Goal: Information Seeking & Learning: Learn about a topic

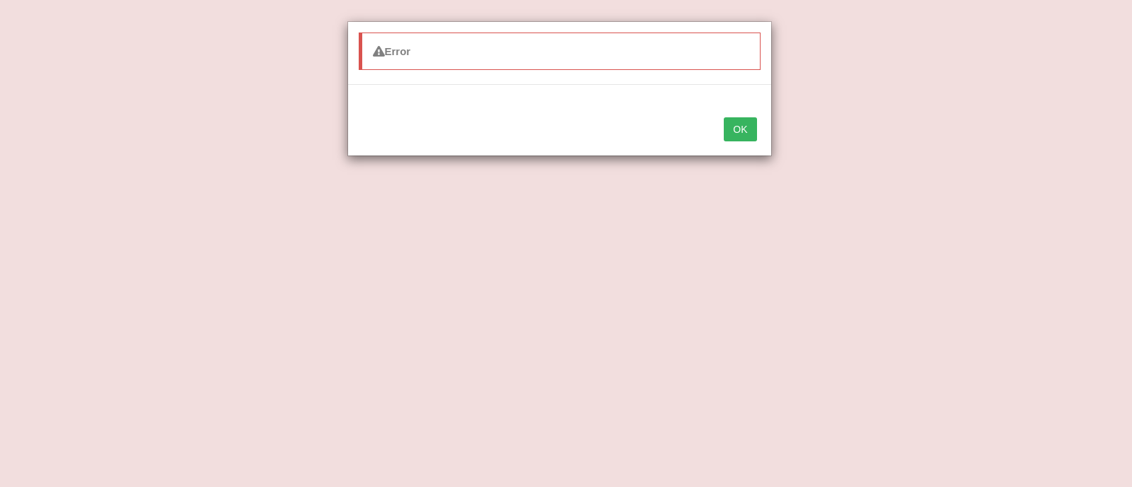
click at [739, 127] on button "OK" at bounding box center [740, 129] width 33 height 24
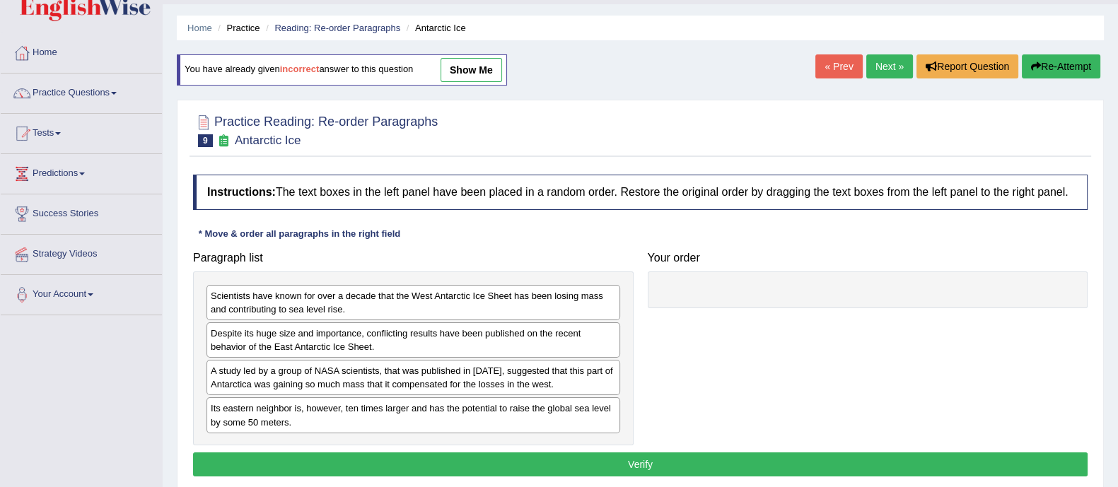
scroll to position [40, 0]
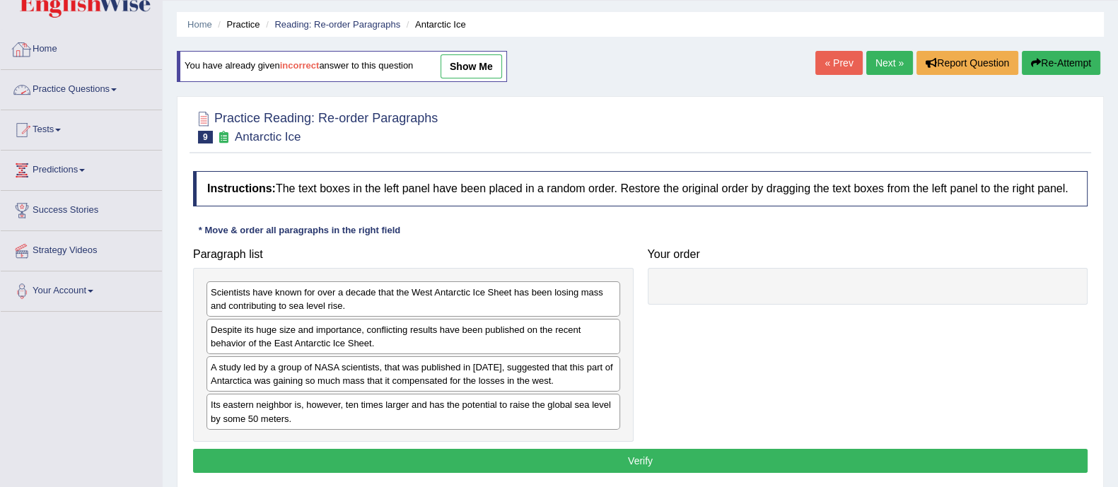
click at [93, 93] on link "Practice Questions" at bounding box center [81, 87] width 161 height 35
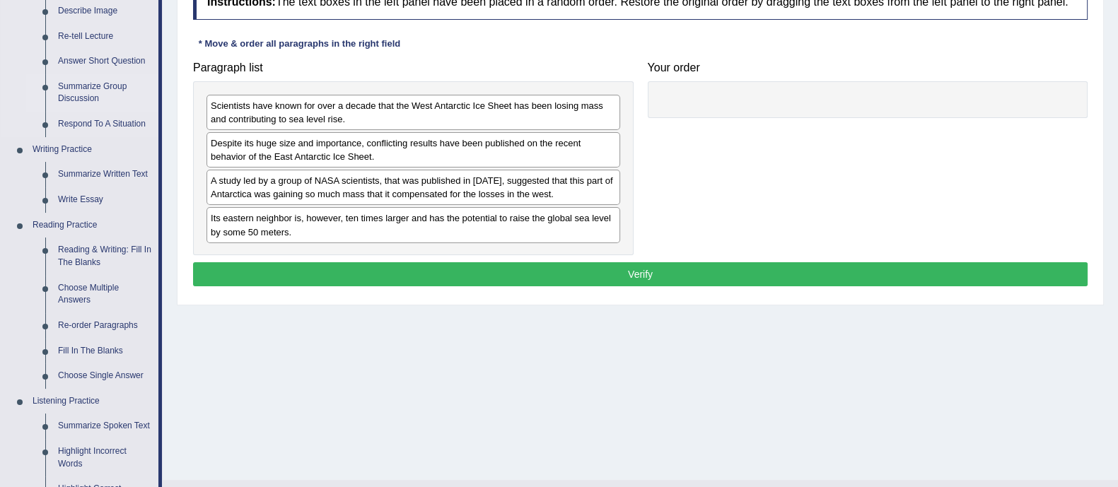
scroll to position [228, 0]
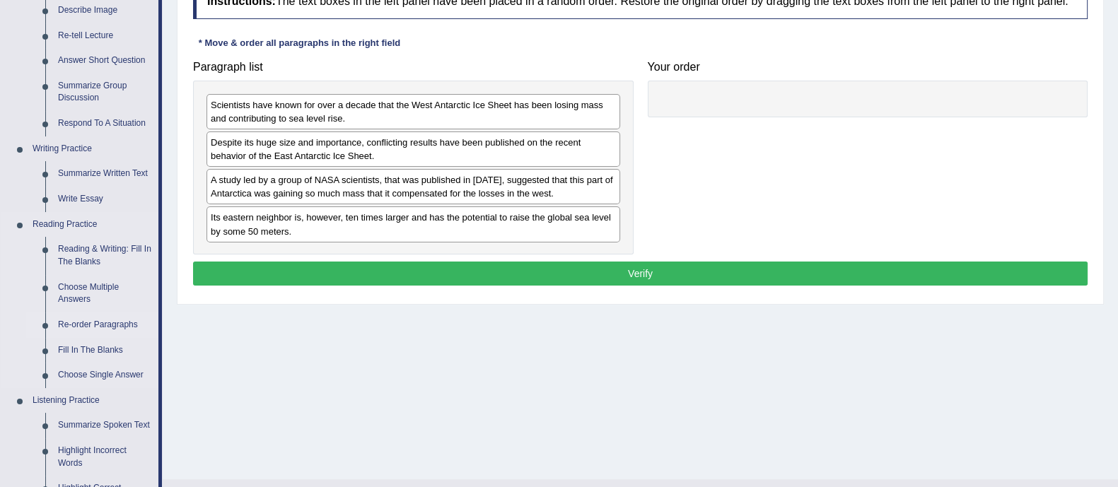
click at [124, 327] on link "Re-order Paragraphs" at bounding box center [105, 325] width 107 height 25
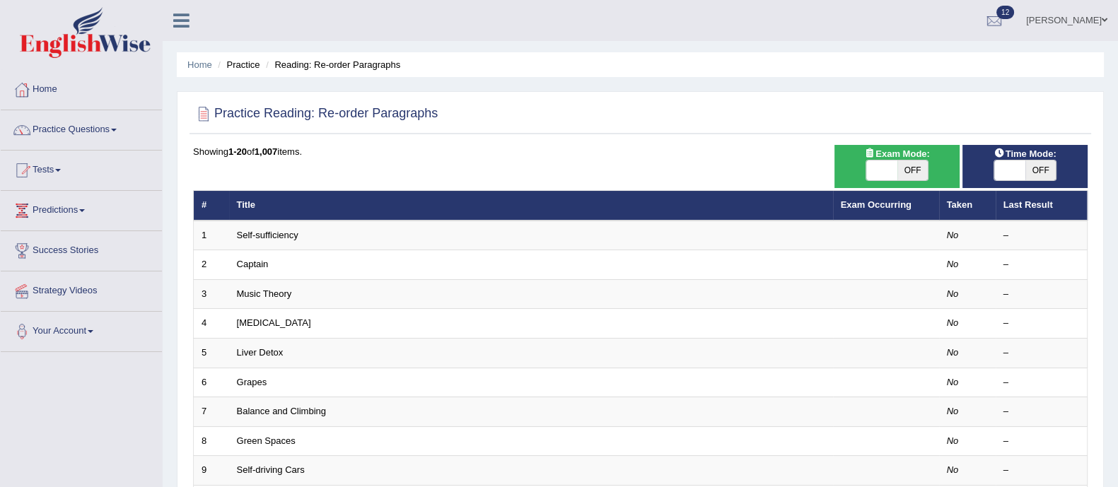
drag, startPoint x: 0, startPoint y: 0, endPoint x: 930, endPoint y: 111, distance: 936.8
click at [930, 111] on div at bounding box center [640, 114] width 895 height 29
click at [917, 170] on span "OFF" at bounding box center [913, 171] width 31 height 20
checkbox input "true"
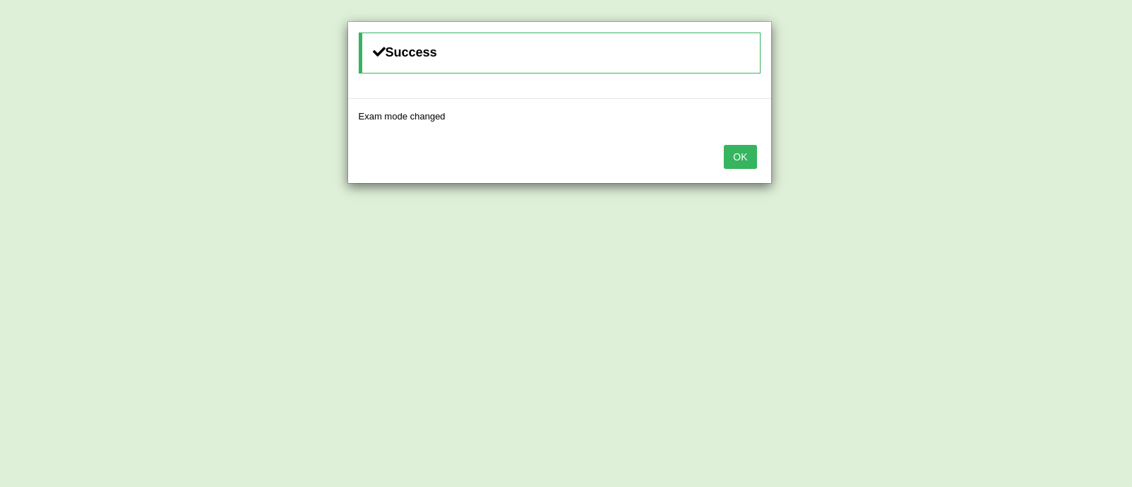
click at [742, 153] on button "OK" at bounding box center [740, 157] width 33 height 24
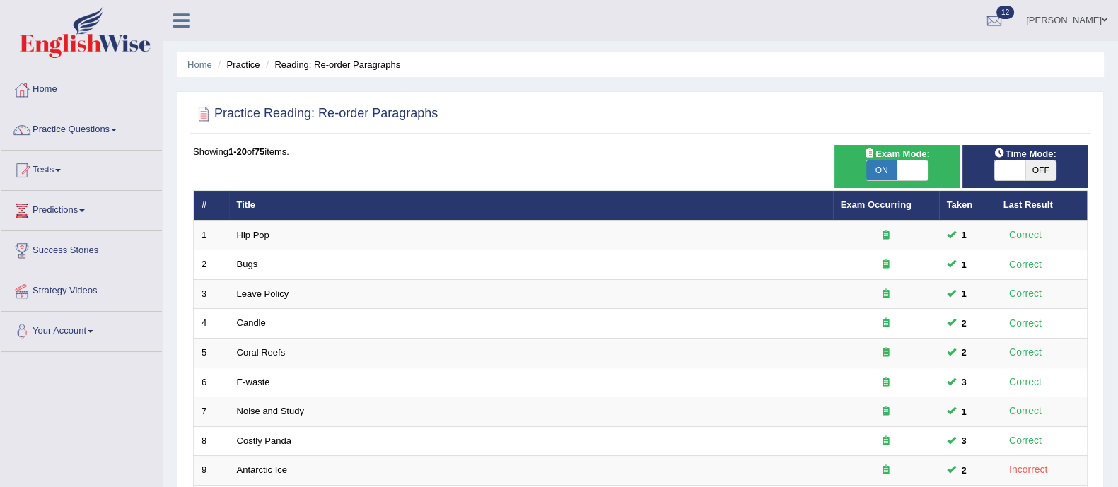
click at [1033, 169] on span "OFF" at bounding box center [1041, 171] width 31 height 20
checkbox input "true"
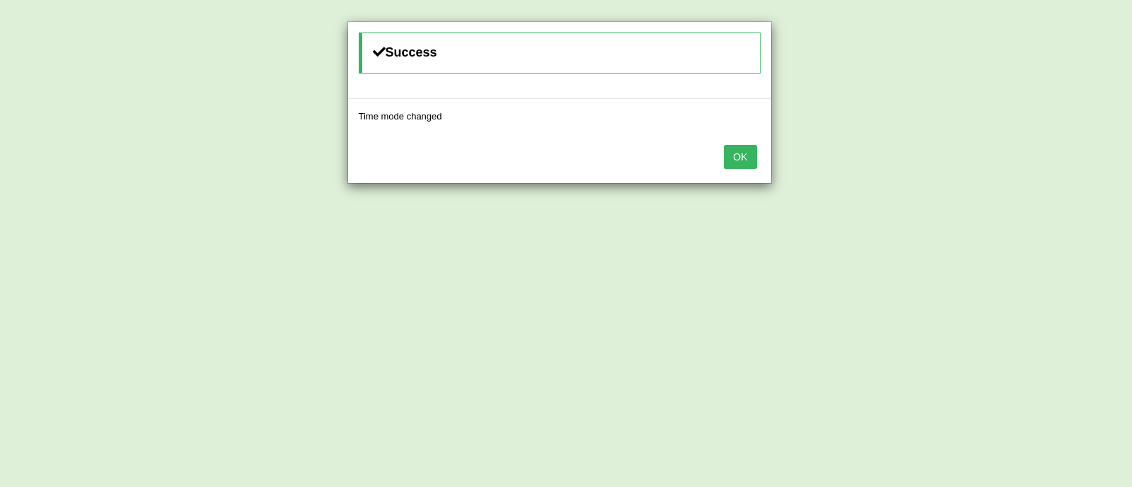
click at [742, 155] on button "OK" at bounding box center [740, 157] width 33 height 24
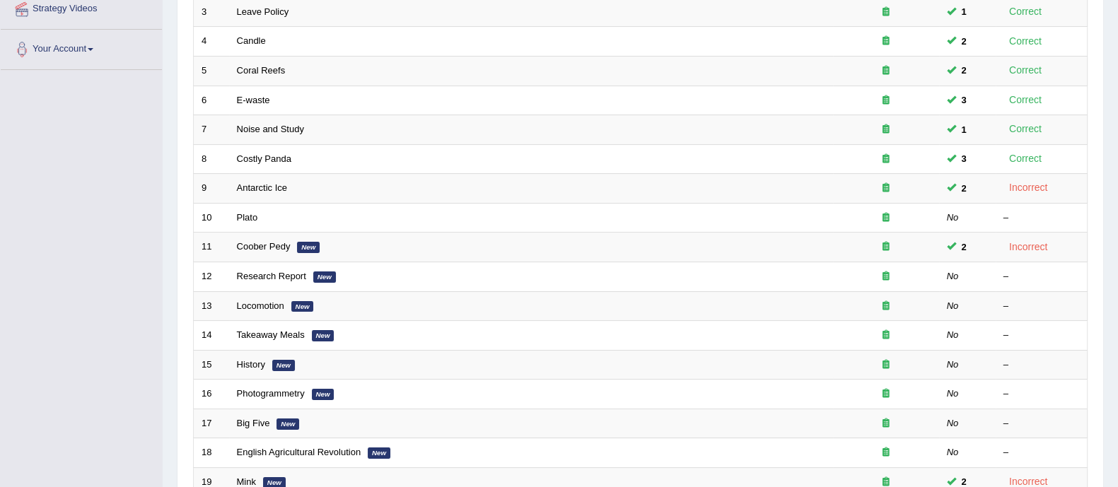
scroll to position [274, 0]
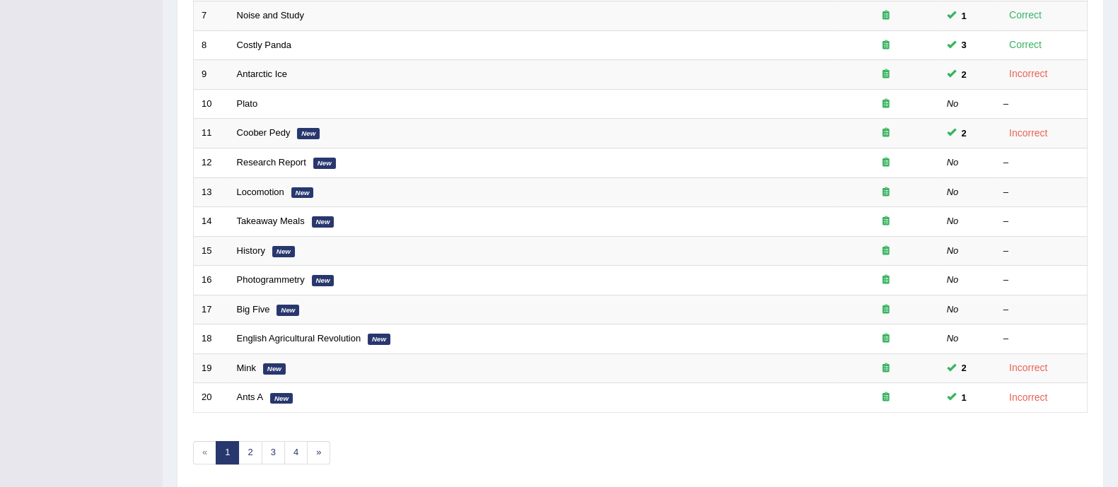
scroll to position [393, 0]
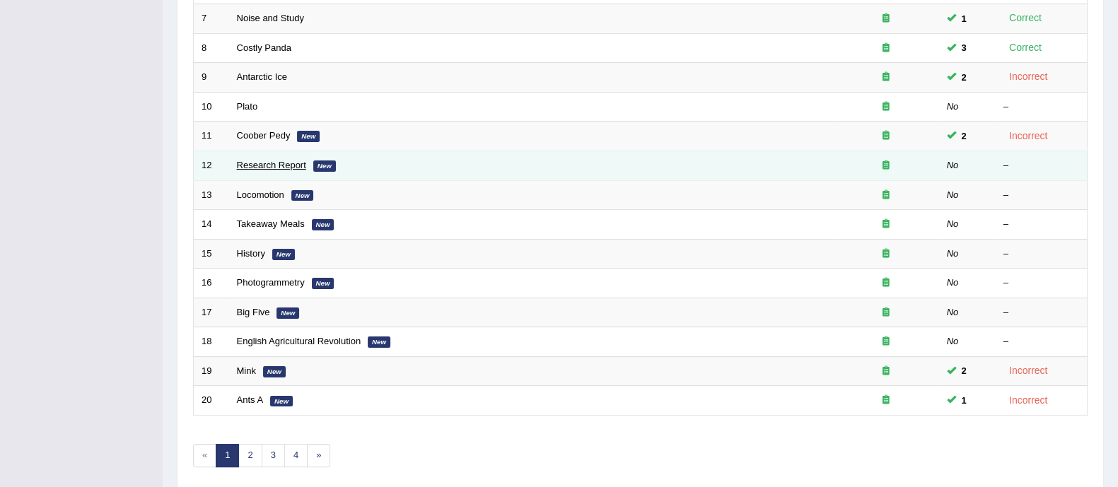
click at [267, 161] on link "Research Report" at bounding box center [271, 165] width 69 height 11
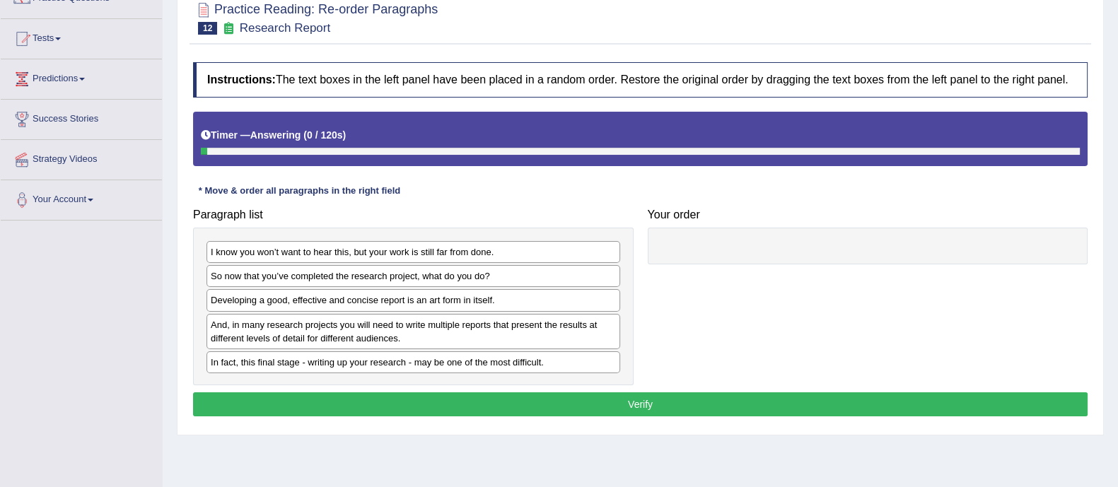
scroll to position [137, 0]
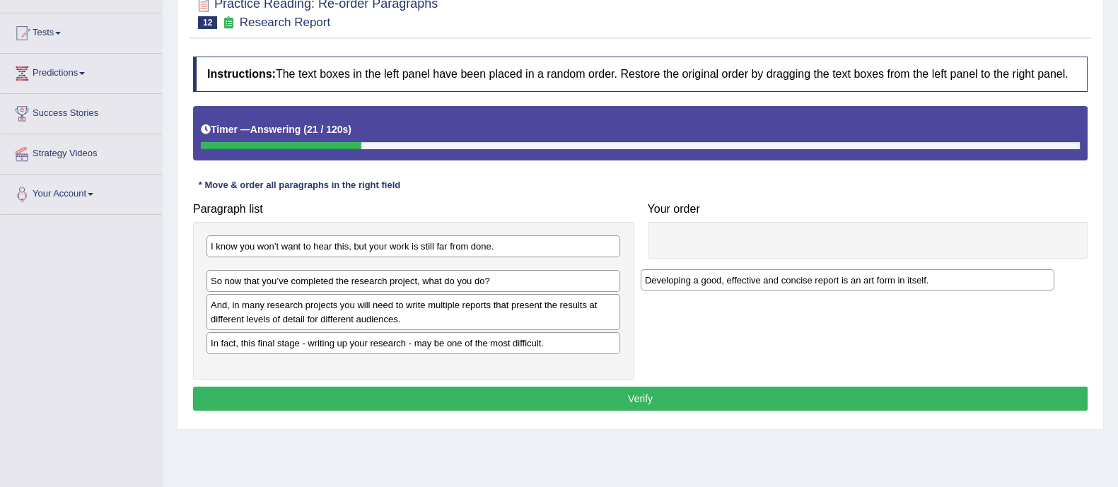
drag, startPoint x: 344, startPoint y: 295, endPoint x: 828, endPoint y: 255, distance: 486.1
click at [828, 269] on div "Developing a good, effective and concise report is an art form in itself." at bounding box center [848, 280] width 414 height 22
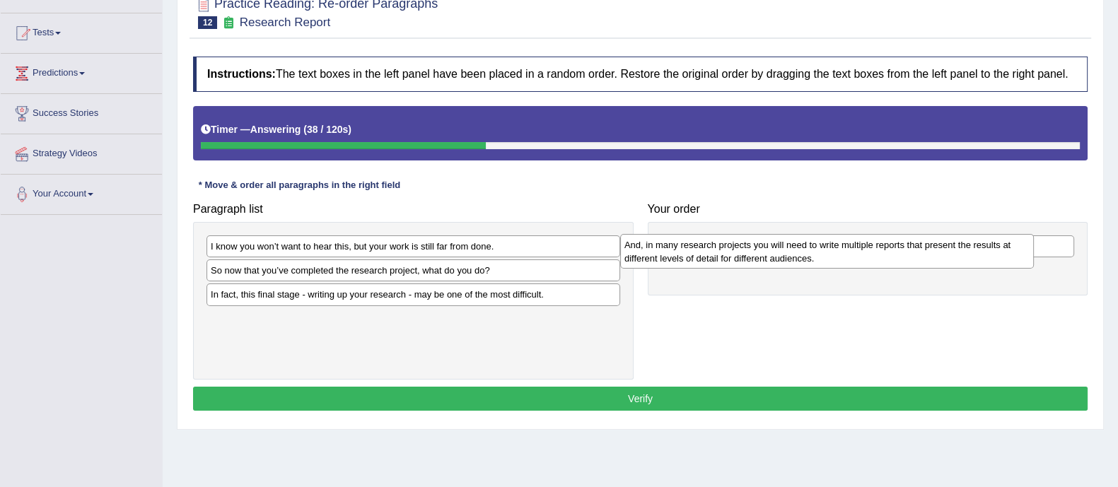
drag, startPoint x: 335, startPoint y: 301, endPoint x: 749, endPoint y: 251, distance: 416.7
click at [749, 251] on div "And, in many research projects you will need to write multiple reports that pre…" at bounding box center [827, 251] width 414 height 35
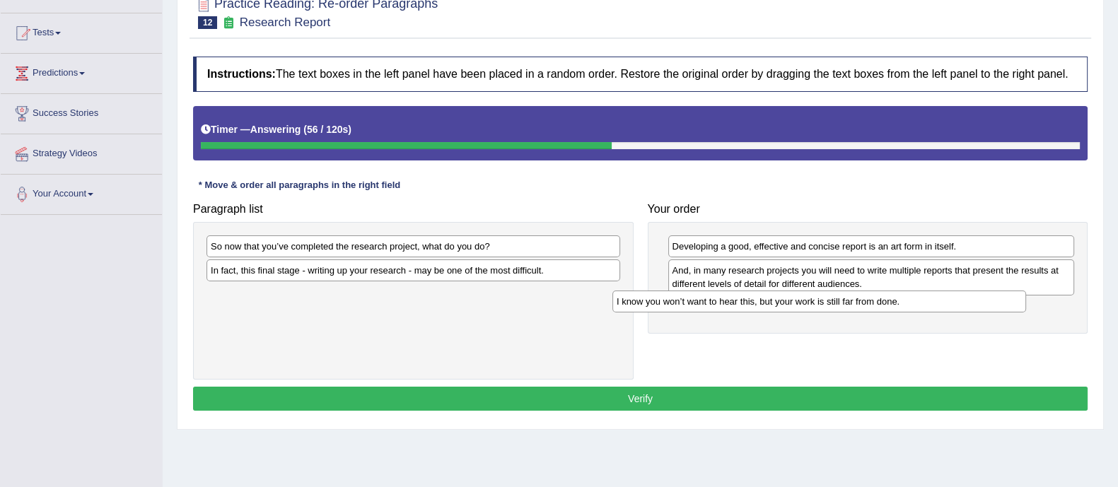
drag, startPoint x: 535, startPoint y: 242, endPoint x: 941, endPoint y: 297, distance: 409.7
click at [941, 297] on div "I know you won’t want to hear this, but your work is still far from done." at bounding box center [820, 302] width 414 height 22
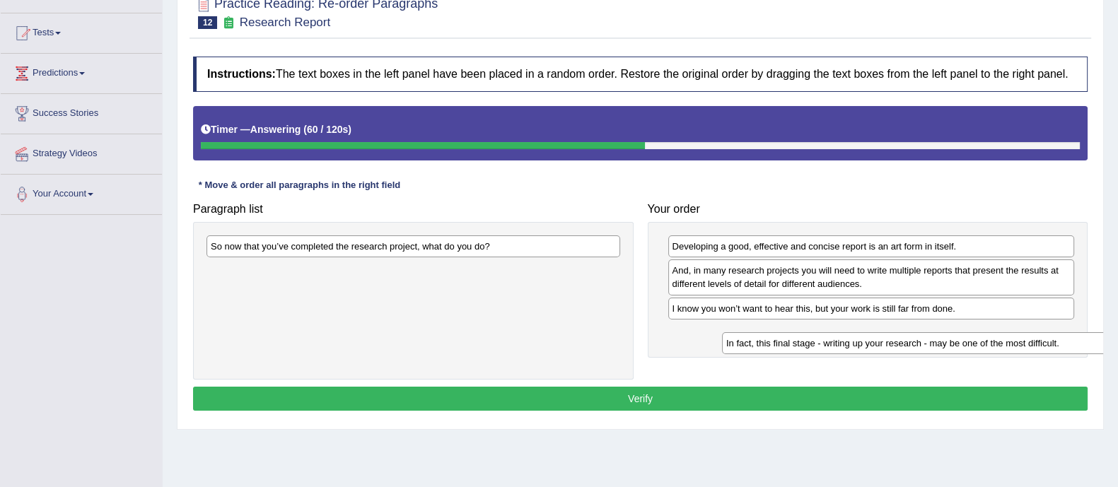
drag, startPoint x: 376, startPoint y: 263, endPoint x: 903, endPoint y: 330, distance: 530.4
click at [903, 332] on div "In fact, this final stage - writing up your research - may be one of the most d…" at bounding box center [929, 343] width 414 height 22
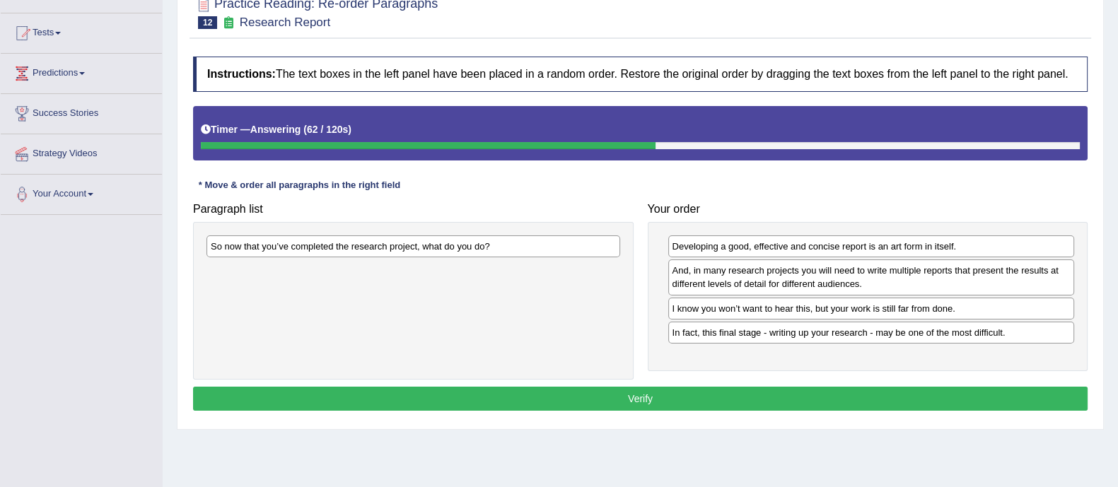
drag, startPoint x: 414, startPoint y: 228, endPoint x: 554, endPoint y: 255, distance: 142.7
click at [568, 260] on div "So now that you’ve completed the research project, what do you do?" at bounding box center [413, 301] width 441 height 158
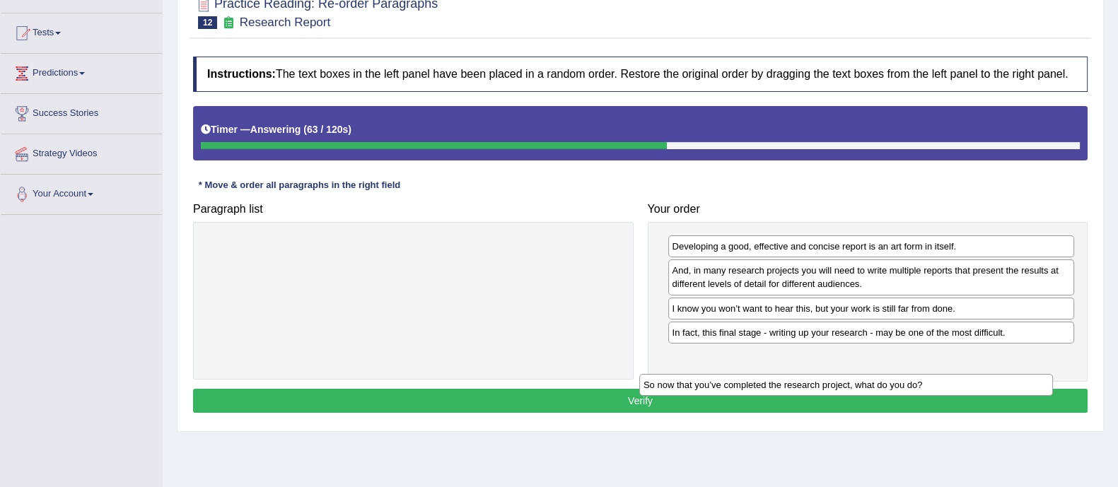
drag, startPoint x: 502, startPoint y: 238, endPoint x: 935, endPoint y: 377, distance: 454.6
click at [935, 377] on div "So now that you’ve completed the research project, what do you do?" at bounding box center [846, 385] width 414 height 22
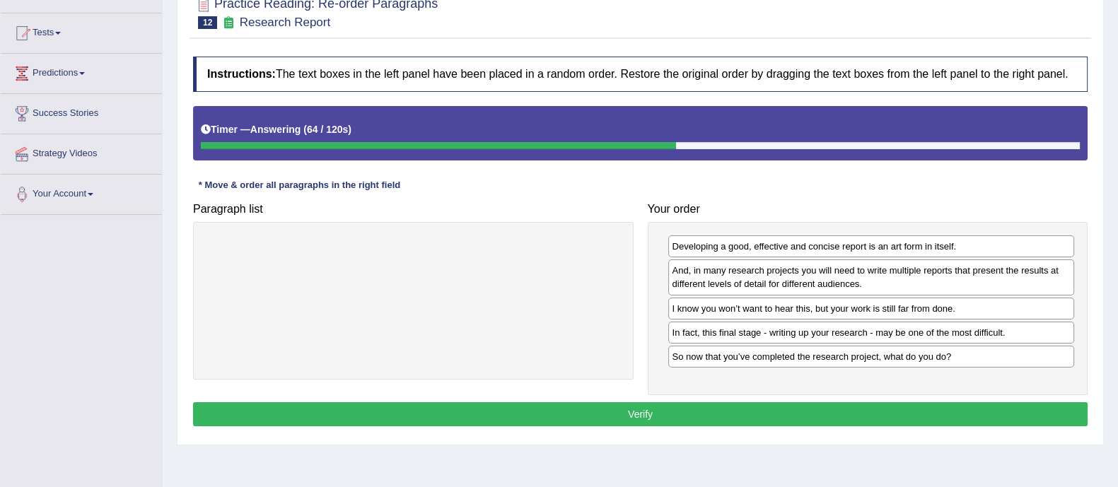
click at [791, 410] on button "Verify" at bounding box center [640, 414] width 895 height 24
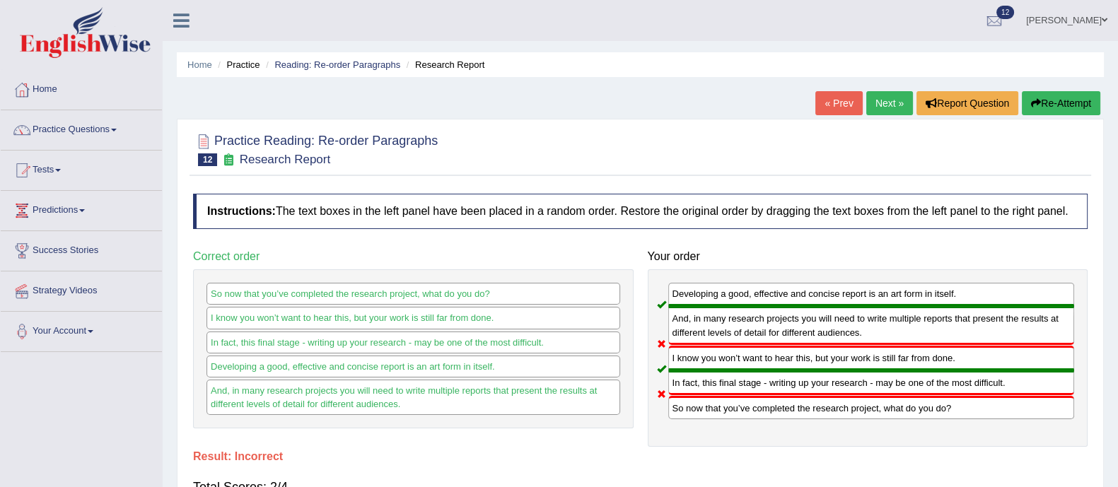
scroll to position [37, 0]
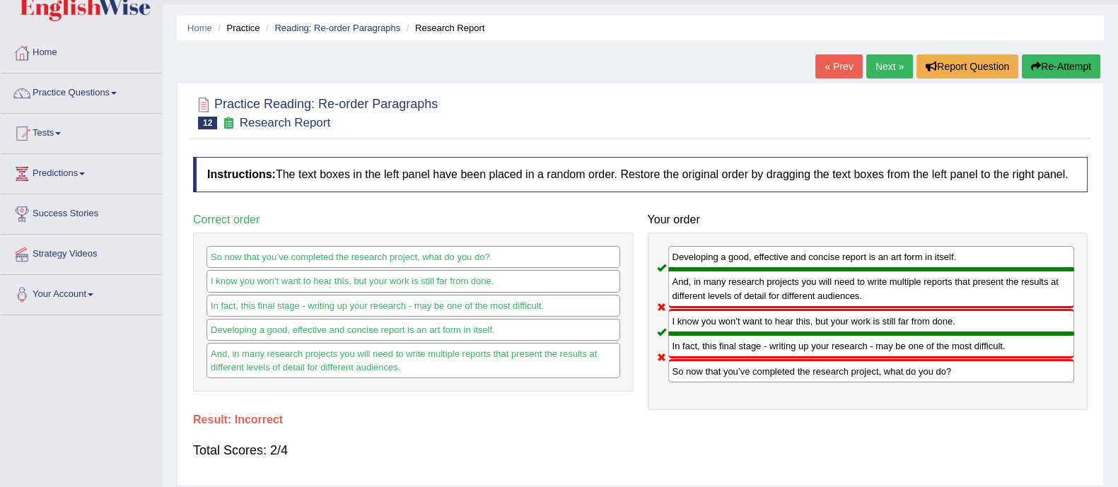
click at [884, 55] on link "Next »" at bounding box center [889, 66] width 47 height 24
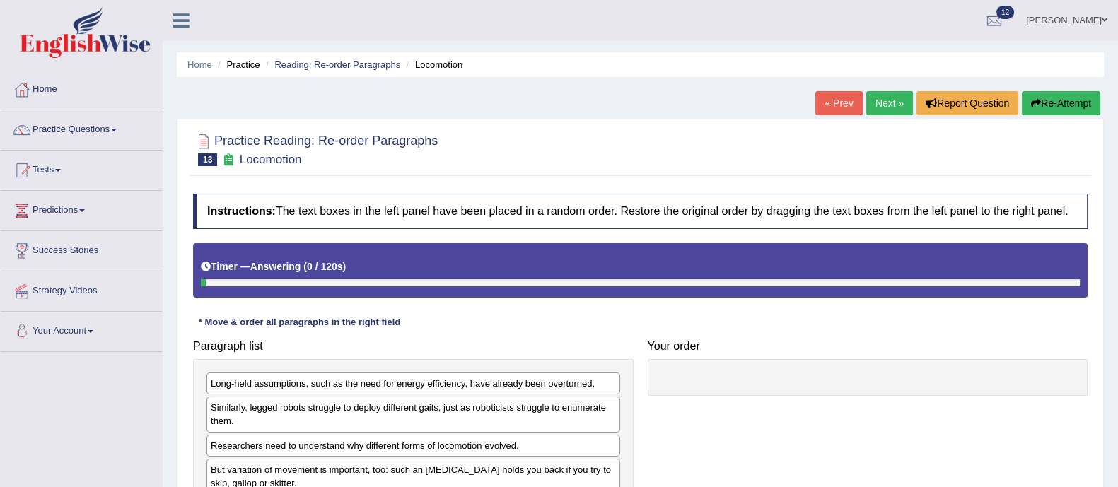
scroll to position [155, 0]
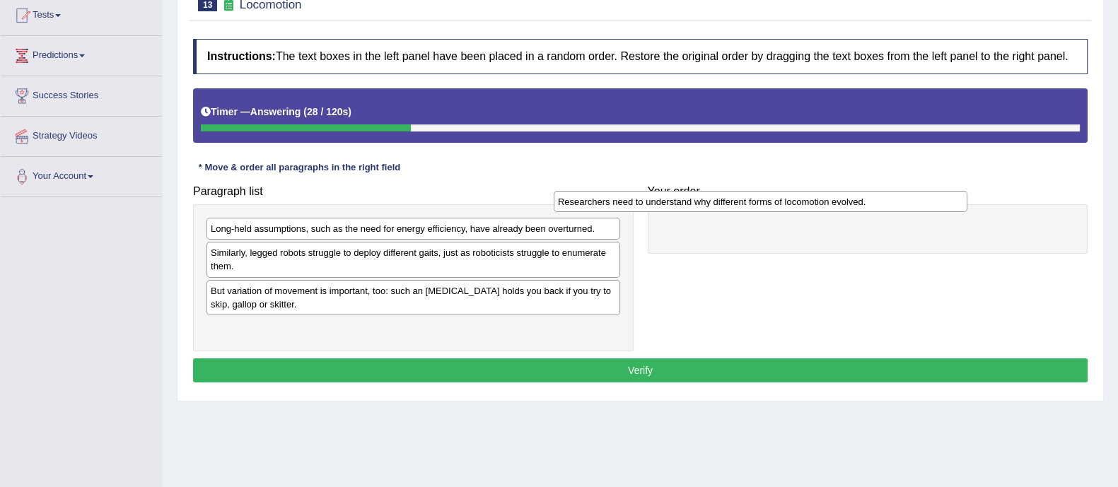
drag, startPoint x: 451, startPoint y: 291, endPoint x: 829, endPoint y: 199, distance: 388.6
click at [829, 199] on div "Researchers need to understand why different forms of locomotion evolved." at bounding box center [761, 202] width 414 height 22
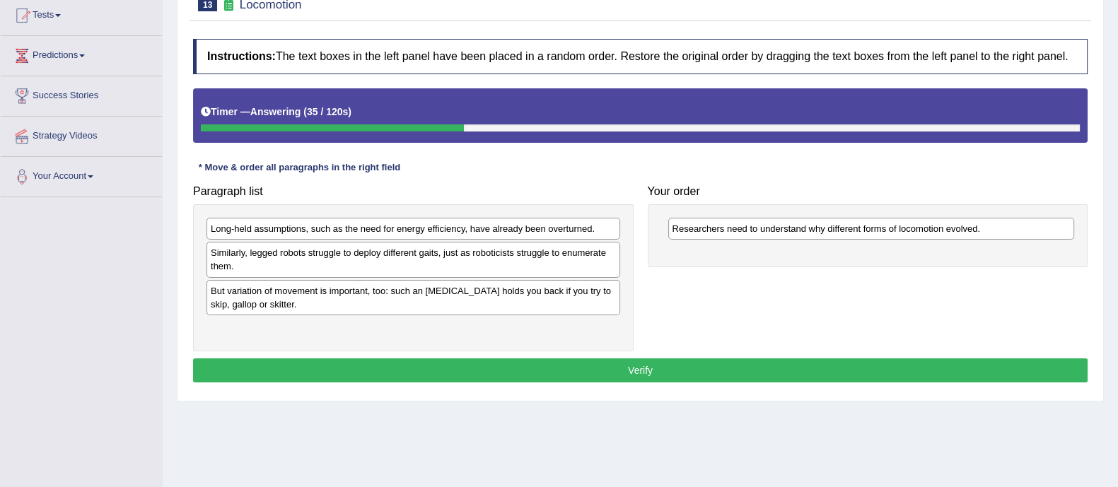
drag, startPoint x: 582, startPoint y: 240, endPoint x: 584, endPoint y: 228, distance: 12.1
click at [584, 228] on div "Long-held assumptions, such as the need for energy efficiency, have already bee…" at bounding box center [413, 277] width 441 height 147
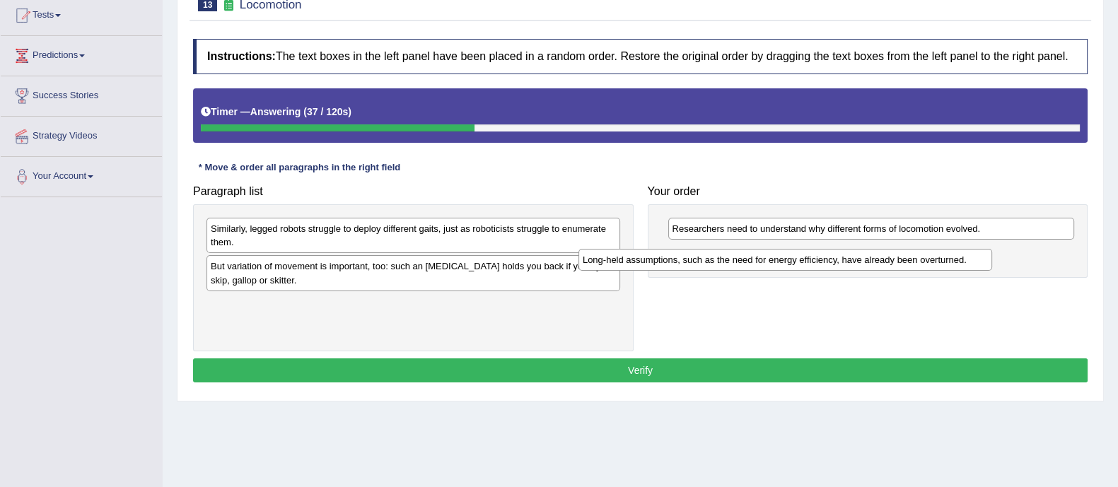
drag, startPoint x: 584, startPoint y: 228, endPoint x: 968, endPoint y: 262, distance: 385.6
click at [968, 262] on div "Long-held assumptions, such as the need for energy efficiency, have already bee…" at bounding box center [786, 260] width 414 height 22
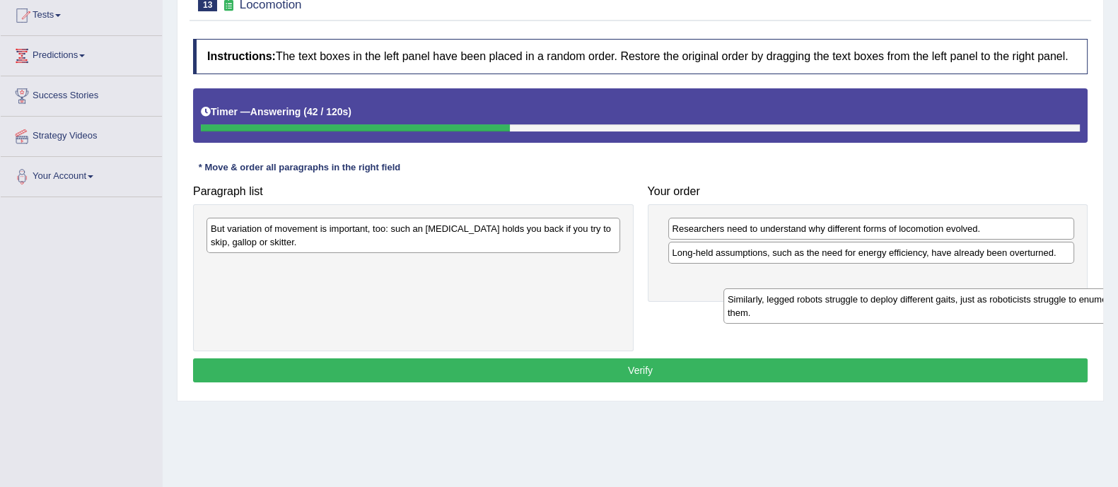
drag, startPoint x: 356, startPoint y: 235, endPoint x: 880, endPoint y: 301, distance: 528.3
click at [880, 301] on div "Similarly, legged robots struggle to deploy different gaits, just as roboticist…" at bounding box center [931, 306] width 414 height 35
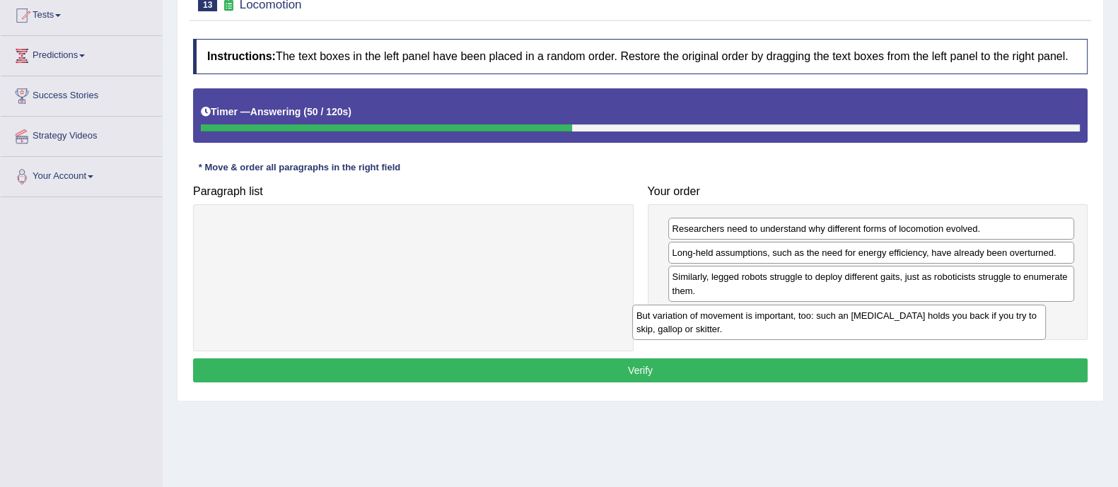
drag, startPoint x: 545, startPoint y: 238, endPoint x: 980, endPoint y: 317, distance: 441.3
click at [980, 317] on div "But variation of movement is important, too: such an ankle brace holds you back…" at bounding box center [839, 322] width 414 height 35
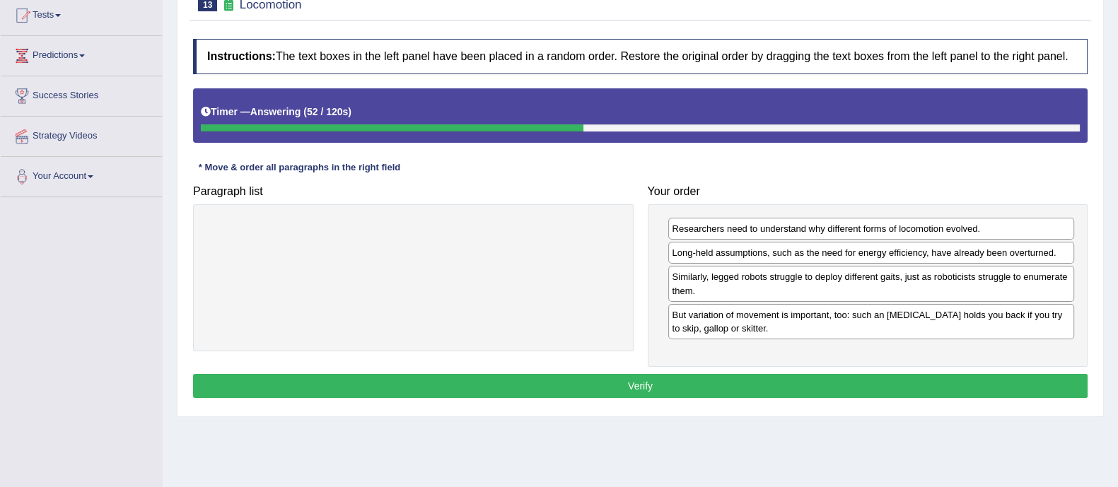
click at [863, 386] on button "Verify" at bounding box center [640, 386] width 895 height 24
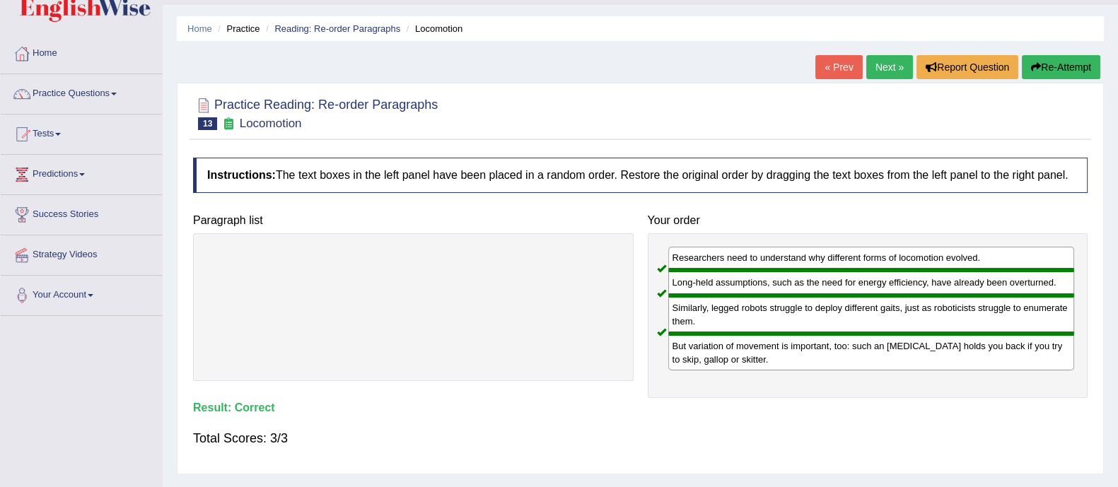
scroll to position [0, 0]
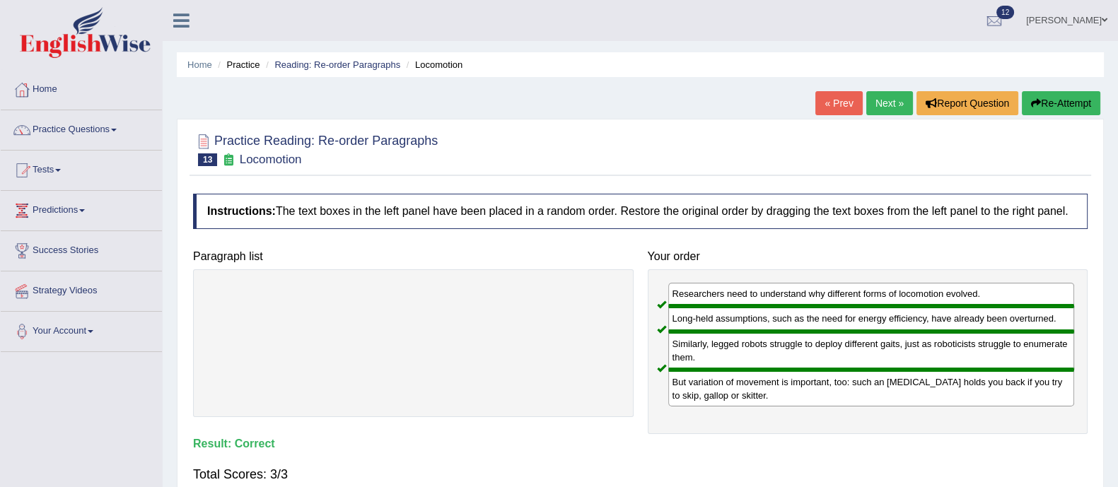
click at [887, 108] on link "Next »" at bounding box center [889, 103] width 47 height 24
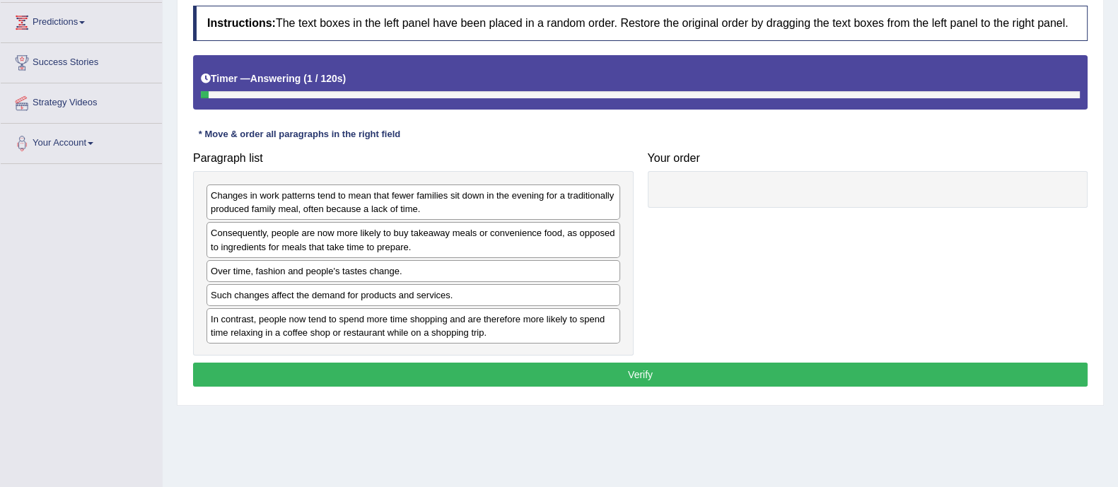
scroll to position [192, 0]
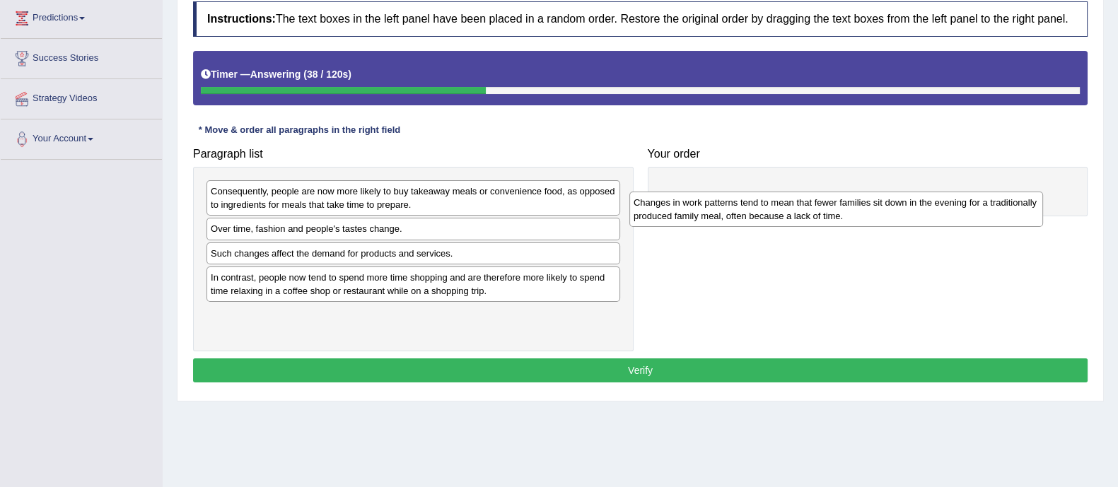
drag, startPoint x: 433, startPoint y: 210, endPoint x: 857, endPoint y: 221, distance: 423.8
click at [857, 221] on div "Changes in work patterns tend to mean that fewer families sit down in the eveni…" at bounding box center [837, 209] width 414 height 35
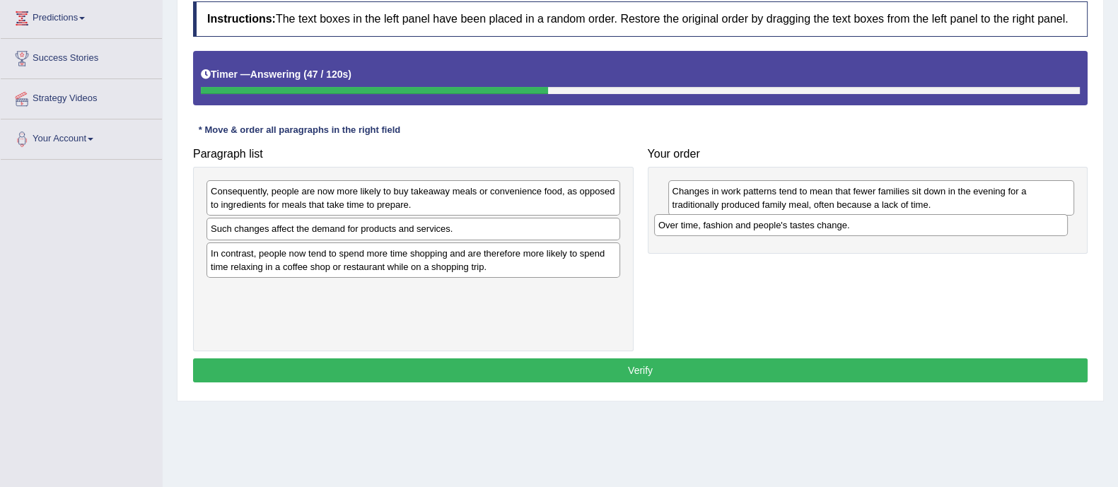
drag, startPoint x: 433, startPoint y: 228, endPoint x: 883, endPoint y: 224, distance: 450.6
click at [883, 224] on div "Over time, fashion and people's tastes change." at bounding box center [861, 225] width 414 height 22
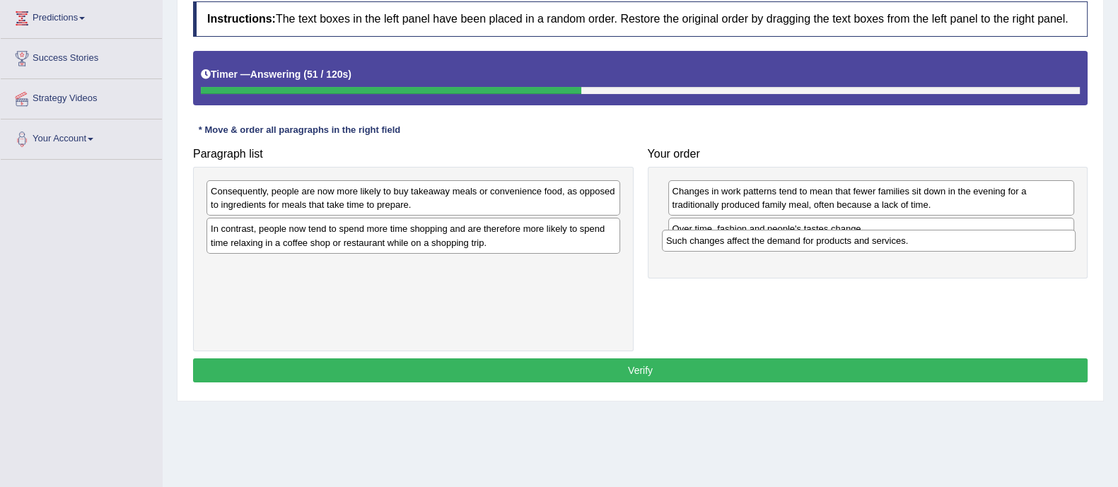
drag, startPoint x: 502, startPoint y: 235, endPoint x: 963, endPoint y: 245, distance: 460.6
click at [963, 245] on div "Such changes affect the demand for products and services." at bounding box center [869, 241] width 414 height 22
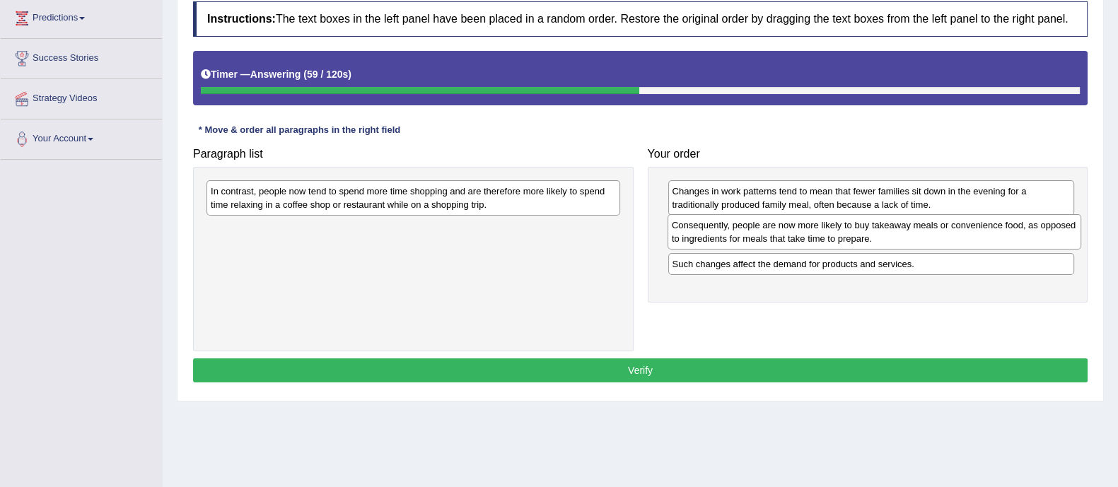
drag, startPoint x: 563, startPoint y: 204, endPoint x: 1024, endPoint y: 238, distance: 462.4
click at [1024, 238] on div "Consequently, people are now more likely to buy takeaway meals or convenience f…" at bounding box center [875, 231] width 414 height 35
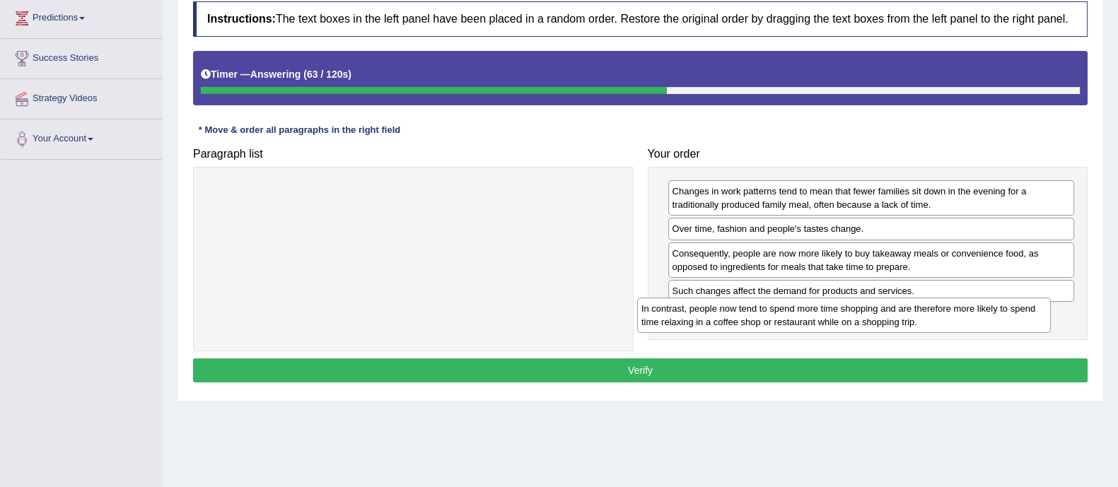
drag, startPoint x: 417, startPoint y: 208, endPoint x: 848, endPoint y: 326, distance: 446.7
click at [848, 326] on div "In contrast, people now tend to spend more time shopping and are therefore more…" at bounding box center [844, 315] width 414 height 35
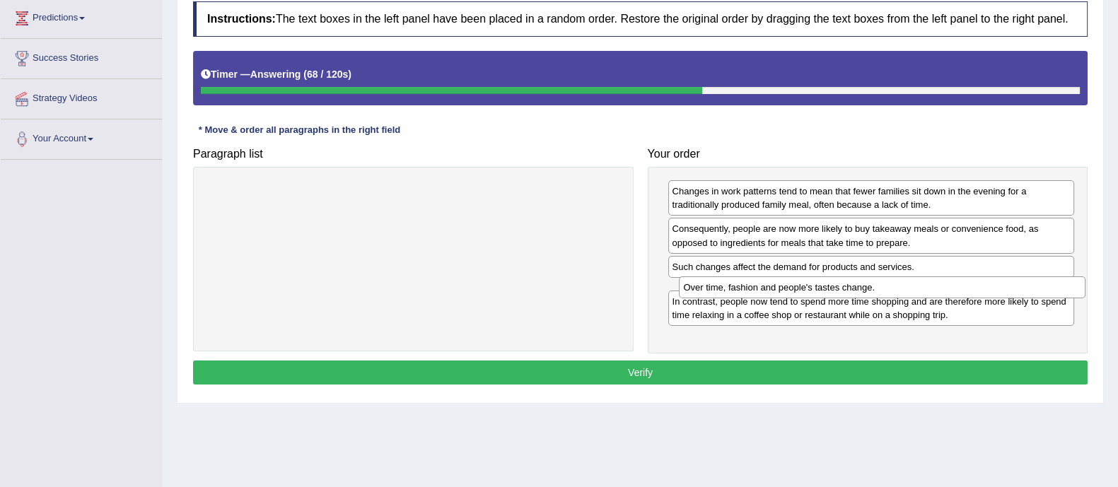
drag, startPoint x: 768, startPoint y: 228, endPoint x: 779, endPoint y: 288, distance: 60.5
click at [779, 288] on div "Over time, fashion and people's tastes change." at bounding box center [882, 288] width 407 height 22
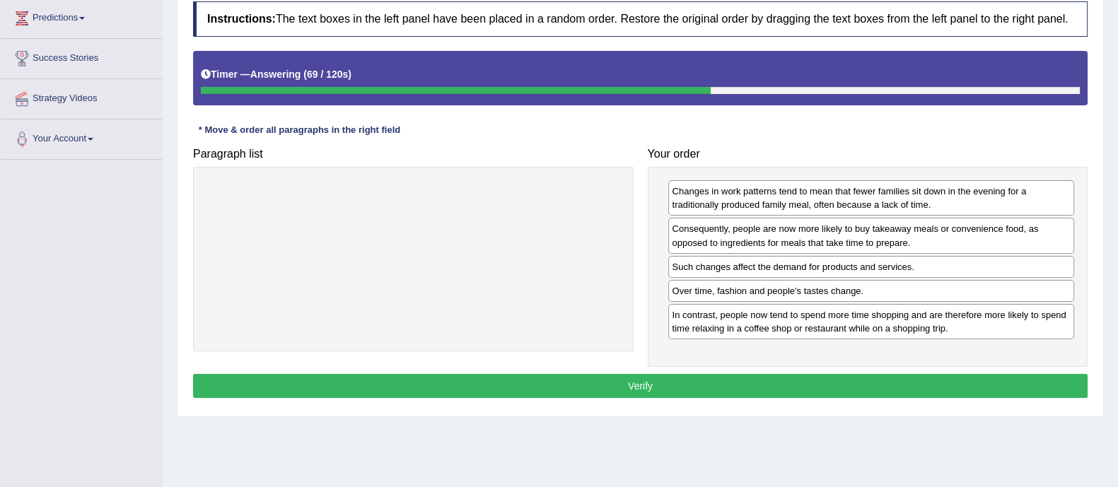
click at [742, 381] on button "Verify" at bounding box center [640, 386] width 895 height 24
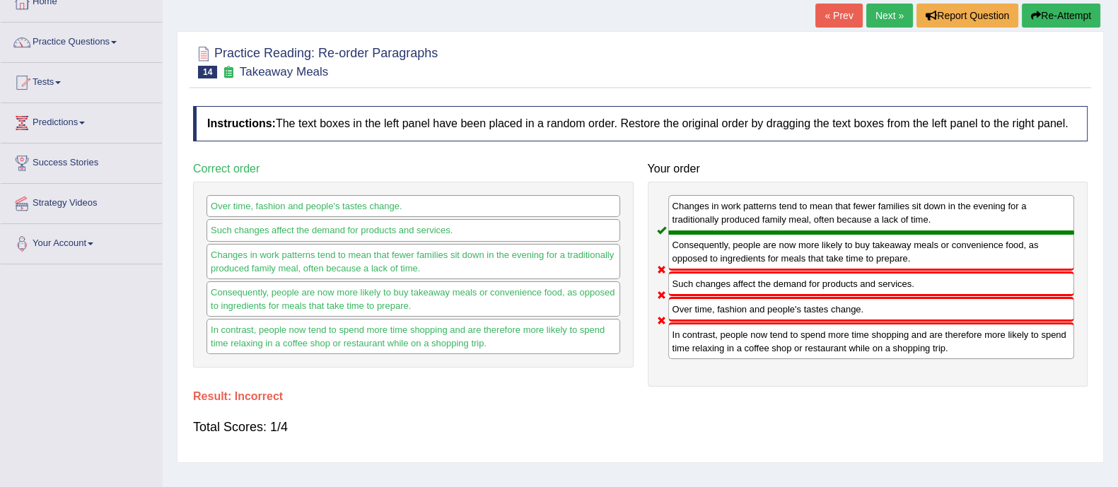
scroll to position [86, 0]
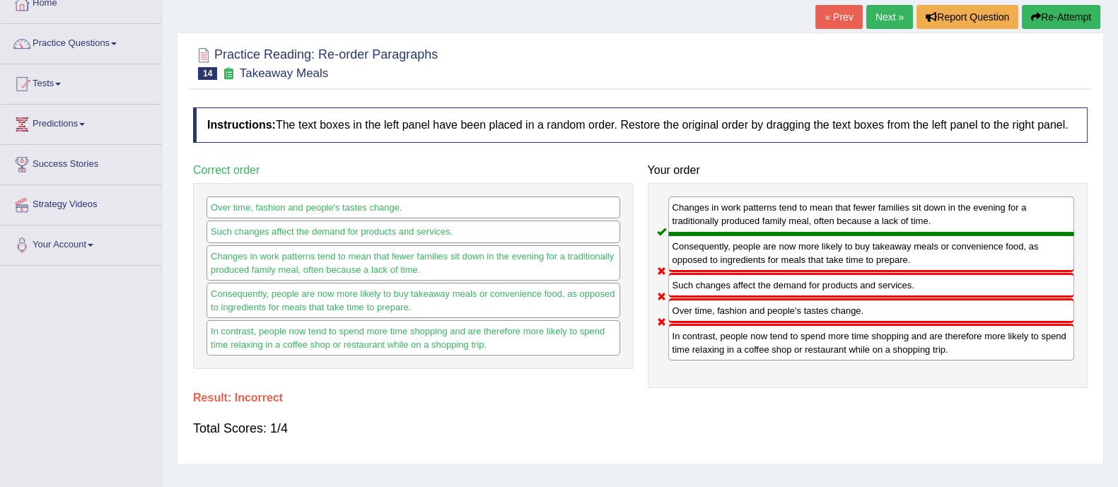
click at [1060, 18] on button "Re-Attempt" at bounding box center [1061, 17] width 79 height 24
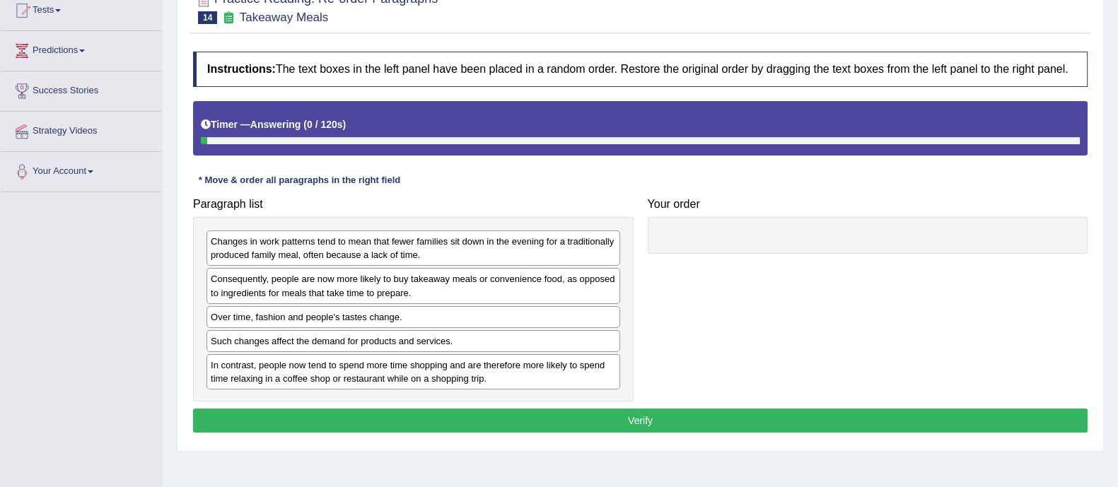
scroll to position [161, 0]
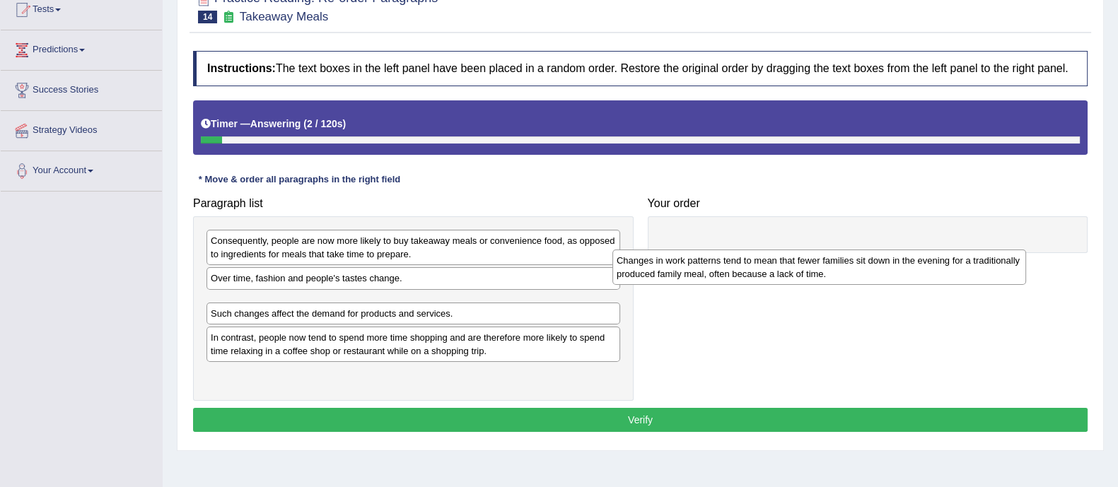
drag, startPoint x: 376, startPoint y: 249, endPoint x: 782, endPoint y: 269, distance: 406.5
click at [782, 269] on div "Changes in work patterns tend to mean that fewer families sit down in the eveni…" at bounding box center [820, 267] width 414 height 35
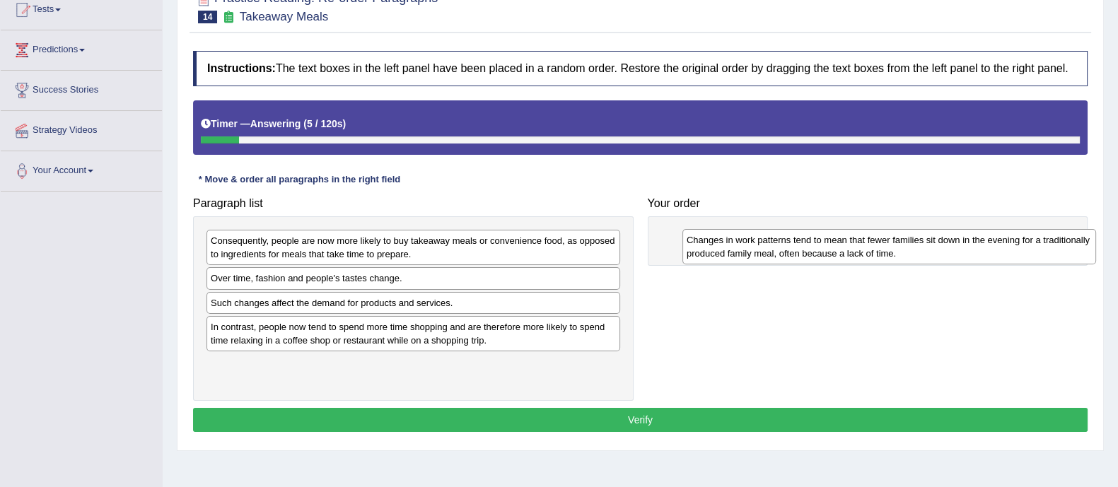
drag, startPoint x: 339, startPoint y: 316, endPoint x: 815, endPoint y: 254, distance: 480.1
click at [815, 254] on div "Changes in work patterns tend to mean that fewer families sit down in the eveni…" at bounding box center [890, 246] width 414 height 35
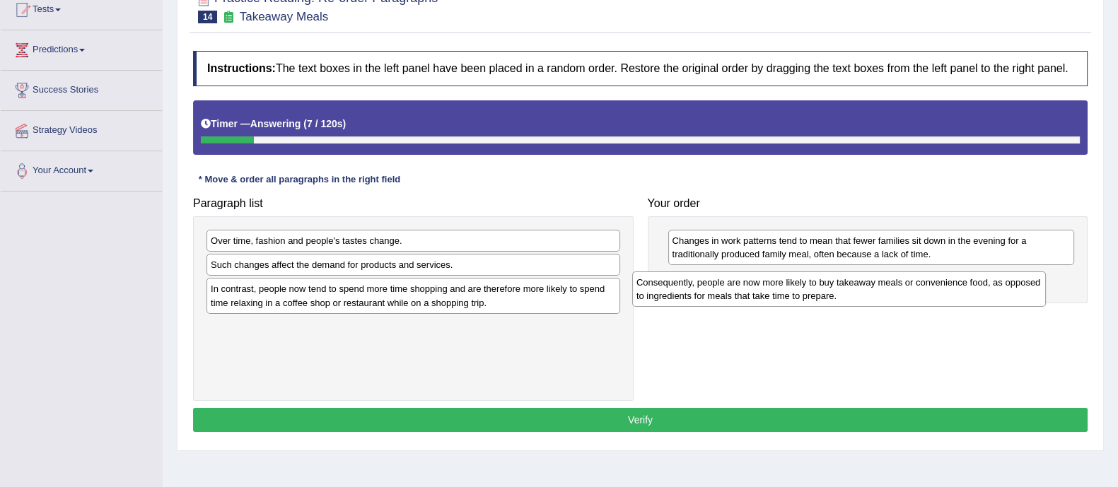
drag, startPoint x: 427, startPoint y: 241, endPoint x: 853, endPoint y: 282, distance: 428.5
click at [853, 282] on div "Consequently, people are now more likely to buy takeaway meals or convenience f…" at bounding box center [839, 289] width 414 height 35
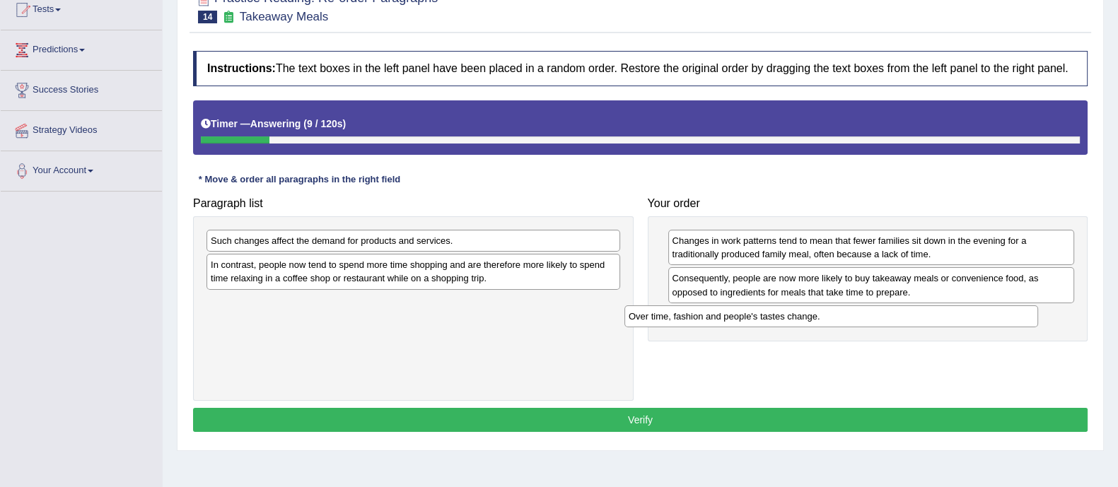
drag, startPoint x: 426, startPoint y: 242, endPoint x: 845, endPoint y: 317, distance: 426.1
click at [845, 317] on div "Over time, fashion and people's tastes change." at bounding box center [832, 317] width 414 height 22
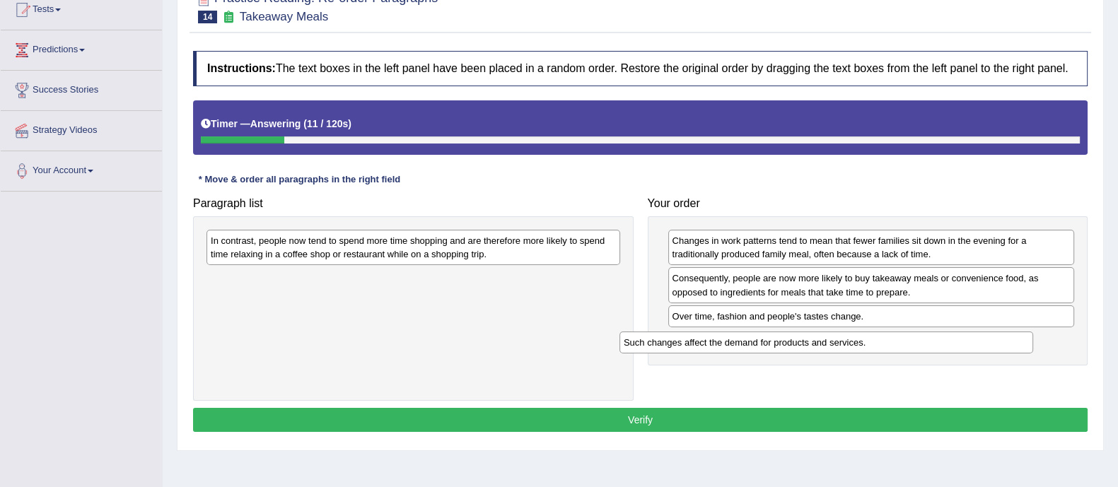
drag, startPoint x: 446, startPoint y: 244, endPoint x: 870, endPoint y: 343, distance: 435.1
click at [870, 343] on div "Such changes affect the demand for products and services." at bounding box center [827, 343] width 414 height 22
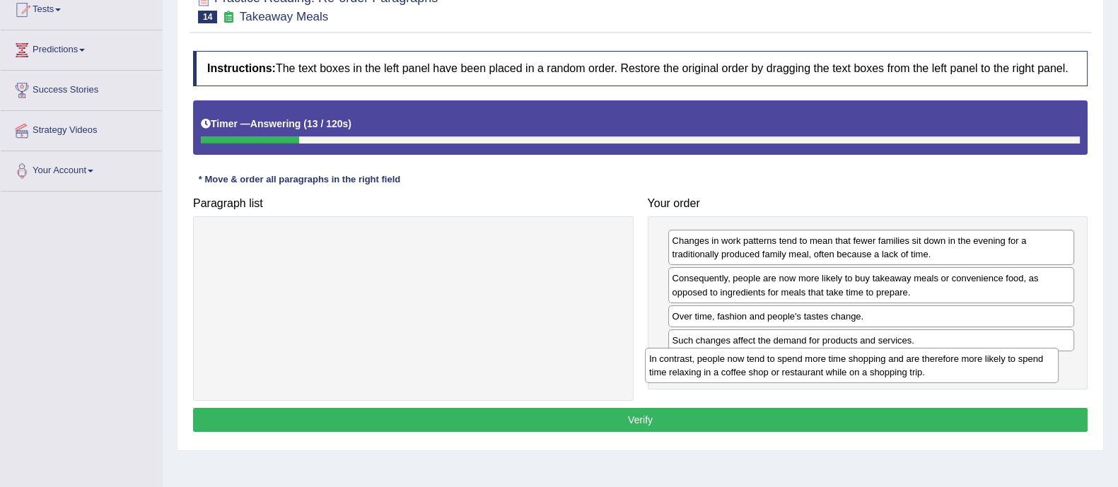
drag, startPoint x: 556, startPoint y: 242, endPoint x: 995, endPoint y: 360, distance: 454.2
click at [995, 360] on div "In contrast, people now tend to spend more time shopping and are therefore more…" at bounding box center [852, 365] width 414 height 35
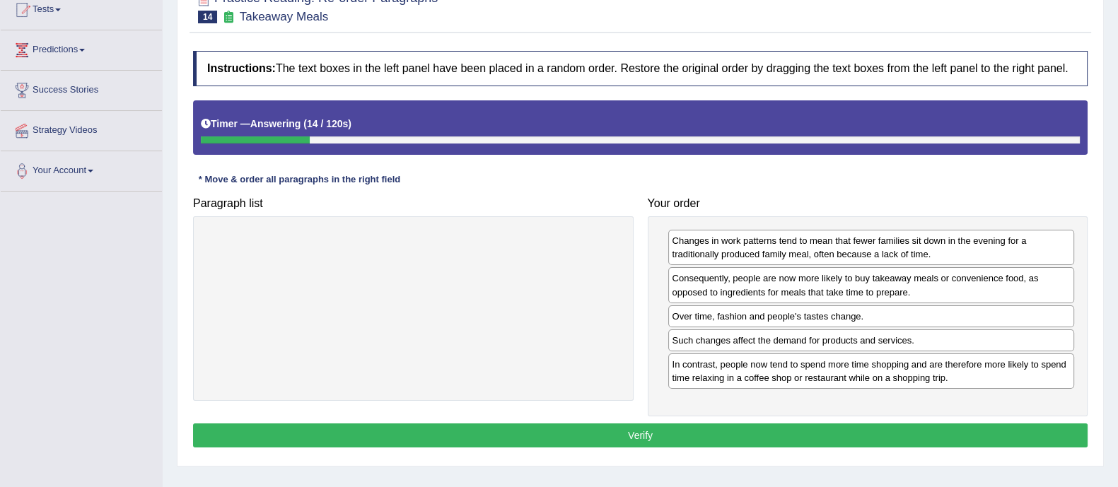
click at [939, 433] on button "Verify" at bounding box center [640, 436] width 895 height 24
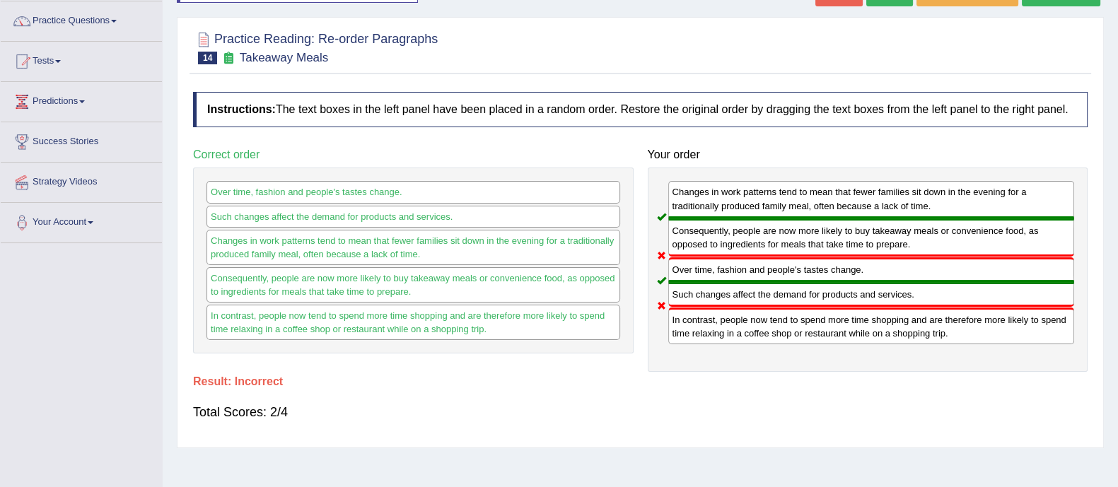
scroll to position [0, 0]
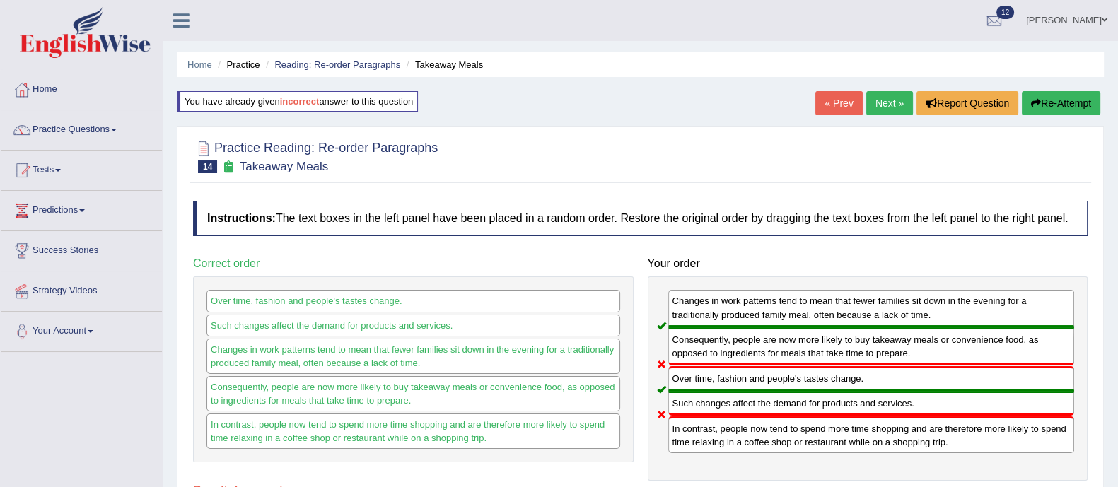
click at [1038, 106] on button "Re-Attempt" at bounding box center [1061, 103] width 79 height 24
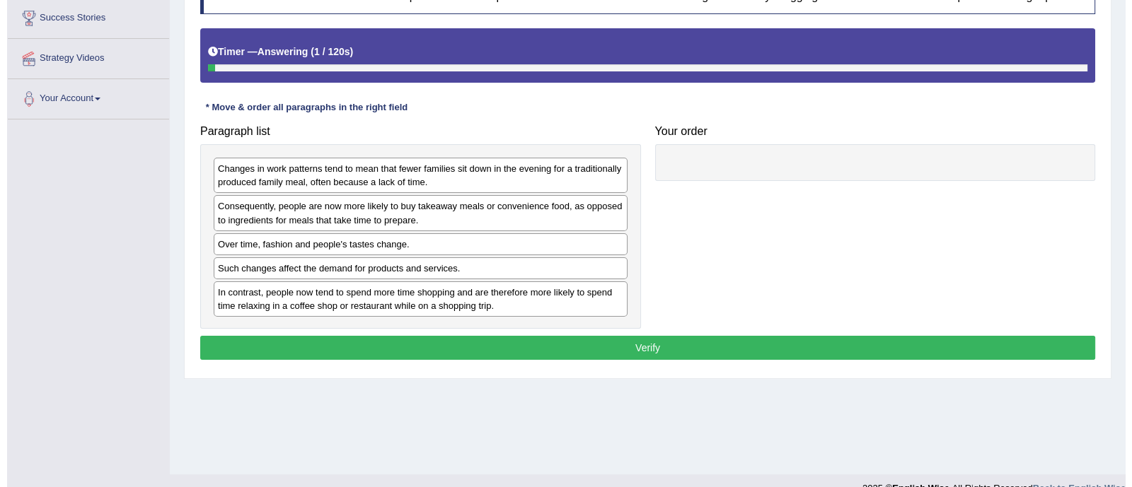
scroll to position [238, 0]
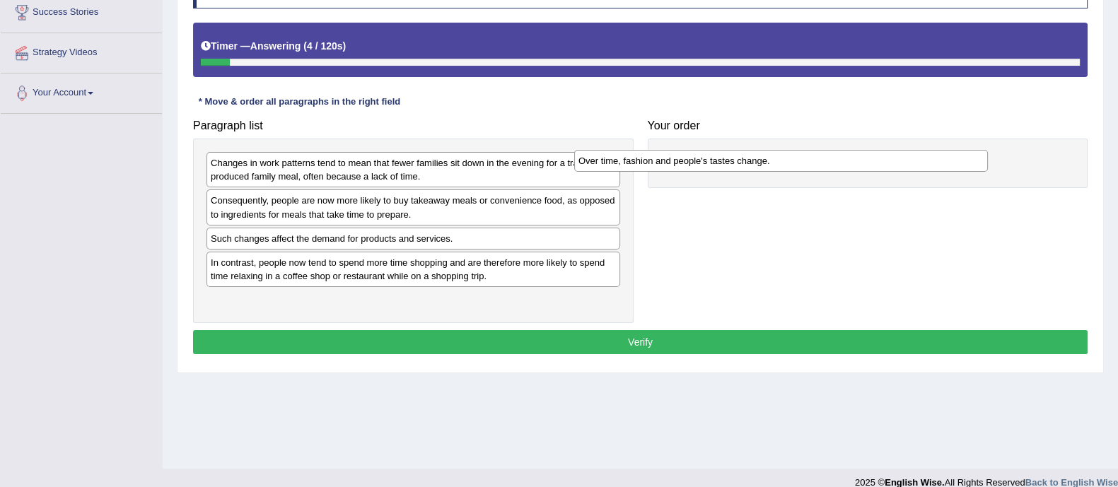
drag, startPoint x: 453, startPoint y: 240, endPoint x: 821, endPoint y: 163, distance: 375.8
click at [821, 163] on div "Over time, fashion and people's tastes change." at bounding box center [781, 161] width 414 height 22
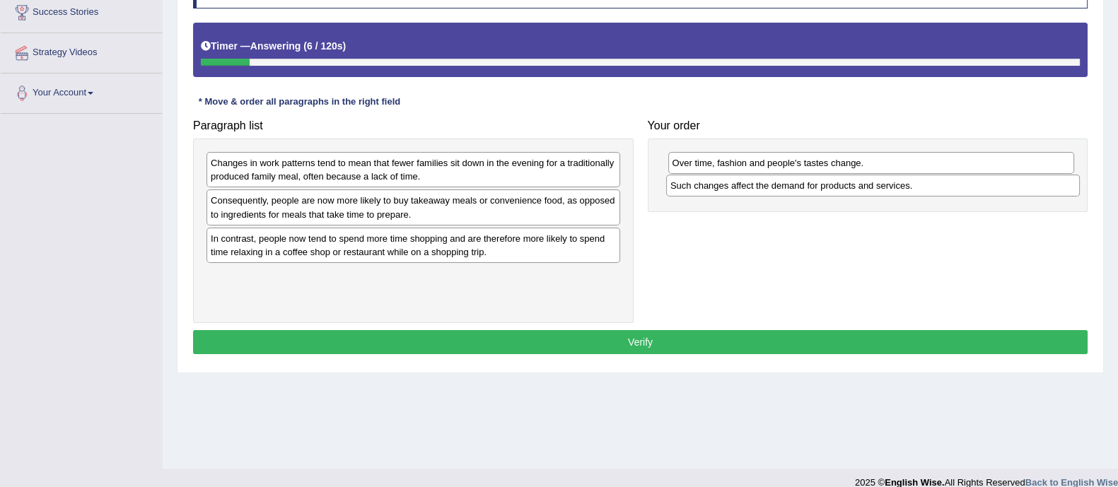
drag, startPoint x: 527, startPoint y: 238, endPoint x: 987, endPoint y: 185, distance: 462.8
click at [987, 185] on div "Such changes affect the demand for products and services." at bounding box center [873, 186] width 414 height 22
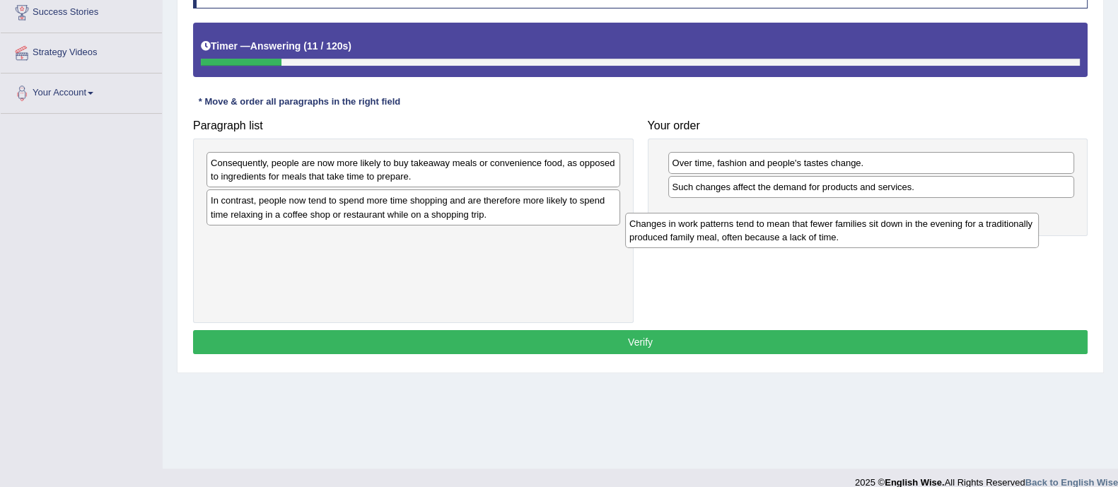
drag, startPoint x: 456, startPoint y: 175, endPoint x: 874, endPoint y: 236, distance: 423.1
click at [874, 236] on div "Changes in work patterns tend to mean that fewer families sit down in the eveni…" at bounding box center [832, 230] width 414 height 35
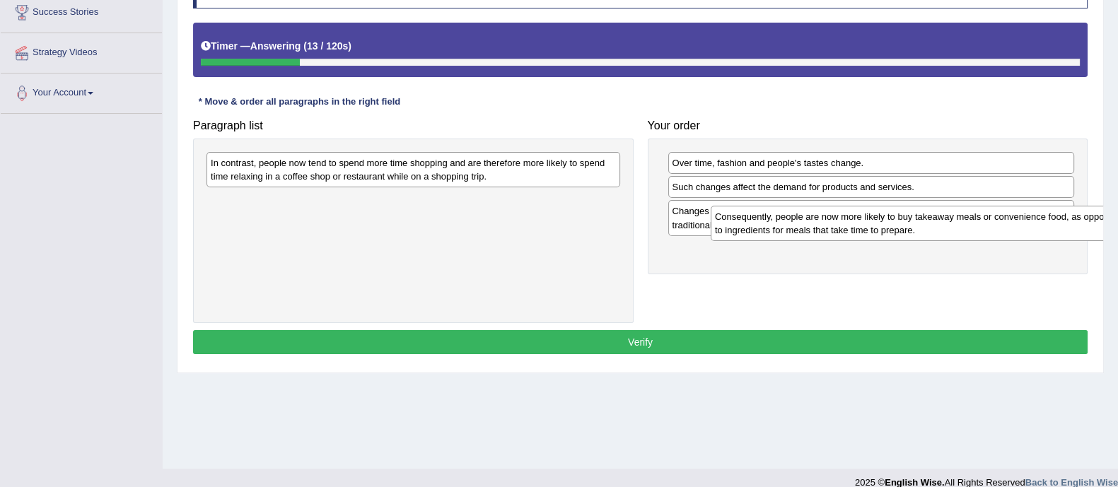
drag, startPoint x: 476, startPoint y: 168, endPoint x: 980, endPoint y: 223, distance: 506.6
click at [980, 223] on div "Consequently, people are now more likely to buy takeaway meals or convenience f…" at bounding box center [918, 223] width 414 height 35
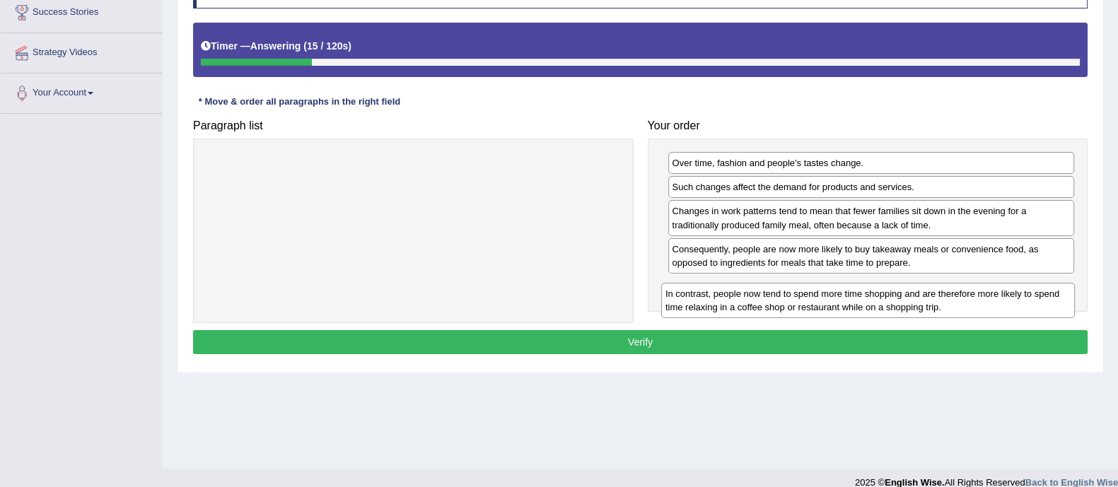
drag, startPoint x: 557, startPoint y: 156, endPoint x: 1024, endPoint y: 284, distance: 483.6
click at [1024, 284] on div "In contrast, people now tend to spend more time shopping and are therefore more…" at bounding box center [868, 300] width 414 height 35
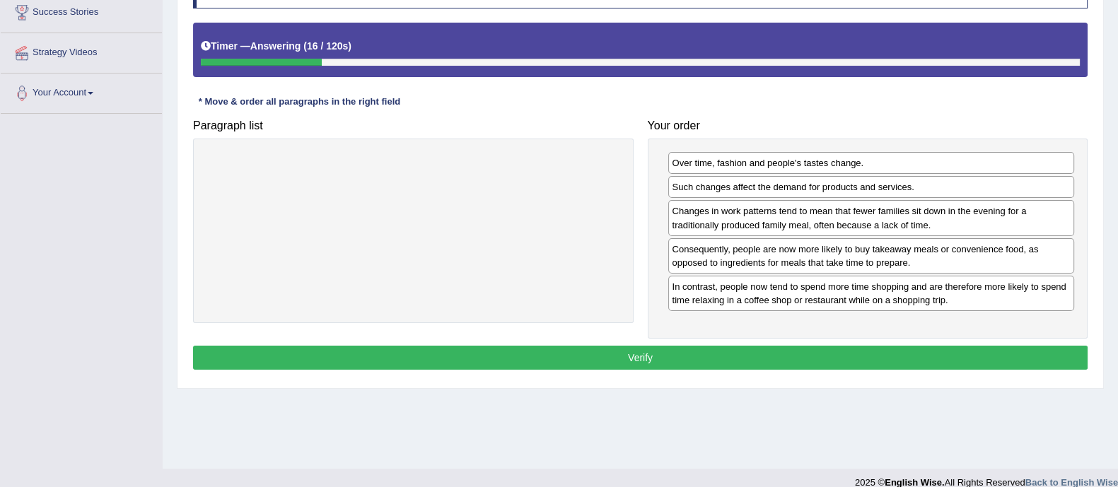
click at [941, 347] on button "Verify" at bounding box center [640, 358] width 895 height 24
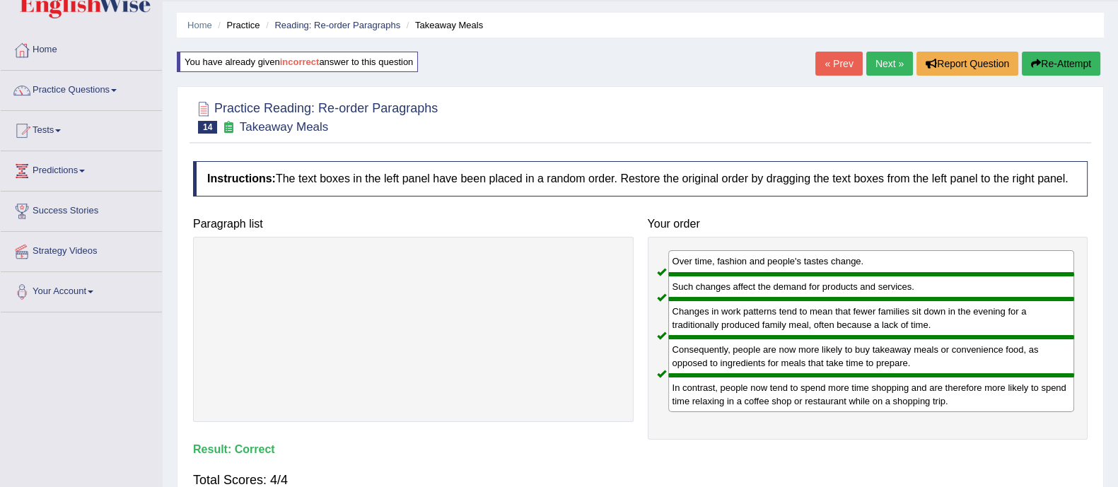
scroll to position [38, 0]
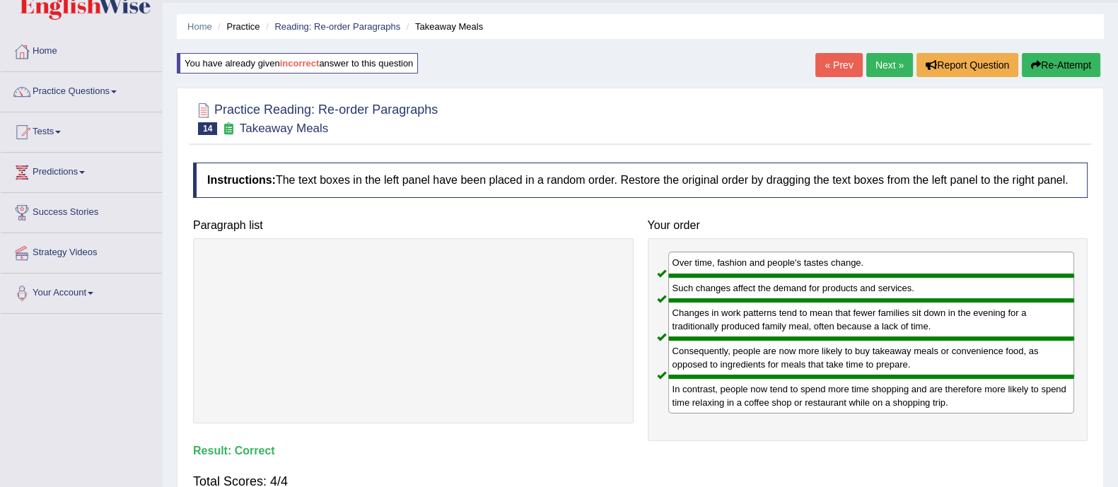
click at [892, 69] on link "Next »" at bounding box center [889, 65] width 47 height 24
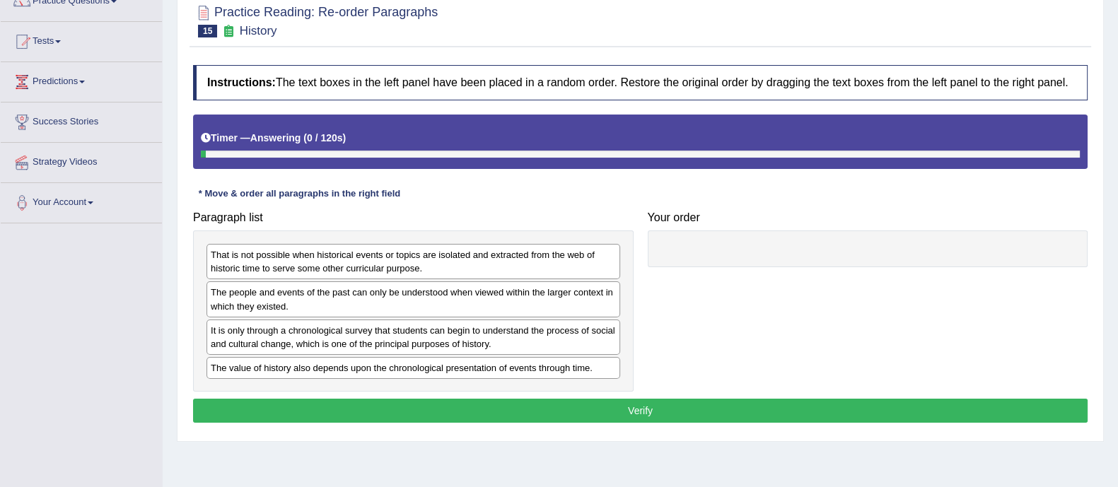
scroll to position [143, 0]
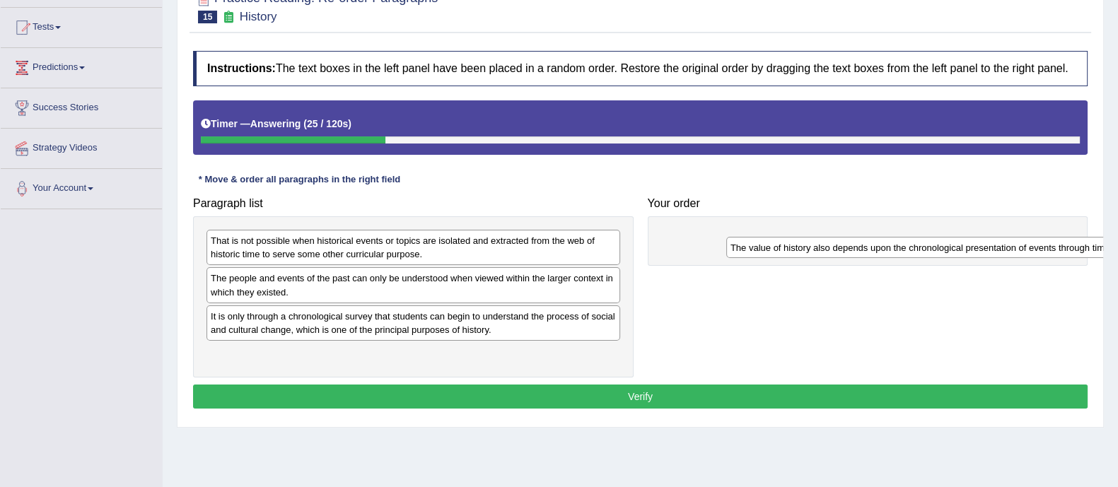
drag, startPoint x: 414, startPoint y: 359, endPoint x: 949, endPoint y: 253, distance: 546.0
click at [949, 253] on div "The value of history also depends upon the chronological presentation of events…" at bounding box center [933, 248] width 414 height 22
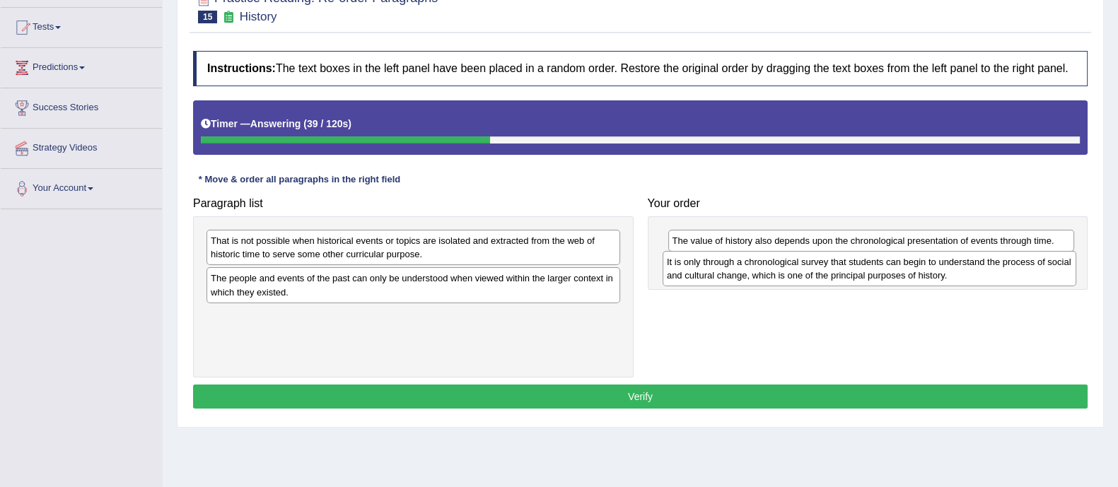
drag, startPoint x: 349, startPoint y: 330, endPoint x: 806, endPoint y: 277, distance: 459.4
click at [806, 277] on div "It is only through a chronological survey that students can begin to understand…" at bounding box center [870, 268] width 414 height 35
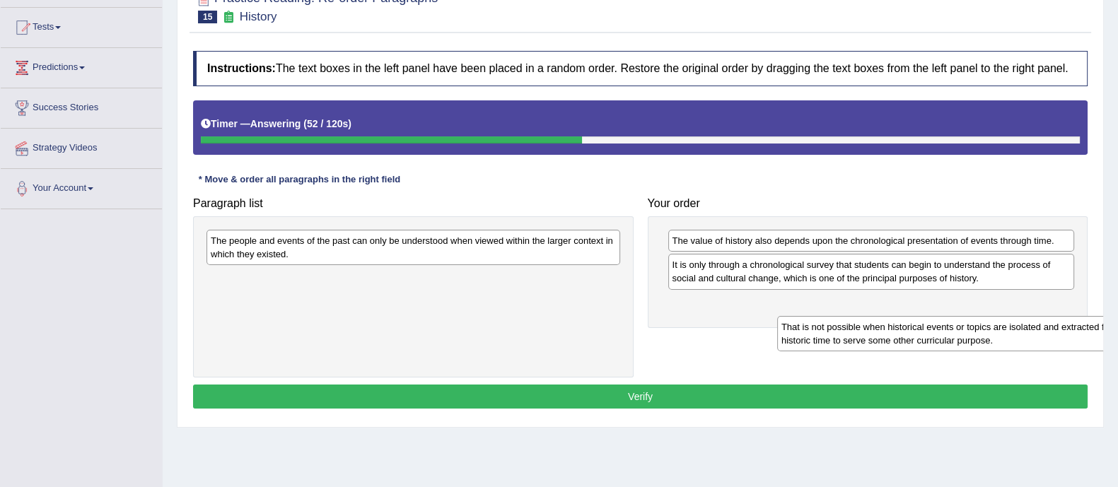
drag, startPoint x: 337, startPoint y: 240, endPoint x: 908, endPoint y: 327, distance: 577.3
click at [908, 327] on div "That is not possible when historical events or topics are isolated and extracte…" at bounding box center [984, 333] width 414 height 35
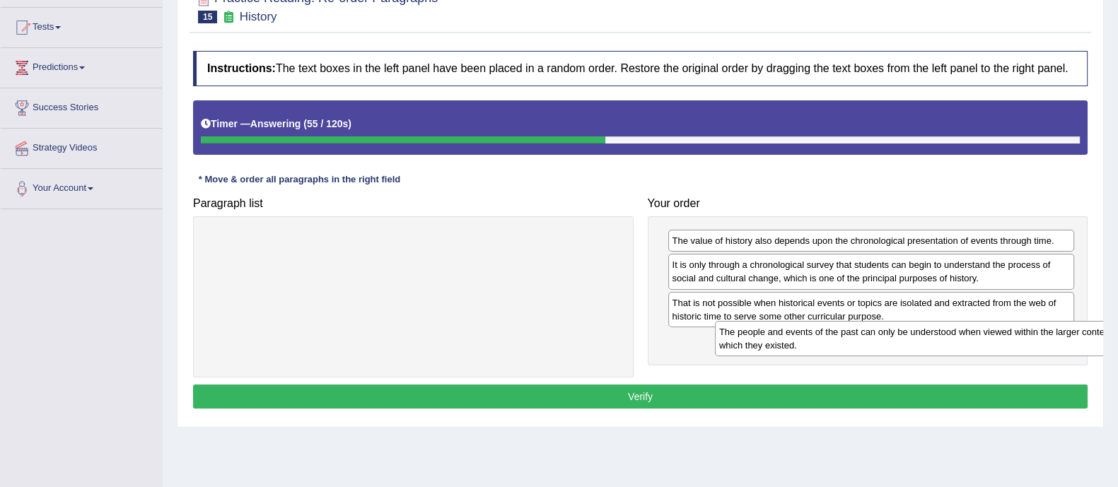
drag, startPoint x: 431, startPoint y: 260, endPoint x: 930, endPoint y: 351, distance: 506.8
click at [930, 351] on div "The people and events of the past can only be understood when viewed within the…" at bounding box center [922, 338] width 414 height 35
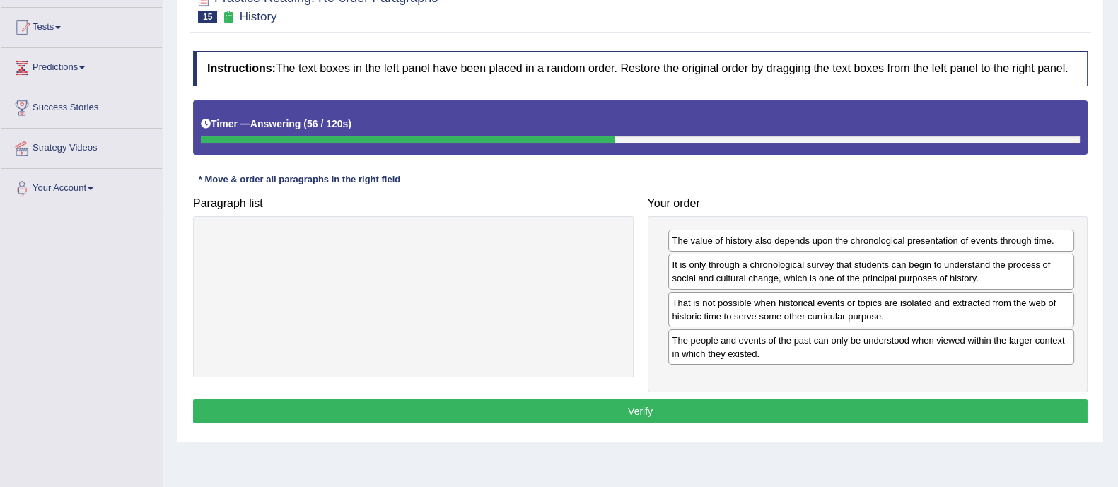
click at [875, 404] on button "Verify" at bounding box center [640, 412] width 895 height 24
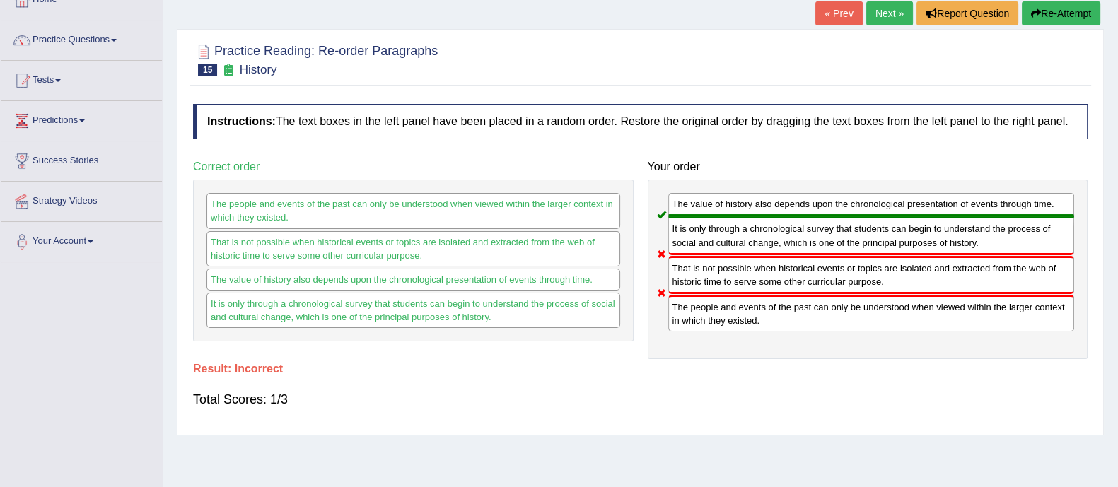
scroll to position [0, 0]
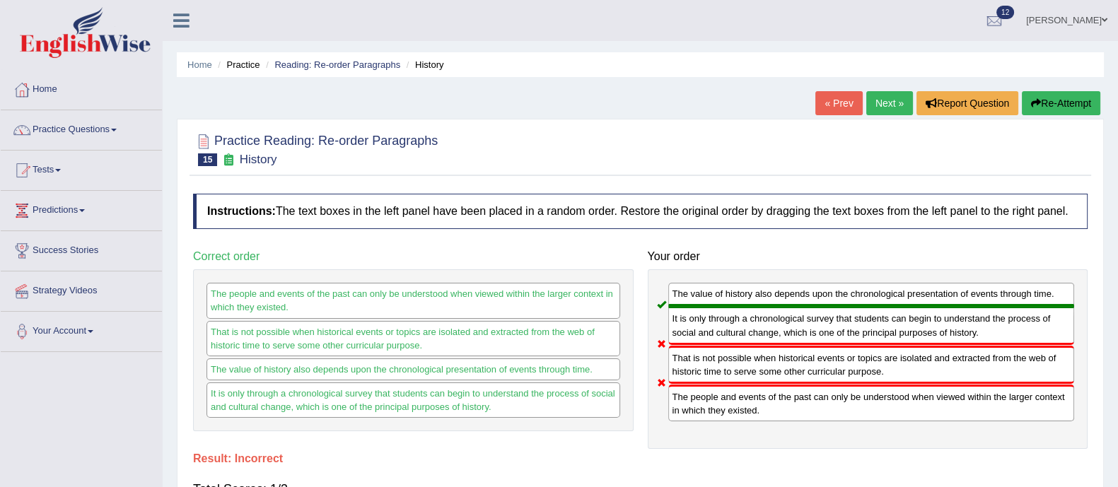
click at [1071, 103] on button "Re-Attempt" at bounding box center [1061, 103] width 79 height 24
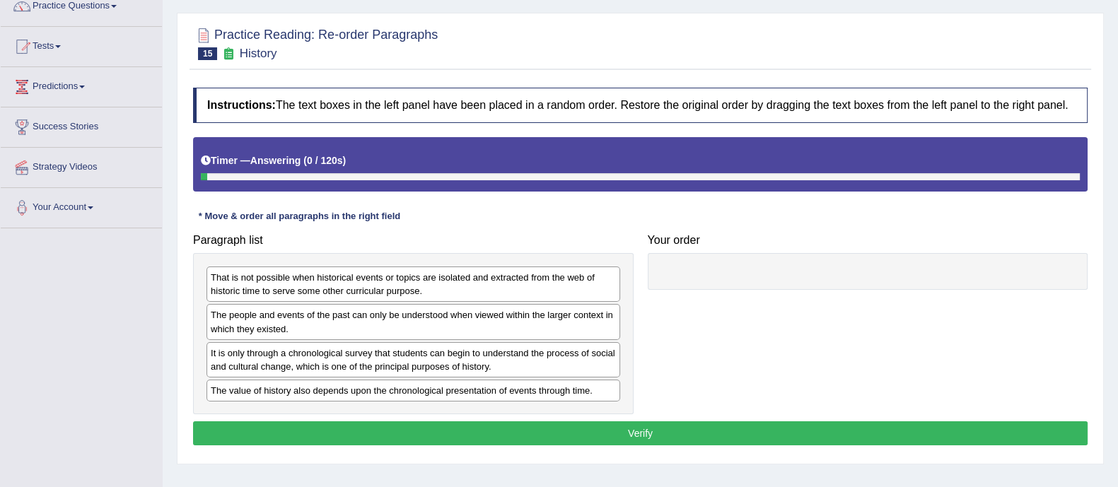
scroll to position [196, 0]
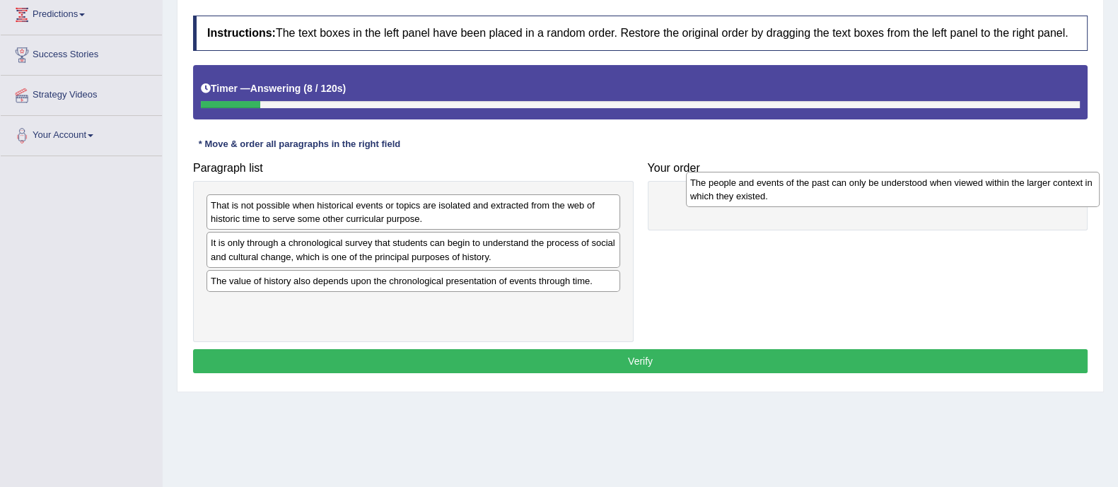
drag, startPoint x: 329, startPoint y: 253, endPoint x: 808, endPoint y: 192, distance: 483.4
click at [808, 192] on div "The people and events of the past can only be understood when viewed within the…" at bounding box center [893, 189] width 414 height 35
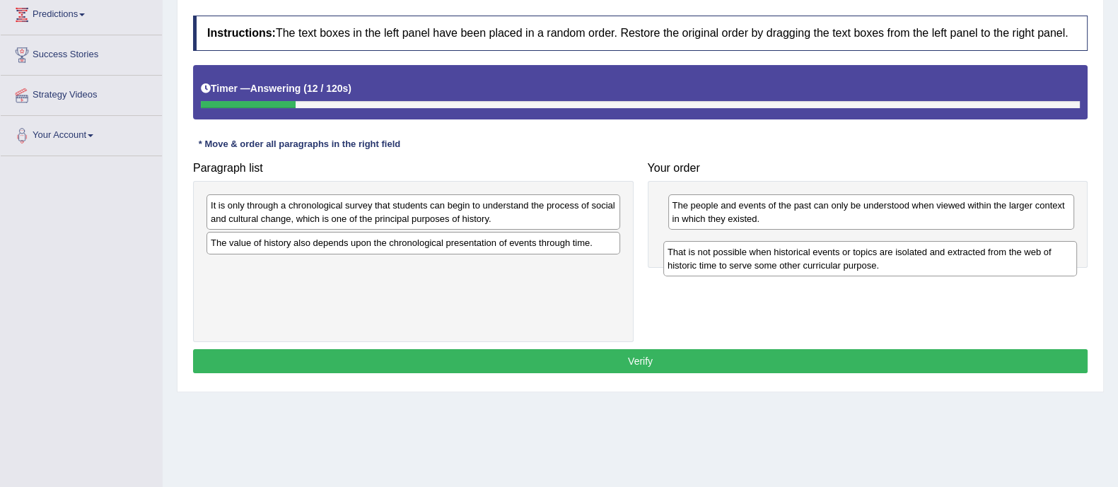
drag, startPoint x: 355, startPoint y: 217, endPoint x: 813, endPoint y: 261, distance: 460.4
click at [813, 261] on div "That is not possible when historical events or topics are isolated and extracte…" at bounding box center [870, 258] width 414 height 35
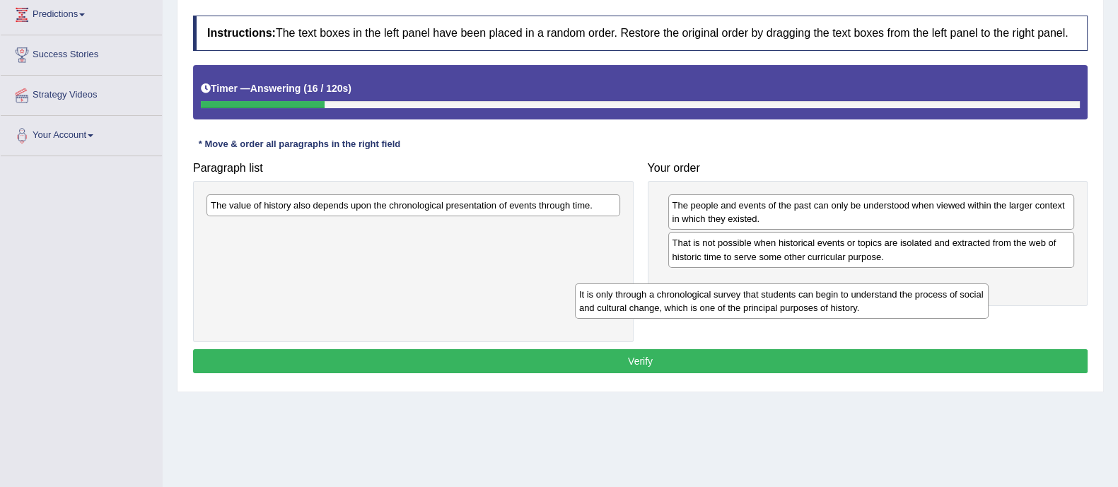
drag, startPoint x: 453, startPoint y: 226, endPoint x: 822, endPoint y: 315, distance: 379.1
click at [822, 315] on div "It is only through a chronological survey that students can begin to understand…" at bounding box center [782, 301] width 414 height 35
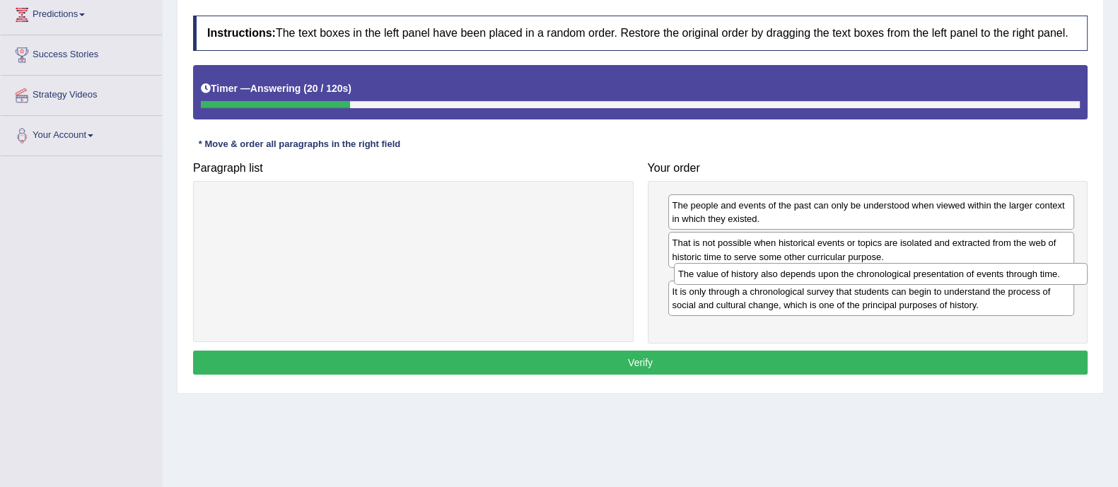
drag, startPoint x: 503, startPoint y: 207, endPoint x: 970, endPoint y: 276, distance: 472.7
click at [970, 276] on div "The value of history also depends upon the chronological presentation of events…" at bounding box center [881, 274] width 414 height 22
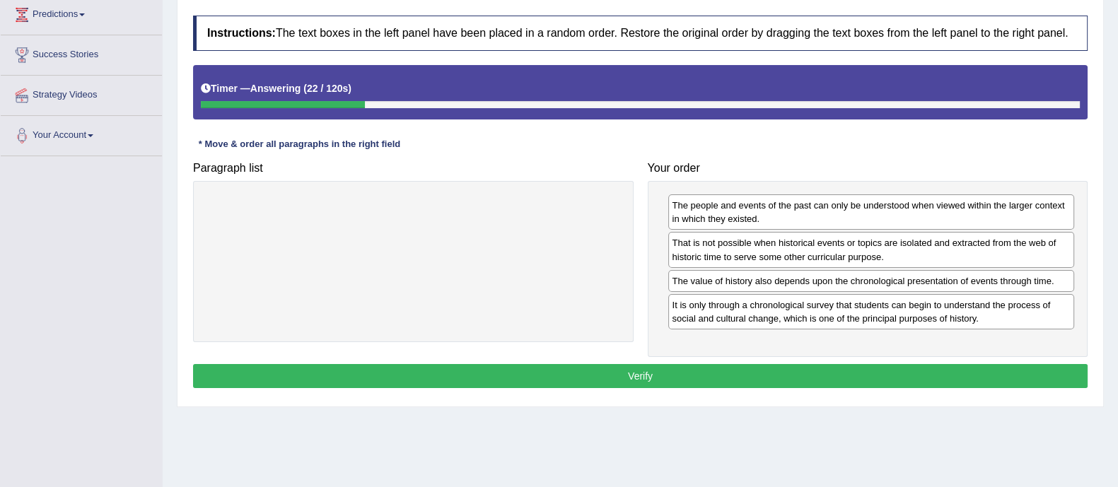
click at [810, 375] on button "Verify" at bounding box center [640, 376] width 895 height 24
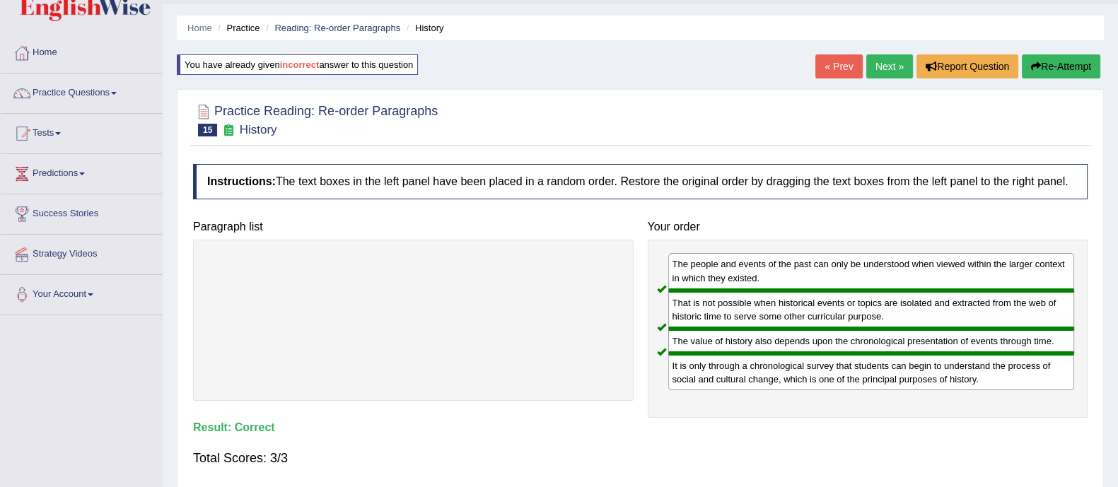
scroll to position [33, 0]
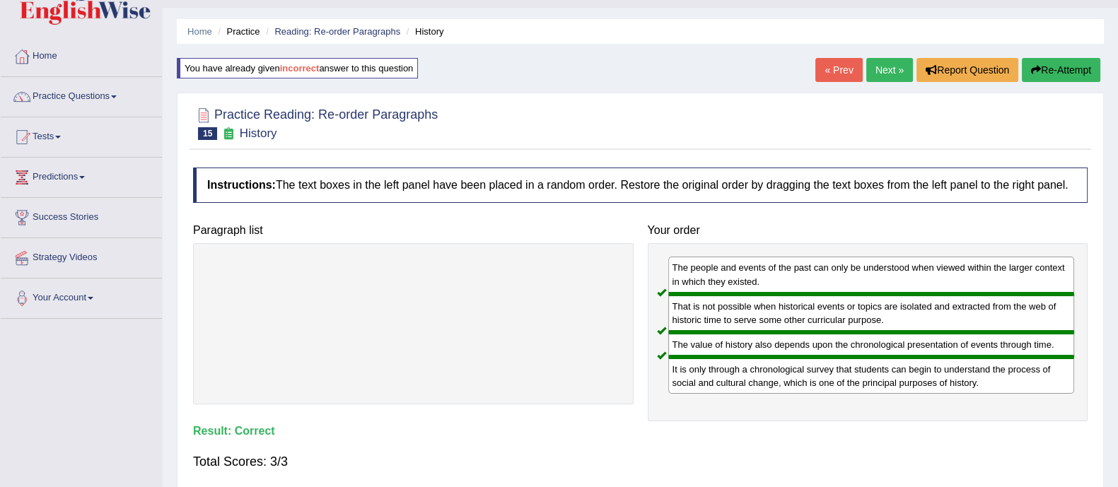
click at [883, 61] on link "Next »" at bounding box center [889, 70] width 47 height 24
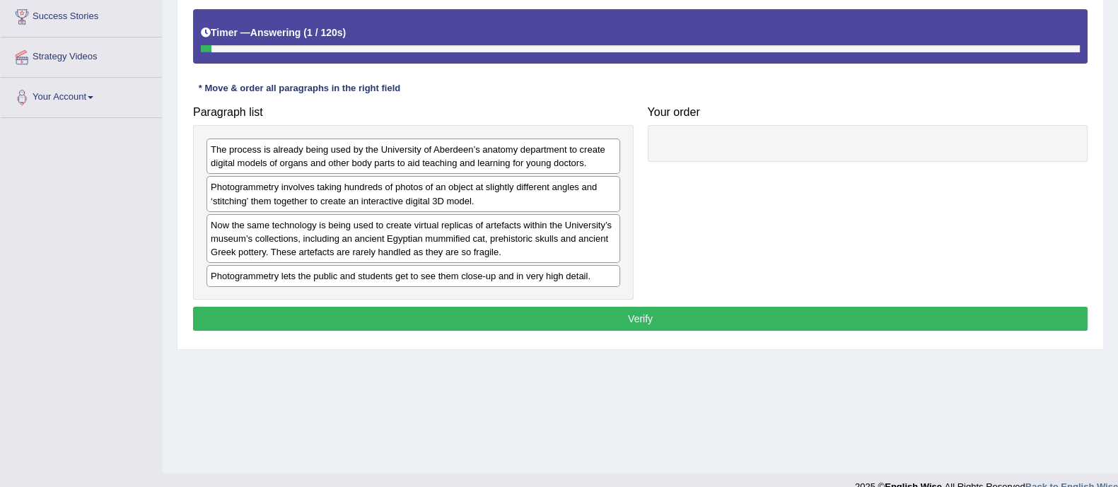
scroll to position [235, 0]
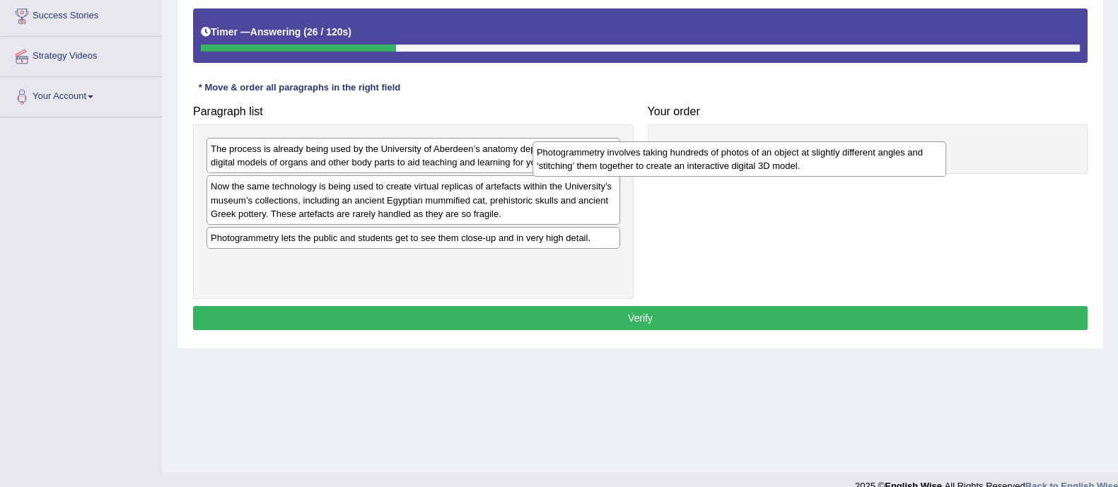
drag, startPoint x: 485, startPoint y: 203, endPoint x: 812, endPoint y: 170, distance: 328.5
click at [812, 170] on div "Photogrammetry involves taking hundreds of photos of an object at slightly diff…" at bounding box center [740, 158] width 414 height 35
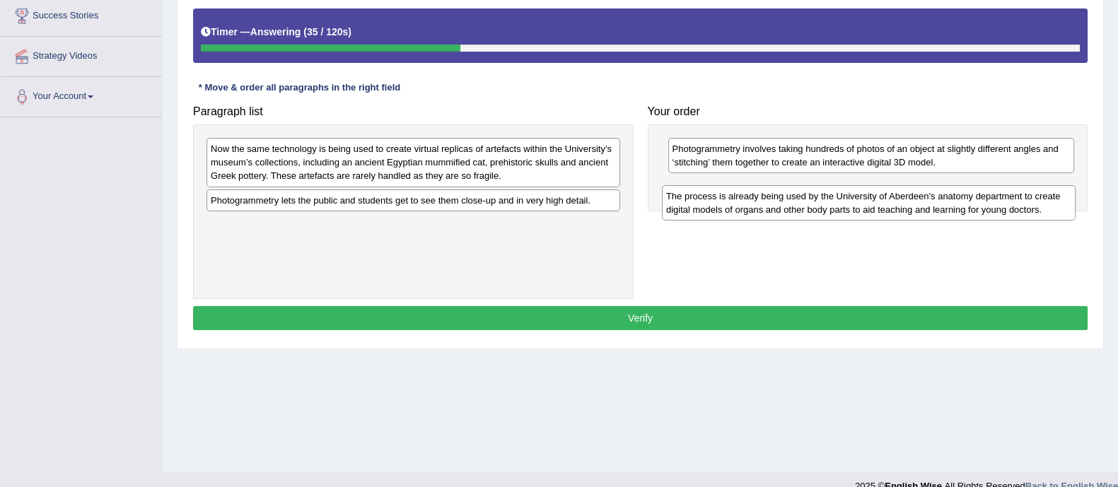
drag, startPoint x: 447, startPoint y: 152, endPoint x: 903, endPoint y: 199, distance: 458.0
click at [903, 199] on div "The process is already being used by the University of Aberdeen’s anatomy depar…" at bounding box center [869, 202] width 414 height 35
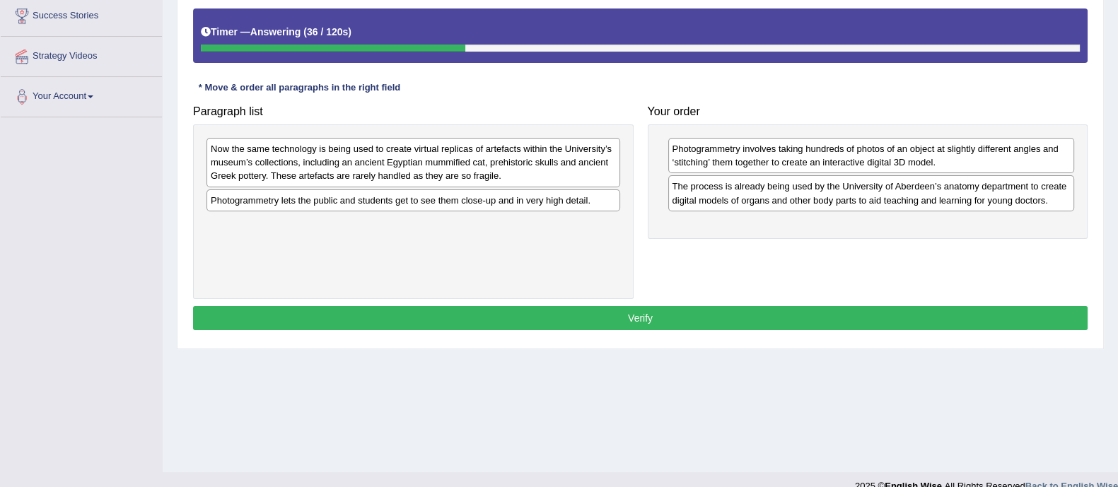
click at [903, 199] on div "The process is already being used by the University of Aberdeen’s anatomy depar…" at bounding box center [871, 192] width 407 height 35
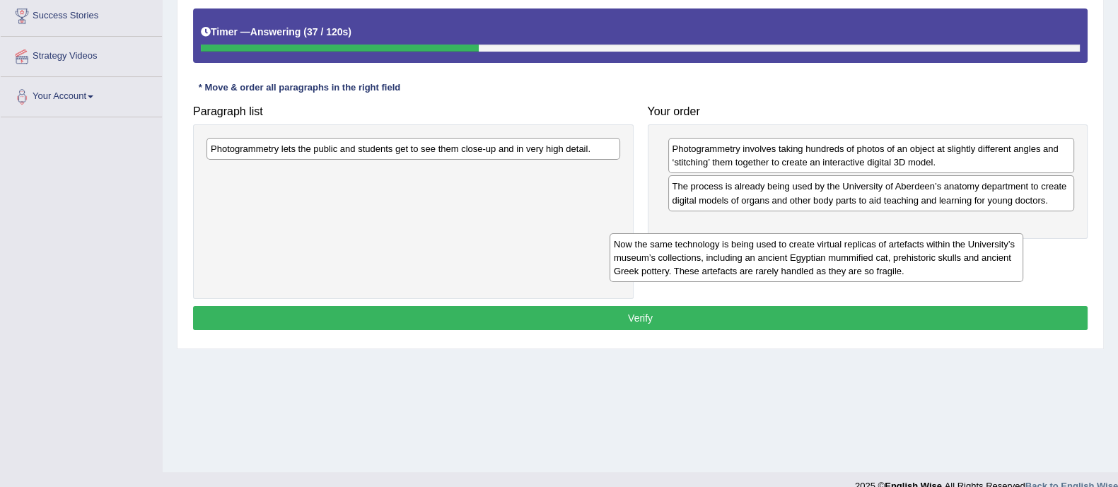
drag, startPoint x: 474, startPoint y: 168, endPoint x: 880, endPoint y: 262, distance: 416.9
click at [880, 262] on div "Now the same technology is being used to create virtual replicas of artefacts w…" at bounding box center [817, 257] width 414 height 49
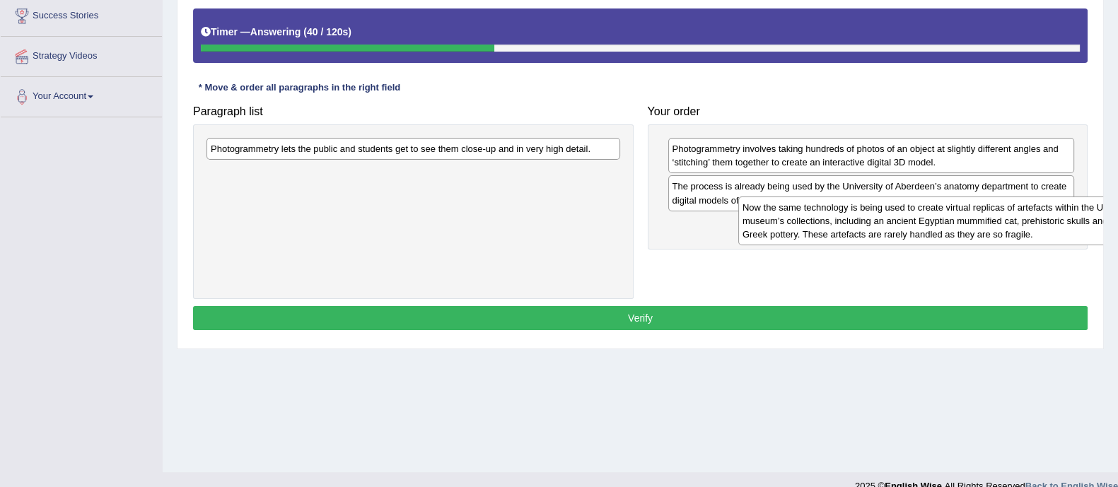
drag, startPoint x: 515, startPoint y: 187, endPoint x: 1044, endPoint y: 226, distance: 530.5
click at [1044, 226] on div "Now the same technology is being used to create virtual replicas of artefacts w…" at bounding box center [945, 221] width 414 height 49
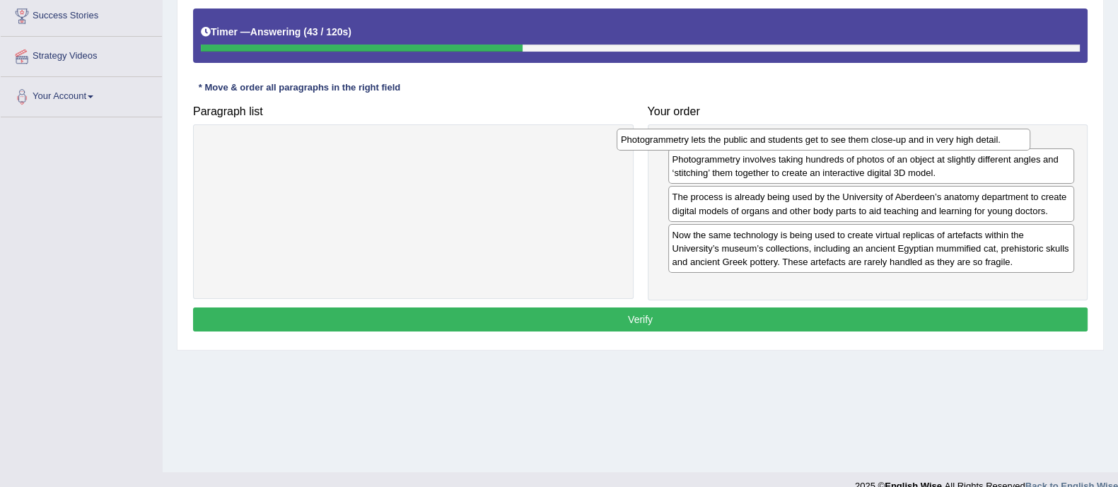
drag, startPoint x: 513, startPoint y: 153, endPoint x: 923, endPoint y: 143, distance: 410.4
click at [923, 143] on div "Photogrammetry lets the public and students get to see them close-up and in ver…" at bounding box center [824, 140] width 414 height 22
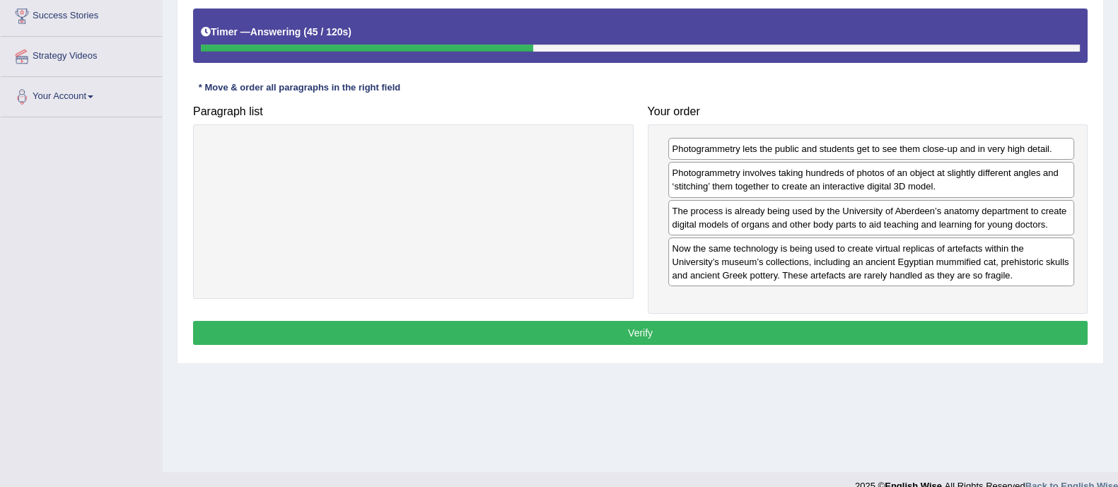
click at [784, 332] on button "Verify" at bounding box center [640, 333] width 895 height 24
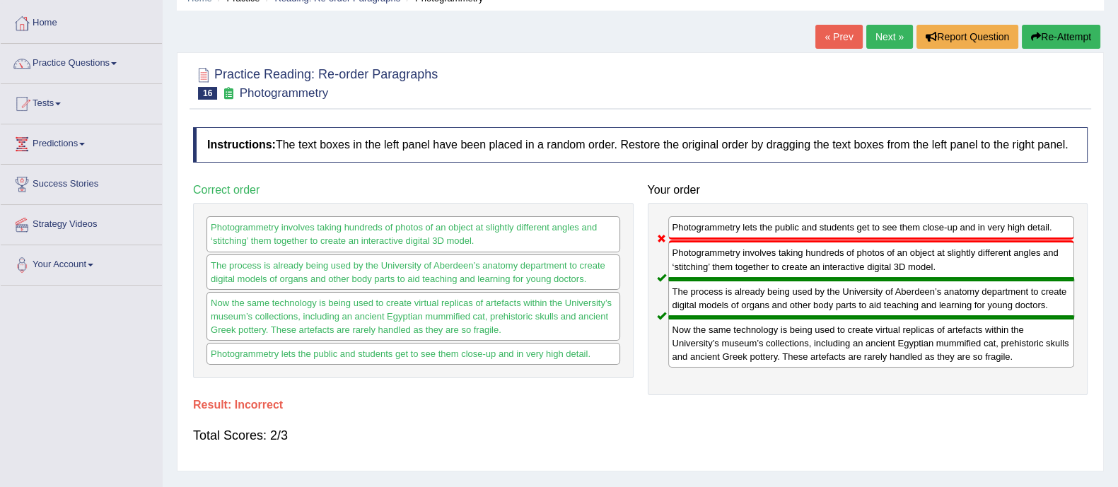
scroll to position [65, 0]
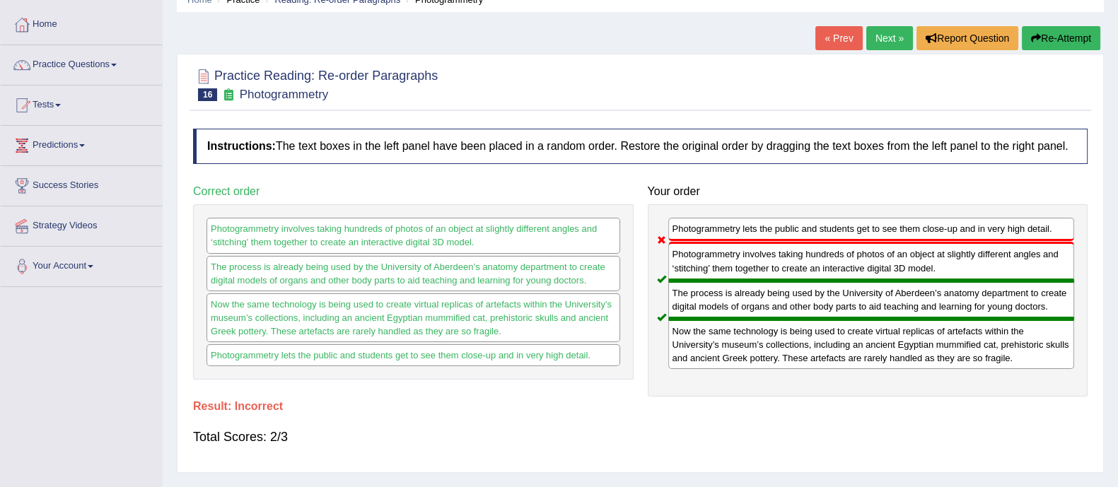
click at [879, 37] on link "Next »" at bounding box center [889, 38] width 47 height 24
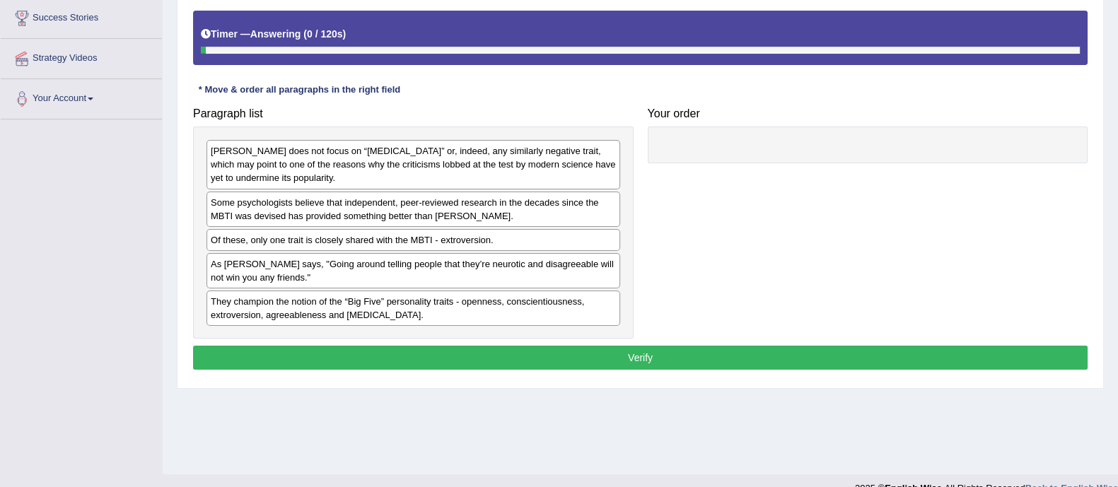
scroll to position [238, 0]
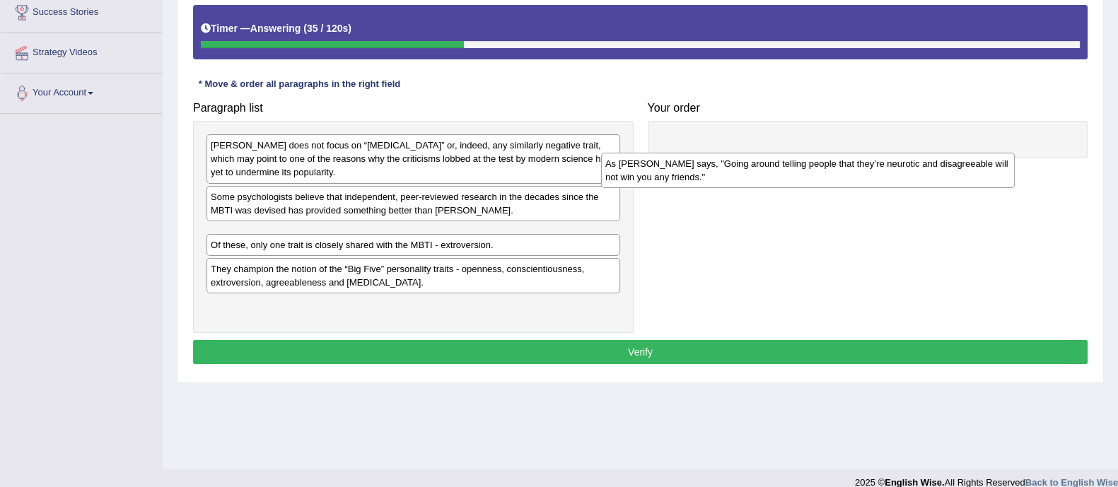
drag, startPoint x: 335, startPoint y: 267, endPoint x: 730, endPoint y: 173, distance: 405.8
click at [730, 173] on div "As [PERSON_NAME] says, "Going around telling people that they’re neurotic and d…" at bounding box center [808, 170] width 414 height 35
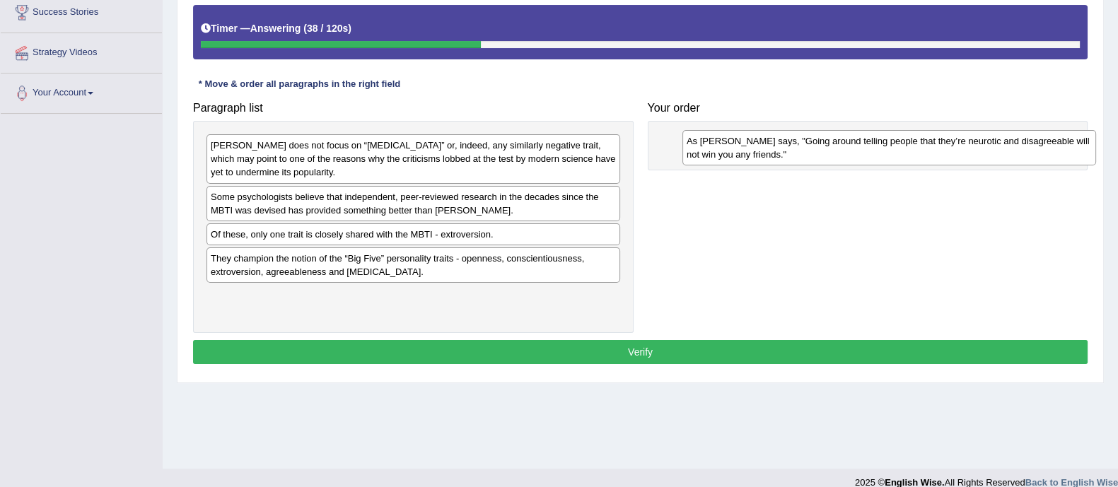
drag, startPoint x: 482, startPoint y: 242, endPoint x: 955, endPoint y: 149, distance: 481.5
click at [955, 149] on div "As [PERSON_NAME] says, "Going around telling people that they’re neurotic and d…" at bounding box center [890, 147] width 414 height 35
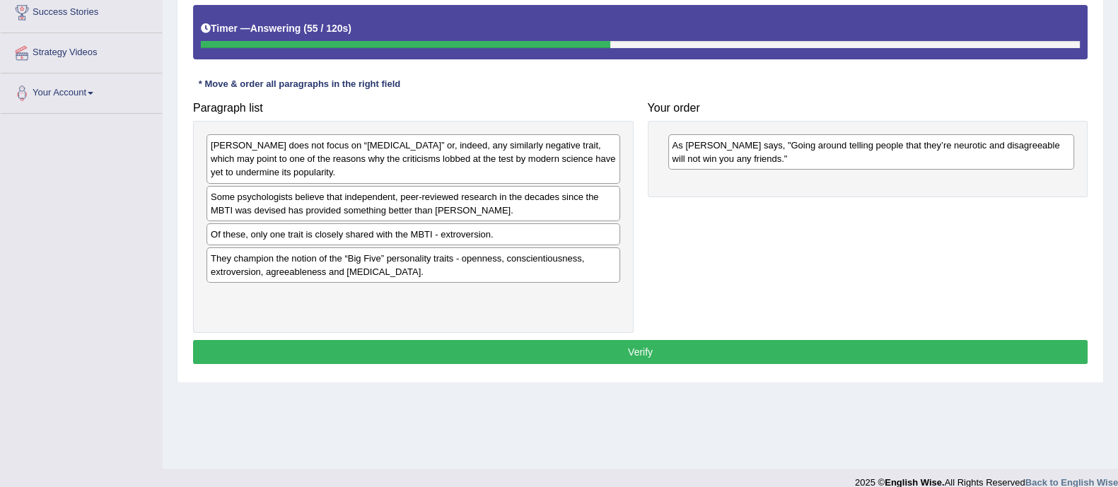
drag, startPoint x: 409, startPoint y: 274, endPoint x: 419, endPoint y: 240, distance: 35.4
click at [417, 248] on div "They champion the notion of the “Big Five” personality traits - openness, consc…" at bounding box center [414, 265] width 414 height 35
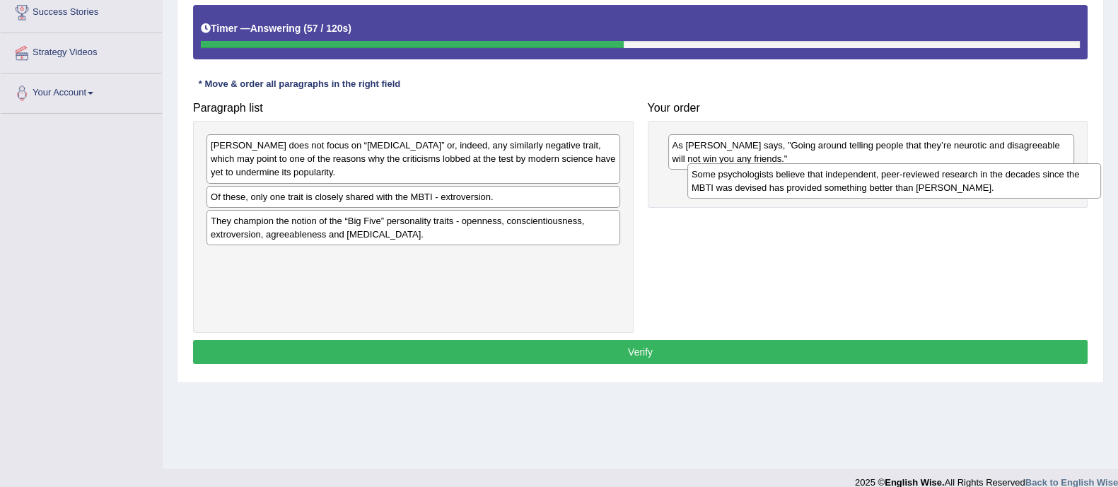
drag, startPoint x: 456, startPoint y: 204, endPoint x: 937, endPoint y: 182, distance: 481.5
click at [937, 182] on div "Some psychologists believe that independent, peer-reviewed research in the deca…" at bounding box center [895, 180] width 414 height 35
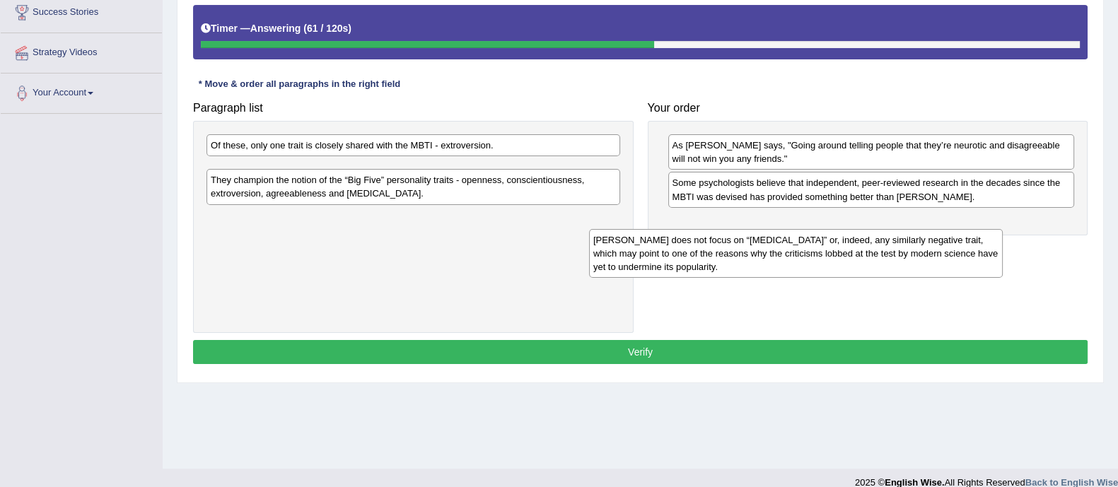
drag, startPoint x: 536, startPoint y: 181, endPoint x: 935, endPoint y: 264, distance: 407.4
click at [935, 264] on div "[PERSON_NAME] does not focus on “[MEDICAL_DATA]” or, indeed, any similarly nega…" at bounding box center [796, 253] width 414 height 49
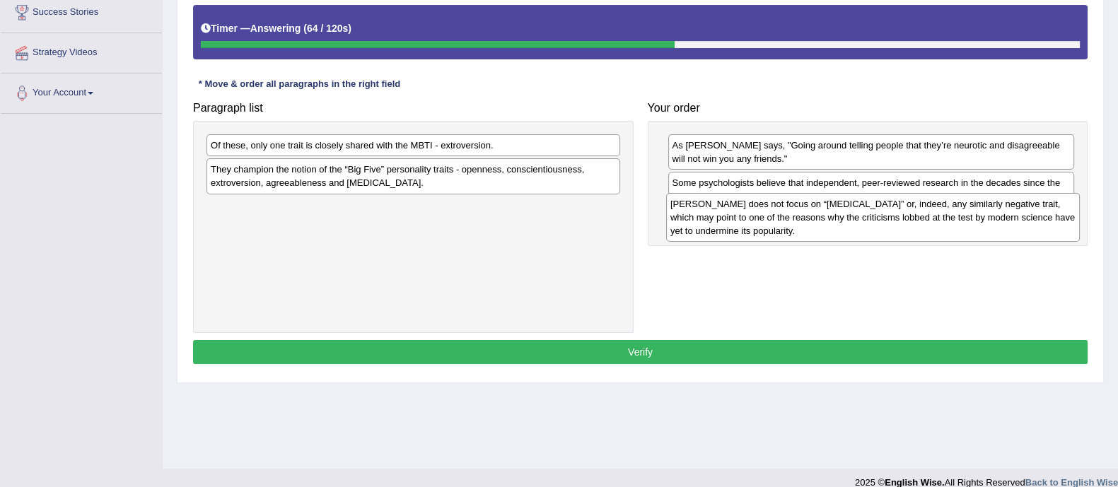
drag, startPoint x: 485, startPoint y: 182, endPoint x: 944, endPoint y: 217, distance: 461.1
click at [944, 217] on div "[PERSON_NAME] does not focus on “[MEDICAL_DATA]” or, indeed, any similarly nega…" at bounding box center [873, 217] width 414 height 49
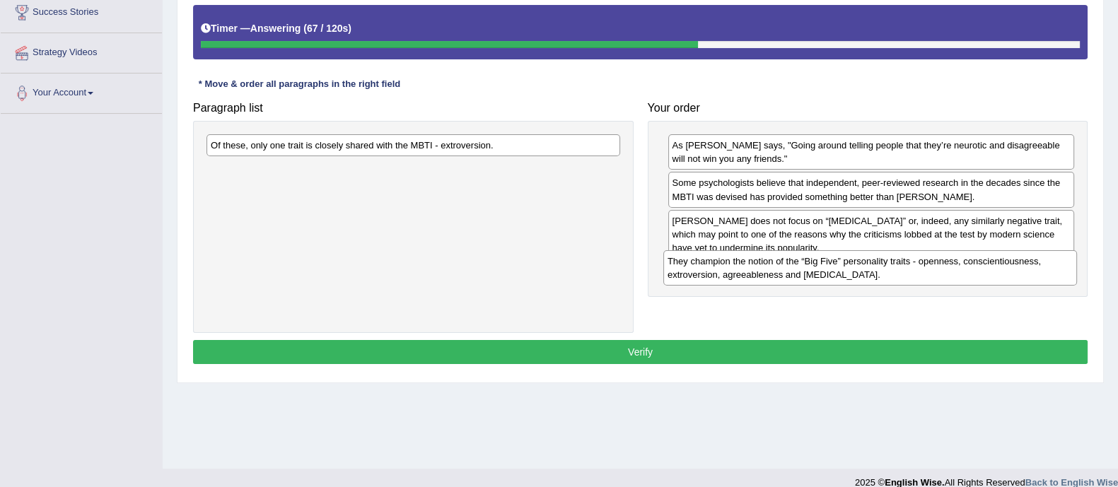
drag, startPoint x: 501, startPoint y: 178, endPoint x: 957, endPoint y: 269, distance: 465.4
click at [957, 269] on div "They champion the notion of the “Big Five” personality traits - openness, consc…" at bounding box center [870, 267] width 414 height 35
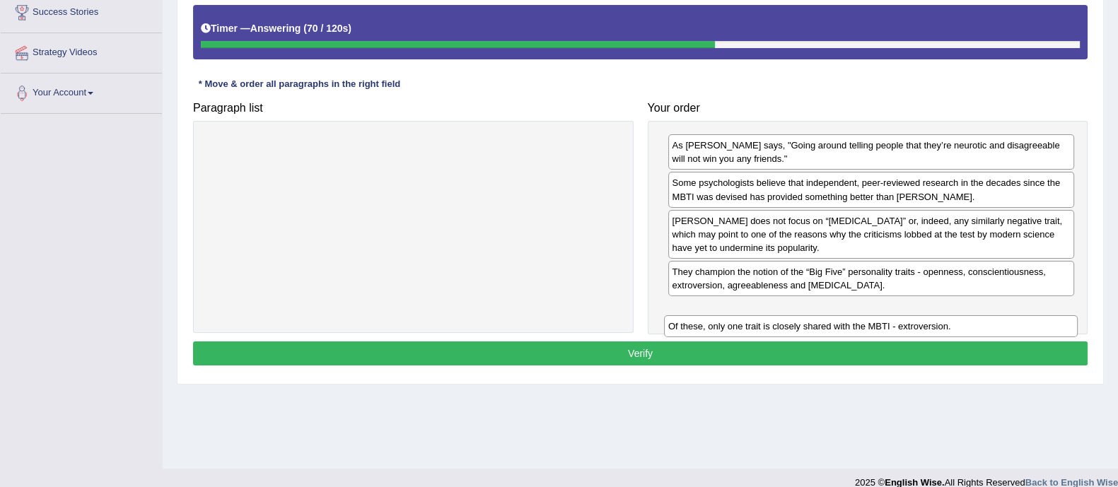
drag, startPoint x: 581, startPoint y: 152, endPoint x: 1045, endPoint y: 329, distance: 495.9
click at [1045, 329] on div "Of these, only one trait is closely shared with the MBTI - extroversion." at bounding box center [871, 326] width 414 height 22
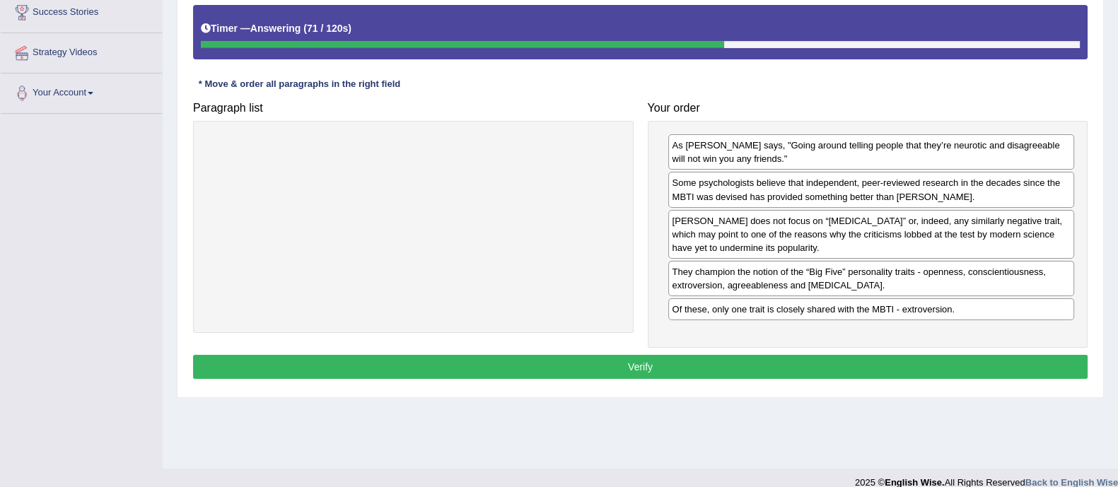
click at [1002, 359] on button "Verify" at bounding box center [640, 367] width 895 height 24
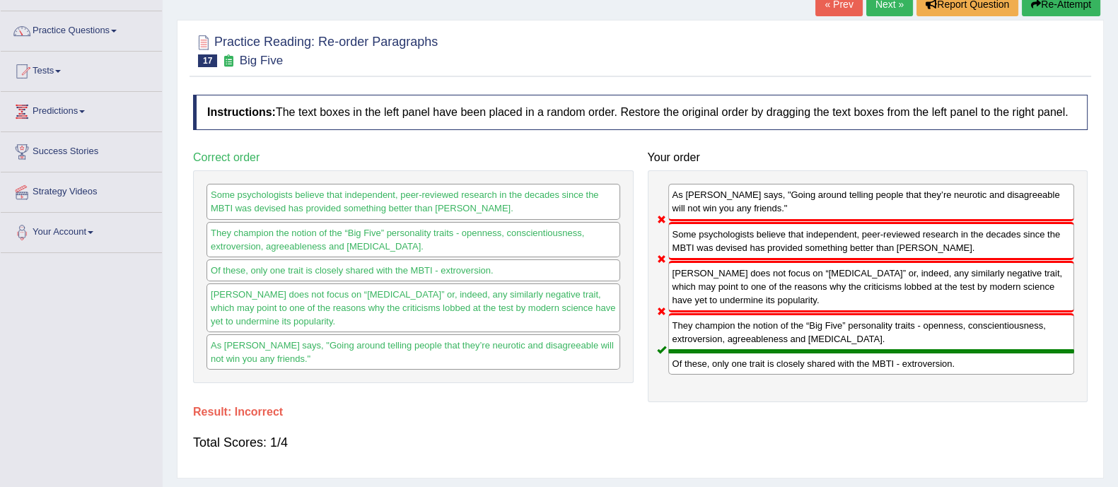
scroll to position [0, 0]
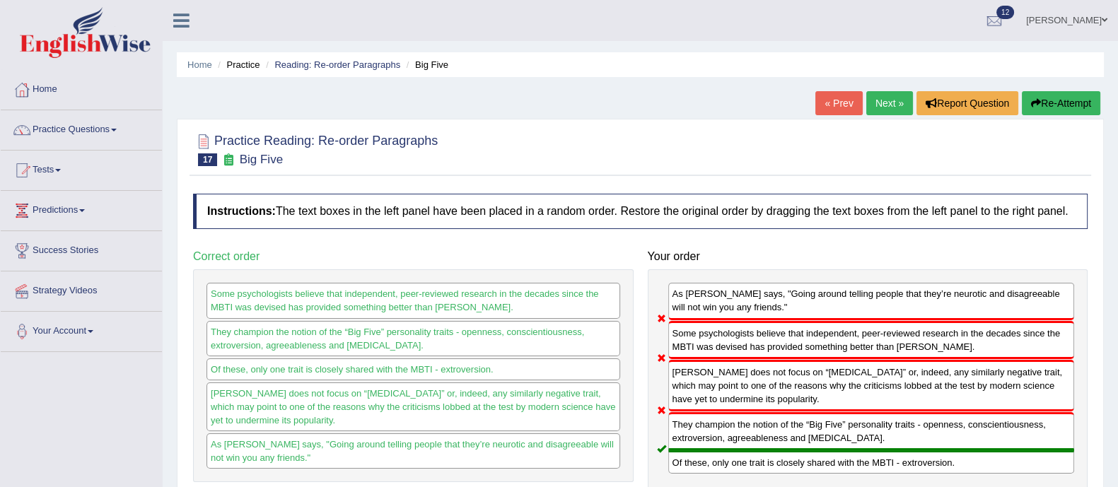
click at [1050, 108] on button "Re-Attempt" at bounding box center [1061, 103] width 79 height 24
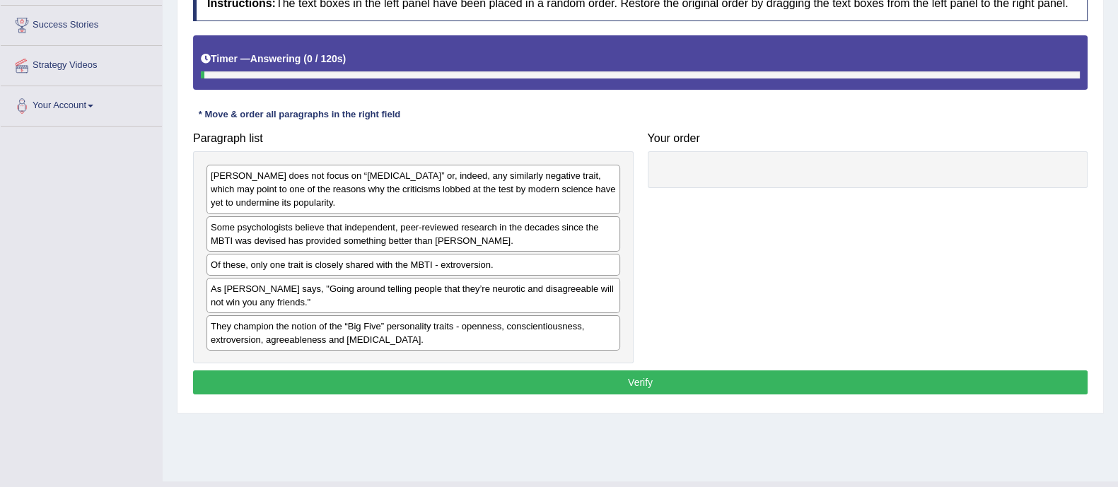
scroll to position [231, 0]
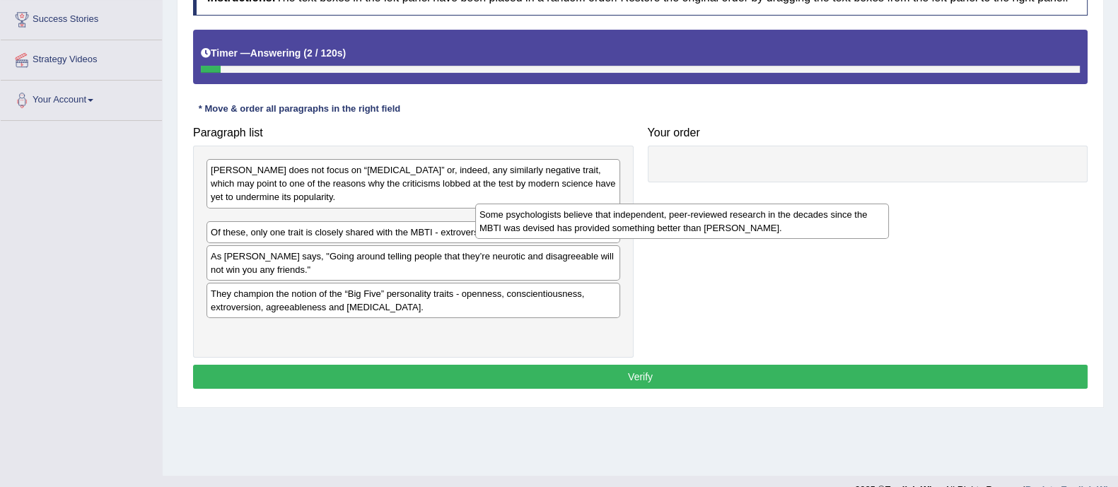
drag, startPoint x: 394, startPoint y: 232, endPoint x: 672, endPoint y: 216, distance: 278.5
click at [672, 216] on div "Some psychologists believe that independent, peer-reviewed research in the deca…" at bounding box center [682, 221] width 414 height 35
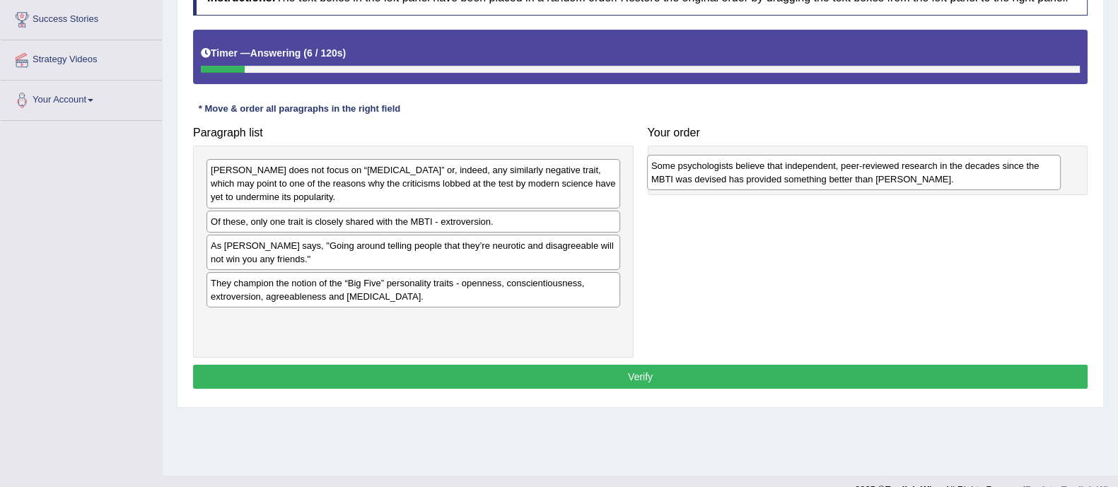
drag, startPoint x: 562, startPoint y: 226, endPoint x: 1005, endPoint y: 168, distance: 446.7
click at [1005, 168] on div "Some psychologists believe that independent, peer-reviewed research in the deca…" at bounding box center [854, 172] width 414 height 35
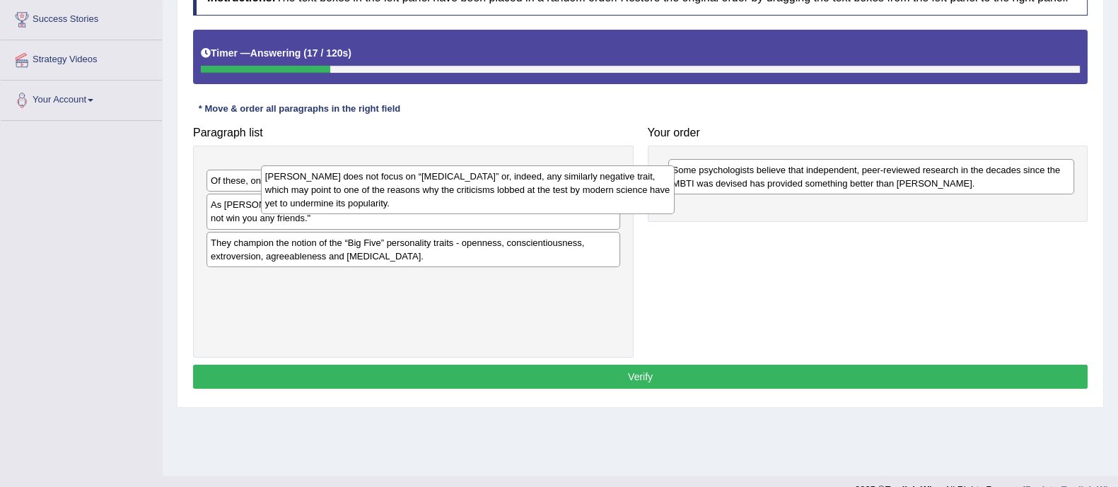
drag, startPoint x: 376, startPoint y: 198, endPoint x: 431, endPoint y: 204, distance: 55.5
click at [431, 204] on div "Myers-Briggs does not focus on “neuroticism” or, indeed, any similarly negative…" at bounding box center [468, 190] width 414 height 49
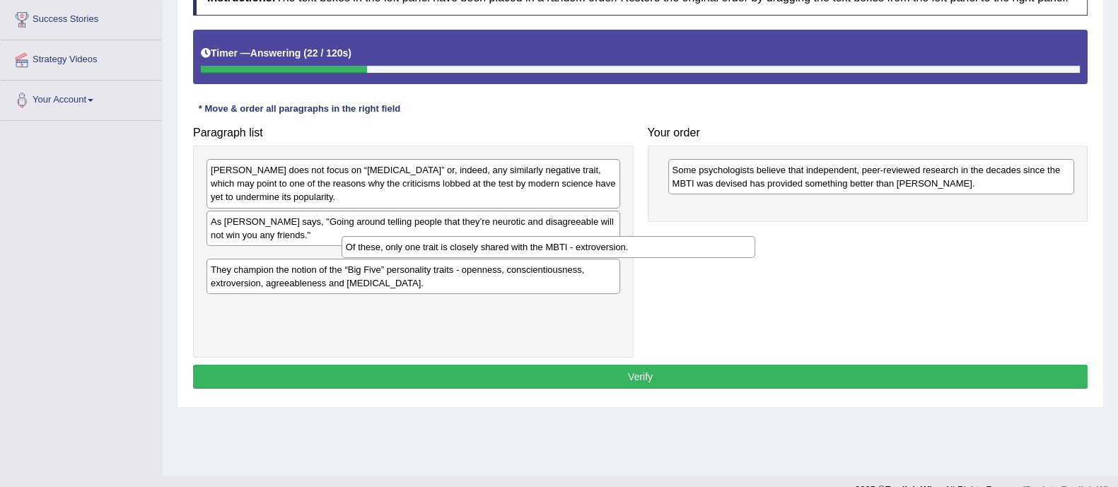
drag, startPoint x: 375, startPoint y: 224, endPoint x: 428, endPoint y: 233, distance: 53.8
click at [428, 236] on div "Of these, only one trait is closely shared with the MBTI - extroversion." at bounding box center [549, 247] width 414 height 22
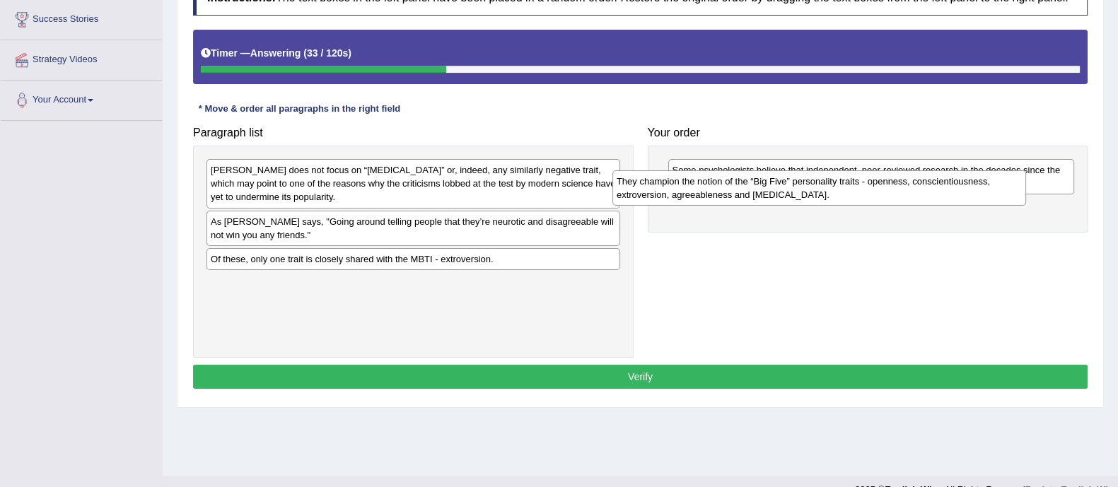
drag, startPoint x: 400, startPoint y: 290, endPoint x: 806, endPoint y: 189, distance: 418.4
click at [806, 189] on div "They champion the notion of the “Big Five” personality traits - openness, consc…" at bounding box center [820, 187] width 414 height 35
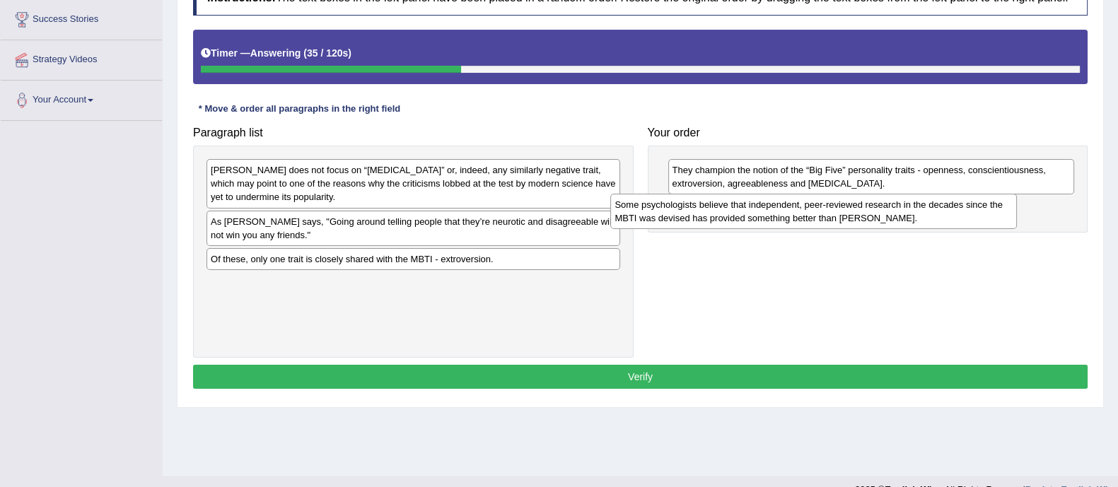
drag, startPoint x: 806, startPoint y: 189, endPoint x: 750, endPoint y: 224, distance: 66.4
click at [750, 224] on div "Some psychologists believe that independent, peer-reviewed research in the deca…" at bounding box center [813, 211] width 407 height 35
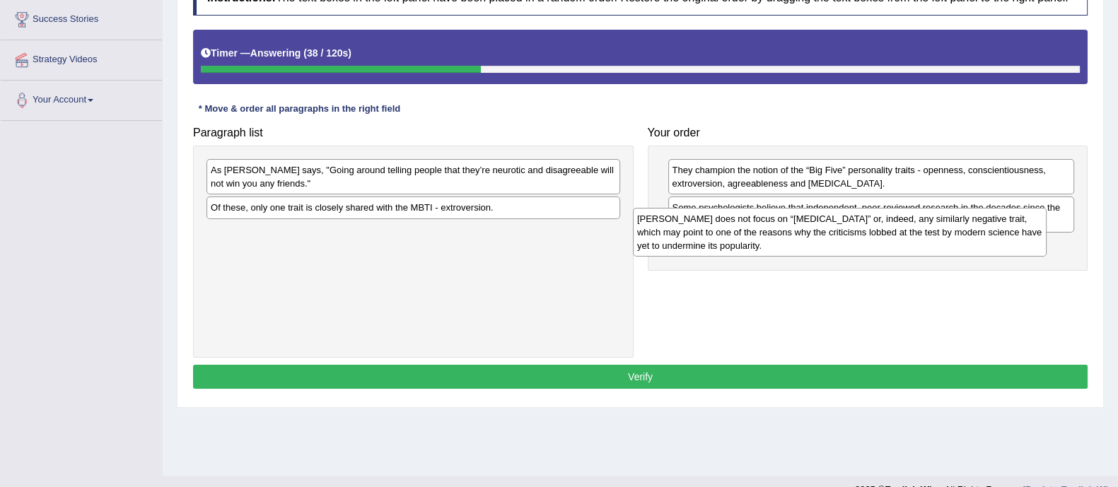
drag, startPoint x: 459, startPoint y: 183, endPoint x: 886, endPoint y: 232, distance: 429.3
click at [886, 232] on div "Myers-Briggs does not focus on “neuroticism” or, indeed, any similarly negative…" at bounding box center [840, 232] width 414 height 49
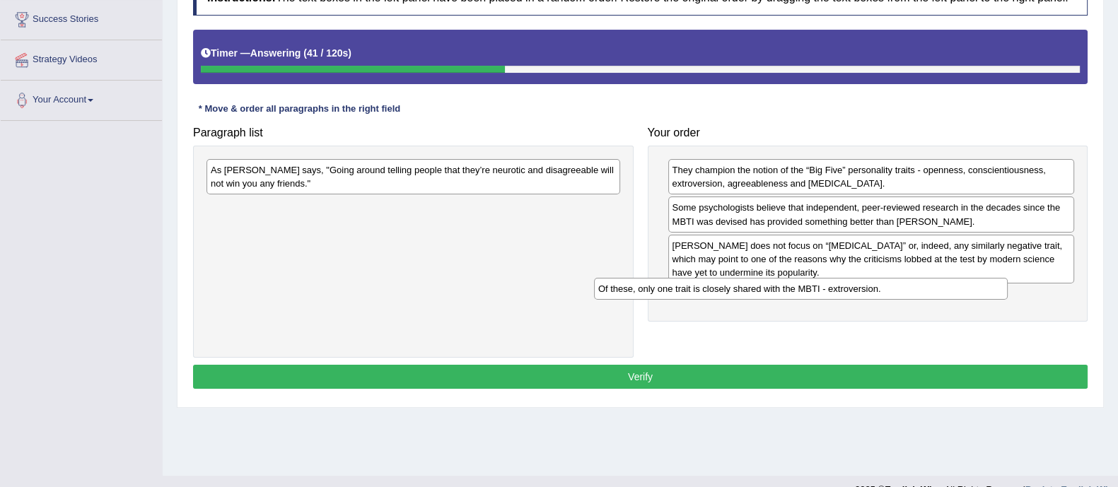
drag, startPoint x: 583, startPoint y: 210, endPoint x: 970, endPoint y: 291, distance: 396.1
click at [970, 291] on div "Of these, only one trait is closely shared with the MBTI - extroversion." at bounding box center [801, 289] width 414 height 22
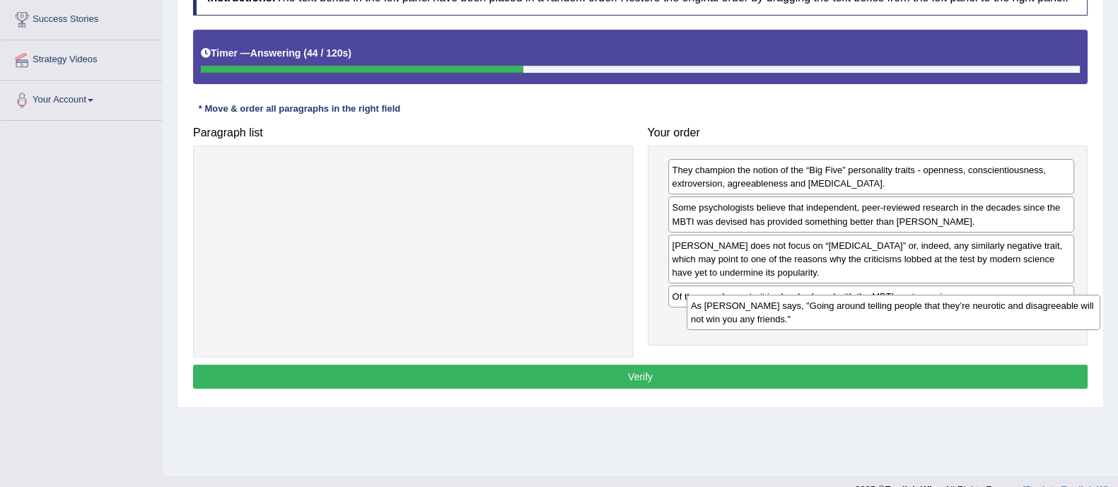
drag, startPoint x: 601, startPoint y: 175, endPoint x: 1081, endPoint y: 309, distance: 498.7
click at [1081, 309] on div "As Adam Grant says, "Going around telling people that they’re neurotic and disa…" at bounding box center [894, 312] width 414 height 35
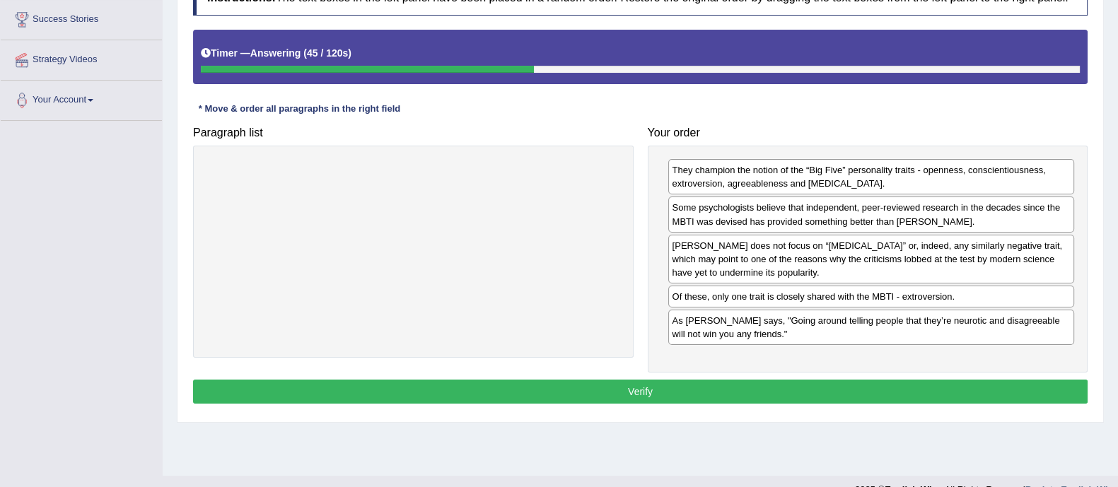
click at [962, 402] on div "Instructions: The text boxes in the left panel have been placed in a random ord…" at bounding box center [641, 194] width 902 height 442
click at [968, 398] on button "Verify" at bounding box center [640, 392] width 895 height 24
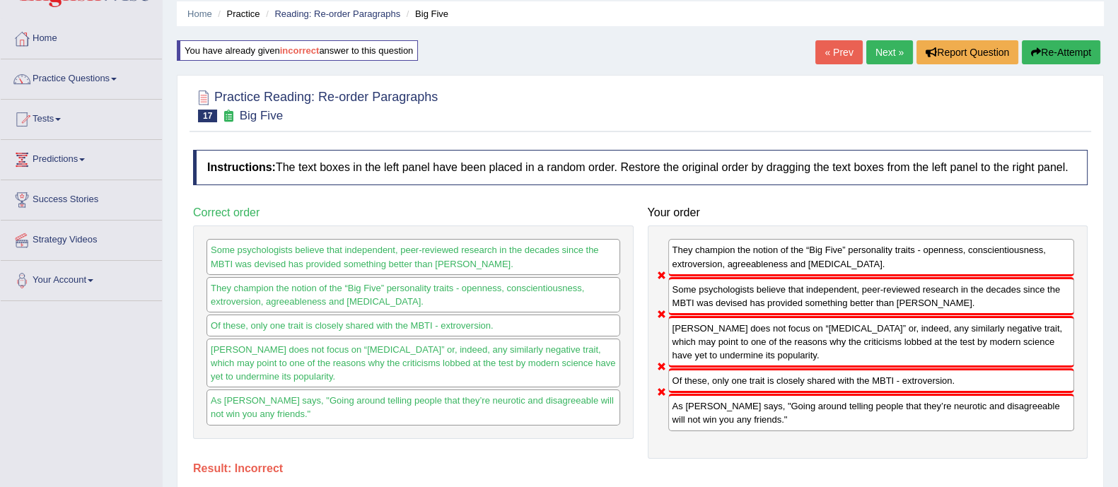
scroll to position [0, 0]
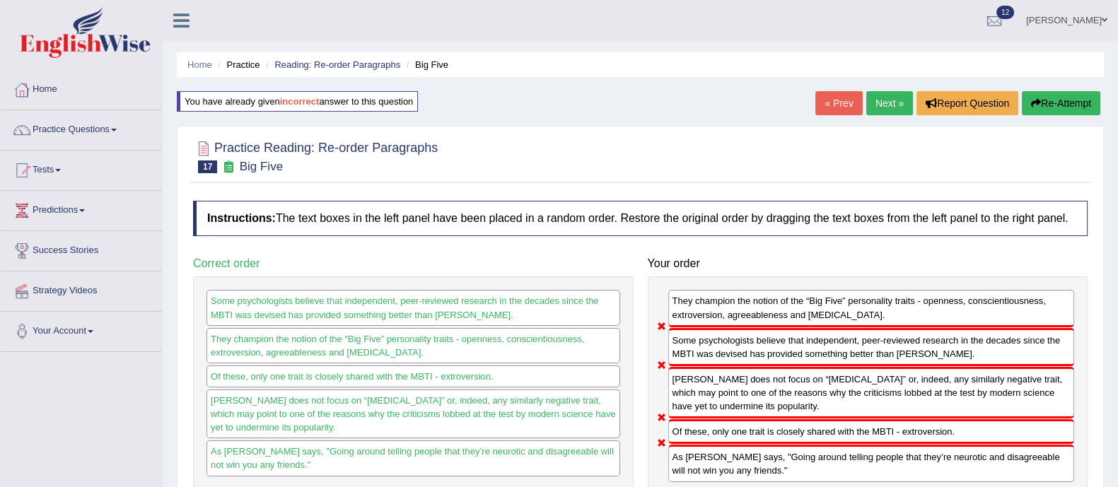
click at [882, 110] on link "Next »" at bounding box center [889, 103] width 47 height 24
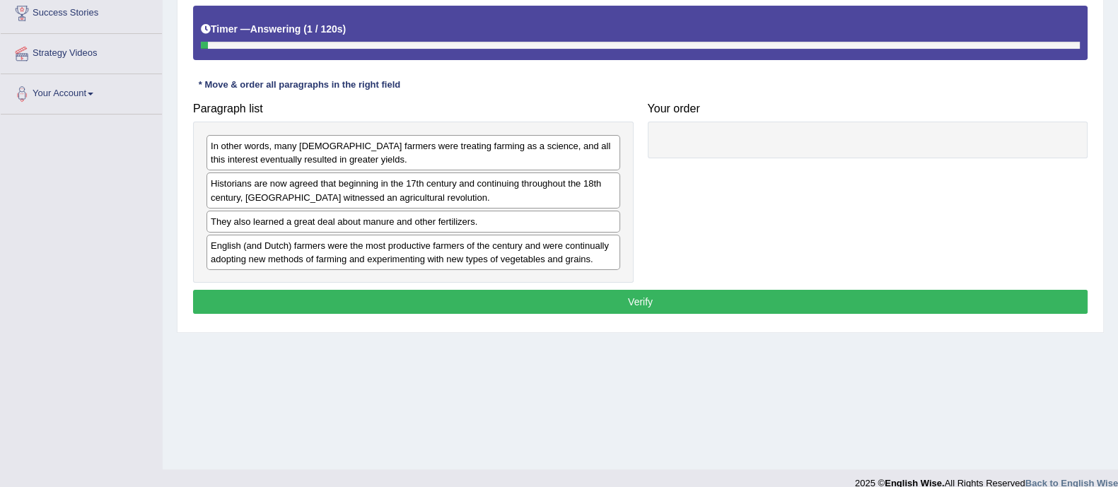
scroll to position [238, 0]
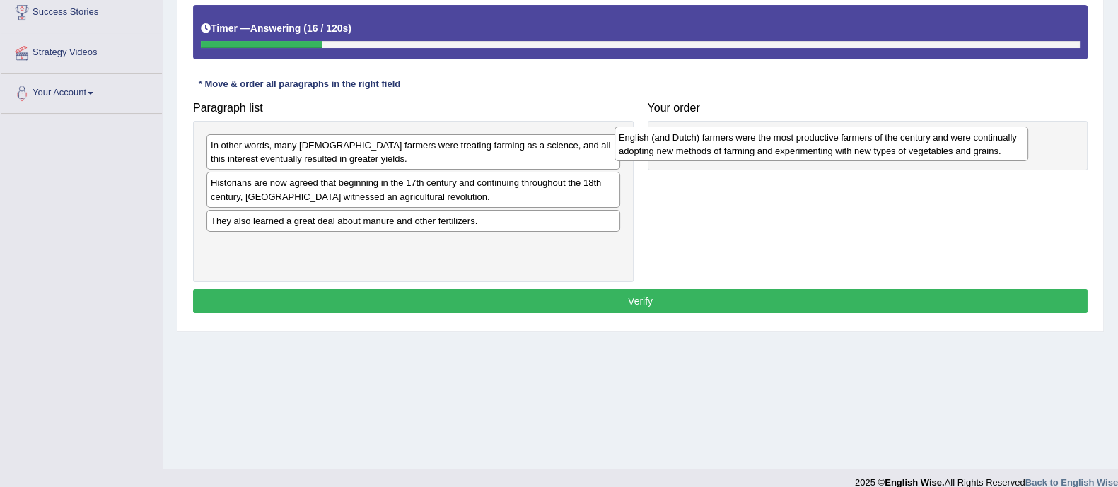
drag, startPoint x: 398, startPoint y: 259, endPoint x: 806, endPoint y: 151, distance: 422.7
click at [806, 151] on div "English (and Dutch) farmers were the most productive farmers of the century and…" at bounding box center [822, 144] width 414 height 35
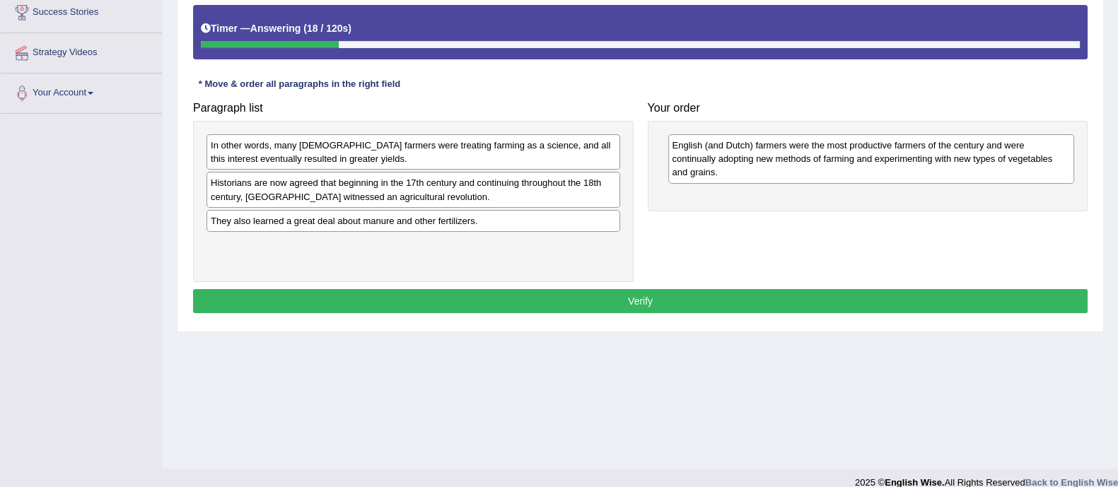
drag, startPoint x: 829, startPoint y: 174, endPoint x: 951, endPoint y: 163, distance: 122.8
click at [951, 163] on div "English (and Dutch) farmers were the most productive farmers of the century and…" at bounding box center [868, 166] width 441 height 90
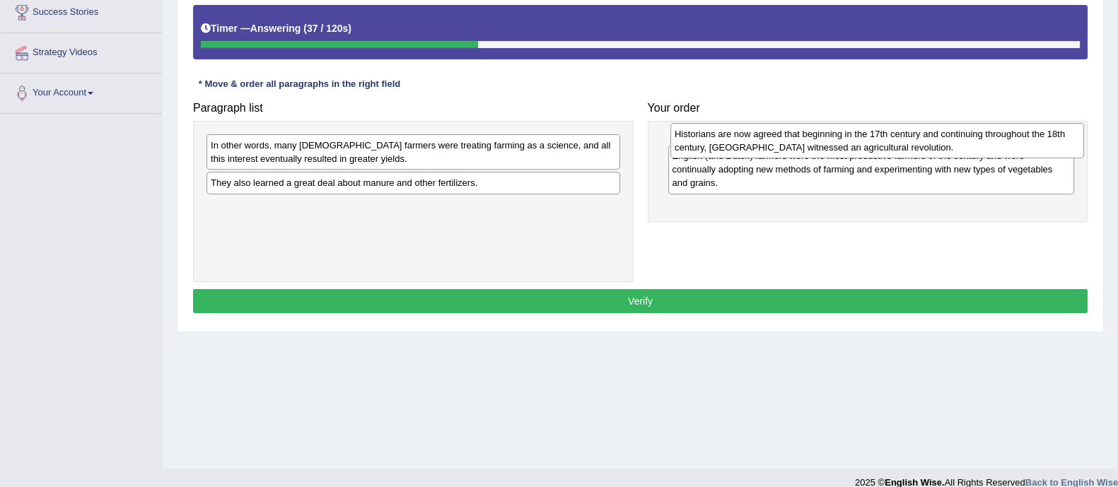
drag, startPoint x: 468, startPoint y: 196, endPoint x: 932, endPoint y: 146, distance: 466.6
click at [932, 146] on div "Historians are now agreed that beginning in the 17th century and continuing thr…" at bounding box center [878, 140] width 414 height 35
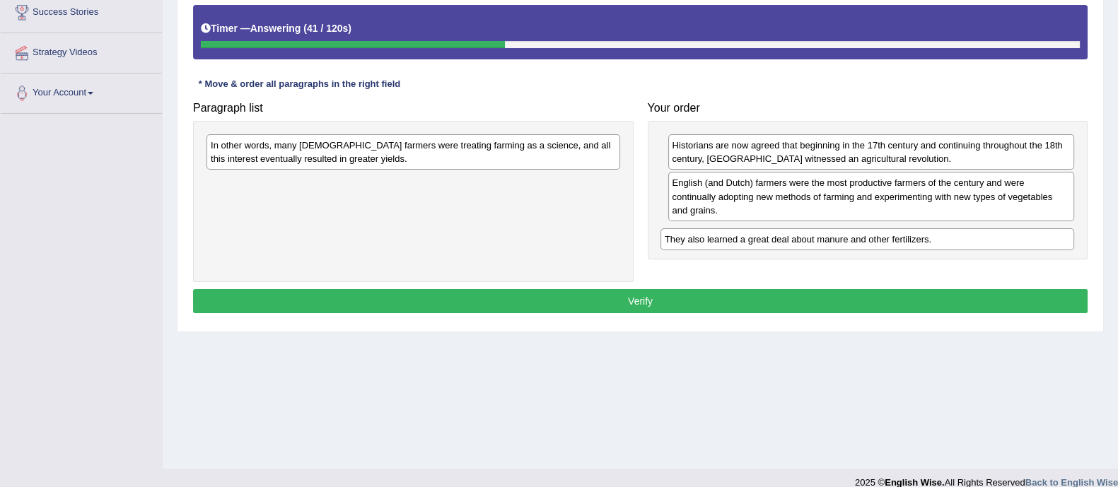
drag, startPoint x: 393, startPoint y: 180, endPoint x: 849, endPoint y: 231, distance: 459.0
click at [849, 231] on div "They also learned a great deal about manure and other fertilizers." at bounding box center [868, 239] width 414 height 22
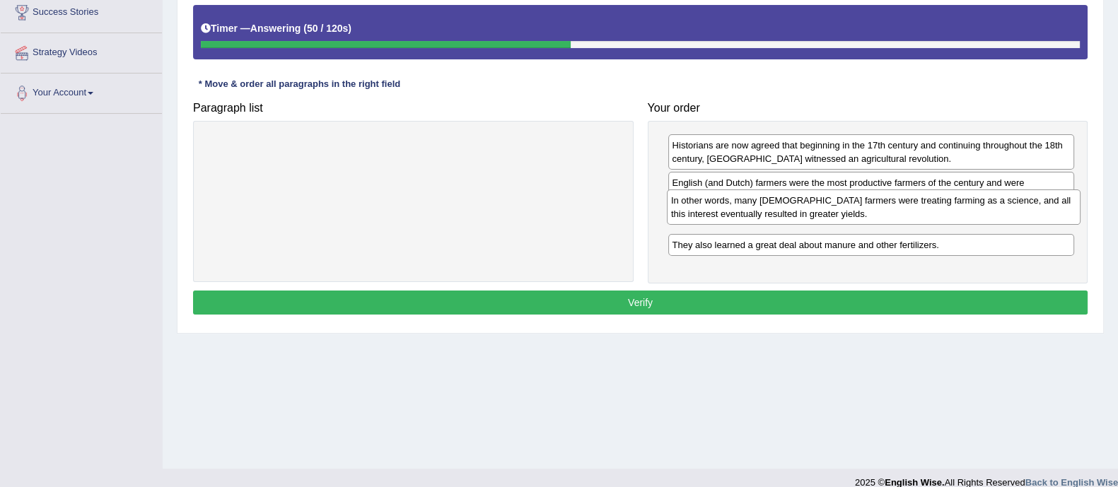
drag, startPoint x: 597, startPoint y: 161, endPoint x: 1057, endPoint y: 217, distance: 463.9
click at [1057, 217] on div "In other words, many [DEMOGRAPHIC_DATA] farmers were treating farming as a scie…" at bounding box center [874, 207] width 414 height 35
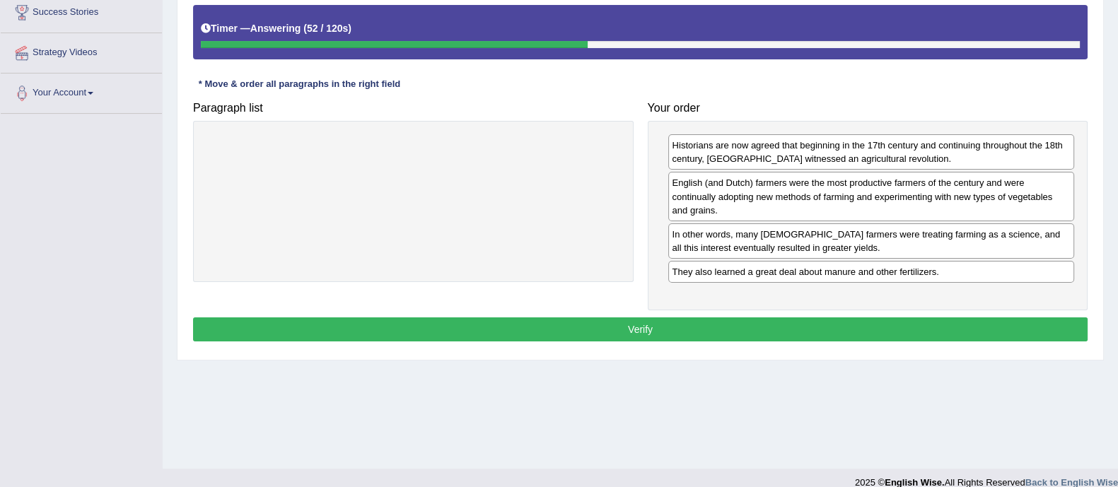
click at [859, 318] on button "Verify" at bounding box center [640, 330] width 895 height 24
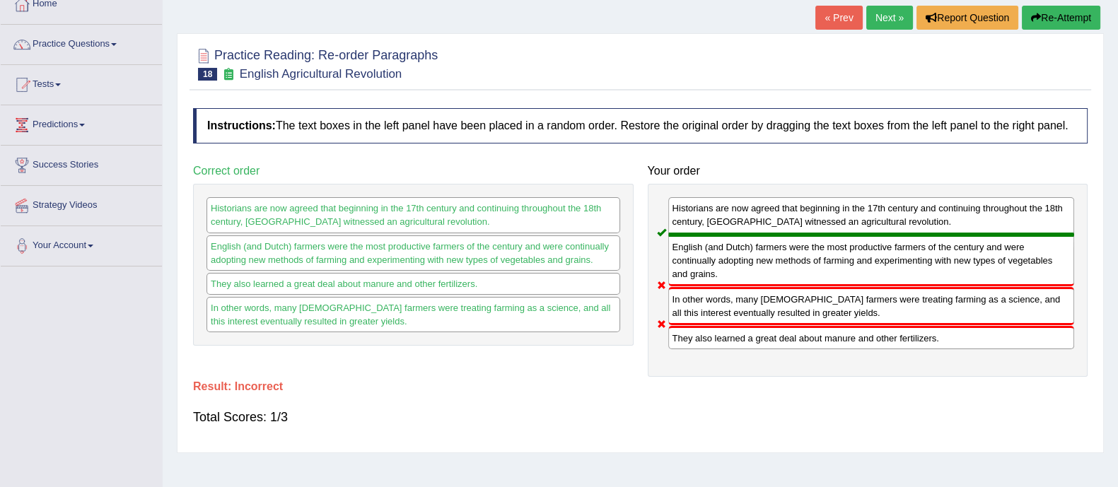
scroll to position [84, 0]
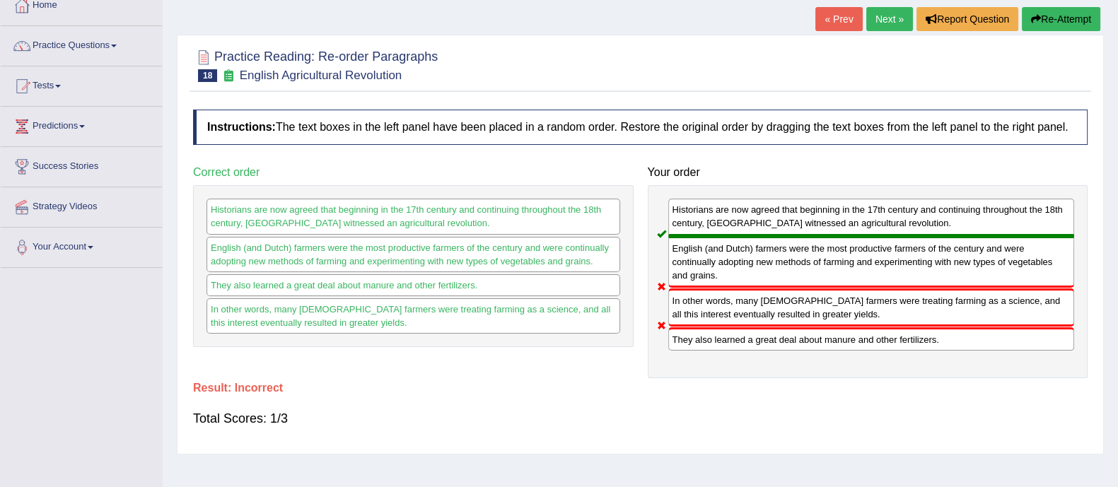
click at [1053, 16] on button "Re-Attempt" at bounding box center [1061, 19] width 79 height 24
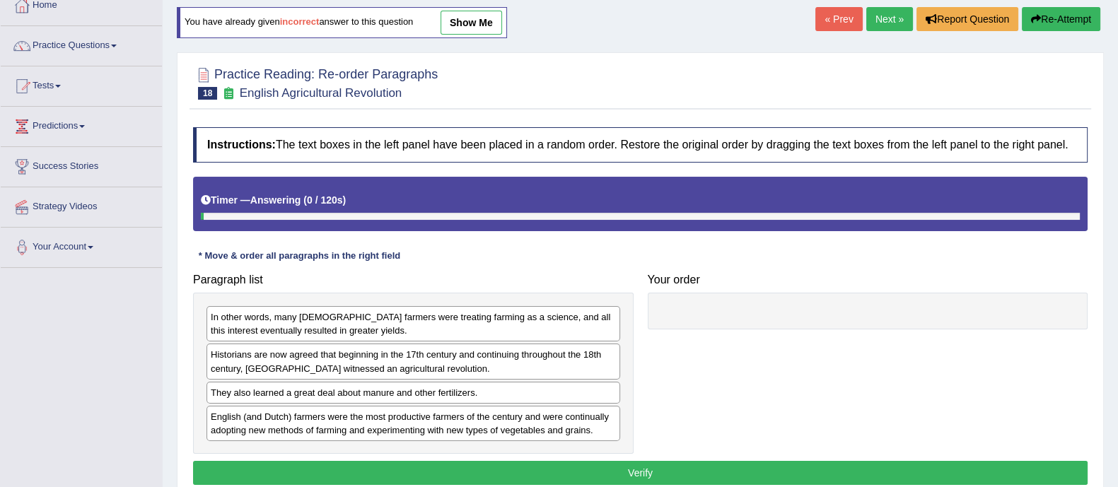
scroll to position [255, 0]
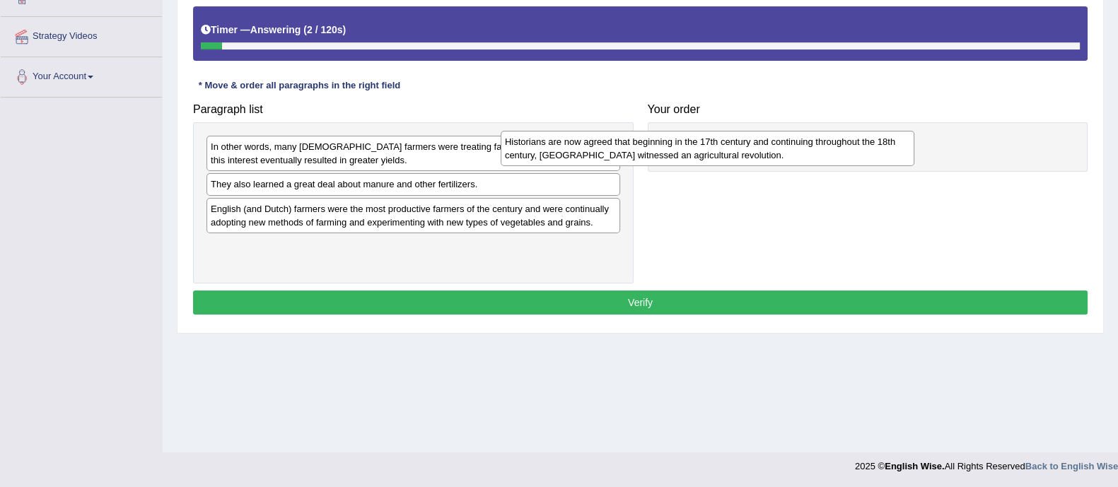
drag, startPoint x: 550, startPoint y: 196, endPoint x: 883, endPoint y: 150, distance: 335.6
click at [883, 150] on div "Historians are now agreed that beginning in the 17th century and continuing thr…" at bounding box center [708, 148] width 414 height 35
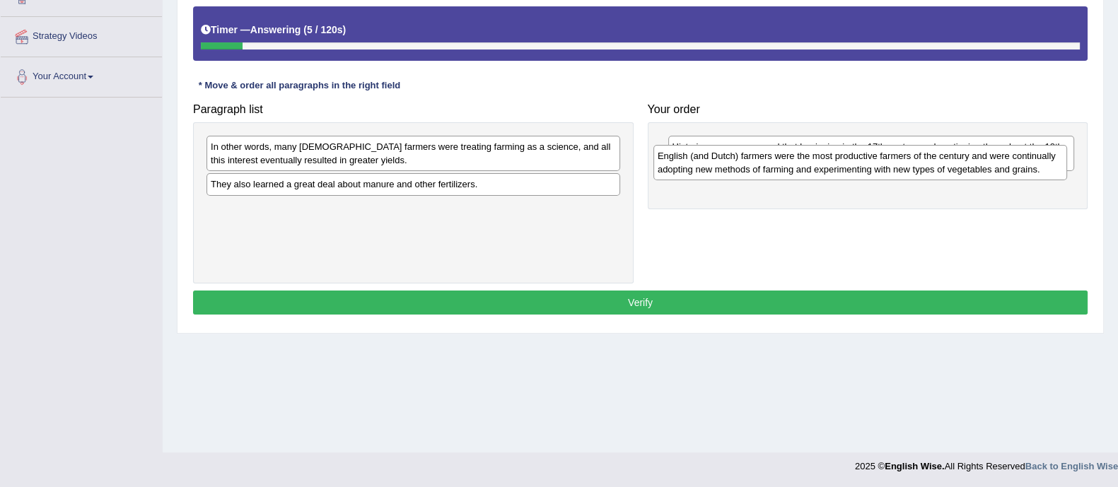
drag, startPoint x: 608, startPoint y: 223, endPoint x: 1055, endPoint y: 171, distance: 450.0
click at [1055, 171] on div "English (and Dutch) farmers were the most productive farmers of the century and…" at bounding box center [861, 162] width 414 height 35
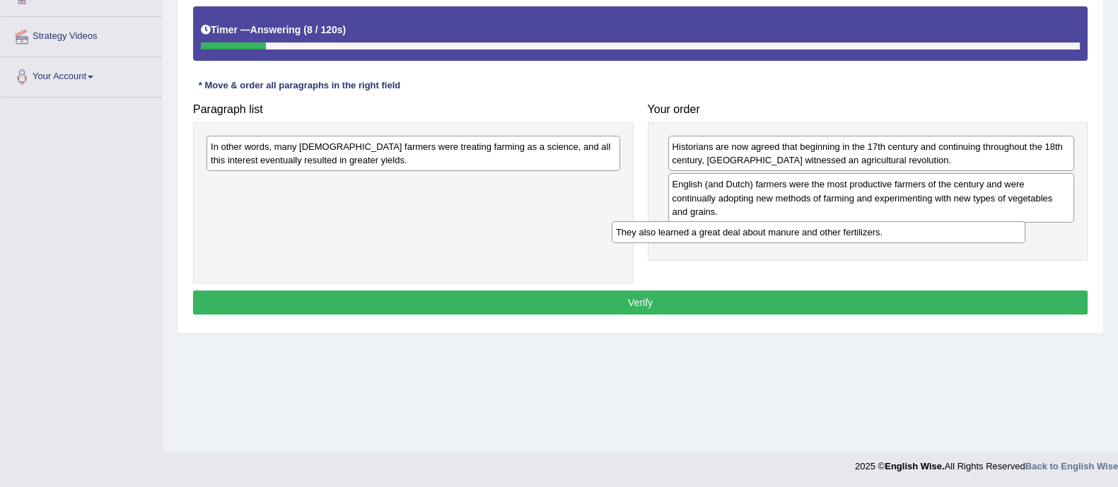
drag, startPoint x: 566, startPoint y: 190, endPoint x: 971, endPoint y: 238, distance: 408.1
click at [971, 238] on div "They also learned a great deal about manure and other fertilizers." at bounding box center [819, 232] width 414 height 22
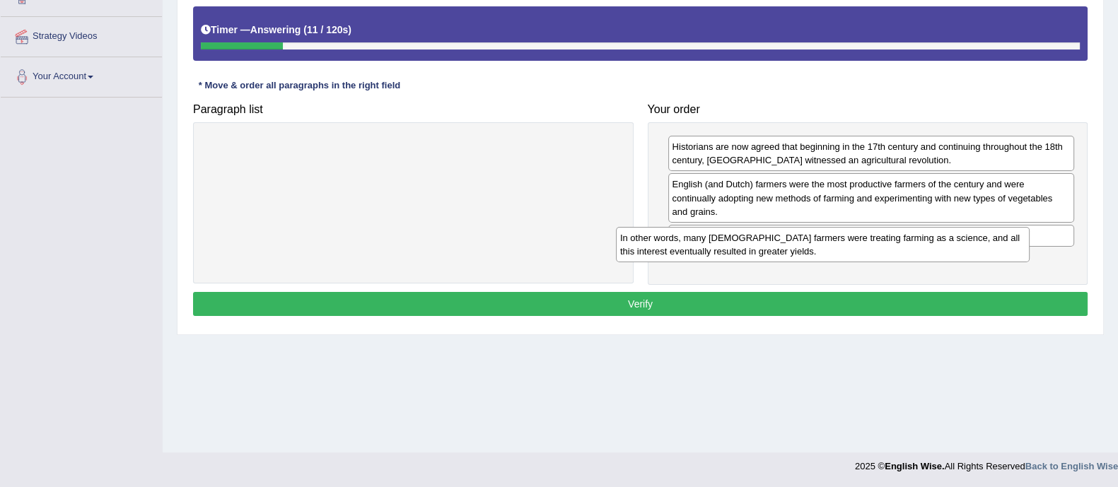
drag, startPoint x: 553, startPoint y: 157, endPoint x: 963, endPoint y: 248, distance: 420.3
click at [963, 248] on div "In other words, many [DEMOGRAPHIC_DATA] farmers were treating farming as a scie…" at bounding box center [823, 244] width 414 height 35
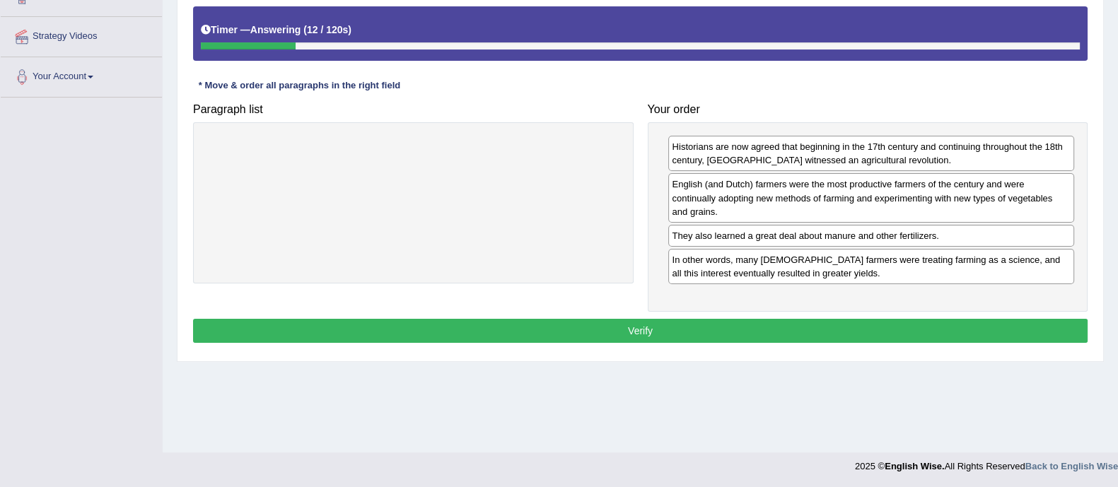
click at [947, 322] on button "Verify" at bounding box center [640, 331] width 895 height 24
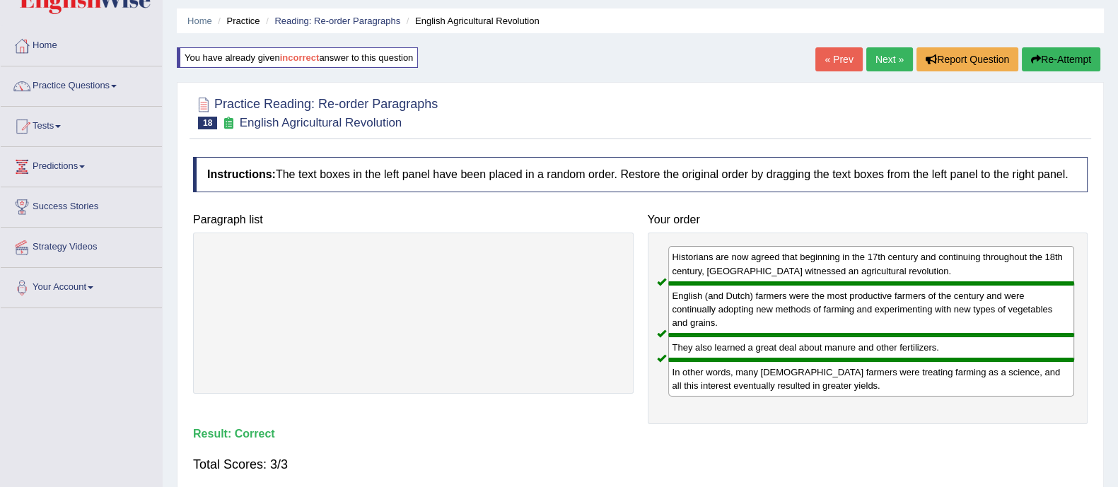
scroll to position [39, 0]
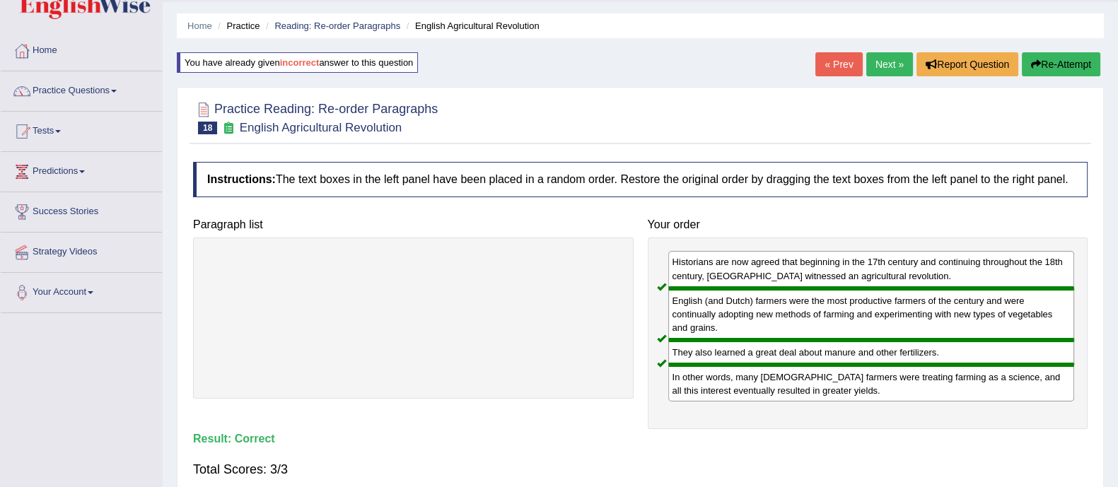
click at [886, 52] on link "Next »" at bounding box center [889, 64] width 47 height 24
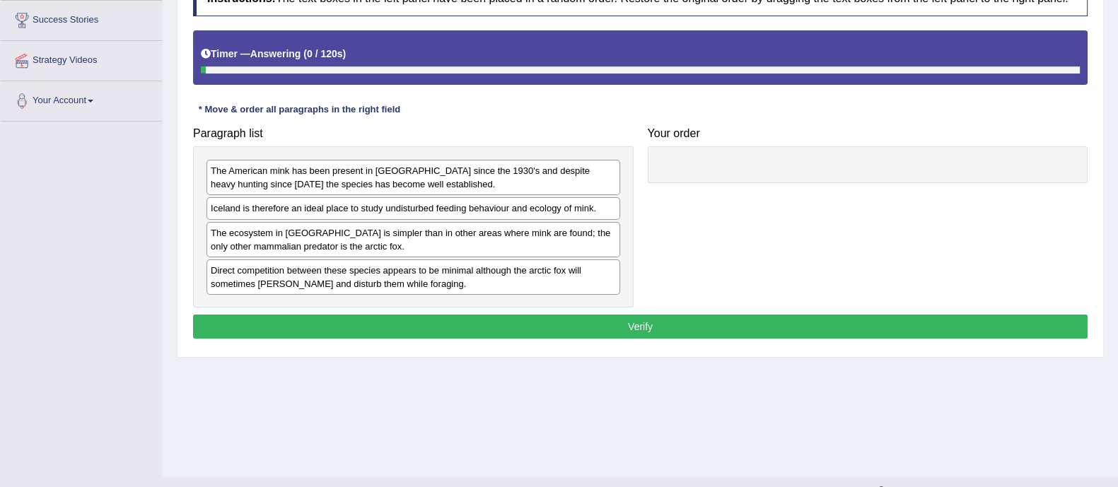
scroll to position [231, 0]
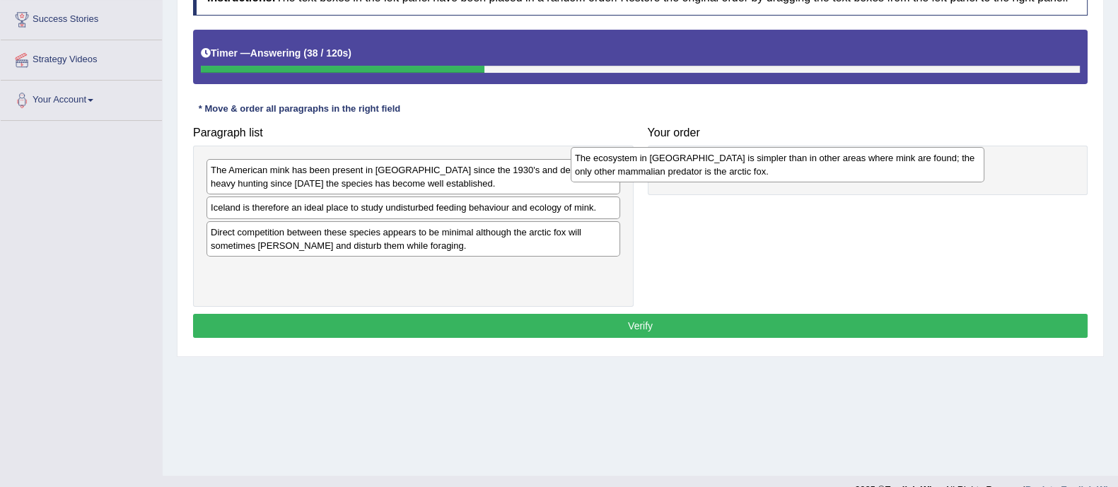
drag, startPoint x: 417, startPoint y: 250, endPoint x: 781, endPoint y: 176, distance: 371.6
click at [781, 176] on div "The ecosystem in Iceland is simpler than in other areas where mink are found; t…" at bounding box center [778, 164] width 414 height 35
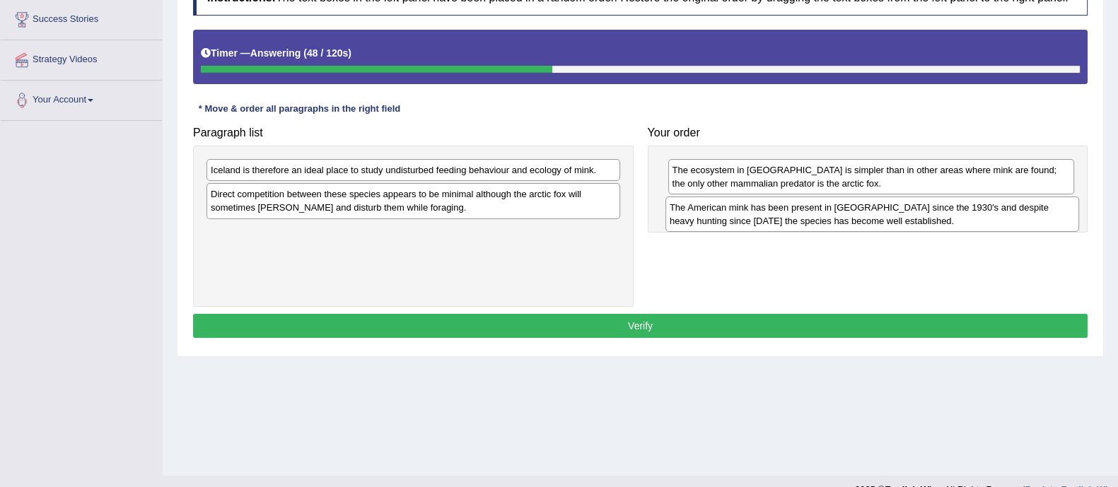
drag, startPoint x: 504, startPoint y: 189, endPoint x: 963, endPoint y: 226, distance: 460.5
click at [963, 226] on div "The American mink has been present in Iceland since the 1930's and despite heav…" at bounding box center [873, 214] width 414 height 35
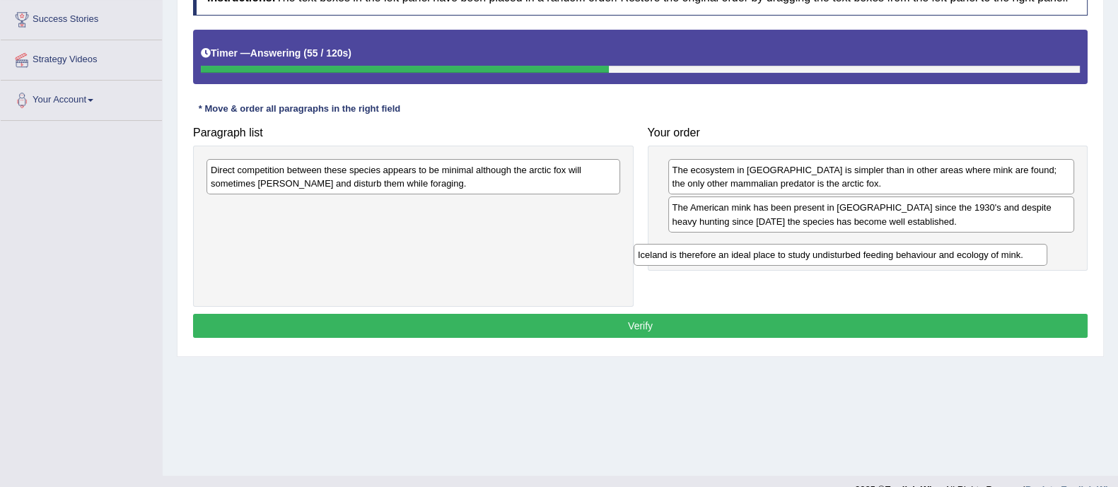
drag, startPoint x: 394, startPoint y: 175, endPoint x: 841, endPoint y: 257, distance: 454.6
click at [841, 257] on div "Iceland is therefore an ideal place to study undisturbed feeding behaviour and …" at bounding box center [841, 255] width 414 height 22
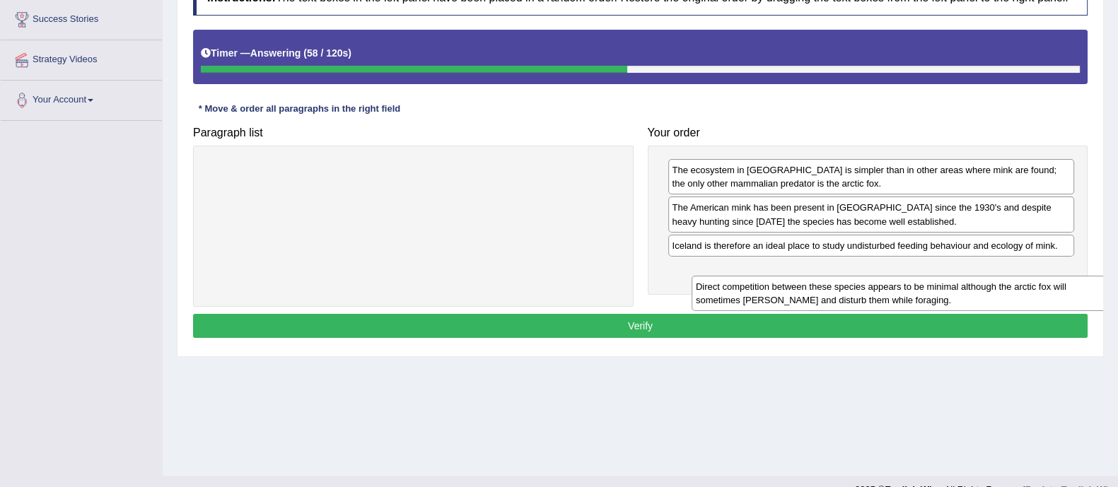
drag, startPoint x: 513, startPoint y: 187, endPoint x: 997, endPoint y: 284, distance: 493.4
click at [997, 284] on div "Direct competition between these species appears to be minimal although the arc…" at bounding box center [899, 293] width 414 height 35
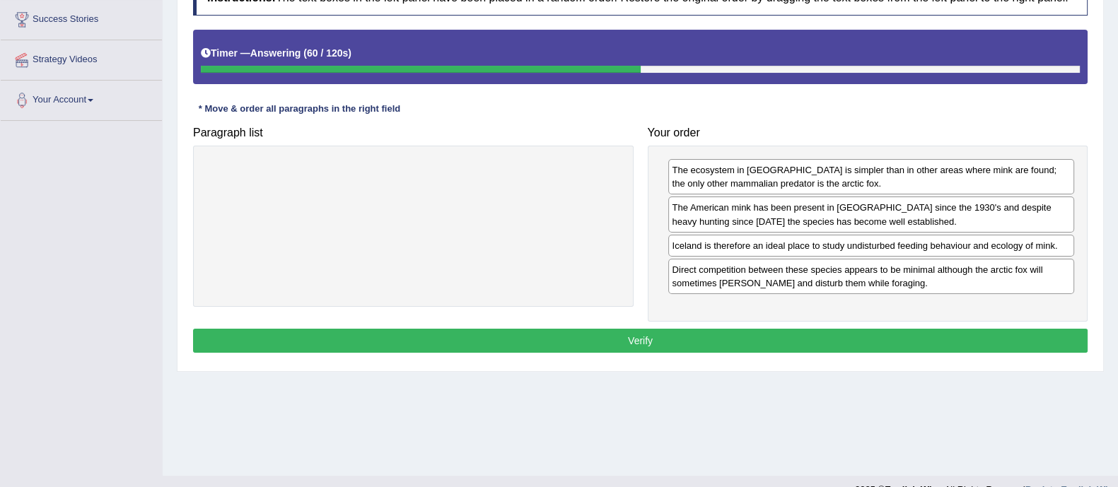
click at [862, 330] on button "Verify" at bounding box center [640, 341] width 895 height 24
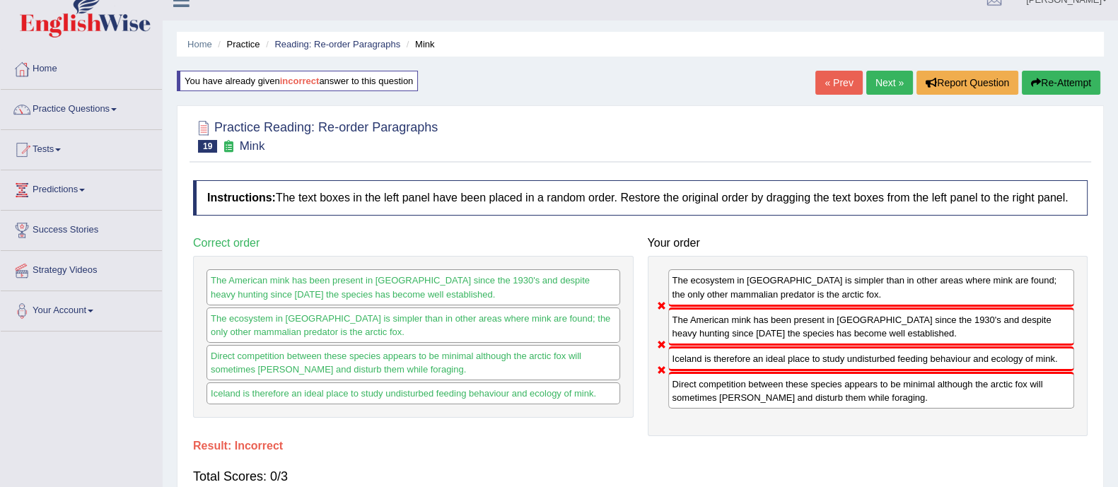
scroll to position [8, 0]
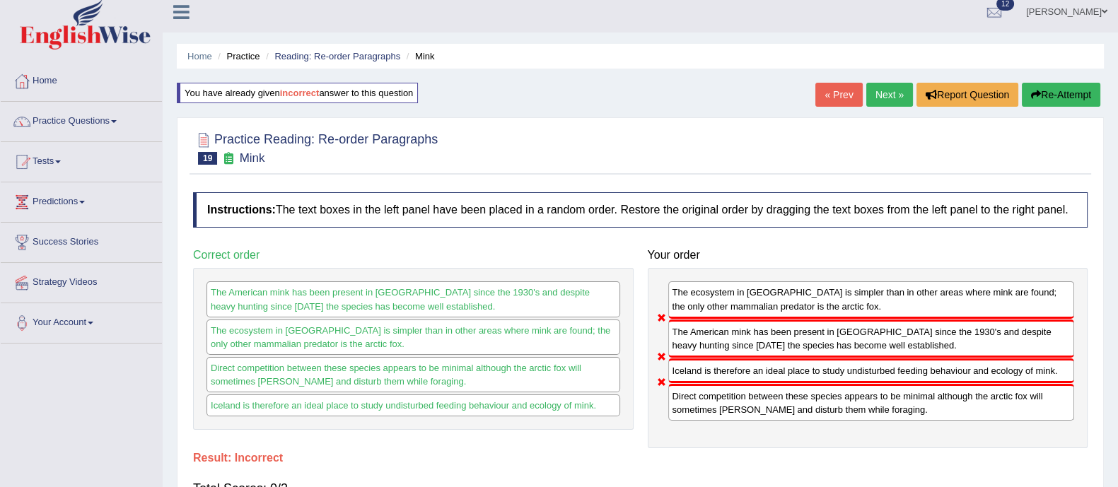
click at [1060, 93] on button "Re-Attempt" at bounding box center [1061, 95] width 79 height 24
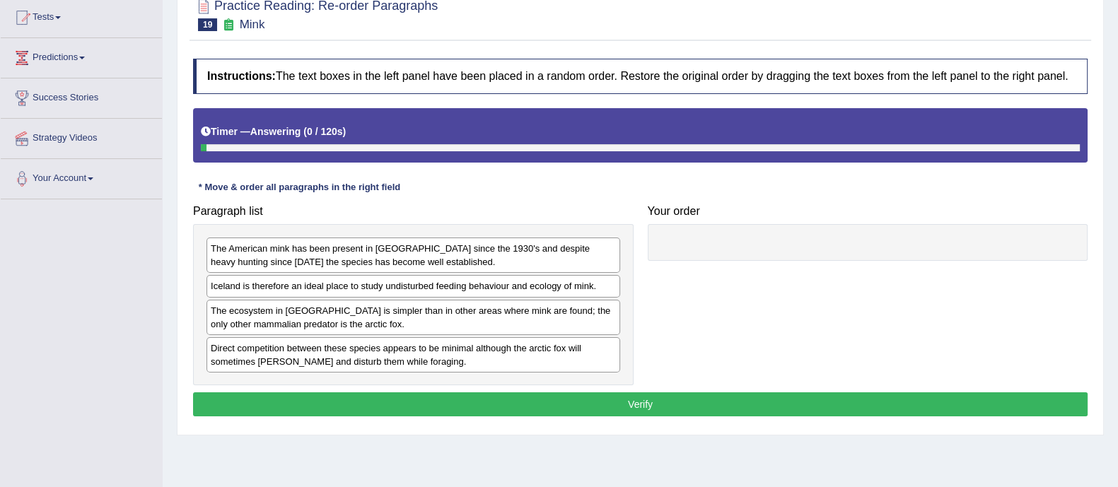
scroll to position [209, 0]
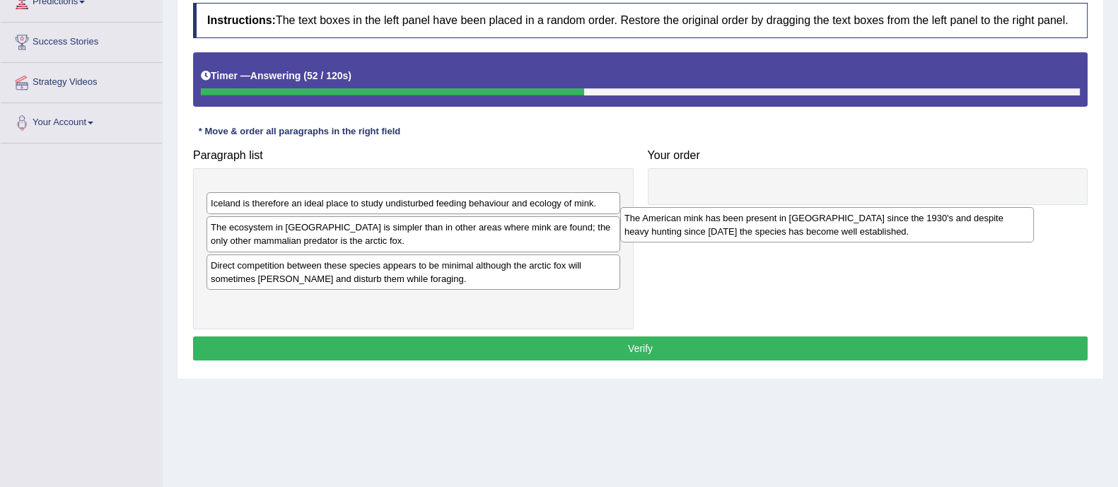
drag, startPoint x: 421, startPoint y: 199, endPoint x: 835, endPoint y: 225, distance: 414.6
click at [835, 225] on div "The American mink has been present in Iceland since the 1930's and despite heav…" at bounding box center [827, 224] width 414 height 35
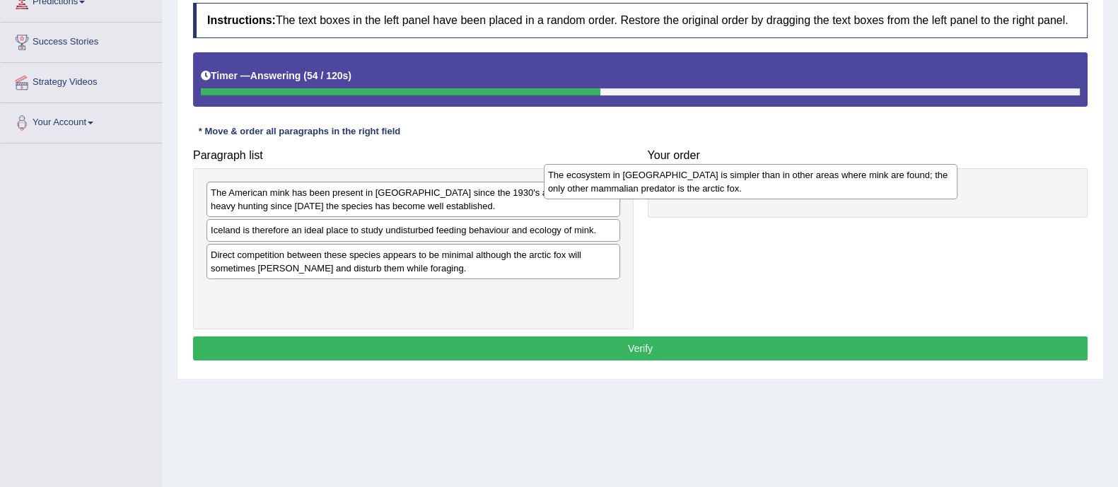
drag, startPoint x: 485, startPoint y: 267, endPoint x: 822, endPoint y: 187, distance: 346.6
click at [822, 187] on div "The ecosystem in Iceland is simpler than in other areas where mink are found; t…" at bounding box center [751, 181] width 414 height 35
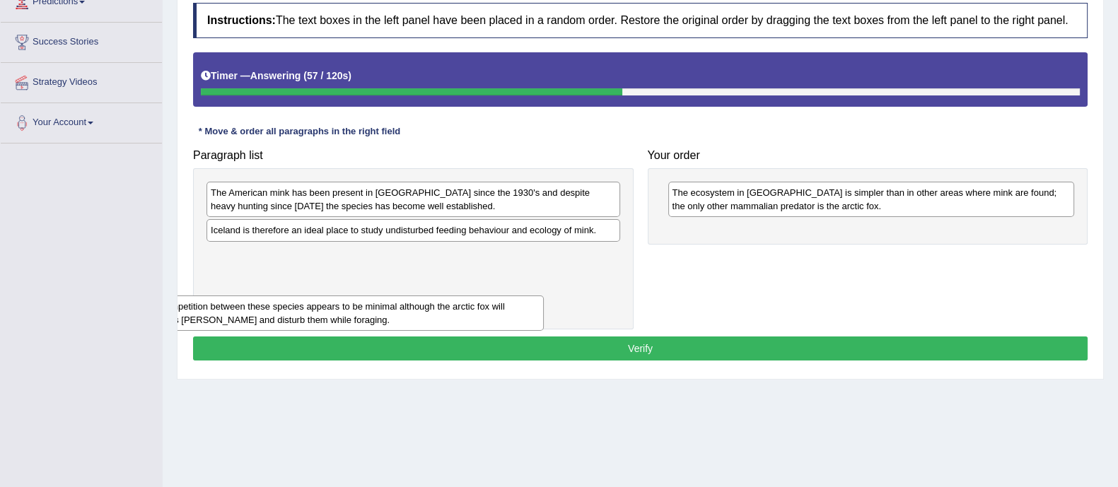
drag, startPoint x: 485, startPoint y: 243, endPoint x: 366, endPoint y: 294, distance: 129.3
click at [366, 296] on div "Direct competition between these species appears to be minimal although the arc…" at bounding box center [337, 313] width 414 height 35
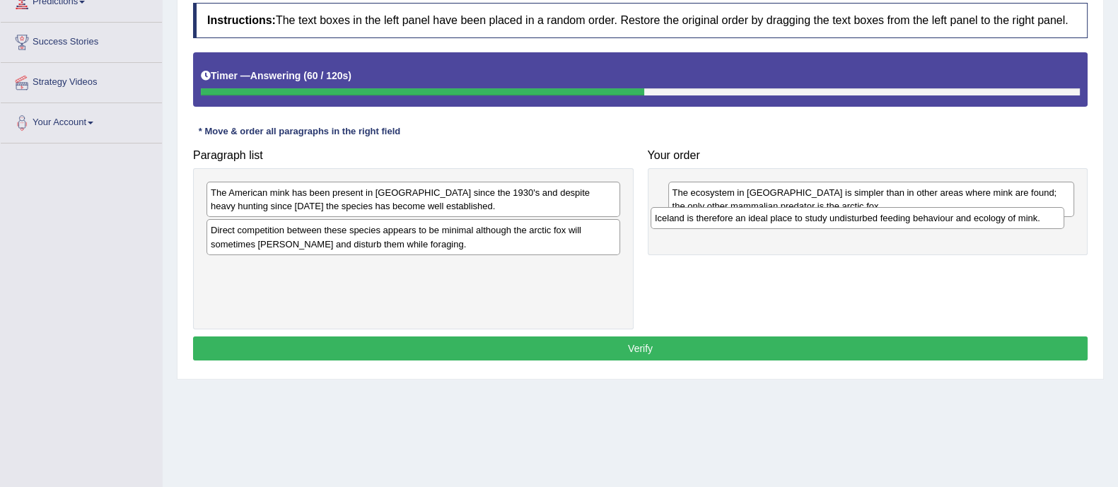
drag, startPoint x: 424, startPoint y: 238, endPoint x: 868, endPoint y: 226, distance: 444.4
click at [868, 226] on div "Iceland is therefore an ideal place to study undisturbed feeding behaviour and …" at bounding box center [858, 218] width 414 height 22
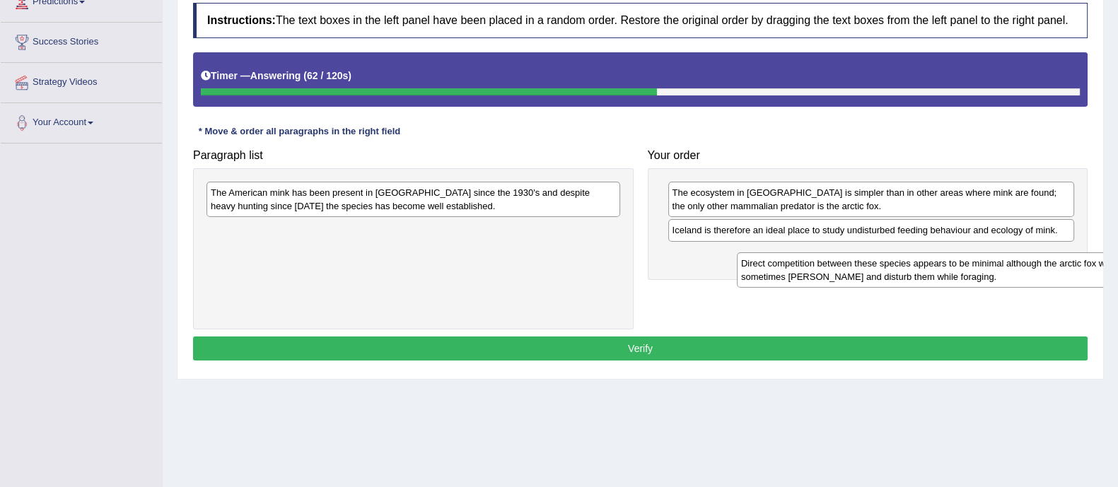
drag, startPoint x: 456, startPoint y: 243, endPoint x: 987, endPoint y: 277, distance: 531.5
click at [987, 277] on div "Direct competition between these species appears to be minimal although the arc…" at bounding box center [944, 270] width 414 height 35
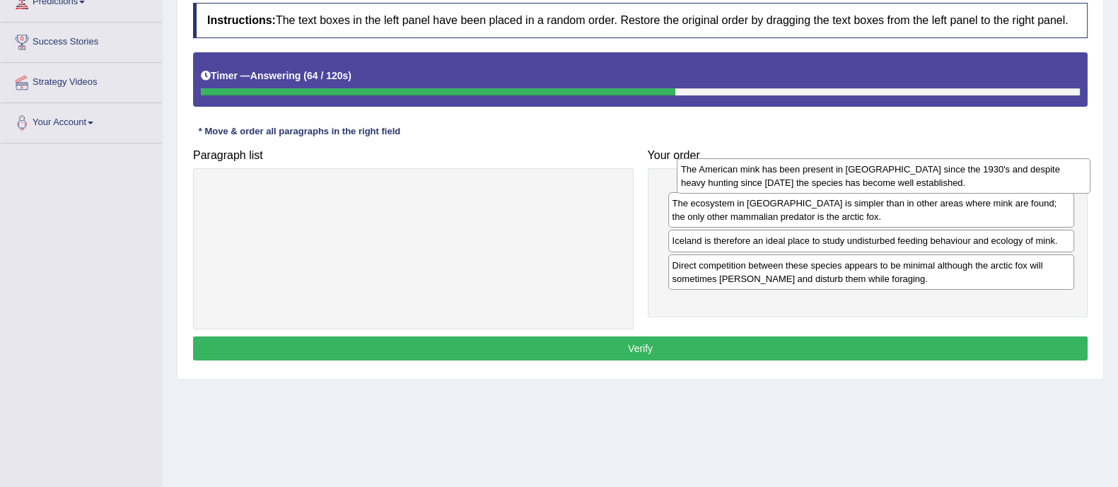
drag, startPoint x: 562, startPoint y: 196, endPoint x: 1033, endPoint y: 173, distance: 471.0
click at [1033, 173] on div "The American mink has been present in Iceland since the 1930's and despite heav…" at bounding box center [884, 175] width 414 height 35
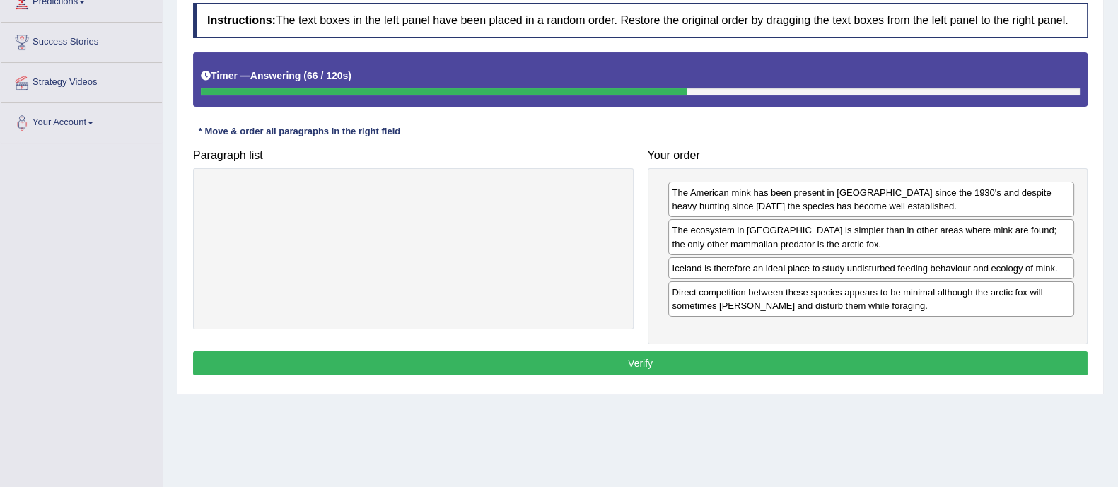
click at [855, 355] on button "Verify" at bounding box center [640, 364] width 895 height 24
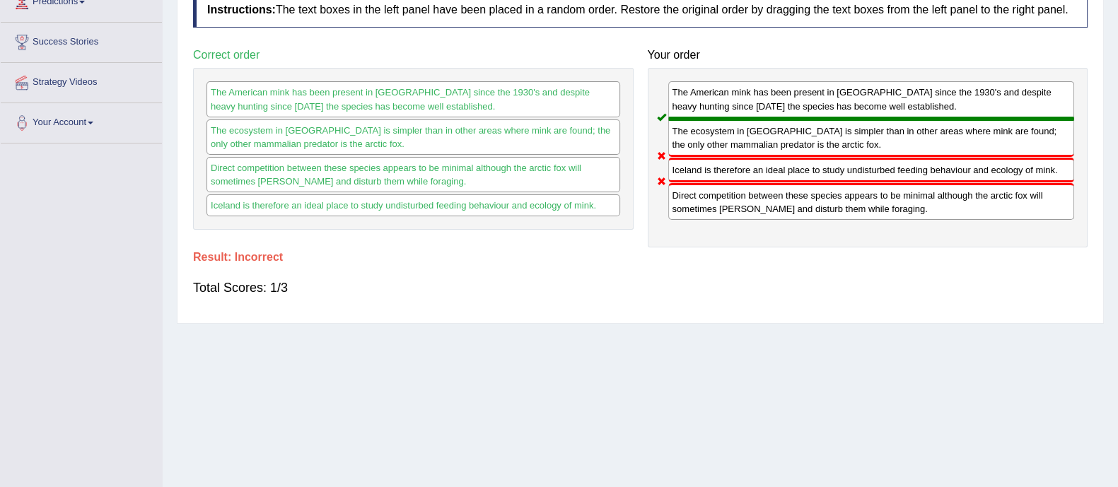
scroll to position [0, 0]
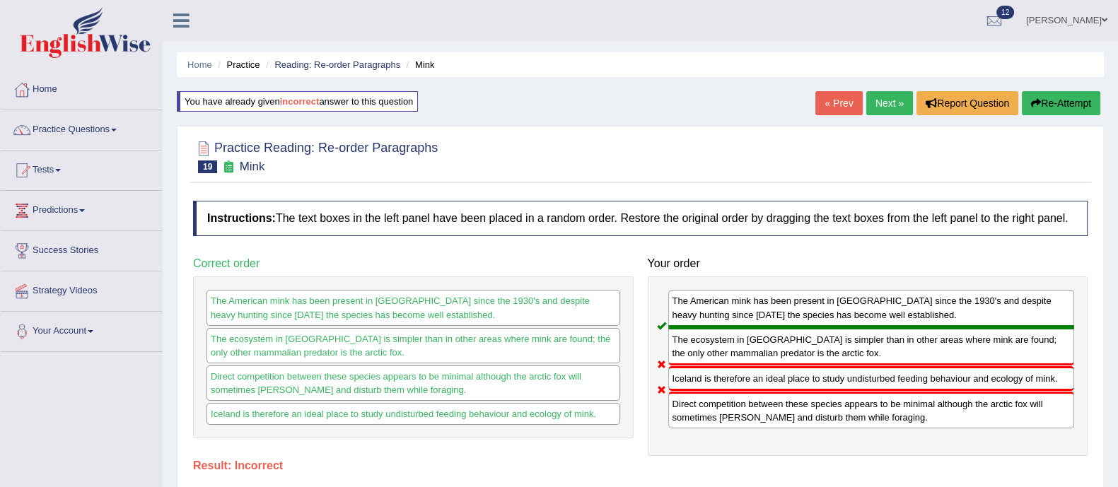
click at [881, 91] on link "Next »" at bounding box center [889, 103] width 47 height 24
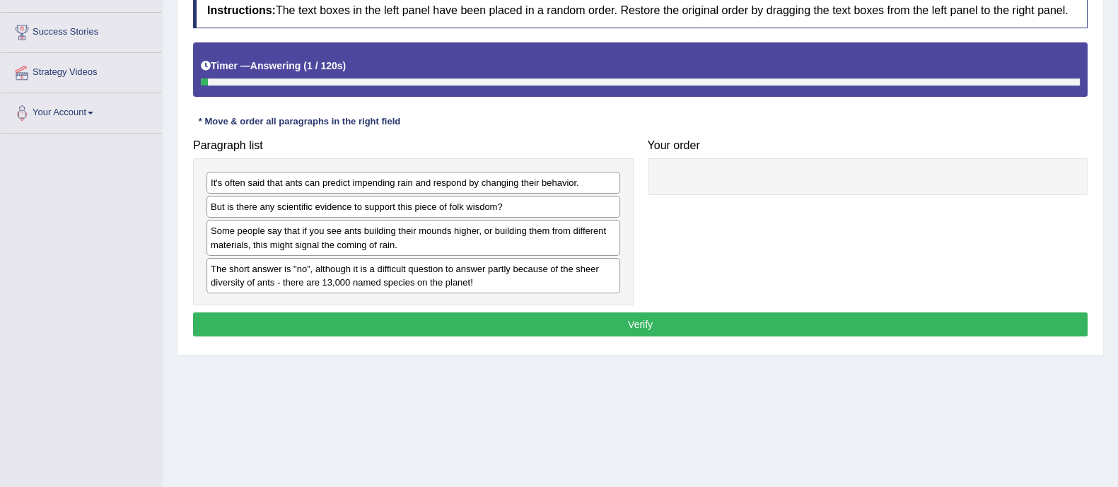
scroll to position [219, 0]
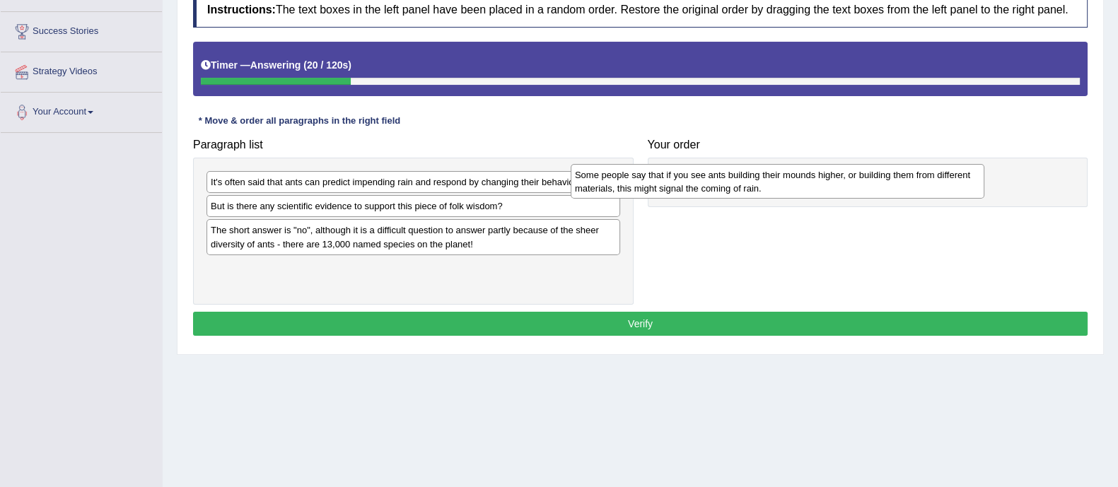
drag, startPoint x: 463, startPoint y: 239, endPoint x: 828, endPoint y: 182, distance: 369.5
click at [828, 182] on div "Some people say that if you see ants building their mounds higher, or building …" at bounding box center [778, 181] width 414 height 35
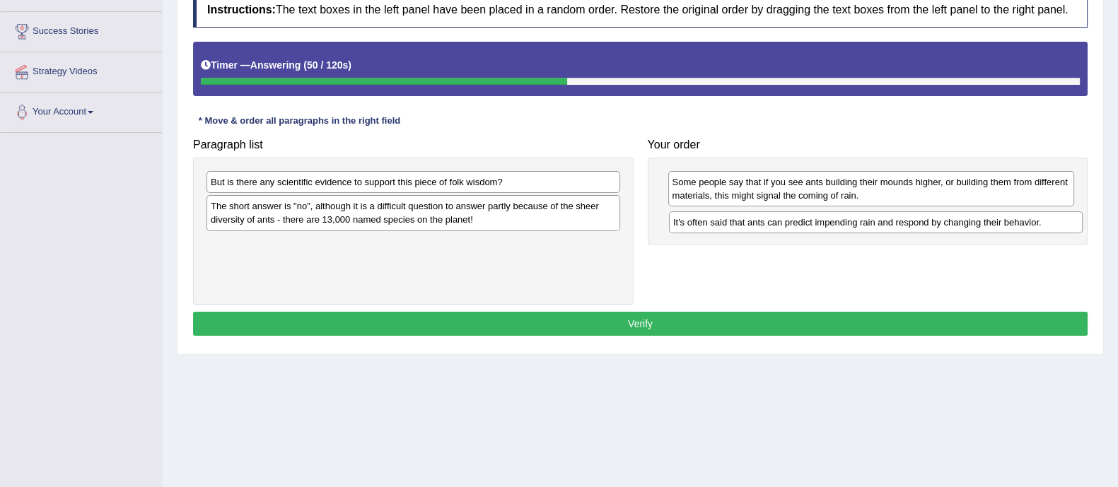
drag, startPoint x: 576, startPoint y: 184, endPoint x: 1040, endPoint y: 224, distance: 465.1
click at [1040, 224] on div "It's often said that ants can predict impending rain and respond by changing th…" at bounding box center [876, 222] width 414 height 22
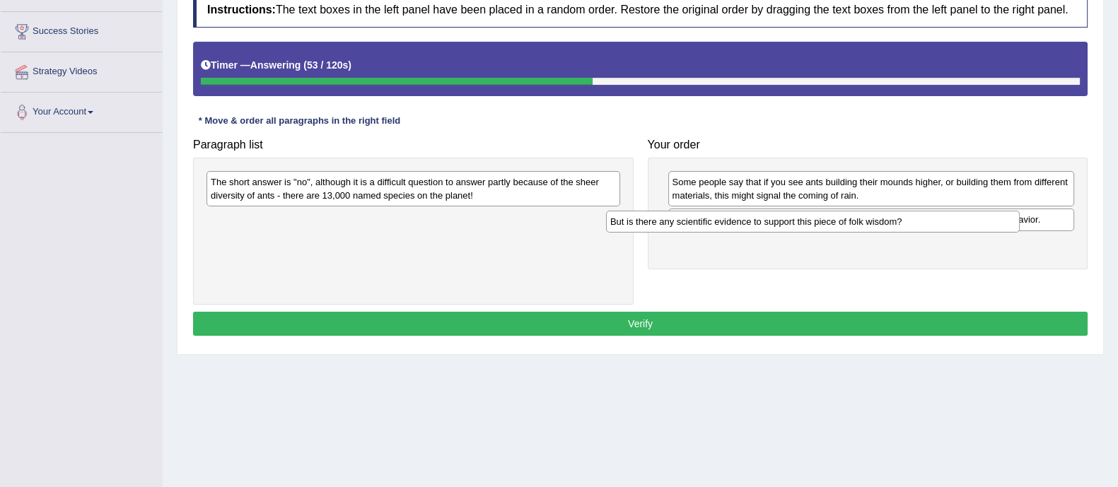
drag, startPoint x: 541, startPoint y: 184, endPoint x: 941, endPoint y: 223, distance: 402.2
click at [941, 223] on div "But is there any scientific evidence to support this piece of folk wisdom?" at bounding box center [813, 222] width 414 height 22
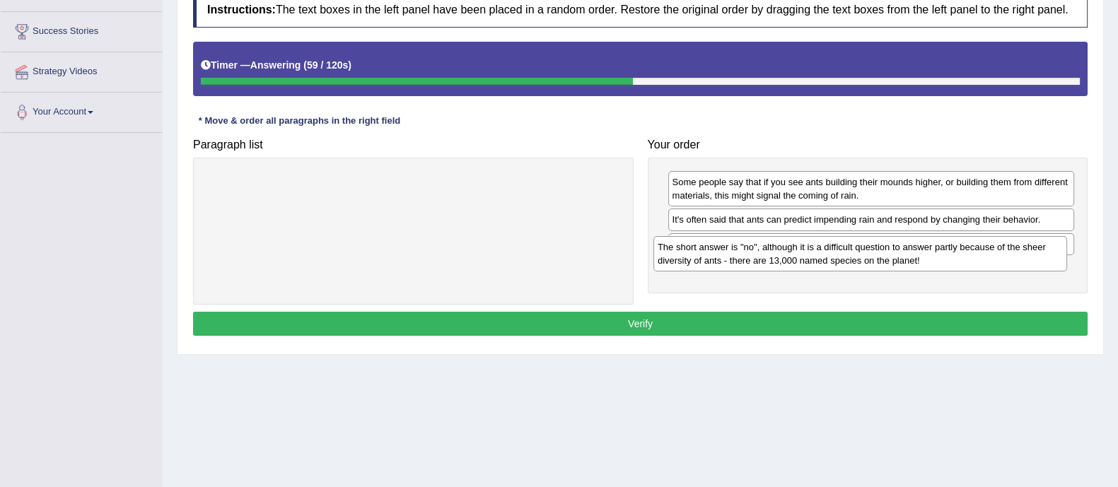
drag, startPoint x: 514, startPoint y: 194, endPoint x: 966, endPoint y: 258, distance: 456.6
click at [966, 258] on div "The short answer is "no", although it is a difficult question to answer partly …" at bounding box center [861, 253] width 414 height 35
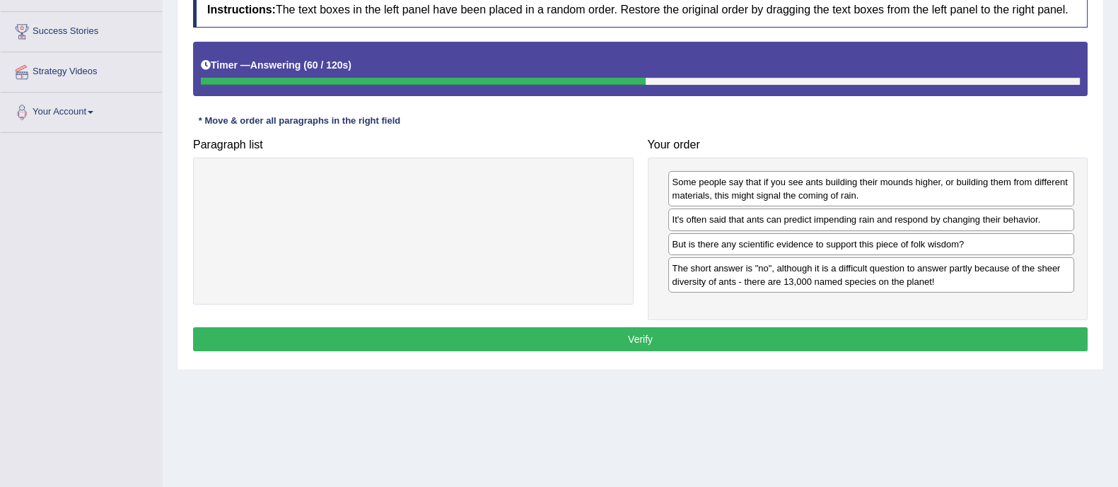
click at [857, 337] on button "Verify" at bounding box center [640, 339] width 895 height 24
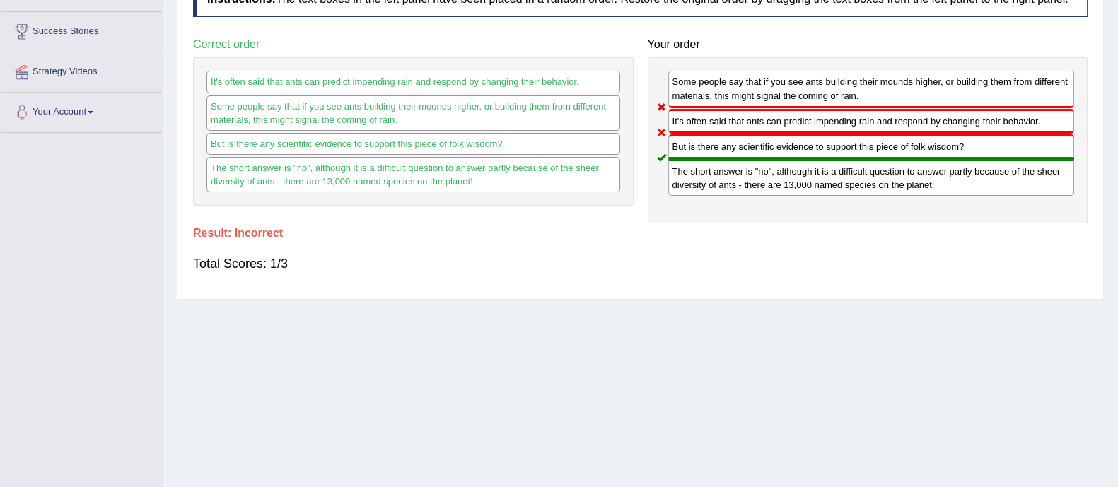
scroll to position [0, 0]
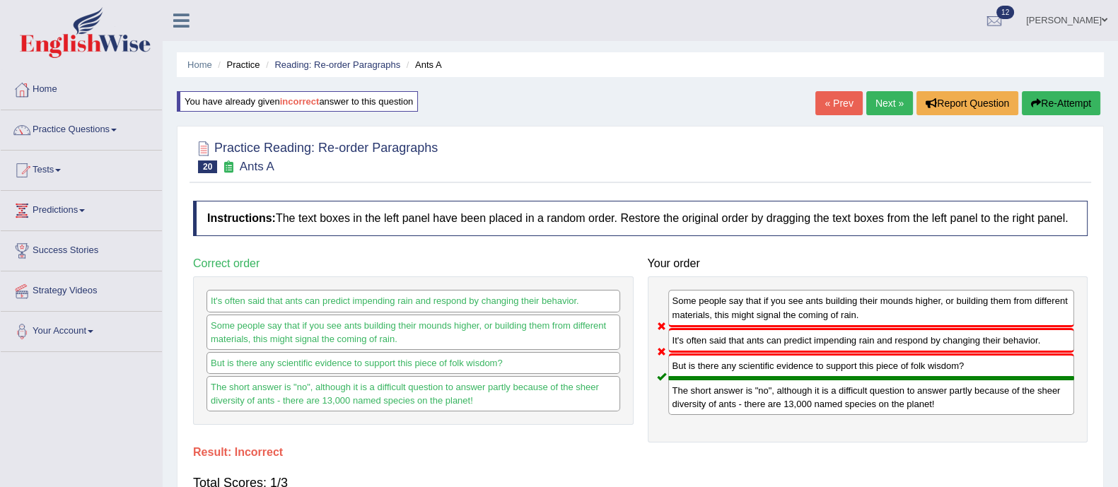
click at [895, 100] on link "Next »" at bounding box center [889, 103] width 47 height 24
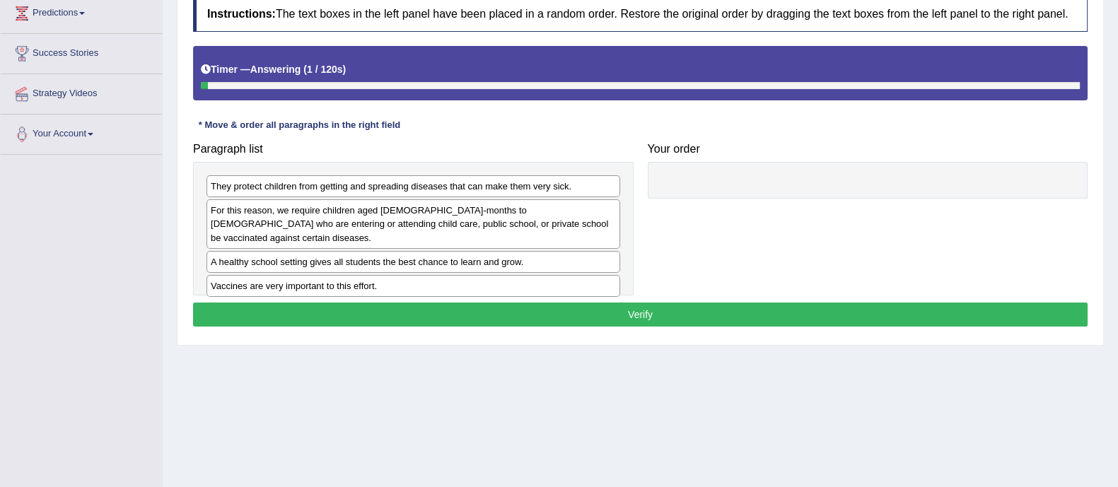
scroll to position [199, 0]
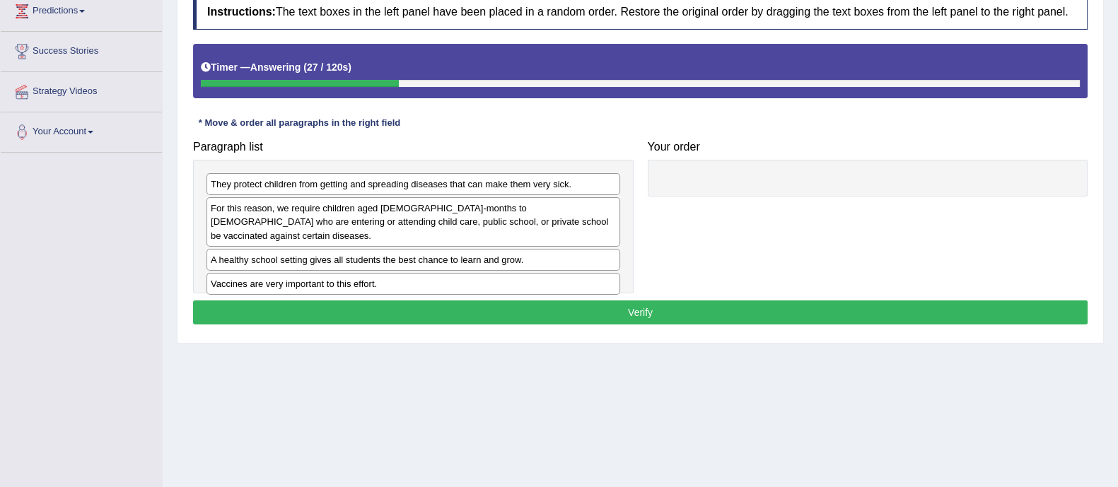
drag, startPoint x: 354, startPoint y: 255, endPoint x: 757, endPoint y: 200, distance: 406.2
click at [757, 200] on div "Paragraph list They protect children from getting and spreading diseases that c…" at bounding box center [640, 214] width 909 height 161
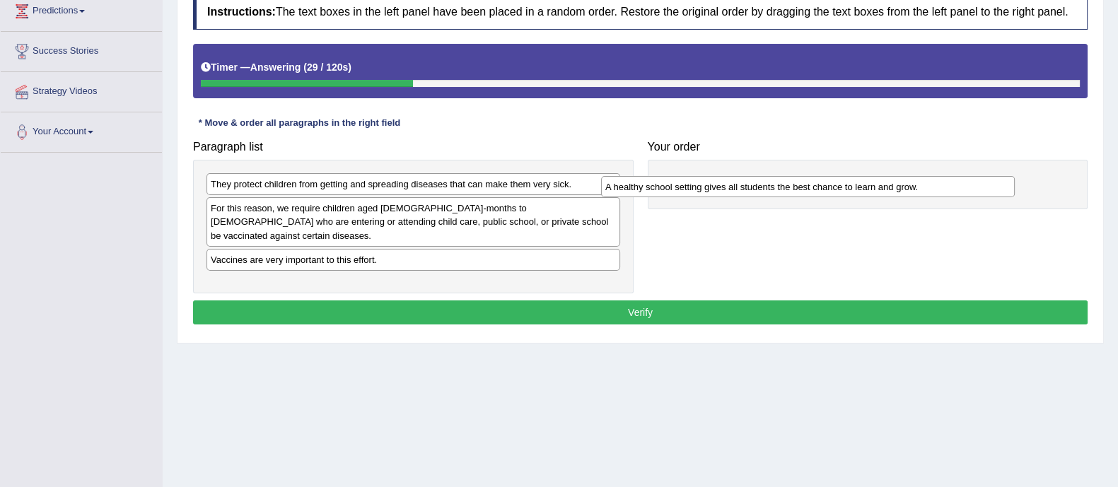
drag, startPoint x: 485, startPoint y: 250, endPoint x: 880, endPoint y: 192, distance: 398.9
click at [880, 192] on div "A healthy school setting gives all students the best chance to learn and grow." at bounding box center [808, 187] width 414 height 22
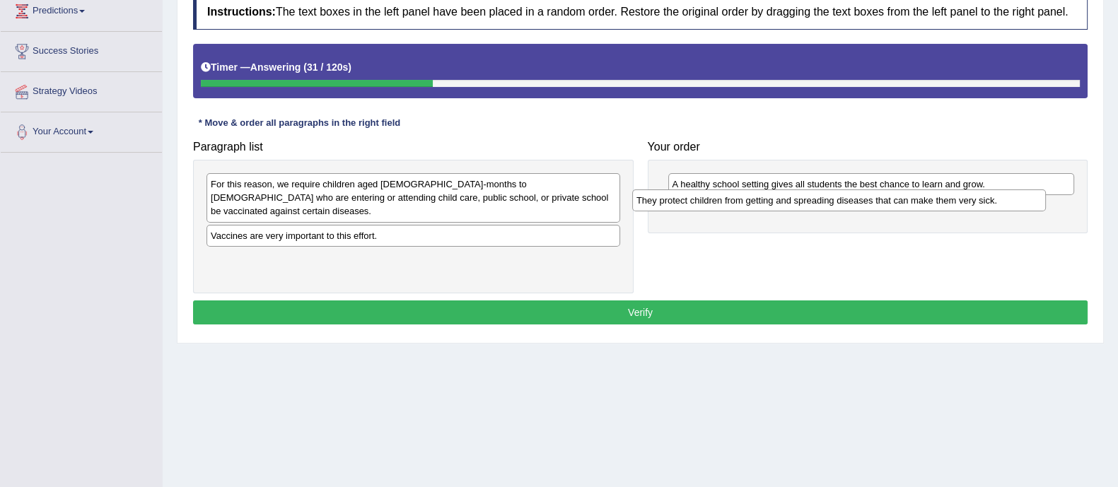
drag, startPoint x: 589, startPoint y: 185, endPoint x: 1019, endPoint y: 199, distance: 429.6
click at [1019, 199] on div "They protect children from getting and spreading diseases that can make them ve…" at bounding box center [839, 201] width 414 height 22
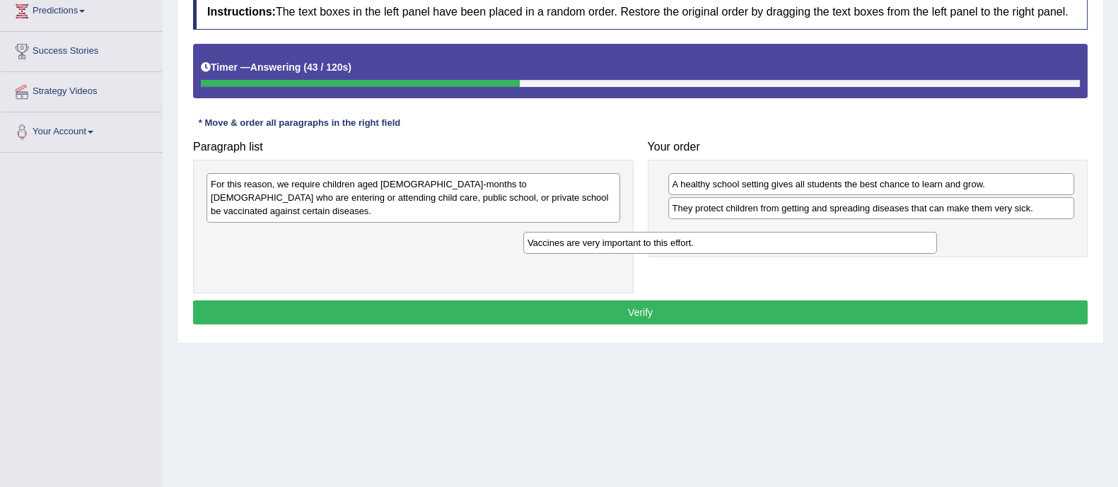
drag, startPoint x: 422, startPoint y: 226, endPoint x: 738, endPoint y: 247, distance: 317.6
click at [738, 247] on div "Vaccines are very important to this effort." at bounding box center [730, 243] width 414 height 22
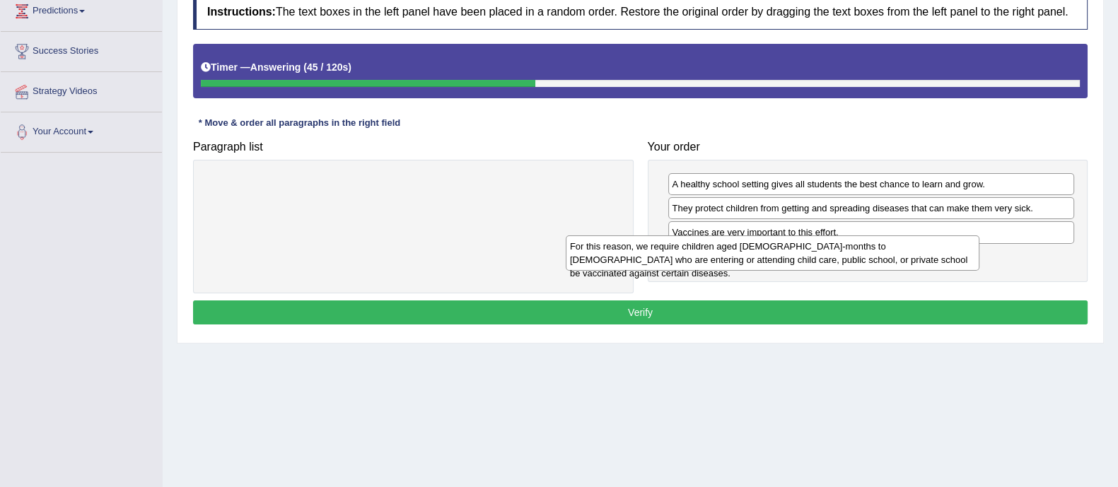
drag, startPoint x: 503, startPoint y: 185, endPoint x: 862, endPoint y: 247, distance: 364.6
click at [862, 247] on div "For this reason, we require children aged [DEMOGRAPHIC_DATA]-months to [DEMOGRA…" at bounding box center [773, 253] width 414 height 35
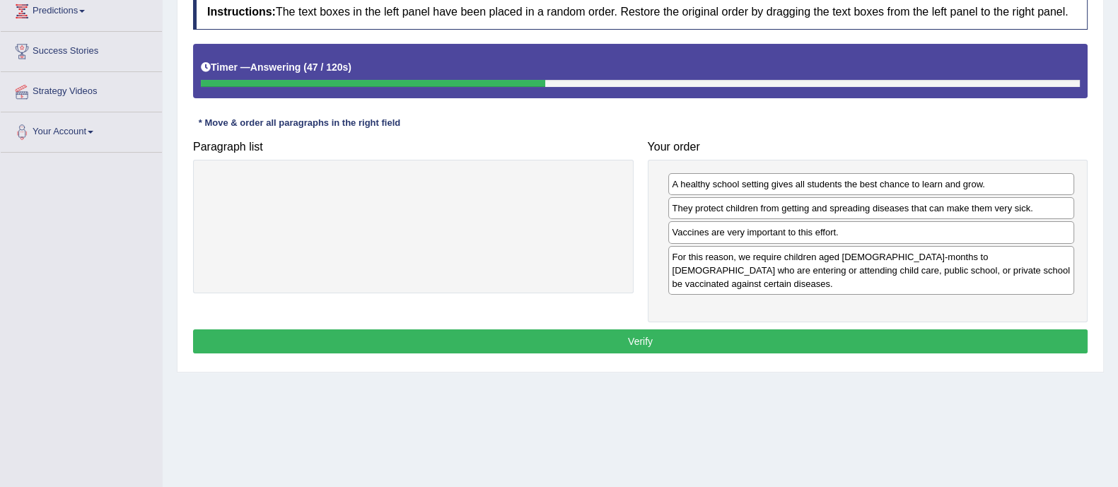
click at [794, 330] on button "Verify" at bounding box center [640, 342] width 895 height 24
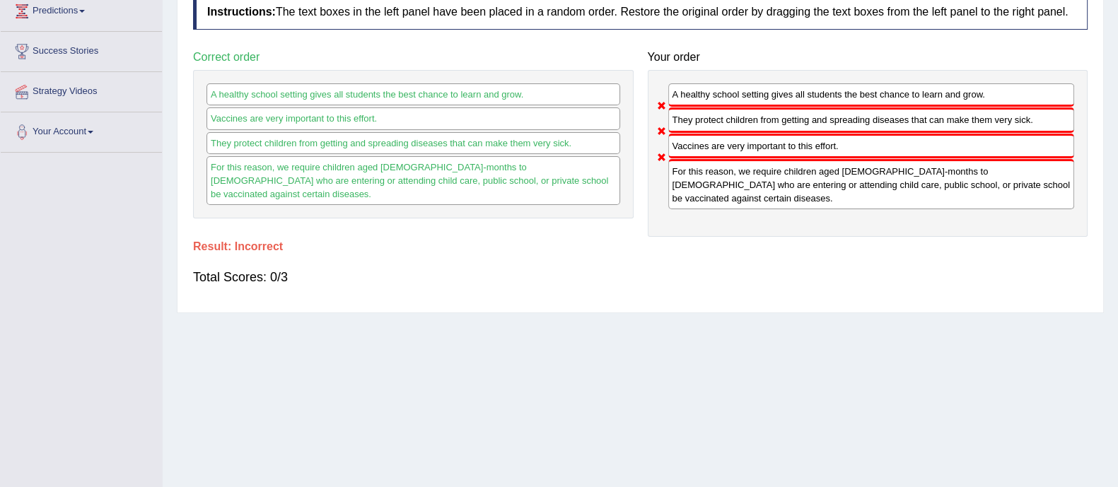
scroll to position [0, 0]
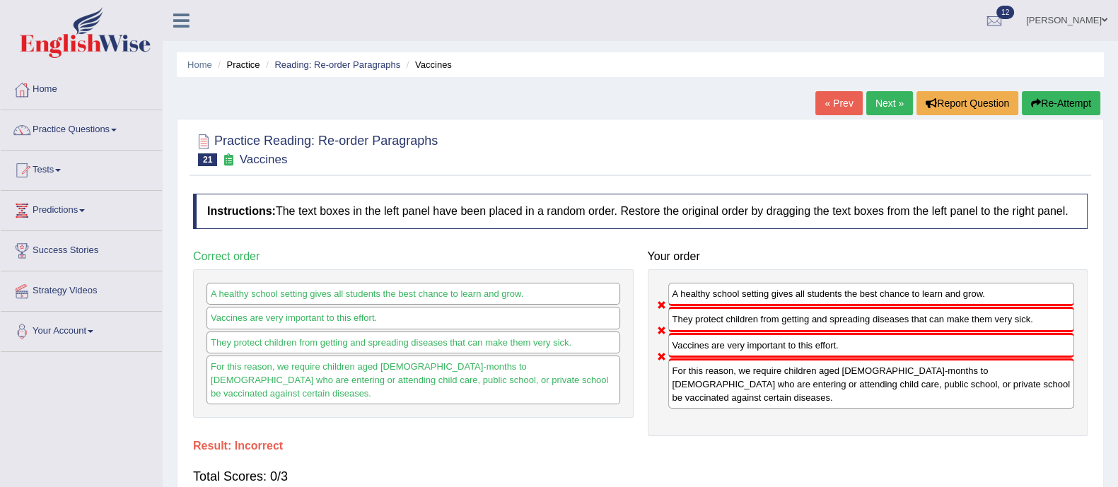
click at [1041, 107] on button "Re-Attempt" at bounding box center [1061, 103] width 79 height 24
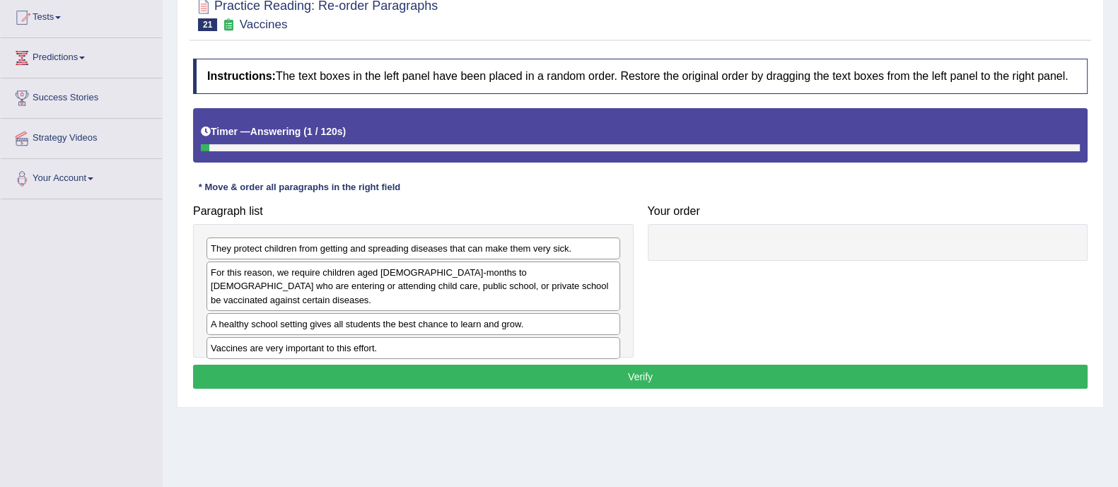
scroll to position [155, 0]
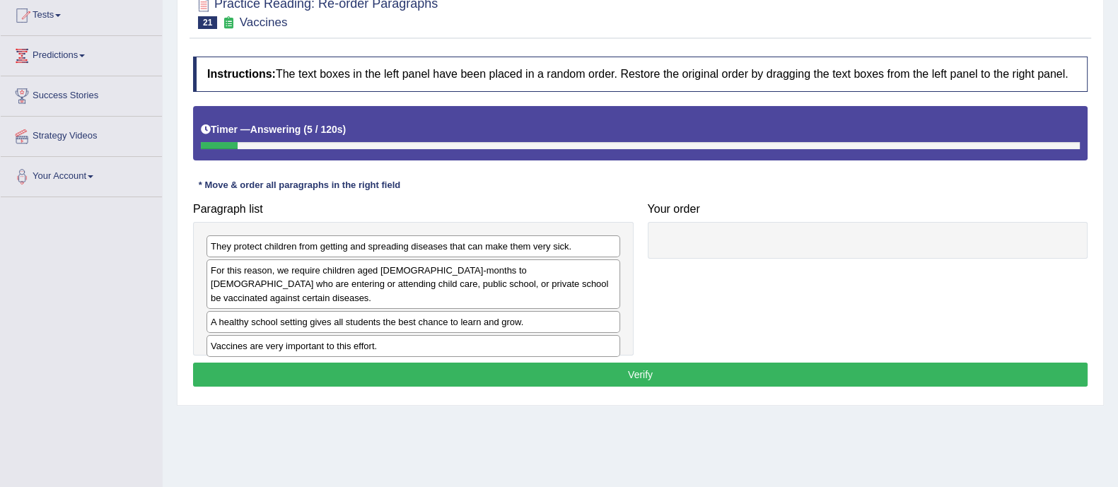
click at [690, 423] on div "Home Practice Reading: Re-order Paragraphs Vaccines You have already given inco…" at bounding box center [641, 198] width 956 height 707
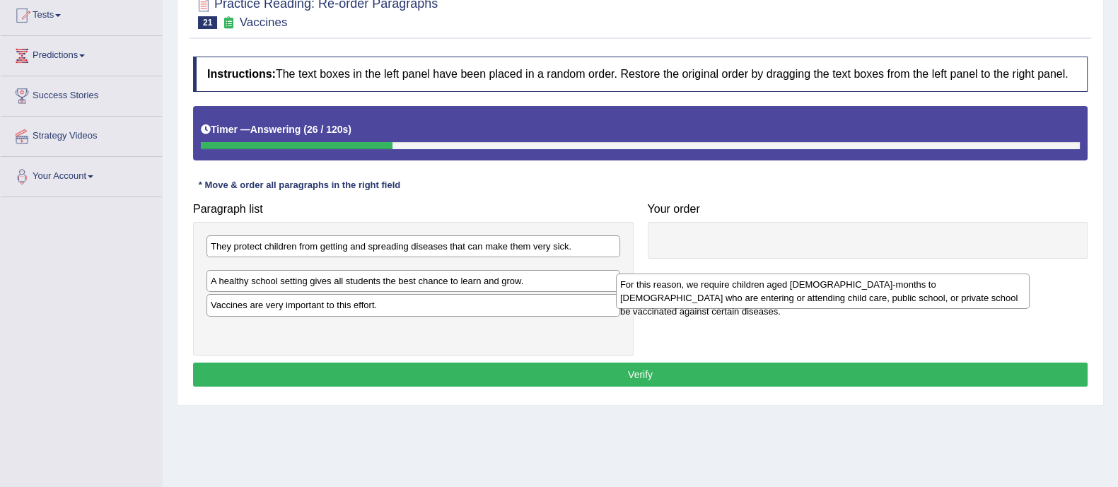
drag, startPoint x: 446, startPoint y: 281, endPoint x: 855, endPoint y: 295, distance: 409.8
click at [855, 295] on div "For this reason, we require children aged 2-months to 18-years old who are ente…" at bounding box center [823, 291] width 414 height 35
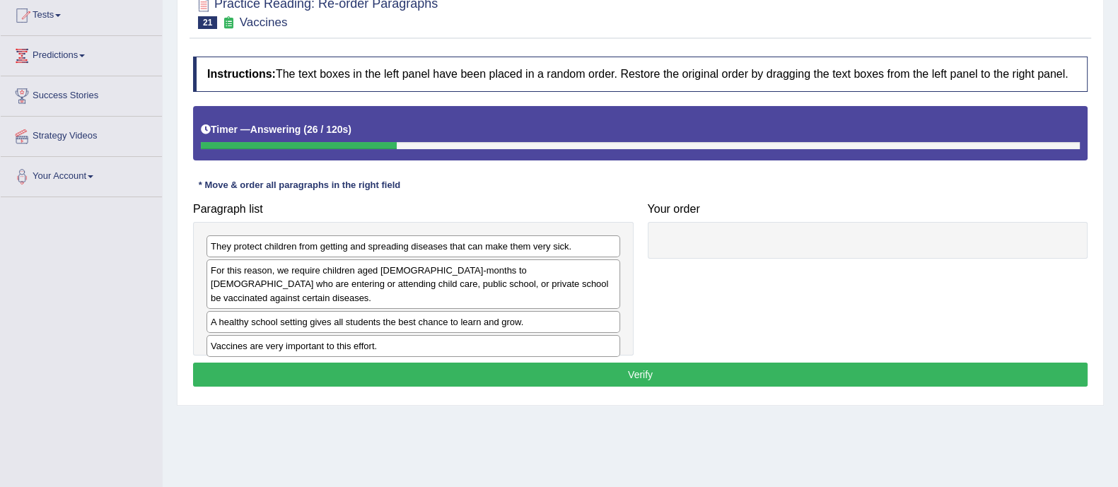
click at [855, 295] on div "Paragraph list They protect children from getting and spreading diseases that c…" at bounding box center [640, 276] width 909 height 161
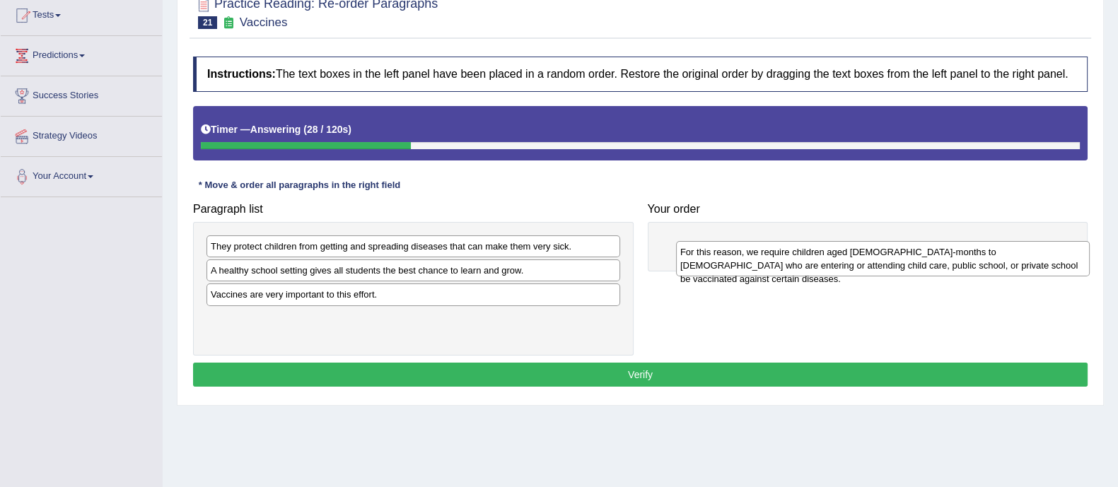
drag, startPoint x: 534, startPoint y: 285, endPoint x: 1002, endPoint y: 266, distance: 467.9
click at [1002, 266] on div "For this reason, we require children aged 2-months to 18-years old who are ente…" at bounding box center [883, 258] width 414 height 35
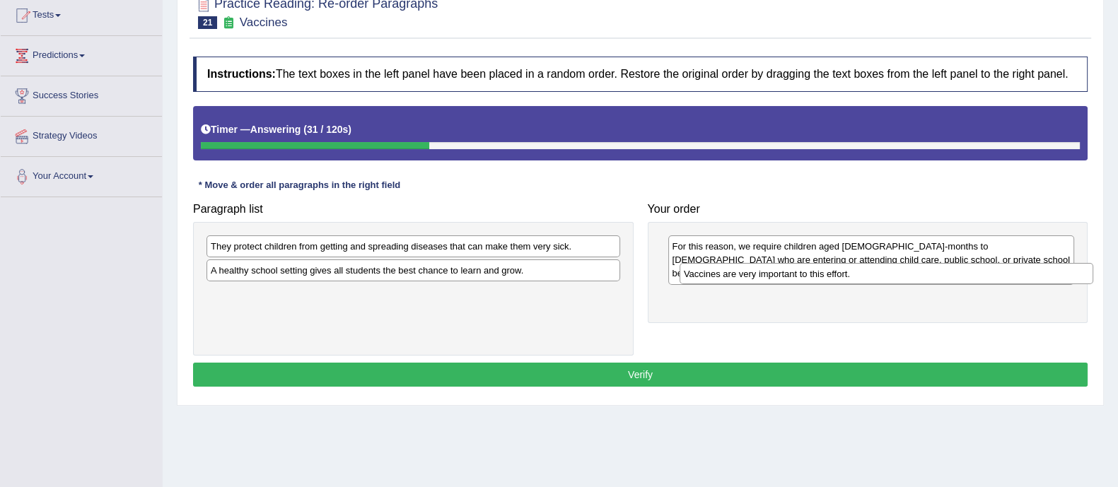
drag, startPoint x: 460, startPoint y: 301, endPoint x: 934, endPoint y: 281, distance: 473.7
click at [934, 281] on div "Vaccines are very important to this effort." at bounding box center [887, 274] width 414 height 22
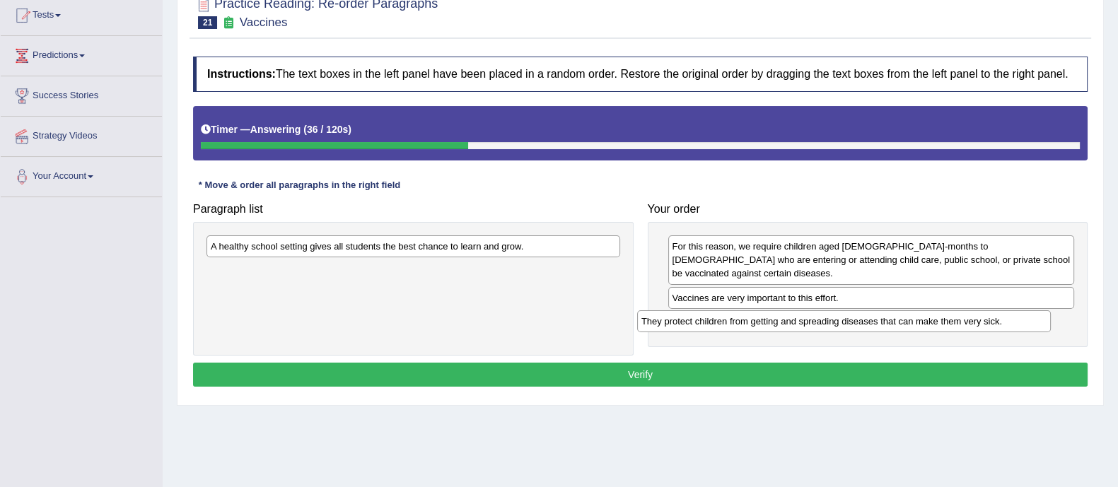
drag, startPoint x: 444, startPoint y: 248, endPoint x: 875, endPoint y: 323, distance: 437.9
click at [875, 323] on div "They protect children from getting and spreading diseases that can make them ve…" at bounding box center [844, 322] width 414 height 22
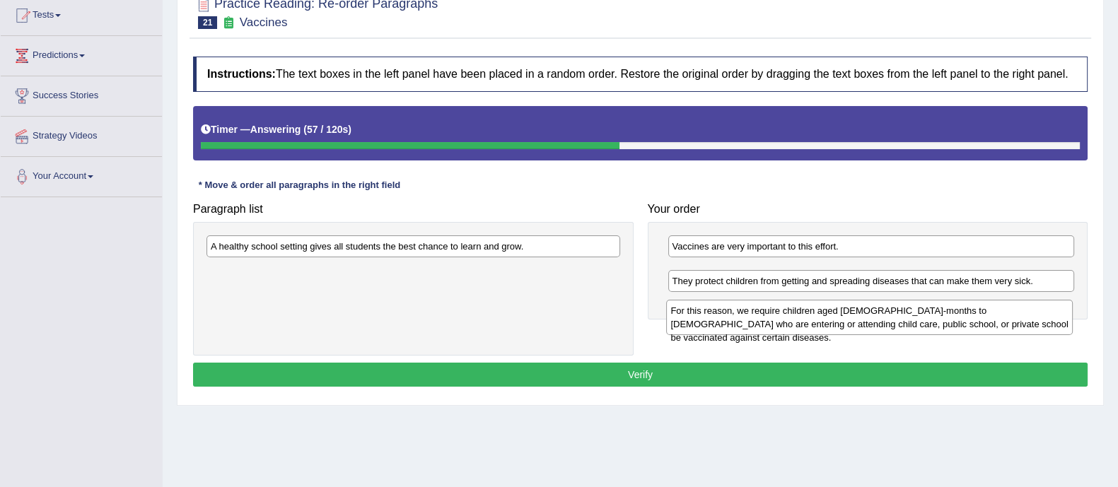
drag, startPoint x: 845, startPoint y: 260, endPoint x: 844, endPoint y: 323, distance: 63.7
click at [844, 323] on div "For this reason, we require children aged 2-months to 18-years old who are ente…" at bounding box center [869, 317] width 407 height 35
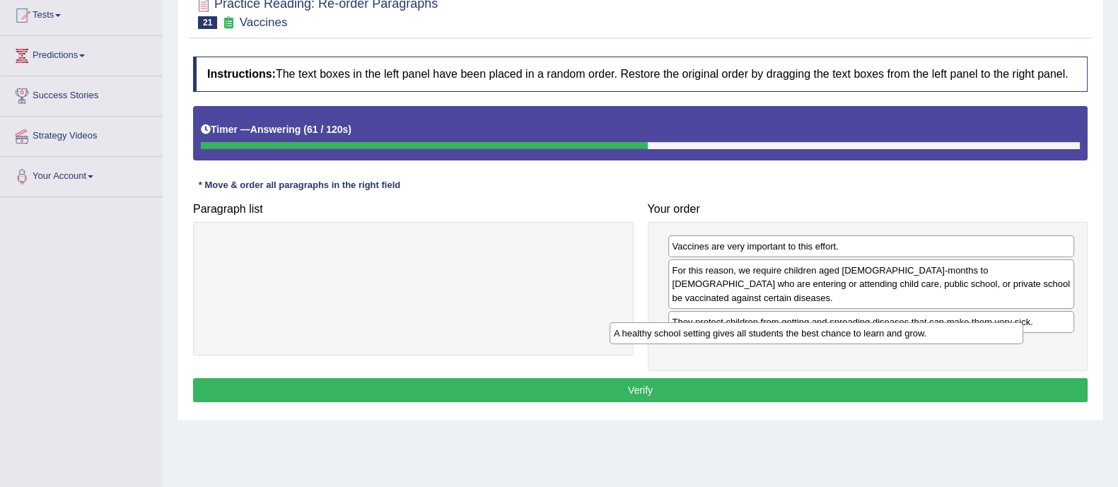
drag, startPoint x: 509, startPoint y: 249, endPoint x: 912, endPoint y: 336, distance: 413.2
click at [912, 336] on div "A healthy school setting gives all students the best chance to learn and grow." at bounding box center [817, 334] width 414 height 22
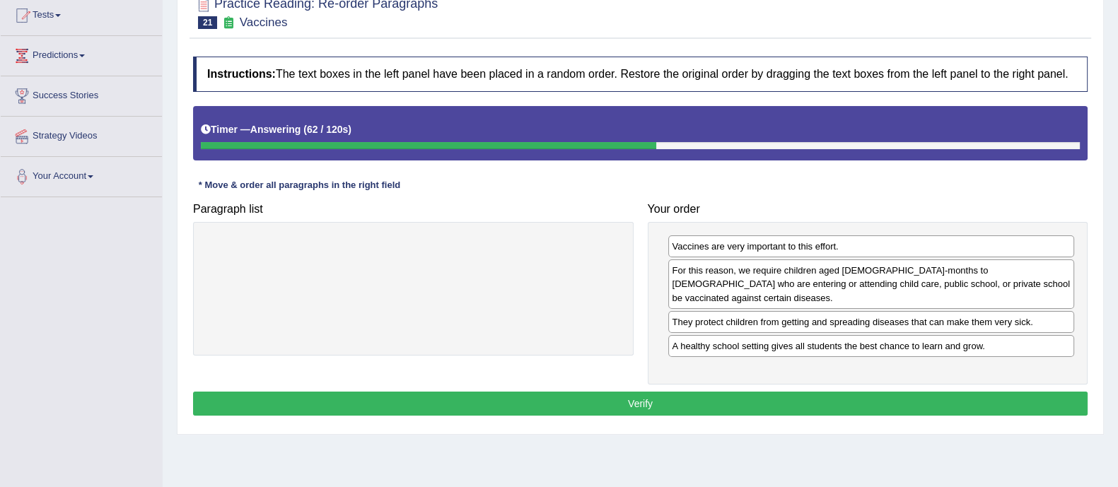
click at [866, 394] on button "Verify" at bounding box center [640, 404] width 895 height 24
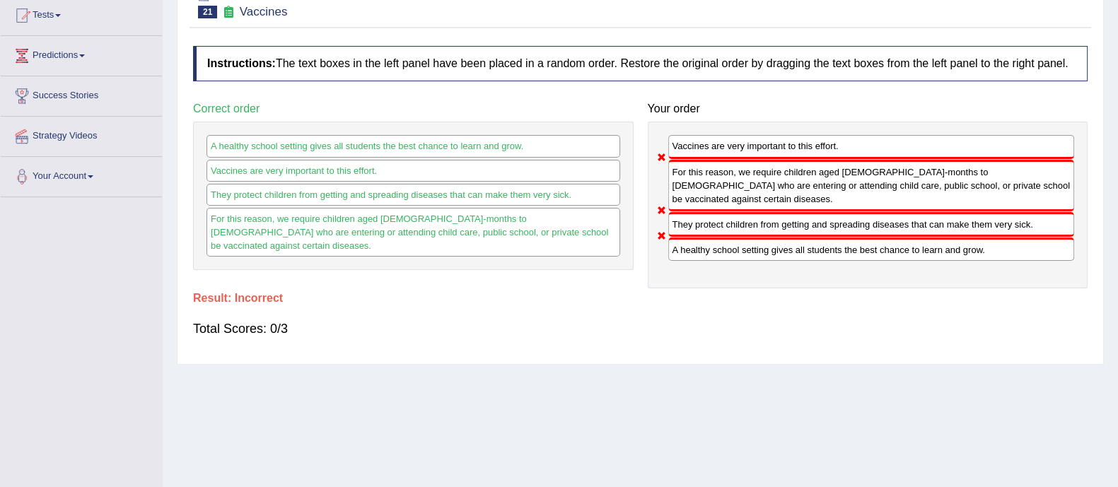
click at [525, 231] on div "For this reason, we require children aged 2-months to 18-years old who are ente…" at bounding box center [414, 232] width 414 height 49
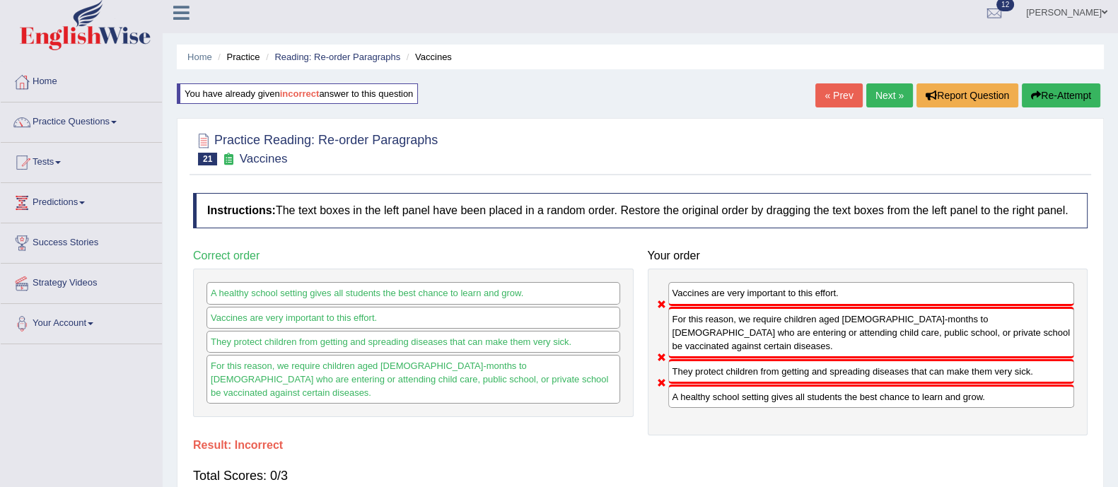
scroll to position [7, 0]
click at [1050, 93] on button "Re-Attempt" at bounding box center [1061, 96] width 79 height 24
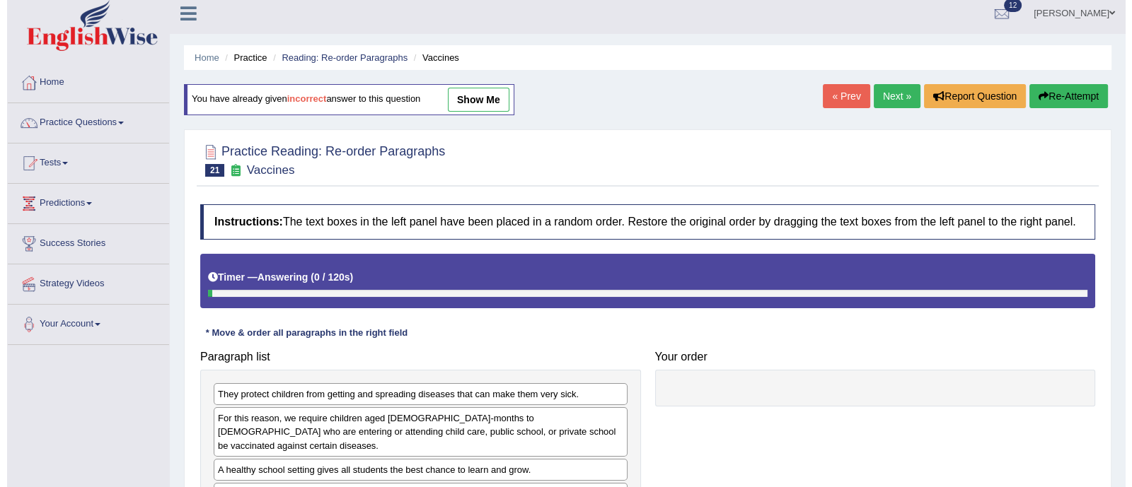
scroll to position [224, 0]
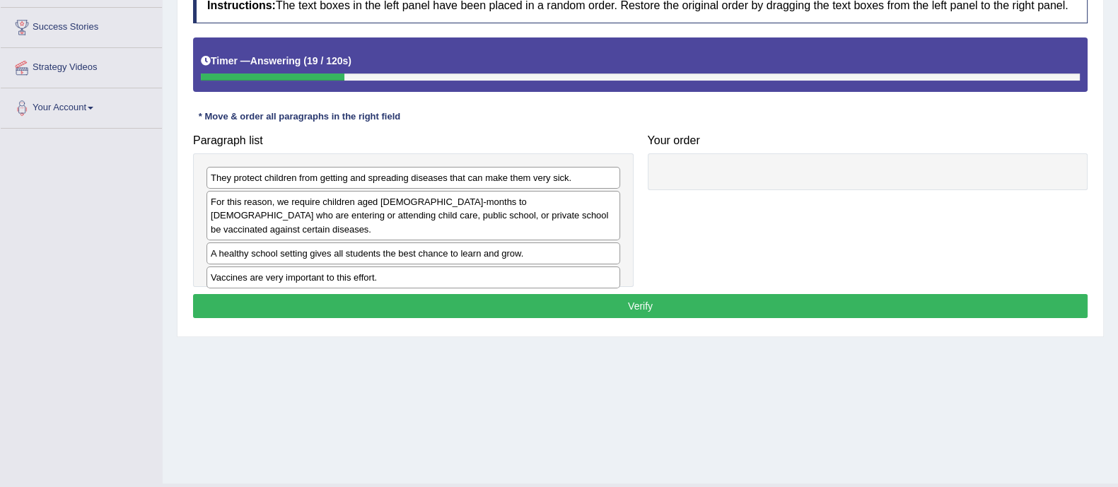
click at [267, 267] on div "Vaccines are very important to this effort." at bounding box center [414, 278] width 414 height 22
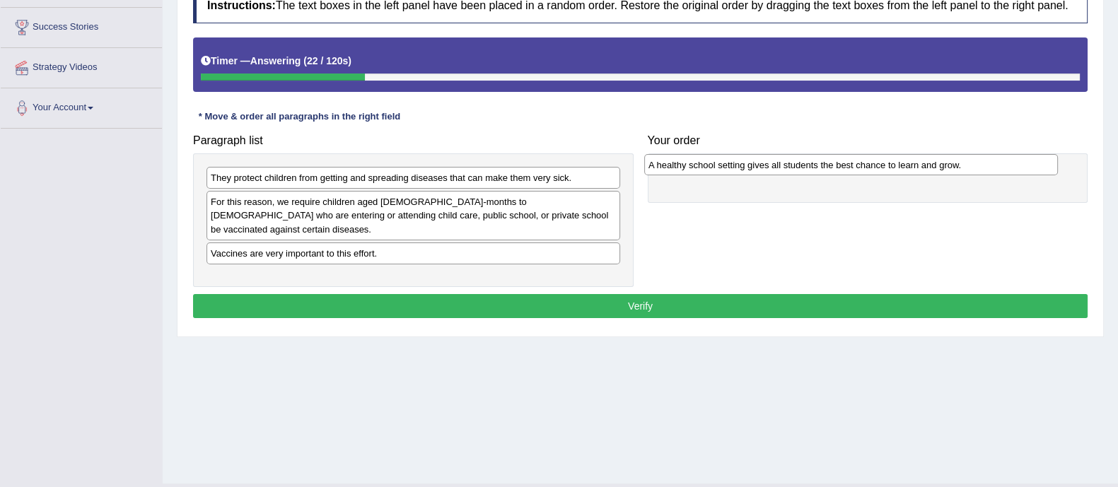
drag, startPoint x: 315, startPoint y: 242, endPoint x: 753, endPoint y: 167, distance: 444.2
click at [753, 167] on div "A healthy school setting gives all students the best chance to learn and grow." at bounding box center [851, 165] width 414 height 22
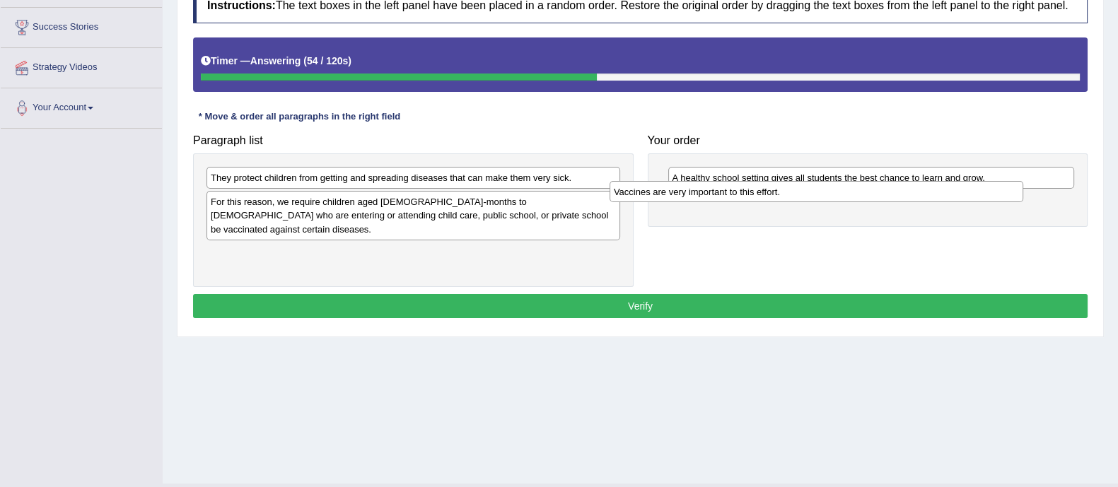
drag, startPoint x: 306, startPoint y: 238, endPoint x: 709, endPoint y: 190, distance: 406.0
click at [709, 190] on div "Vaccines are very important to this effort." at bounding box center [817, 192] width 414 height 22
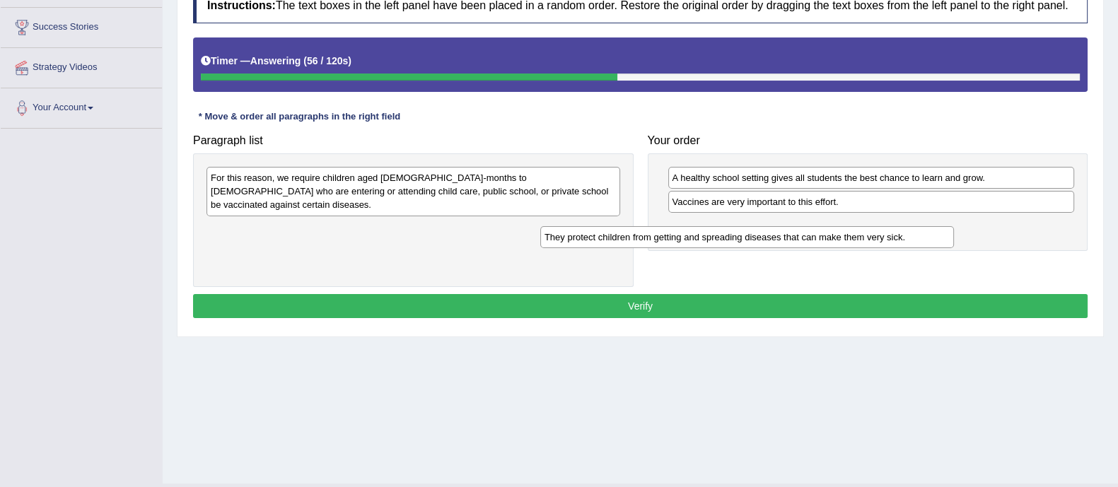
drag, startPoint x: 497, startPoint y: 182, endPoint x: 849, endPoint y: 241, distance: 356.4
click at [849, 241] on div "They protect children from getting and spreading diseases that can make them ve…" at bounding box center [747, 237] width 414 height 22
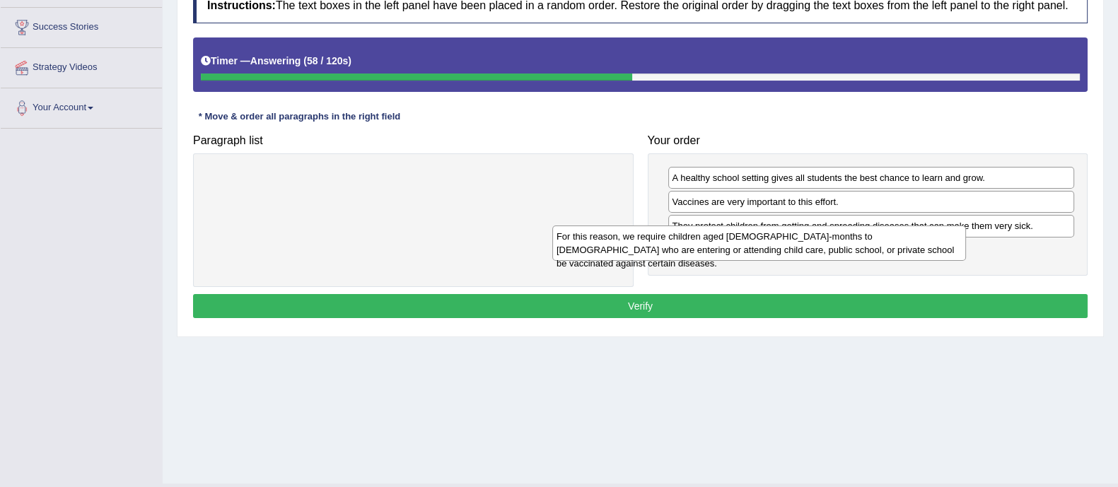
drag, startPoint x: 574, startPoint y: 173, endPoint x: 922, endPoint y: 231, distance: 353.5
click at [922, 231] on div "For this reason, we require children aged [DEMOGRAPHIC_DATA]-months to [DEMOGRA…" at bounding box center [762, 242] width 414 height 35
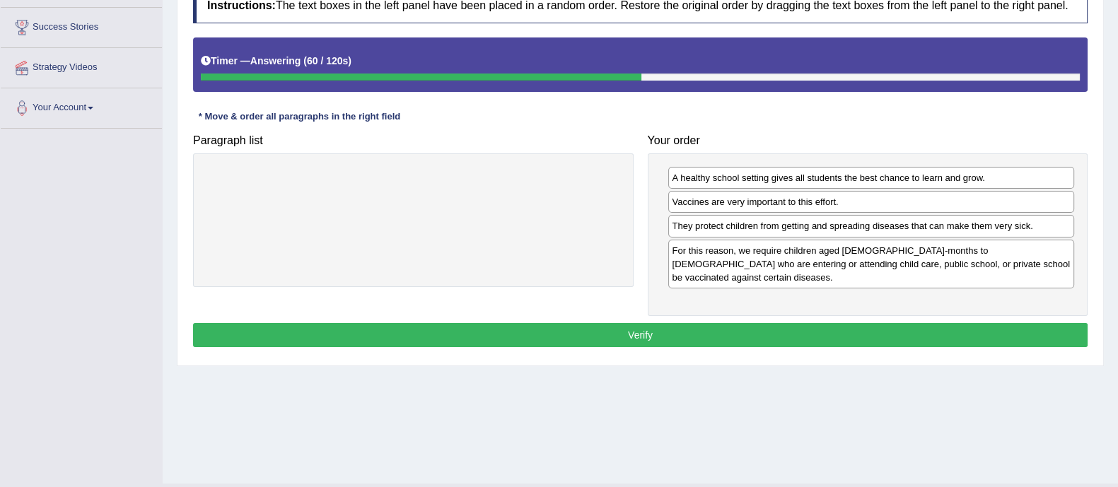
click at [852, 323] on button "Verify" at bounding box center [640, 335] width 895 height 24
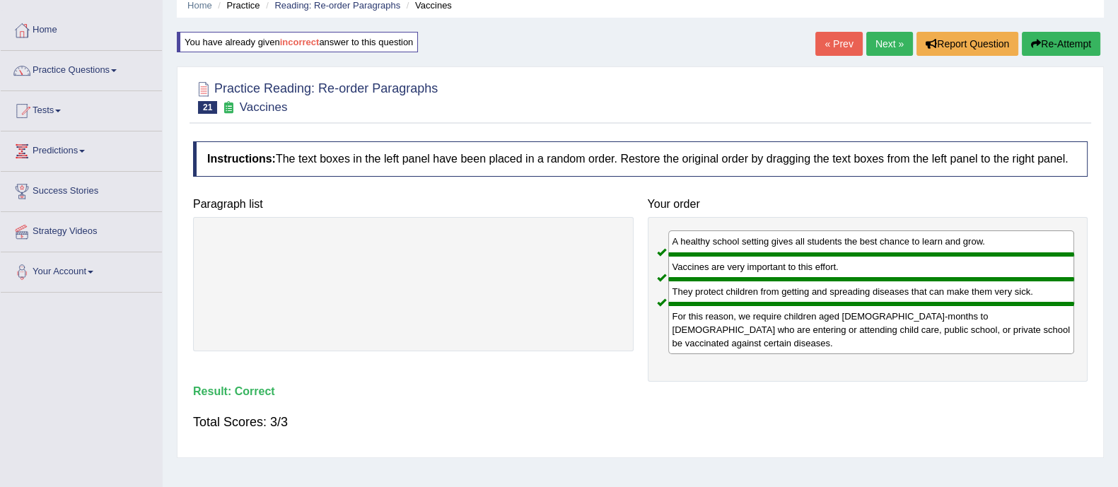
scroll to position [51, 0]
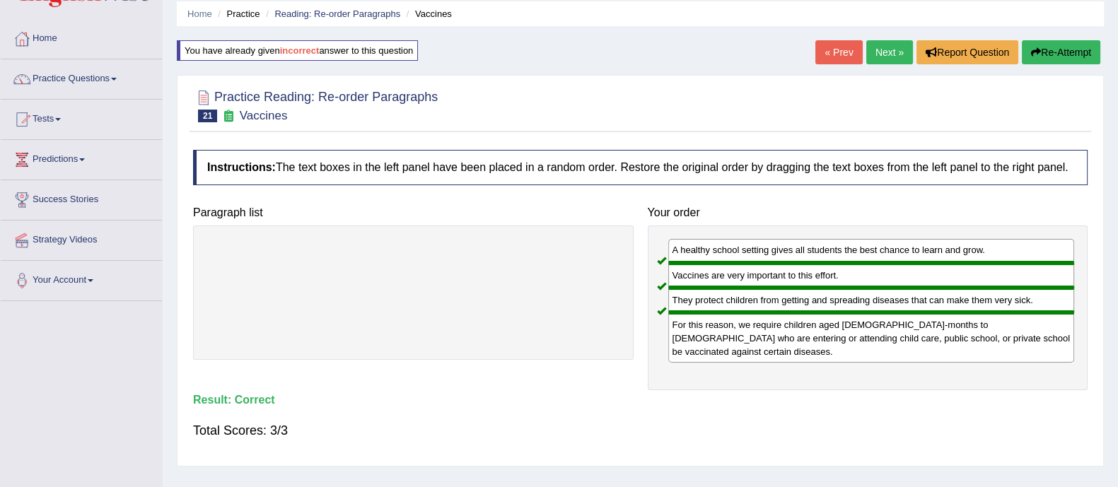
click at [884, 53] on link "Next »" at bounding box center [889, 52] width 47 height 24
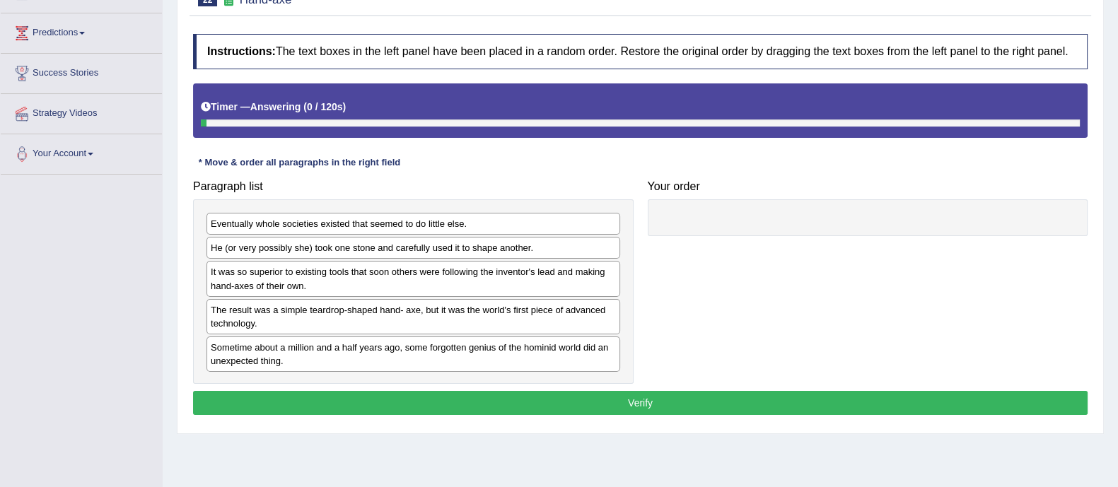
scroll to position [178, 0]
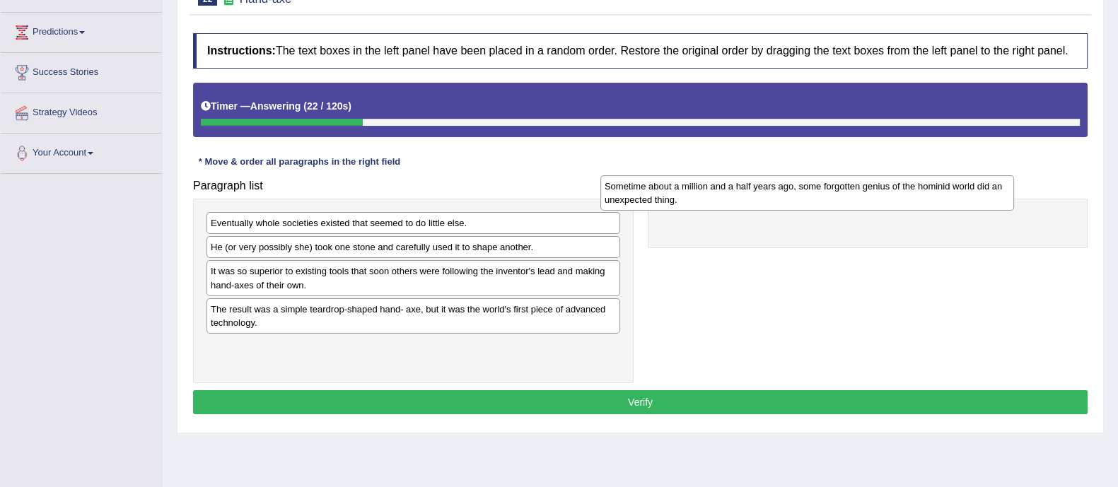
drag, startPoint x: 528, startPoint y: 361, endPoint x: 923, endPoint y: 202, distance: 425.6
click at [923, 202] on div "Sometime about a million and a half years ago, some forgotten genius of the hom…" at bounding box center [808, 192] width 414 height 35
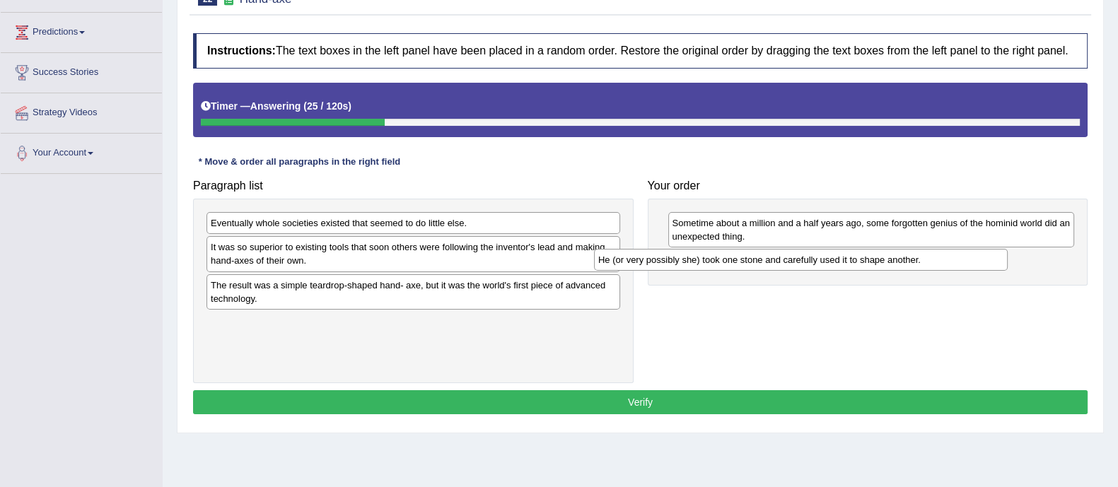
drag, startPoint x: 563, startPoint y: 248, endPoint x: 961, endPoint y: 259, distance: 398.4
click at [961, 259] on div "He (or very possibly she) took one stone and carefully used it to shape another." at bounding box center [801, 260] width 414 height 22
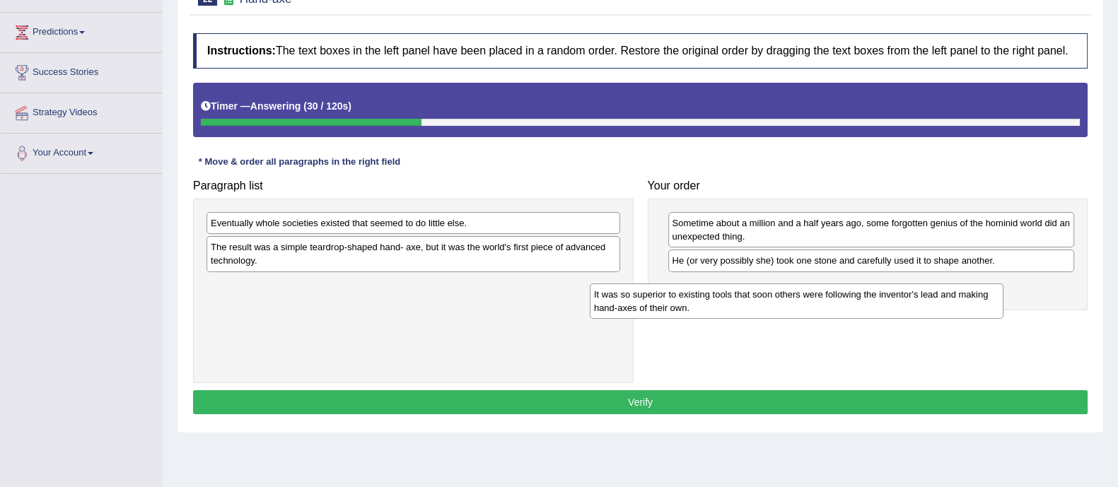
drag, startPoint x: 510, startPoint y: 260, endPoint x: 966, endPoint y: 289, distance: 456.5
click at [966, 289] on div "It was so superior to existing tools that soon others were following the invent…" at bounding box center [797, 301] width 414 height 35
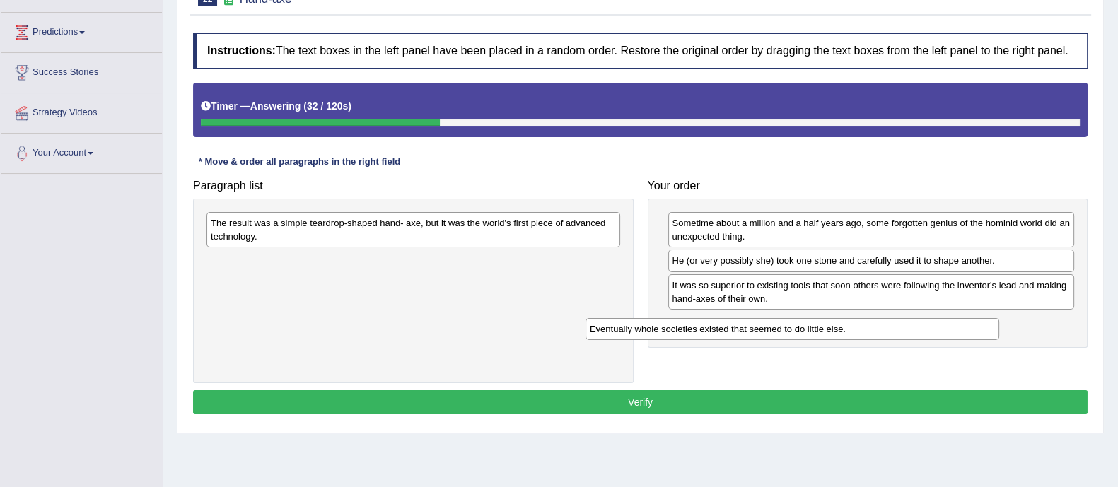
drag, startPoint x: 555, startPoint y: 230, endPoint x: 958, endPoint y: 329, distance: 415.2
click at [958, 329] on div "Eventually whole societies existed that seemed to do little else." at bounding box center [793, 329] width 414 height 22
click at [585, 219] on div "The result was a simple teardrop-shaped hand- axe, but it was the world's first…" at bounding box center [414, 229] width 414 height 35
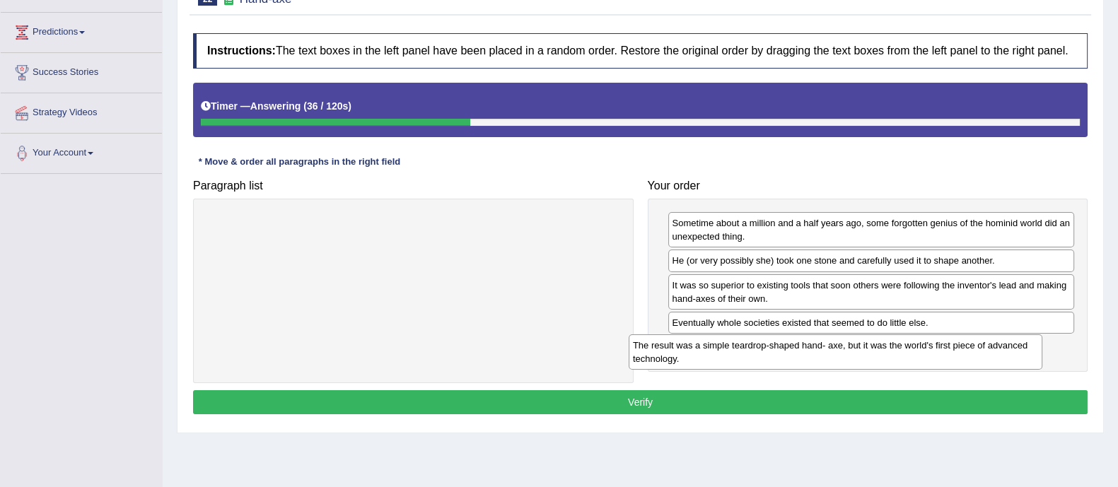
drag, startPoint x: 561, startPoint y: 240, endPoint x: 983, endPoint y: 362, distance: 439.5
click at [983, 362] on div "The result was a simple teardrop-shaped hand- axe, but it was the world's first…" at bounding box center [836, 352] width 414 height 35
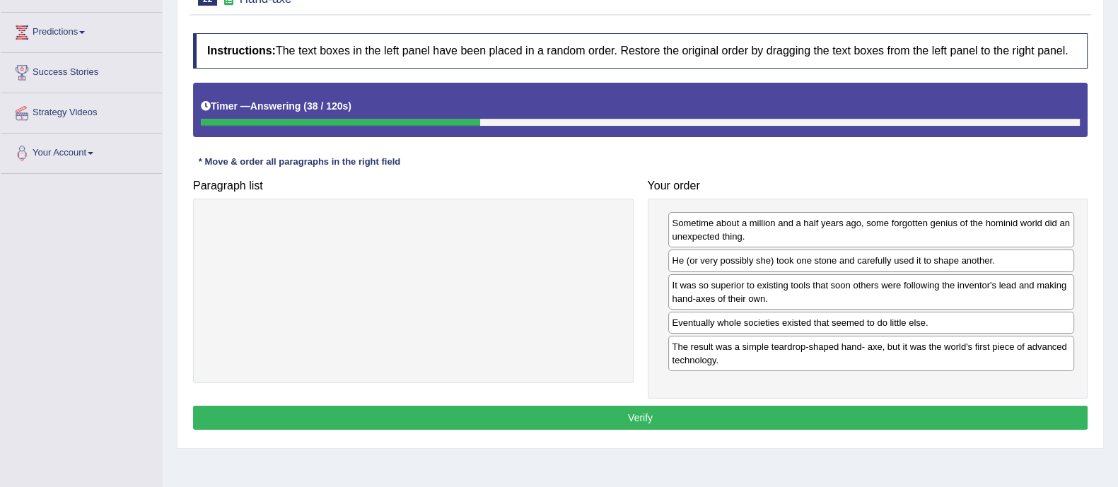
click at [939, 406] on button "Verify" at bounding box center [640, 418] width 895 height 24
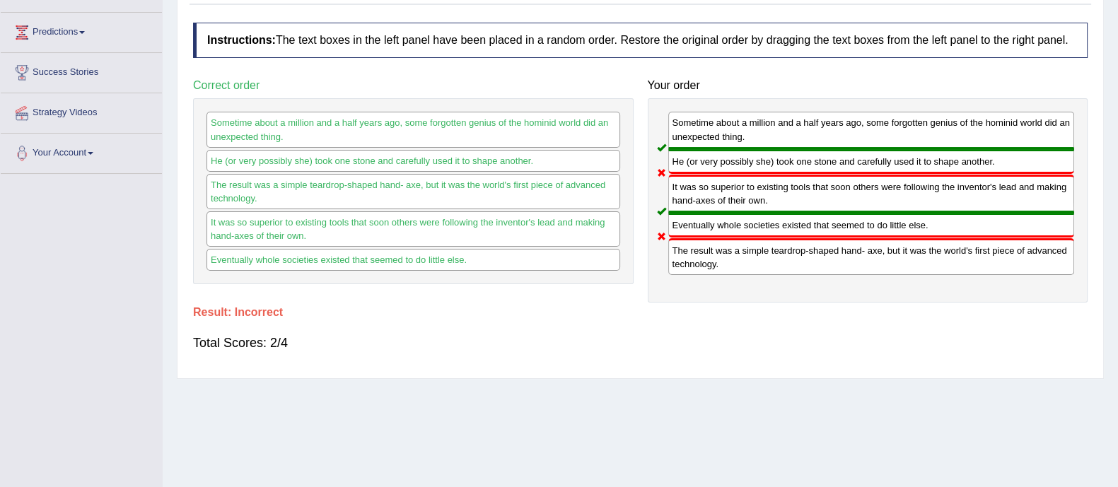
scroll to position [0, 0]
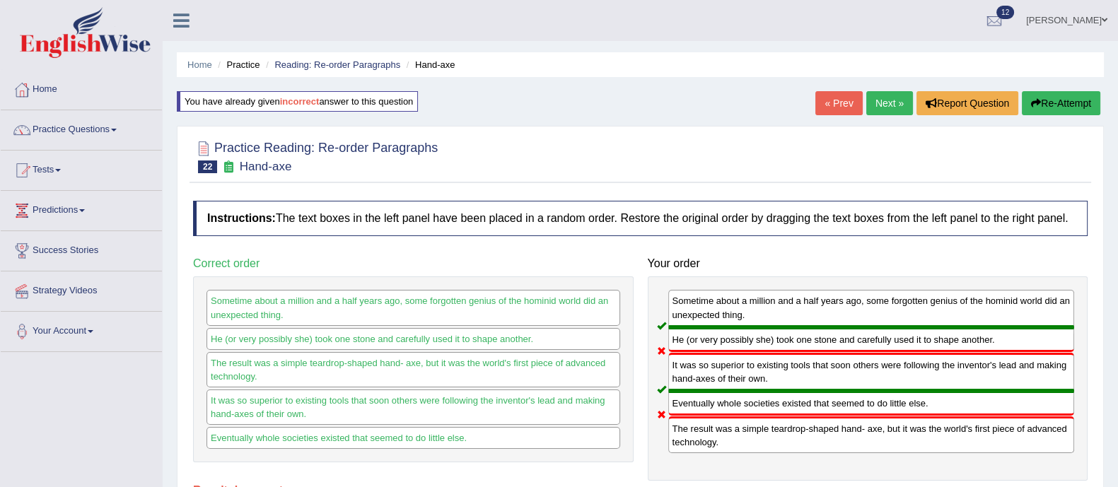
click at [888, 93] on link "Next »" at bounding box center [889, 103] width 47 height 24
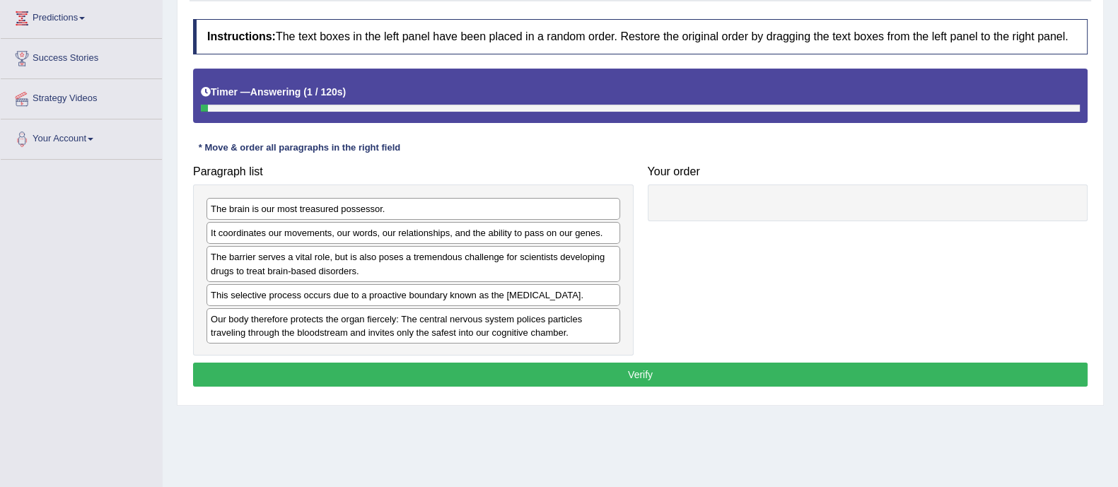
scroll to position [195, 0]
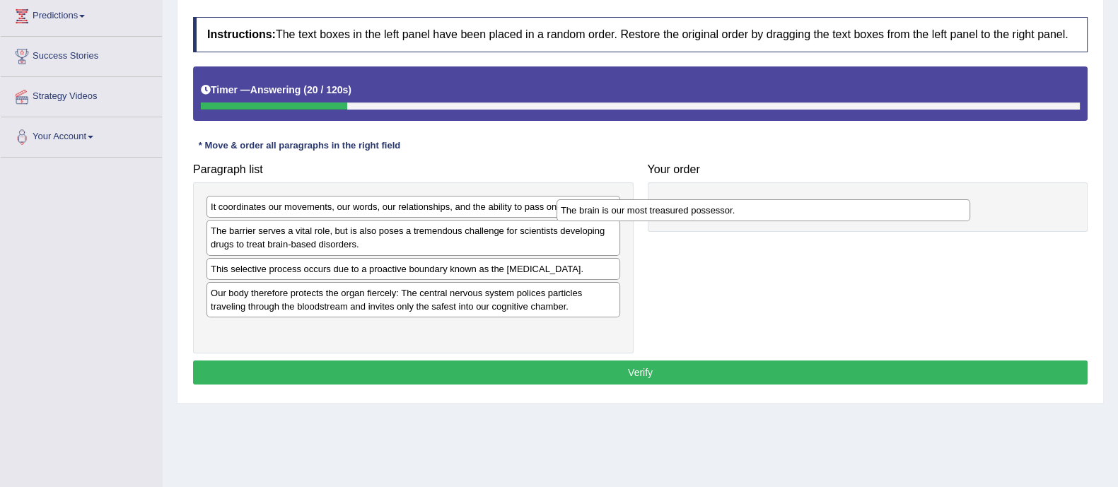
drag, startPoint x: 402, startPoint y: 210, endPoint x: 753, endPoint y: 214, distance: 350.9
click at [753, 214] on div "The brain is our most treasured possessor." at bounding box center [764, 210] width 414 height 22
click at [402, 240] on div "The barrier serves a vital role, but is also poses a tremendous challenge for s…" at bounding box center [414, 237] width 414 height 35
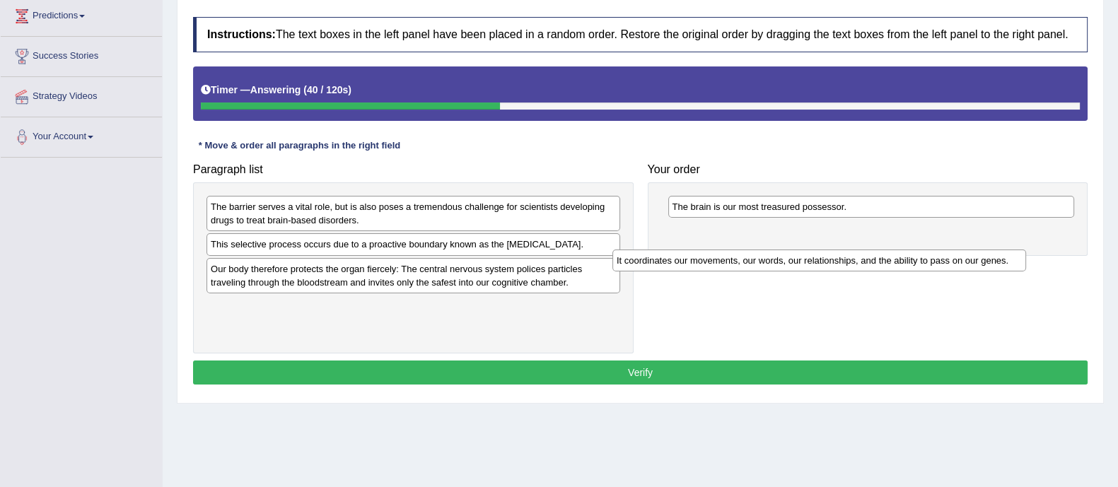
drag, startPoint x: 434, startPoint y: 214, endPoint x: 842, endPoint y: 267, distance: 410.9
click at [842, 267] on div "It coordinates our movements, our words, our relationships, and the ability to …" at bounding box center [820, 261] width 414 height 22
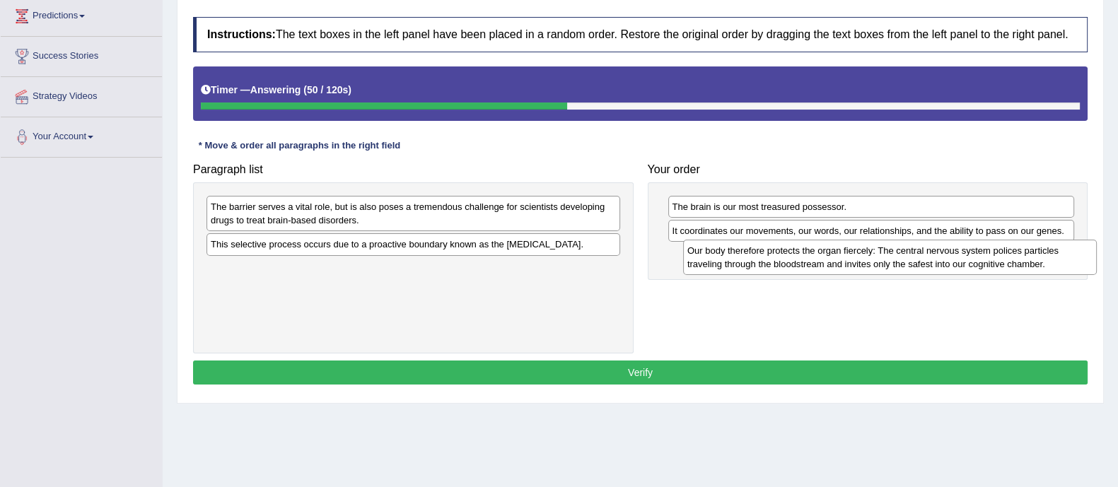
drag, startPoint x: 357, startPoint y: 283, endPoint x: 834, endPoint y: 265, distance: 477.1
click at [834, 265] on div "Our body therefore protects the organ fiercely: The central nervous system poli…" at bounding box center [890, 257] width 414 height 35
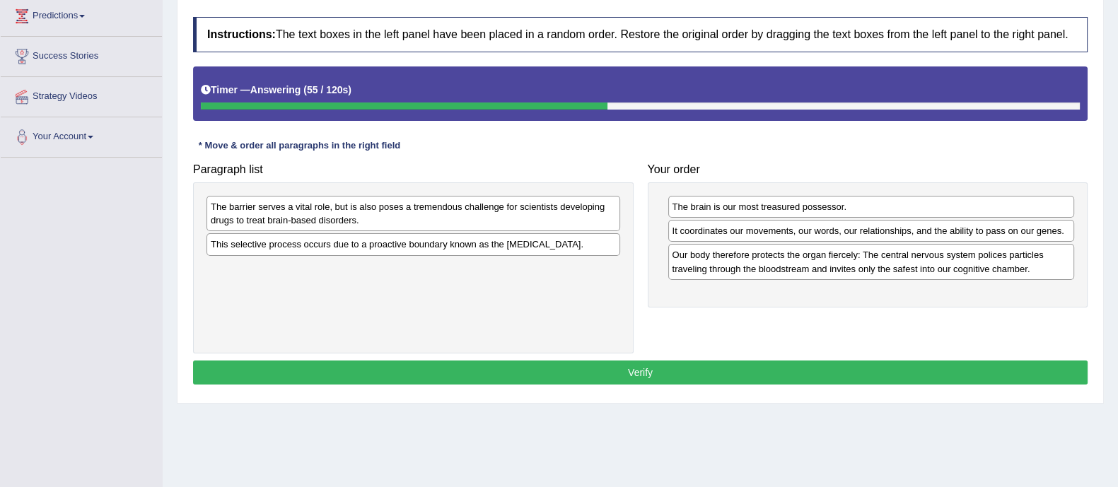
click at [312, 260] on div "The barrier serves a vital role, but is also poses a tremendous challenge for s…" at bounding box center [413, 267] width 441 height 171
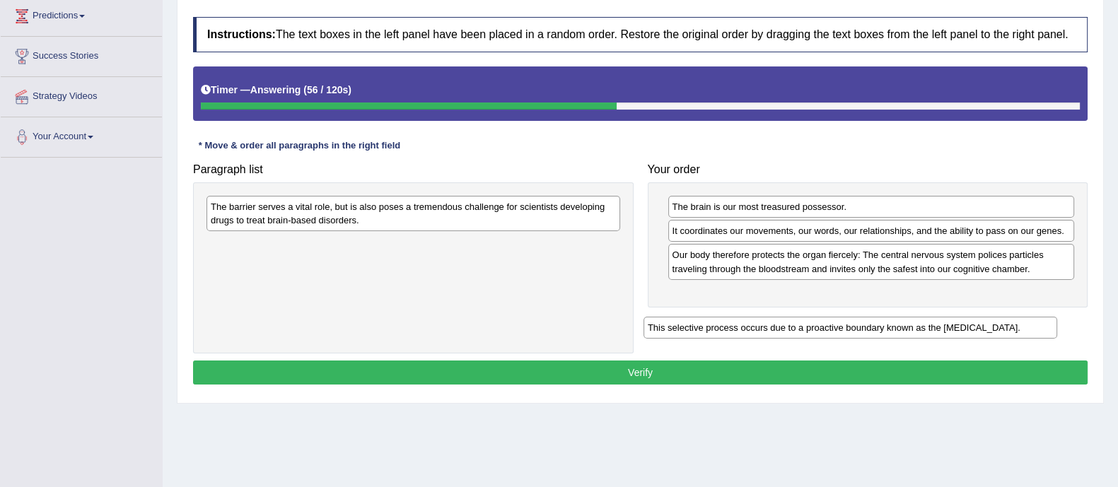
drag, startPoint x: 340, startPoint y: 251, endPoint x: 792, endPoint y: 306, distance: 455.3
click at [792, 317] on div "This selective process occurs due to a proactive boundary known as the [MEDICAL…" at bounding box center [851, 328] width 414 height 22
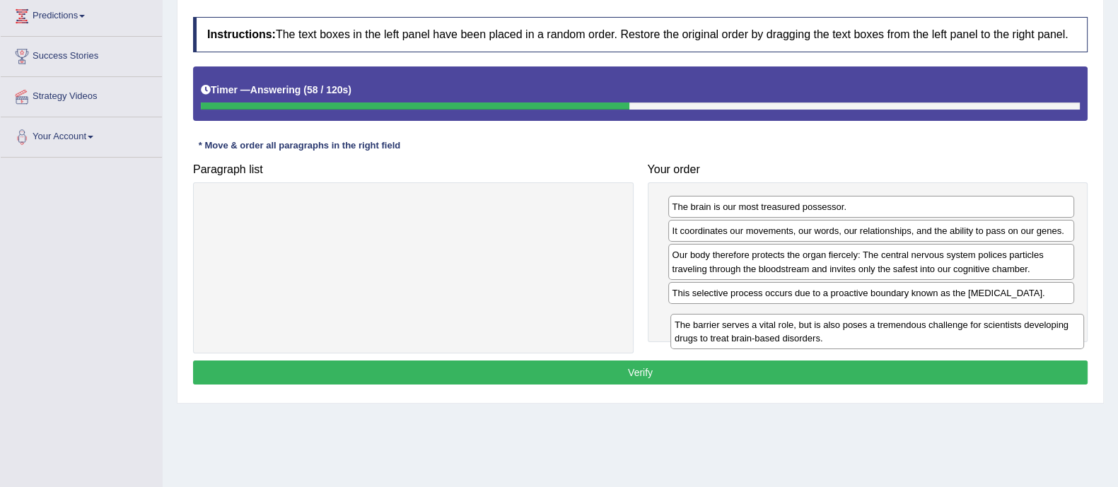
drag, startPoint x: 415, startPoint y: 199, endPoint x: 879, endPoint y: 318, distance: 478.8
click at [879, 318] on div "The barrier serves a vital role, but is also poses a tremendous challenge for s…" at bounding box center [878, 331] width 414 height 35
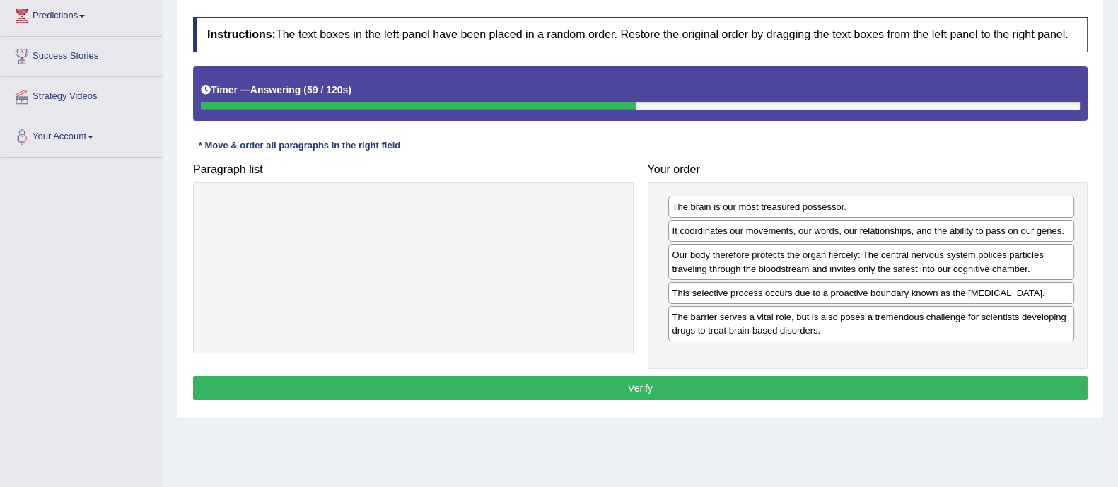
click at [822, 385] on button "Verify" at bounding box center [640, 388] width 895 height 24
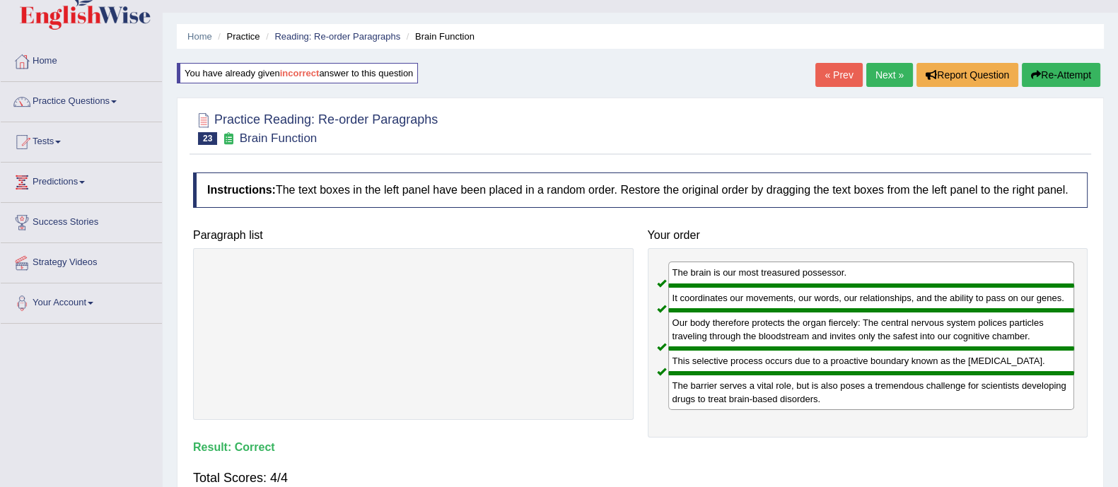
scroll to position [28, 0]
click at [886, 68] on link "Next »" at bounding box center [889, 76] width 47 height 24
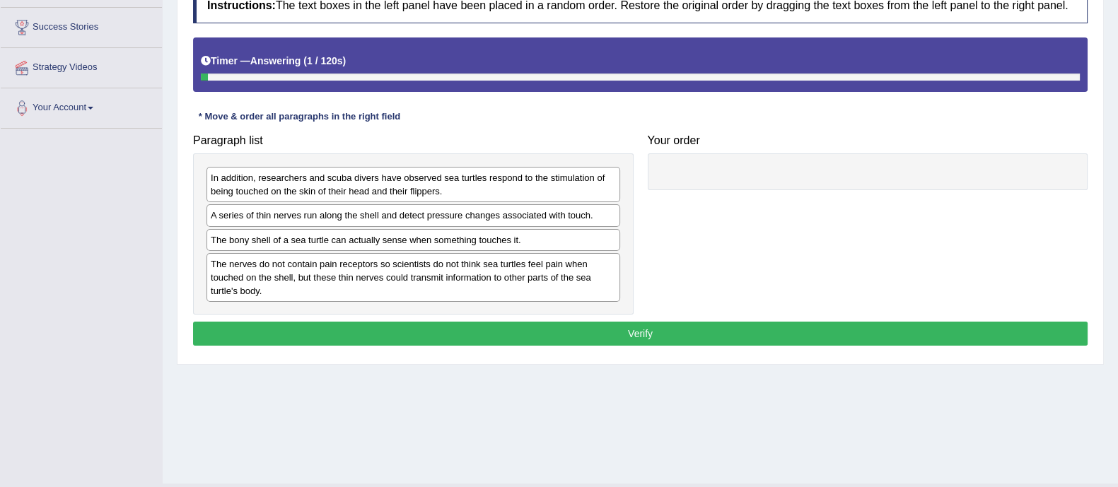
scroll to position [223, 0]
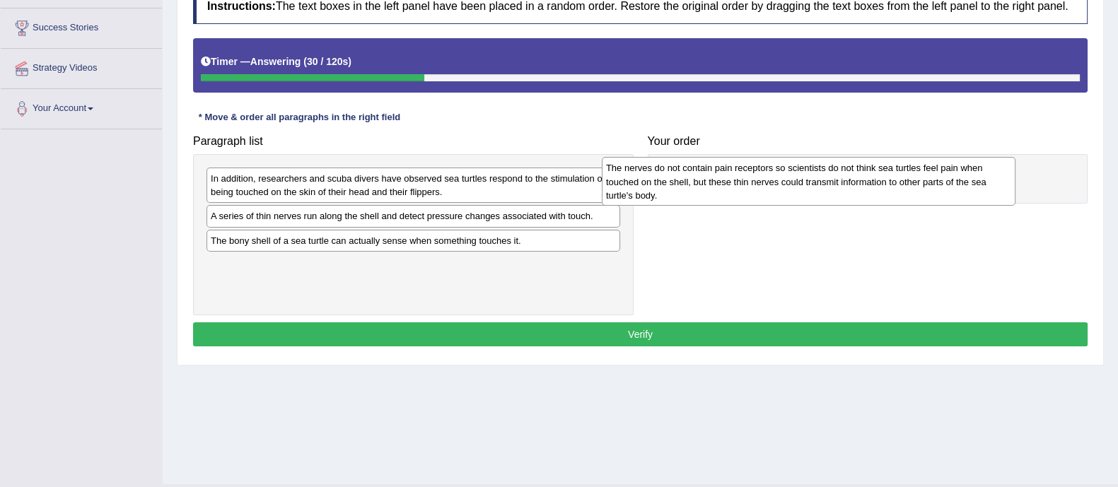
drag, startPoint x: 492, startPoint y: 285, endPoint x: 888, endPoint y: 190, distance: 406.8
click at [888, 190] on div "The nerves do not contain pain receptors so scientists do not think sea turtles…" at bounding box center [809, 181] width 414 height 49
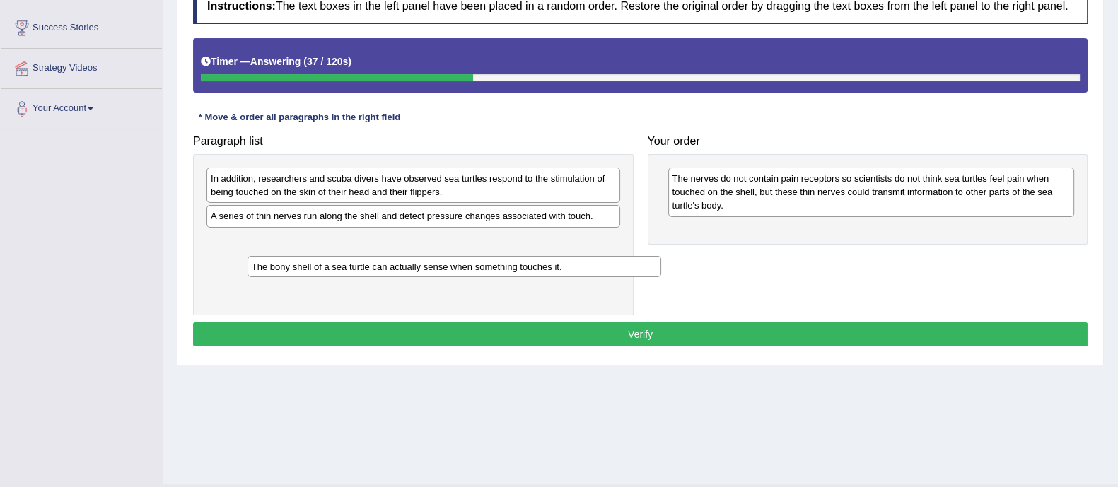
drag, startPoint x: 540, startPoint y: 229, endPoint x: 554, endPoint y: 261, distance: 34.6
click at [554, 261] on div "The bony shell of a sea turtle can actually sense when something touches it." at bounding box center [455, 267] width 414 height 22
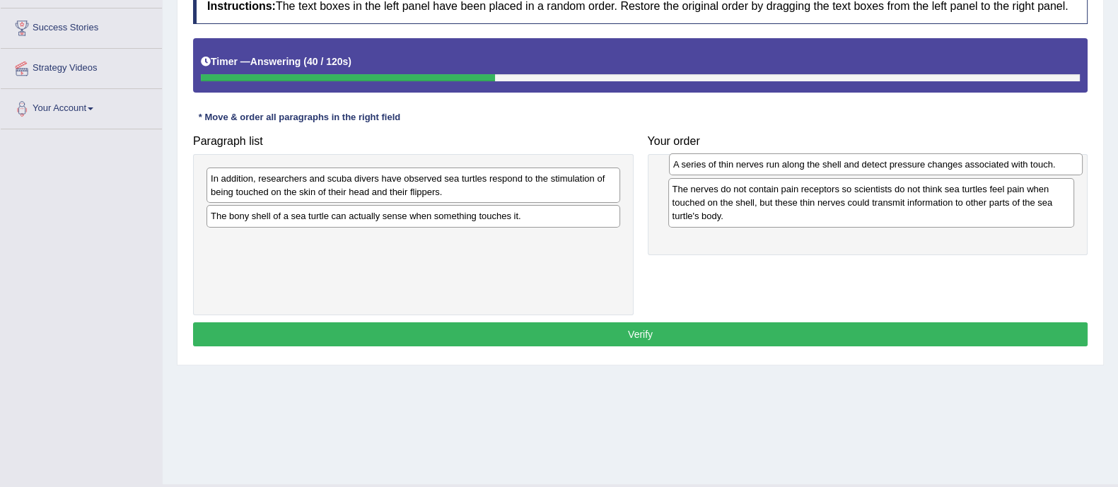
drag, startPoint x: 521, startPoint y: 221, endPoint x: 985, endPoint y: 169, distance: 466.2
click at [985, 169] on div "A series of thin nerves run along the shell and detect pressure changes associa…" at bounding box center [876, 164] width 414 height 22
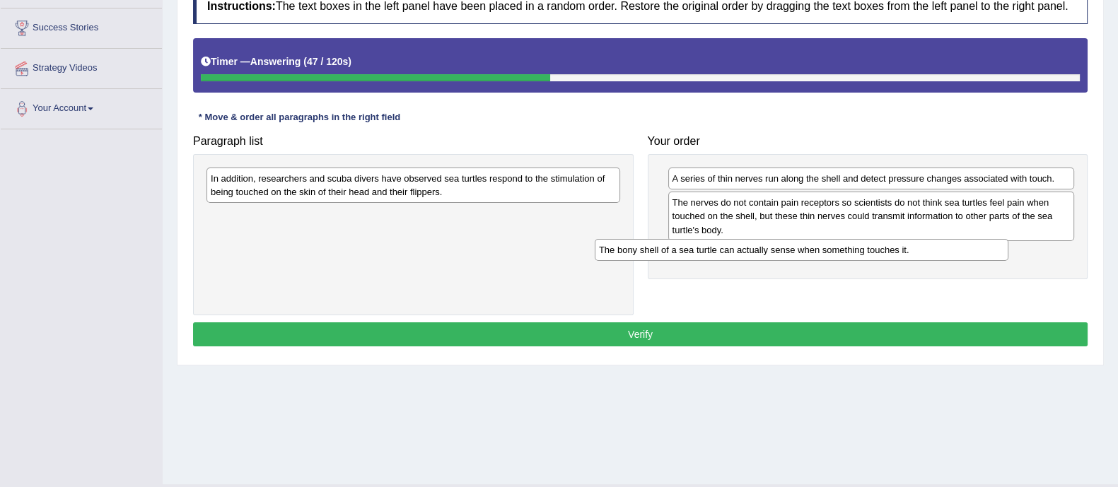
drag, startPoint x: 516, startPoint y: 219, endPoint x: 916, endPoint y: 253, distance: 401.1
click at [916, 253] on div "The bony shell of a sea turtle can actually sense when something touches it." at bounding box center [802, 250] width 414 height 22
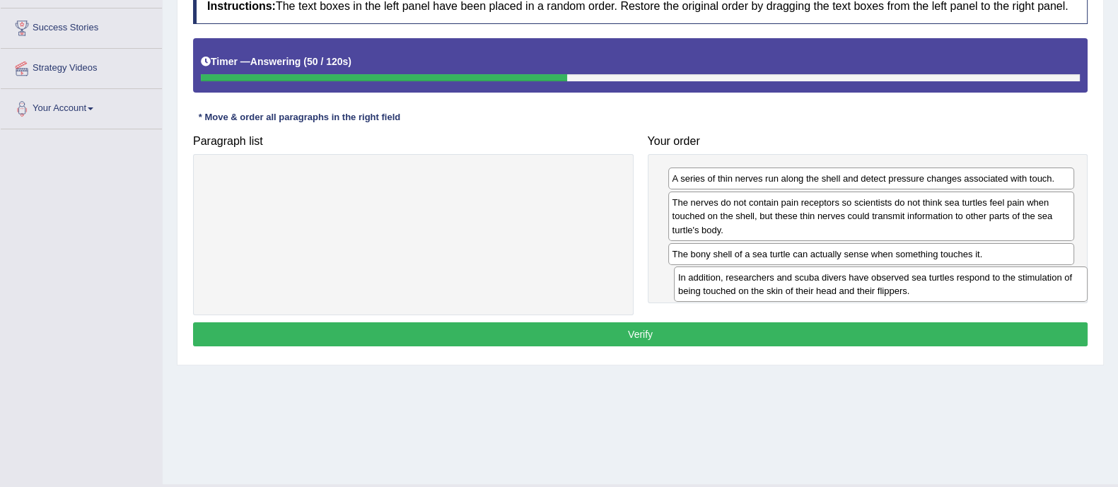
drag, startPoint x: 523, startPoint y: 178, endPoint x: 994, endPoint y: 270, distance: 479.4
click at [994, 270] on div "In addition, researchers and scuba divers have observed sea turtles respond to …" at bounding box center [881, 284] width 414 height 35
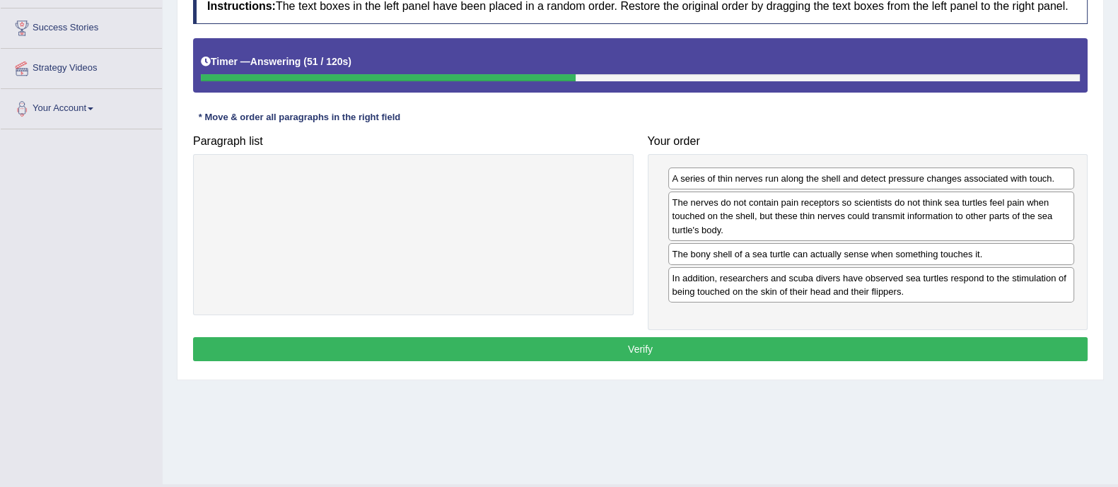
click at [900, 348] on button "Verify" at bounding box center [640, 349] width 895 height 24
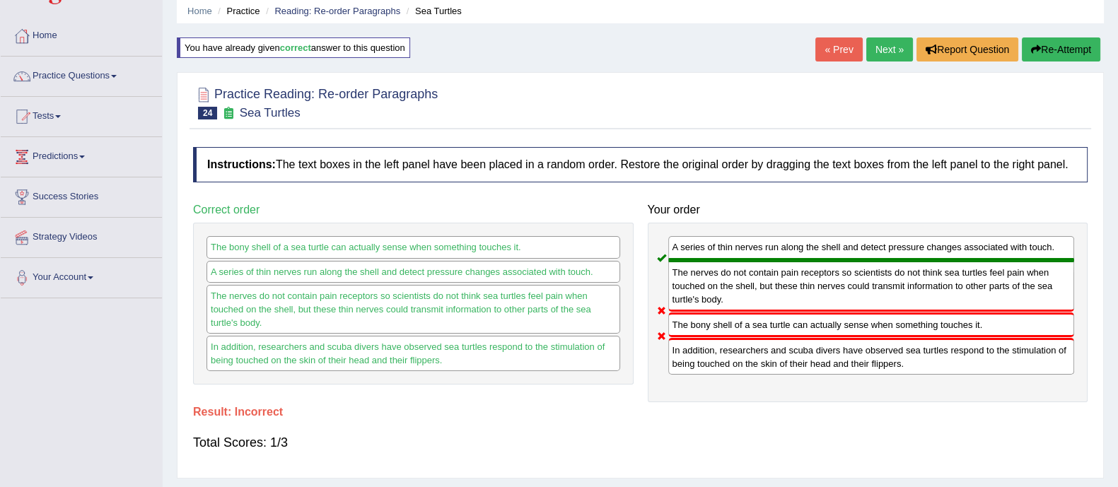
scroll to position [52, 0]
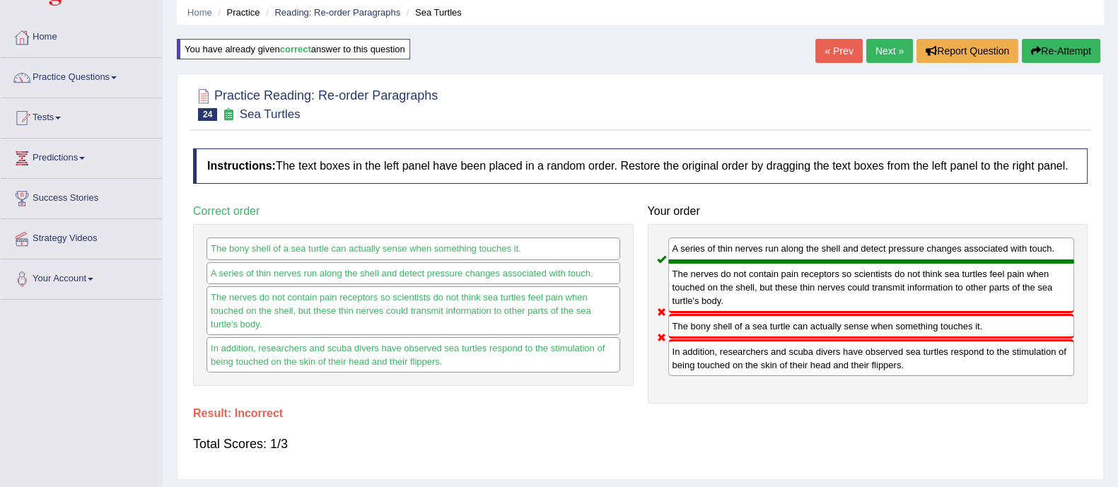
click at [884, 47] on link "Next »" at bounding box center [889, 51] width 47 height 24
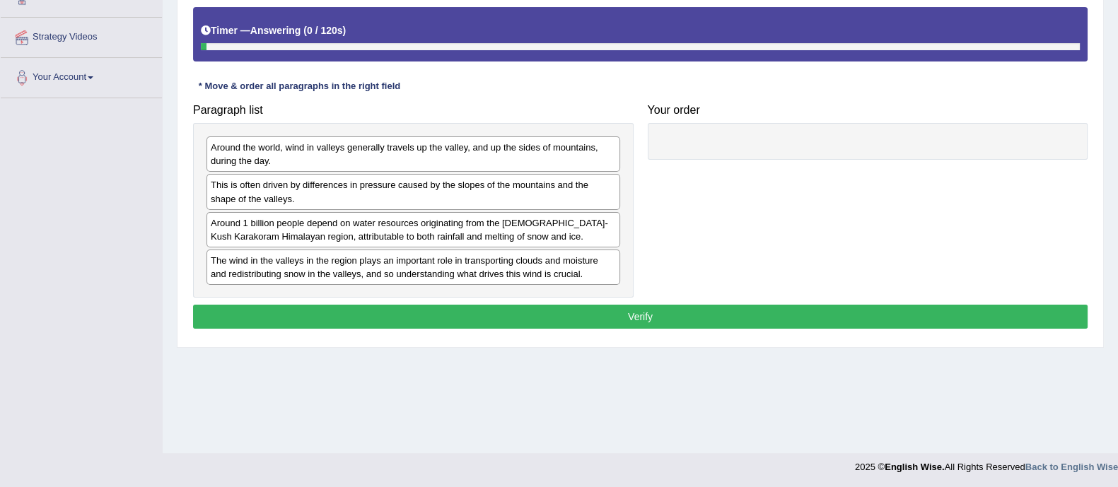
scroll to position [255, 0]
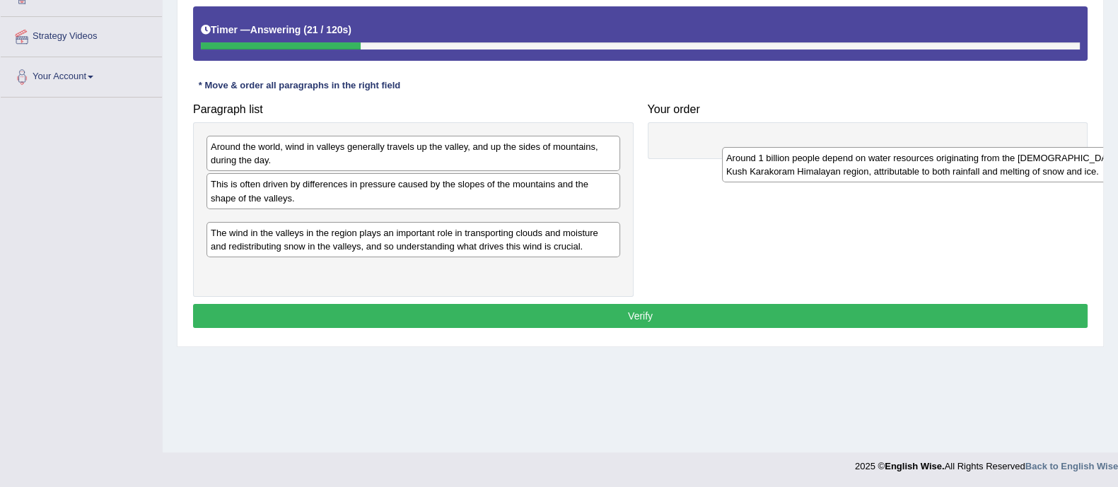
drag, startPoint x: 296, startPoint y: 236, endPoint x: 812, endPoint y: 172, distance: 519.6
click at [812, 172] on div "Around 1 billion people depend on water resources originating from the [DEMOGRA…" at bounding box center [929, 164] width 414 height 35
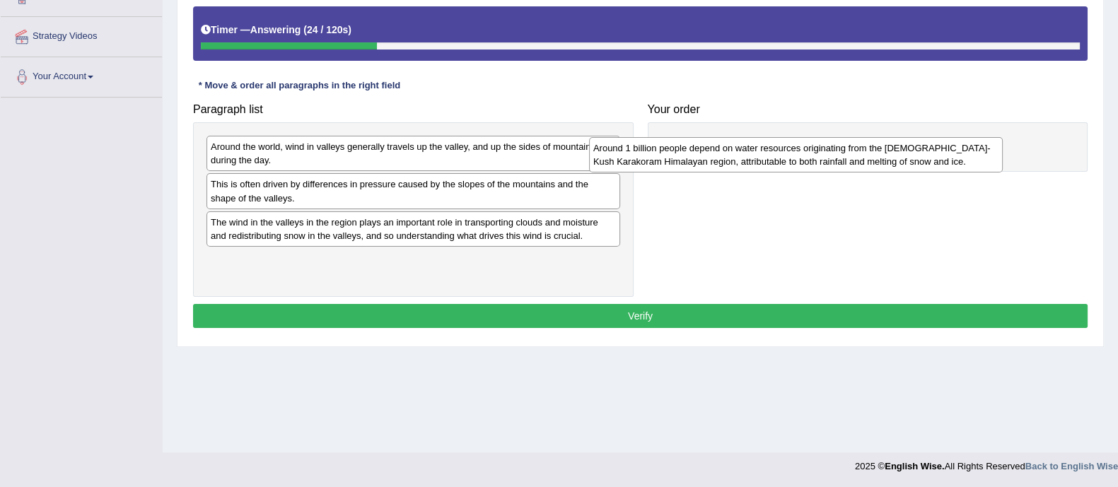
drag, startPoint x: 544, startPoint y: 238, endPoint x: 932, endPoint y: 164, distance: 395.4
click at [932, 164] on div "Around 1 billion people depend on water resources originating from the [DEMOGRA…" at bounding box center [796, 154] width 414 height 35
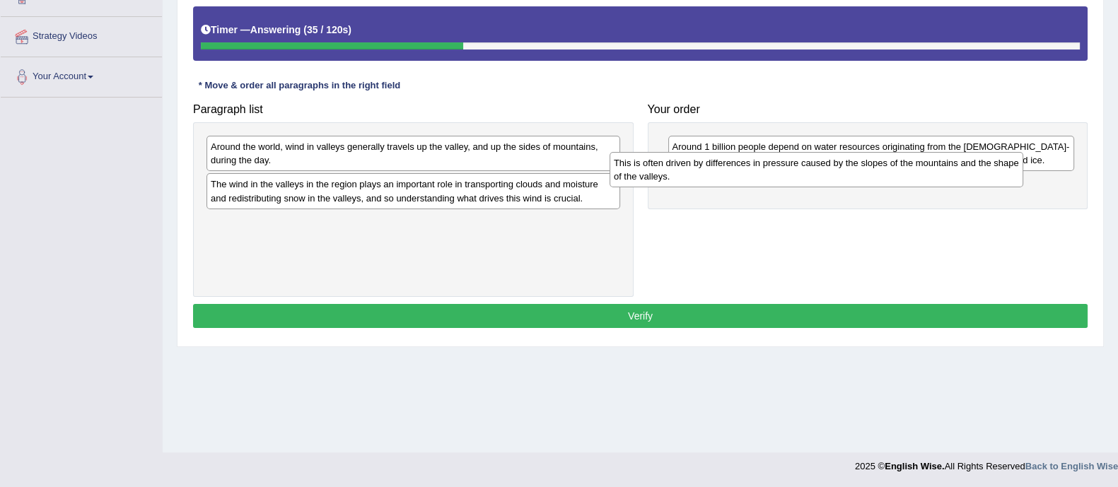
drag, startPoint x: 492, startPoint y: 196, endPoint x: 895, endPoint y: 175, distance: 403.7
click at [895, 175] on div "This is often driven by differences in pressure caused by the slopes of the mou…" at bounding box center [817, 169] width 414 height 35
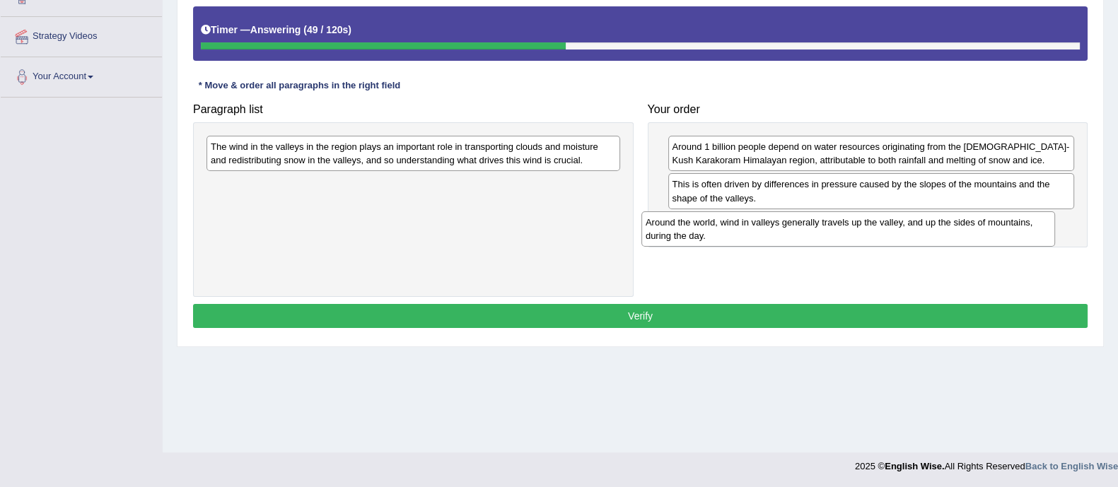
drag, startPoint x: 502, startPoint y: 154, endPoint x: 937, endPoint y: 230, distance: 441.5
click at [937, 230] on div "Around the world, wind in valleys generally travels up the valley, and up the s…" at bounding box center [849, 228] width 414 height 35
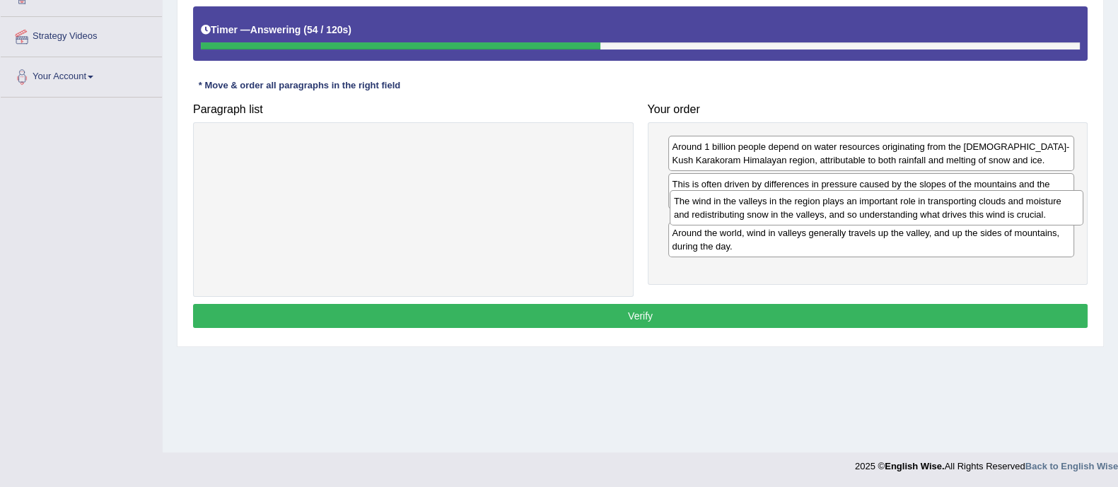
drag, startPoint x: 525, startPoint y: 162, endPoint x: 989, endPoint y: 216, distance: 467.2
click at [989, 216] on div "The wind in the valleys in the region plays an important role in transporting c…" at bounding box center [877, 207] width 414 height 35
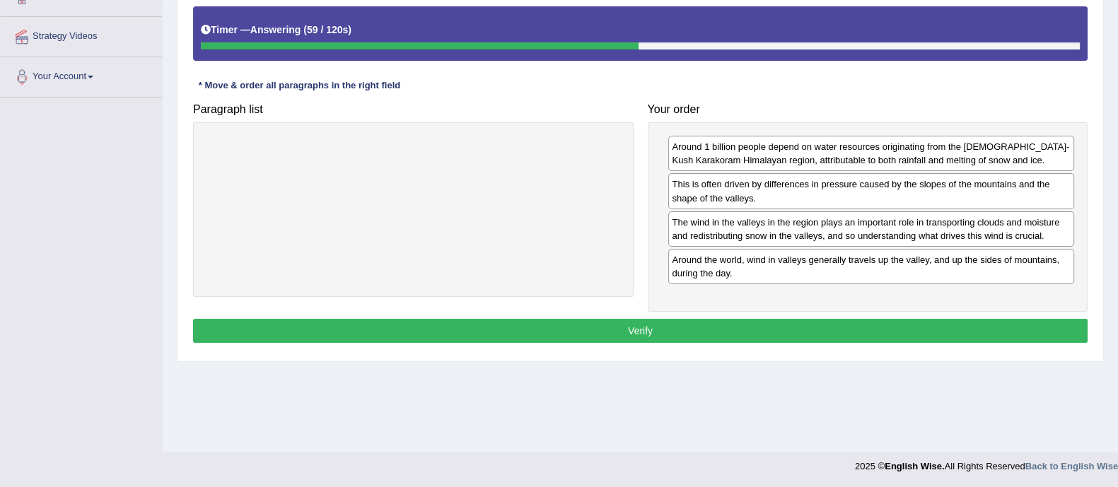
click at [879, 333] on button "Verify" at bounding box center [640, 331] width 895 height 24
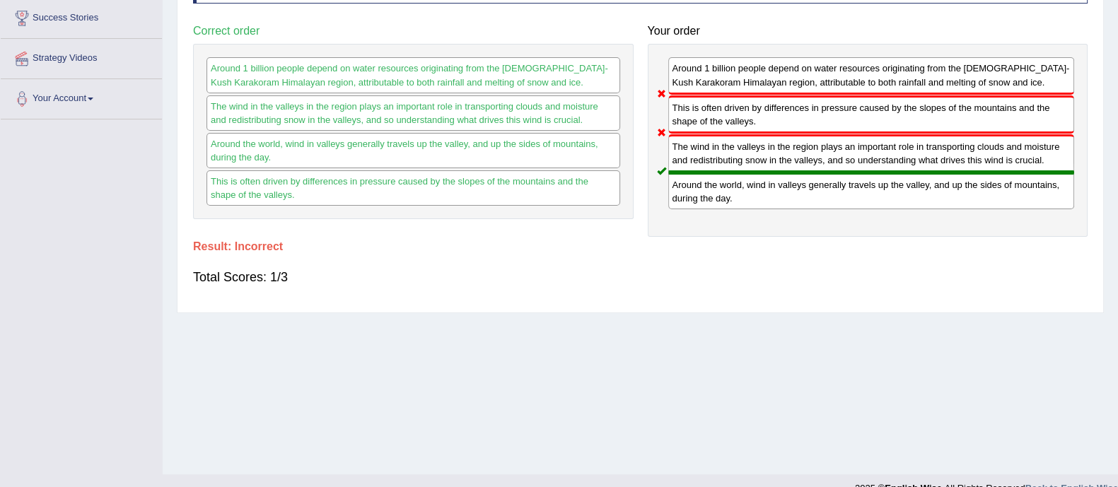
scroll to position [0, 0]
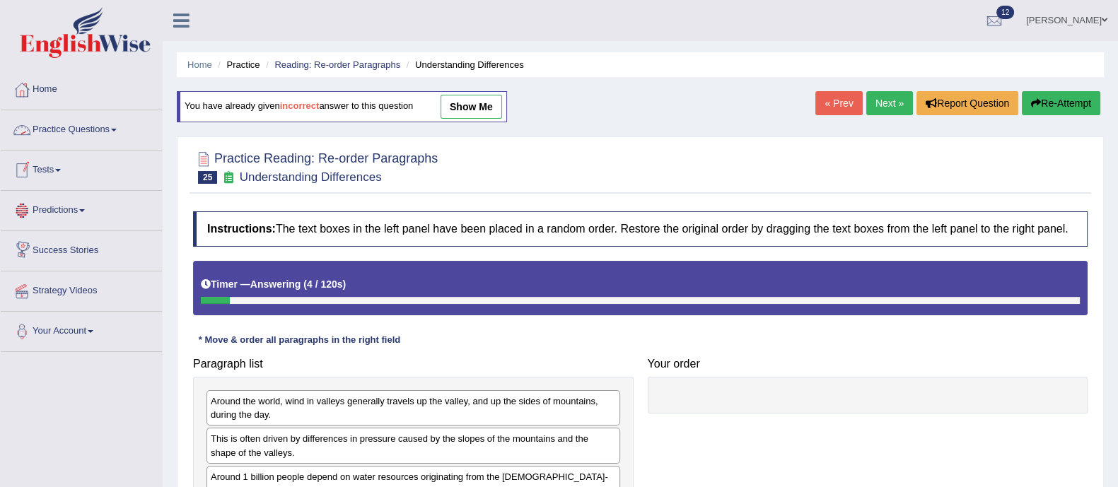
click at [71, 132] on link "Practice Questions" at bounding box center [81, 127] width 161 height 35
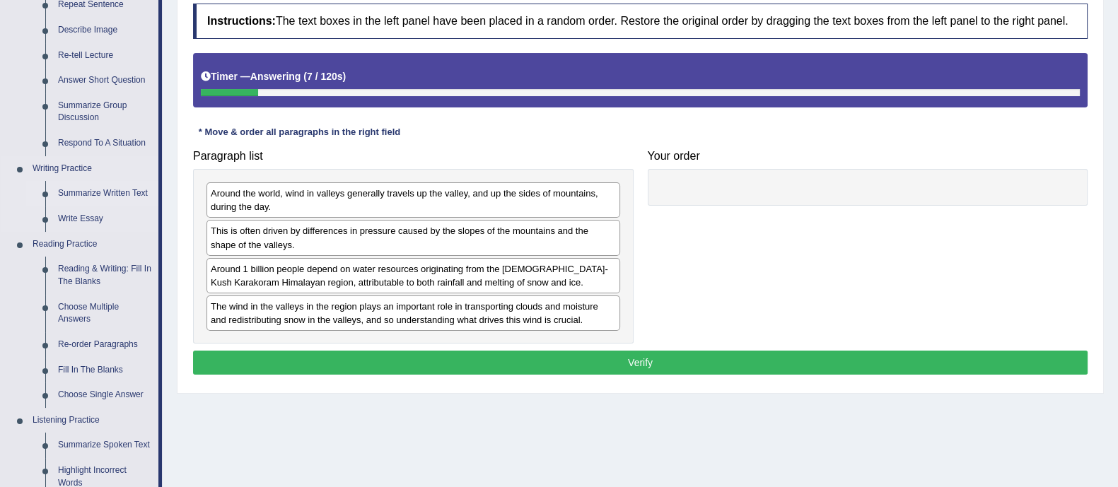
scroll to position [207, 0]
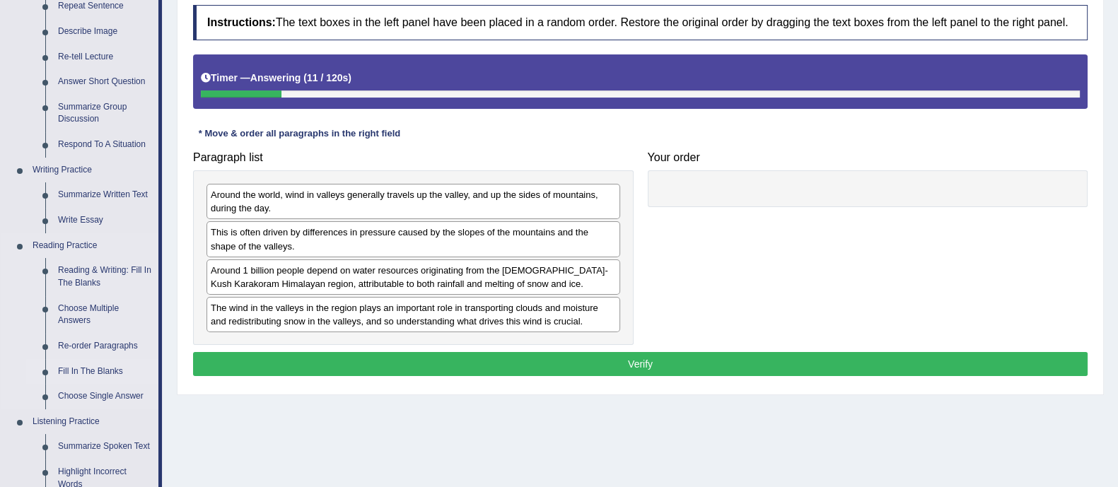
click at [106, 369] on link "Fill In The Blanks" at bounding box center [105, 371] width 107 height 25
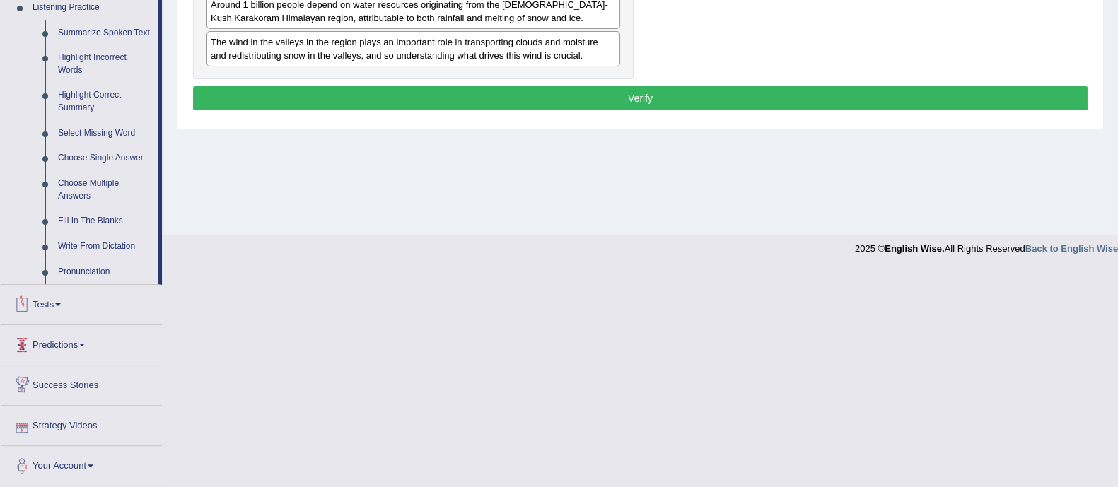
scroll to position [470, 0]
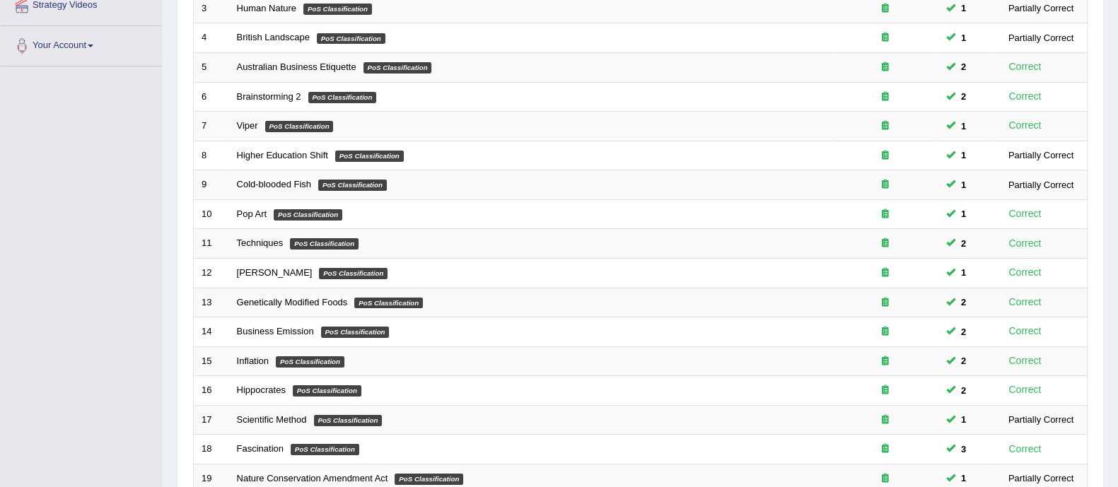
scroll to position [446, 0]
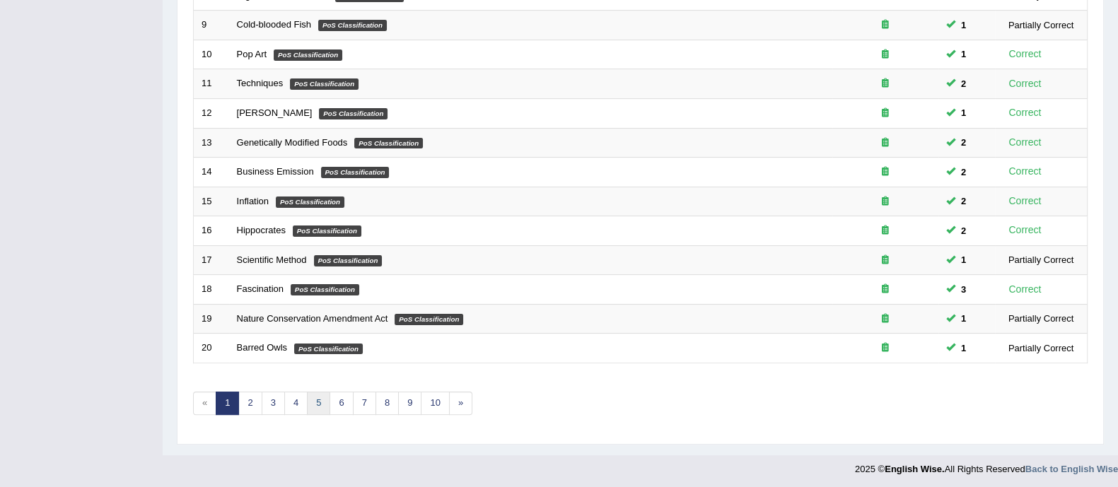
click at [321, 398] on link "5" at bounding box center [318, 403] width 23 height 23
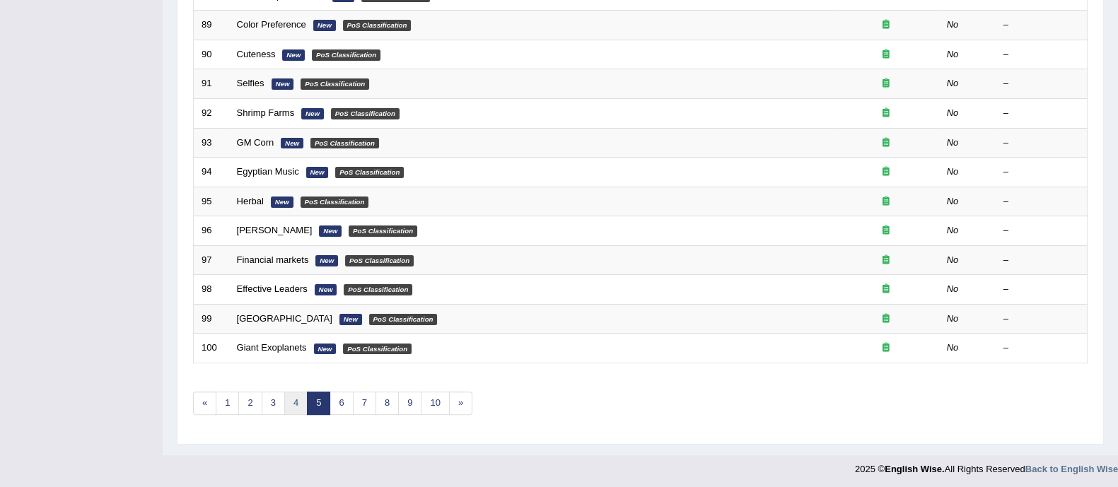
click at [288, 396] on link "4" at bounding box center [295, 403] width 23 height 23
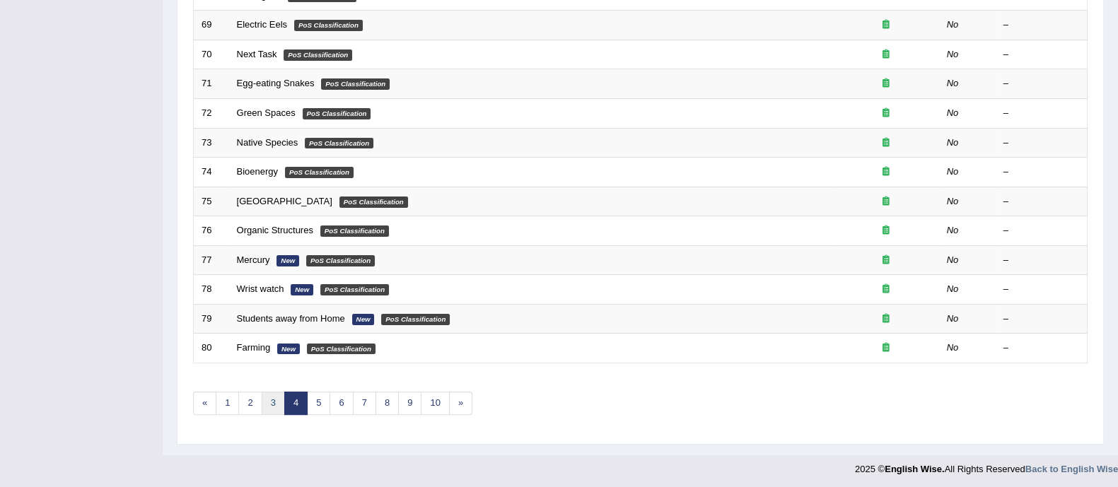
click at [264, 395] on link "3" at bounding box center [273, 403] width 23 height 23
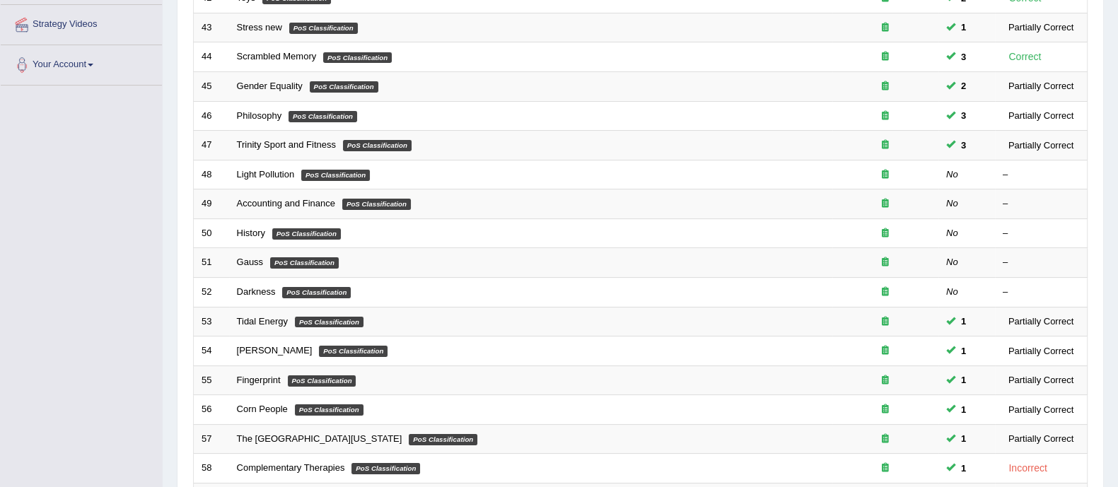
scroll to position [268, 0]
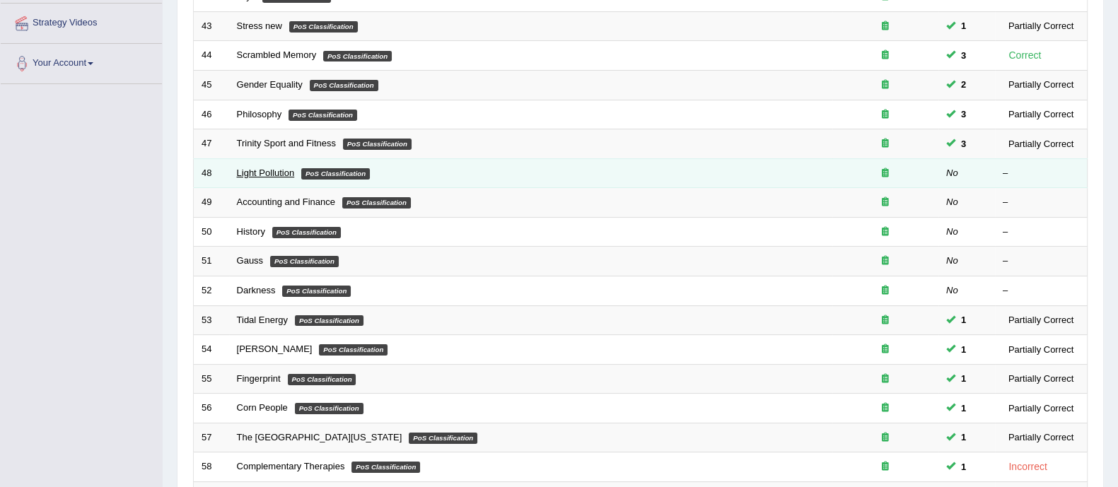
click at [265, 168] on link "Light Pollution" at bounding box center [266, 173] width 58 height 11
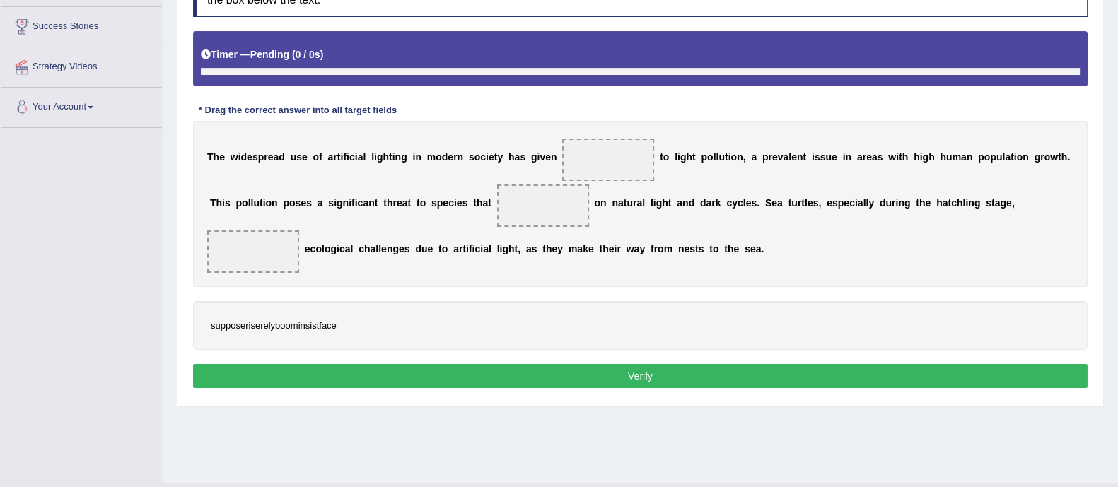
scroll to position [255, 0]
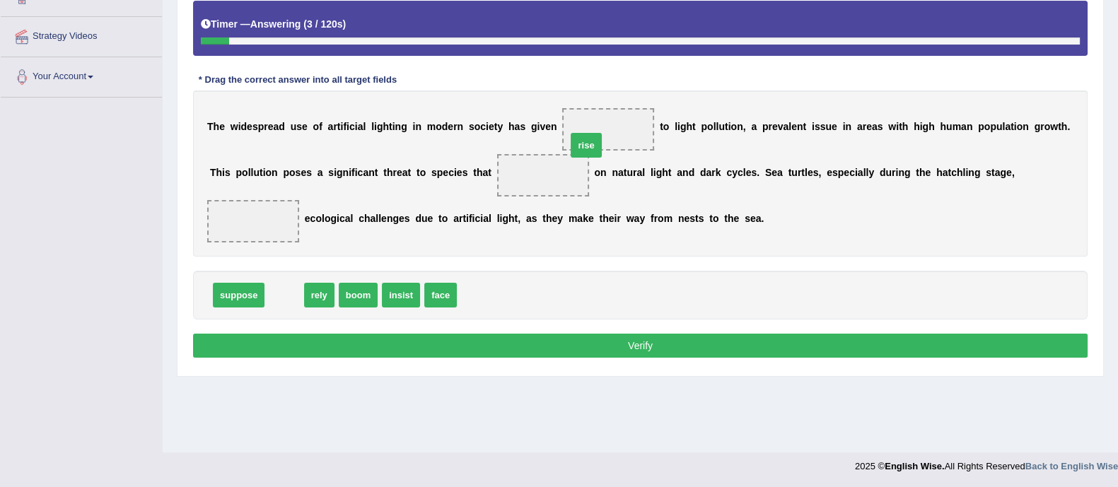
drag, startPoint x: 276, startPoint y: 293, endPoint x: 594, endPoint y: 143, distance: 351.9
drag, startPoint x: 540, startPoint y: 184, endPoint x: 557, endPoint y: 149, distance: 39.2
click at [557, 149] on div "T h e w i d e s p r e a d u s e o f a r t i f i c i a l l i g h t i n g i n m o…" at bounding box center [640, 174] width 895 height 166
drag, startPoint x: 545, startPoint y: 163, endPoint x: 578, endPoint y: 132, distance: 45.1
click at [578, 132] on div "T h e w i d e s p r e a d u s e o f a r t i f i c i a l l i g h t i n g i n m o…" at bounding box center [640, 174] width 895 height 166
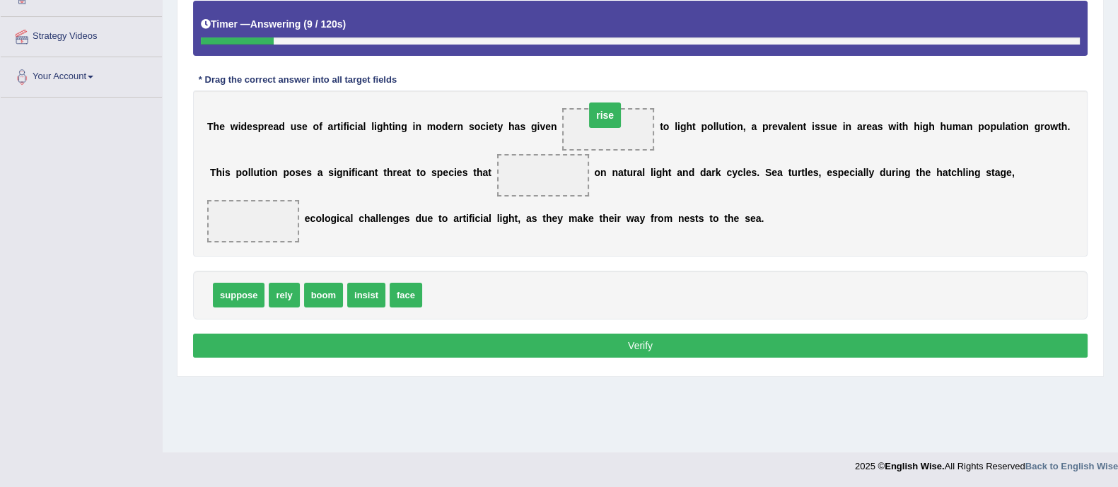
drag, startPoint x: 541, startPoint y: 178, endPoint x: 603, endPoint y: 118, distance: 86.1
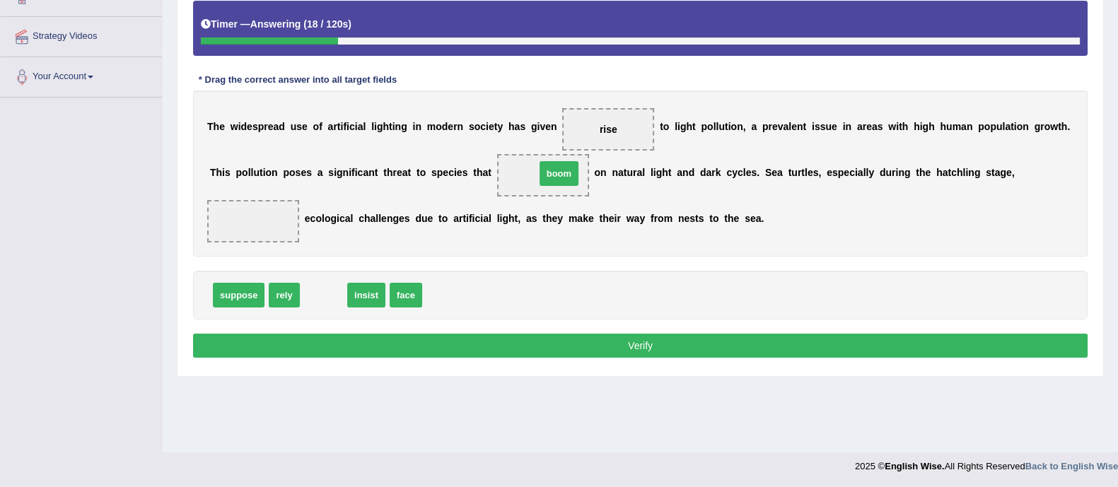
drag, startPoint x: 334, startPoint y: 288, endPoint x: 569, endPoint y: 166, distance: 265.1
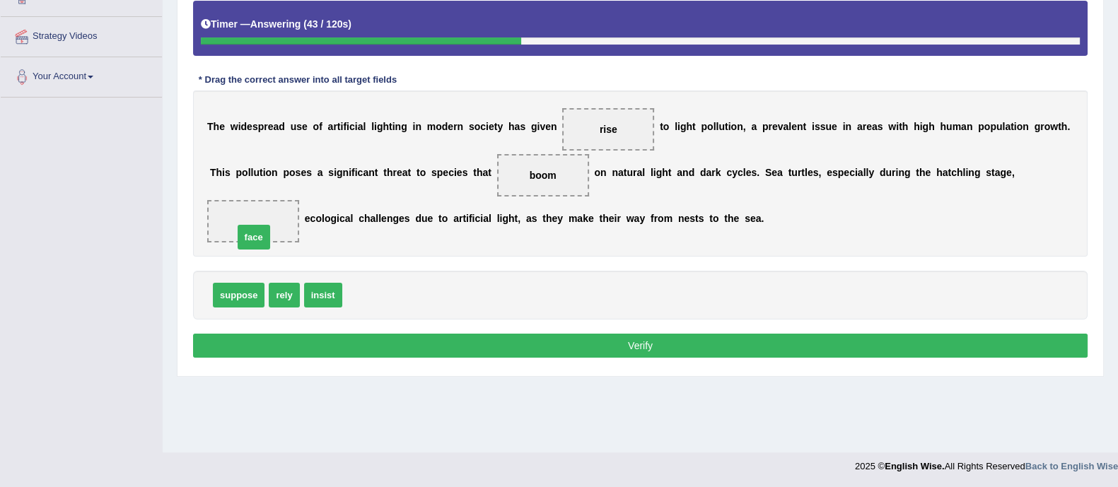
drag, startPoint x: 348, startPoint y: 293, endPoint x: 239, endPoint y: 235, distance: 123.4
drag, startPoint x: 282, startPoint y: 291, endPoint x: 529, endPoint y: 180, distance: 271.0
click at [588, 341] on button "Verify" at bounding box center [640, 346] width 895 height 24
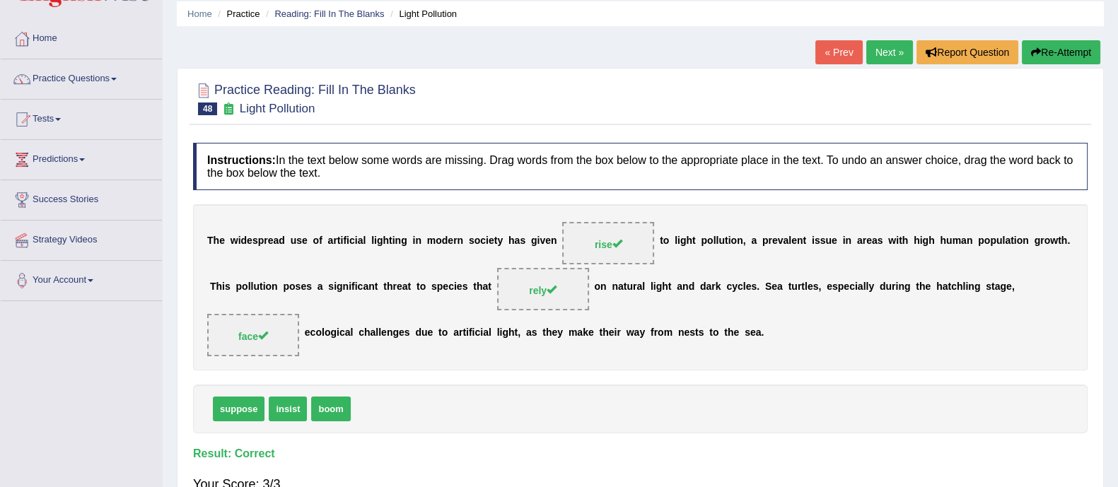
scroll to position [41, 0]
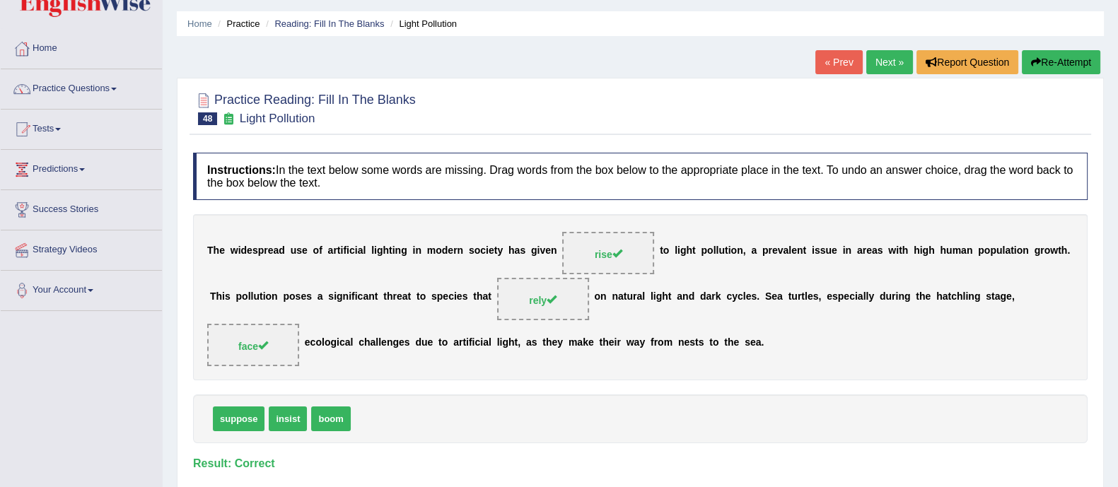
click at [889, 65] on link "Next »" at bounding box center [889, 62] width 47 height 24
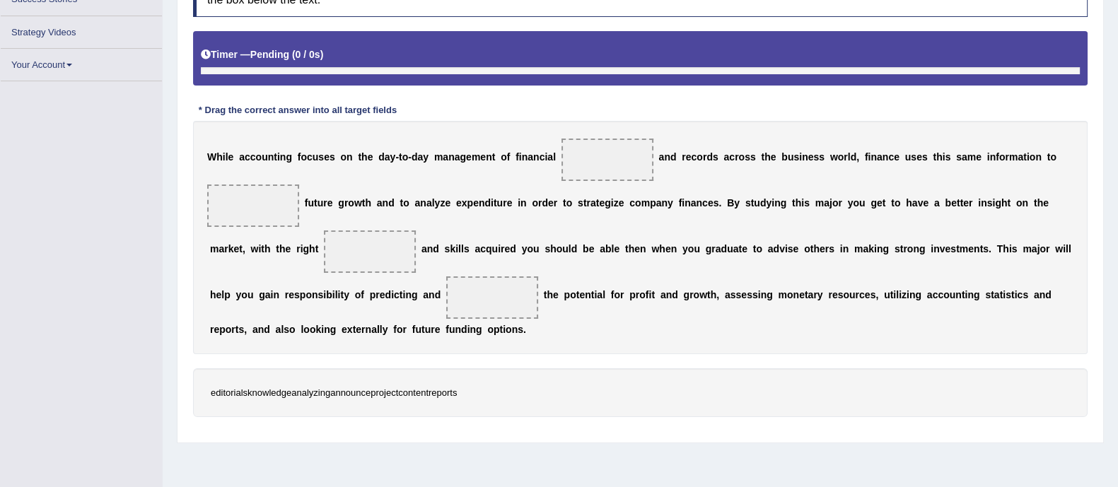
scroll to position [248, 0]
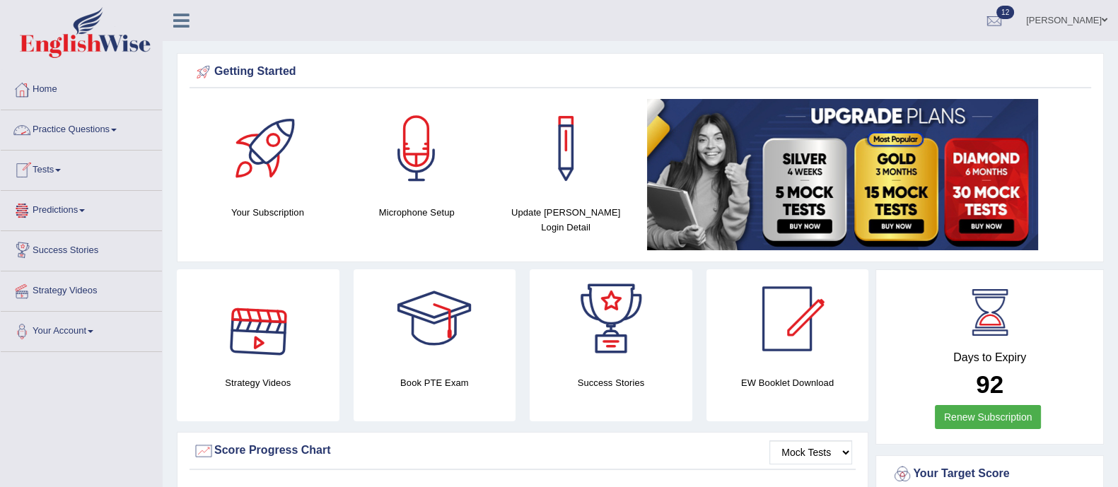
click at [112, 130] on link "Practice Questions" at bounding box center [81, 127] width 161 height 35
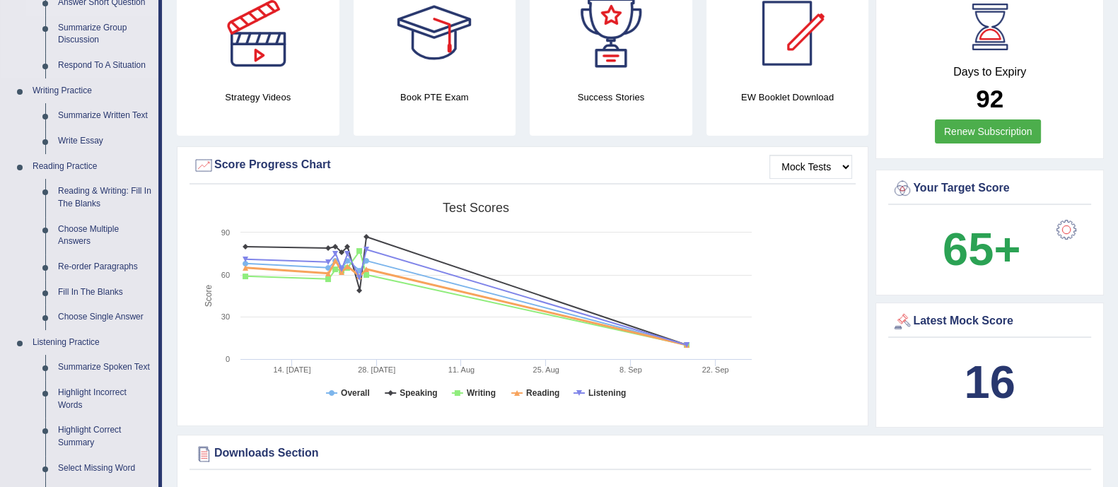
scroll to position [287, 0]
click at [71, 292] on link "Fill In The Blanks" at bounding box center [105, 291] width 107 height 25
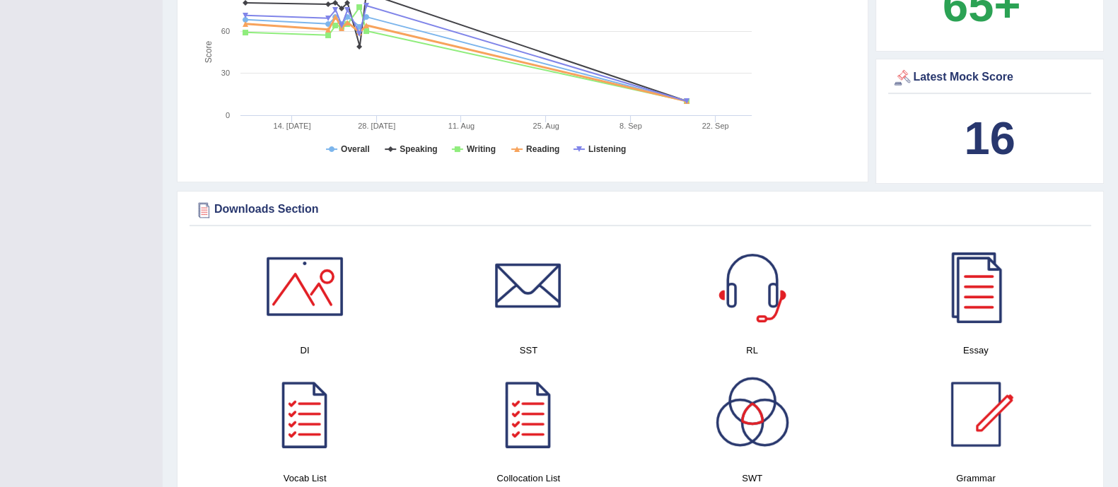
scroll to position [1033, 0]
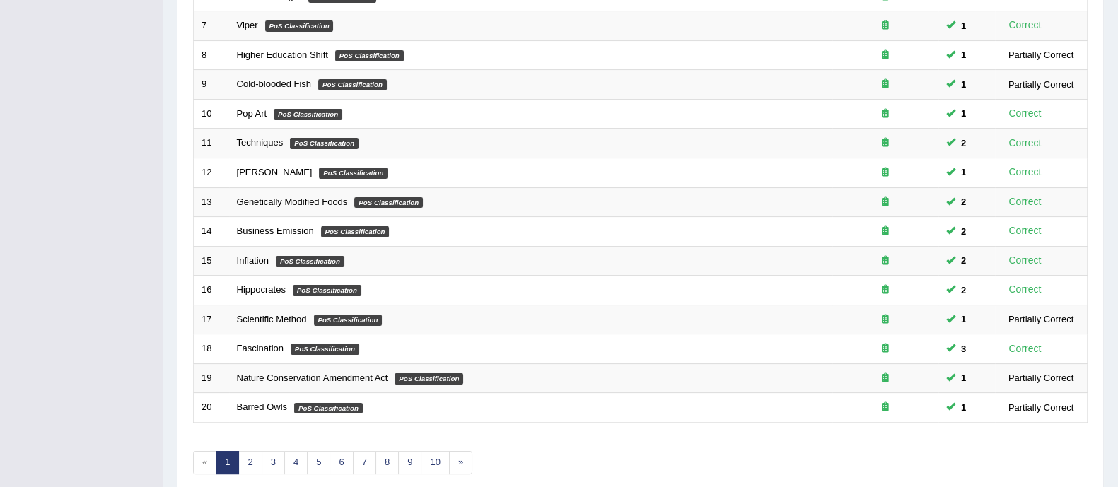
scroll to position [446, 0]
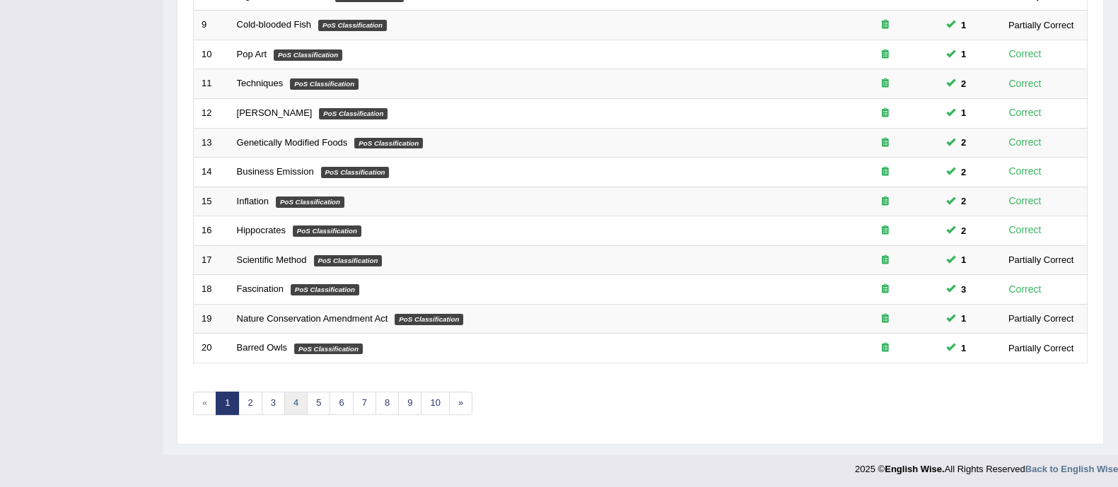
click at [298, 407] on link "4" at bounding box center [295, 403] width 23 height 23
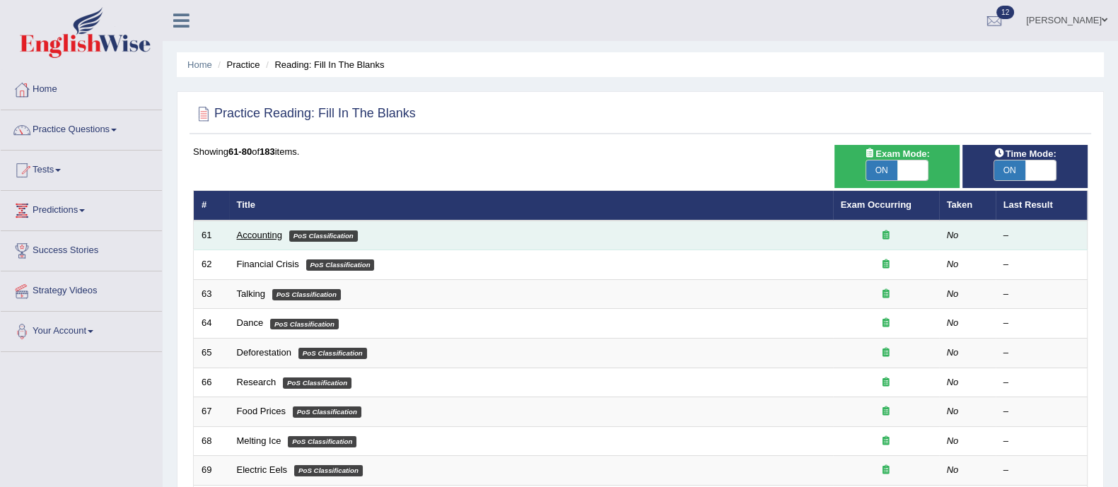
click at [262, 236] on link "Accounting" at bounding box center [259, 235] width 45 height 11
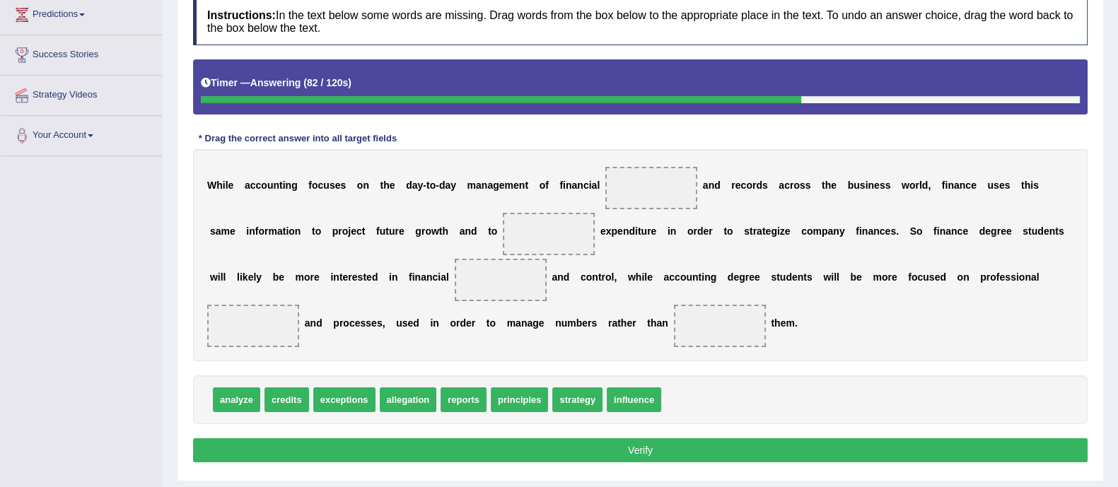
scroll to position [197, 0]
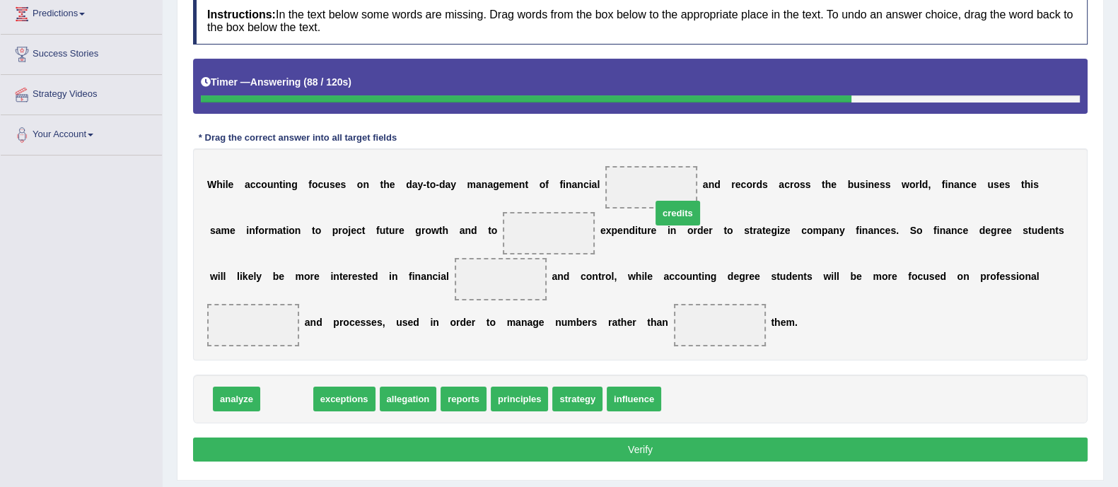
drag, startPoint x: 290, startPoint y: 398, endPoint x: 668, endPoint y: 195, distance: 429.4
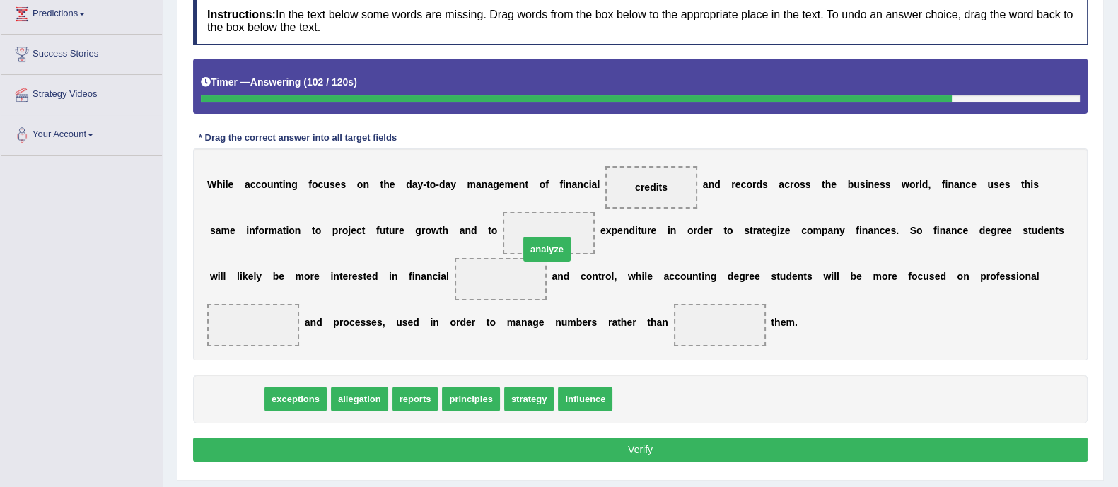
drag, startPoint x: 237, startPoint y: 397, endPoint x: 547, endPoint y: 246, distance: 345.1
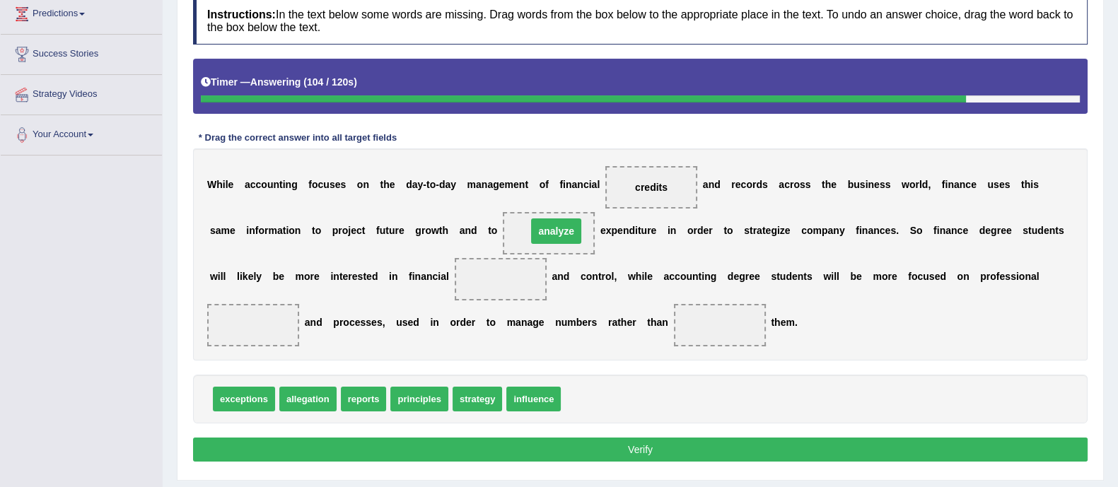
drag, startPoint x: 492, startPoint y: 279, endPoint x: 548, endPoint y: 231, distance: 73.7
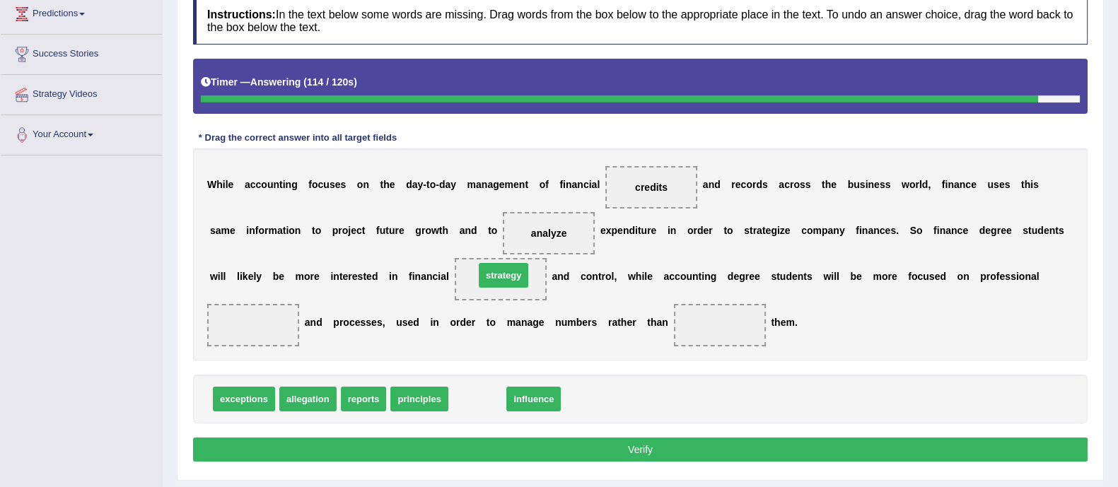
drag, startPoint x: 477, startPoint y: 398, endPoint x: 502, endPoint y: 267, distance: 133.2
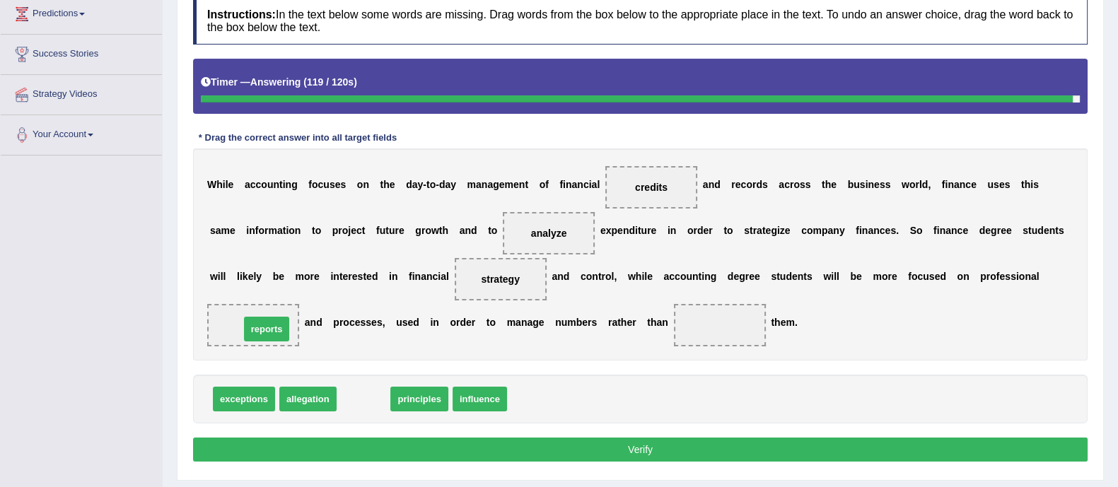
drag, startPoint x: 354, startPoint y: 402, endPoint x: 257, endPoint y: 332, distance: 119.6
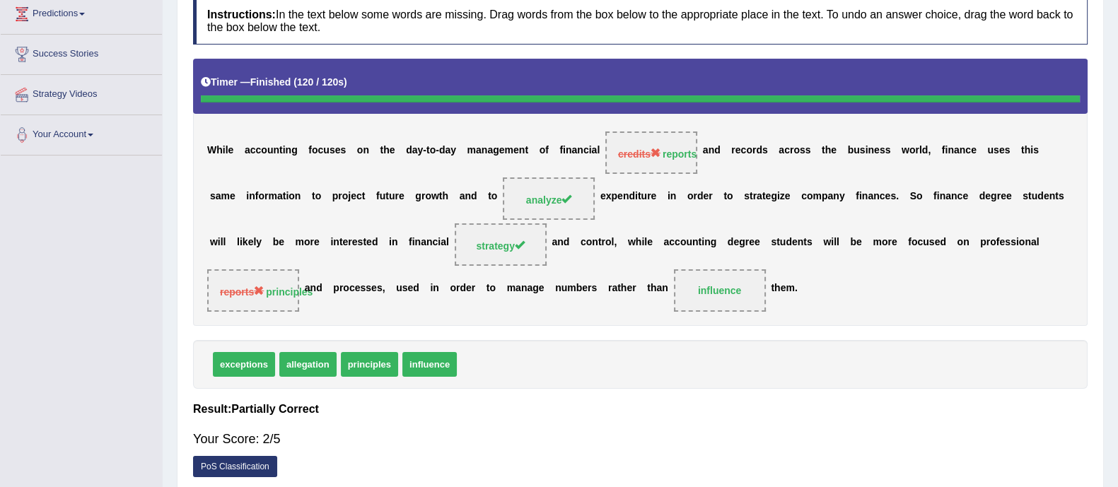
drag, startPoint x: 361, startPoint y: 361, endPoint x: 269, endPoint y: 289, distance: 116.3
click at [269, 289] on div "Instructions: In the text below some words are missing. Drag words from the box…" at bounding box center [641, 241] width 902 height 502
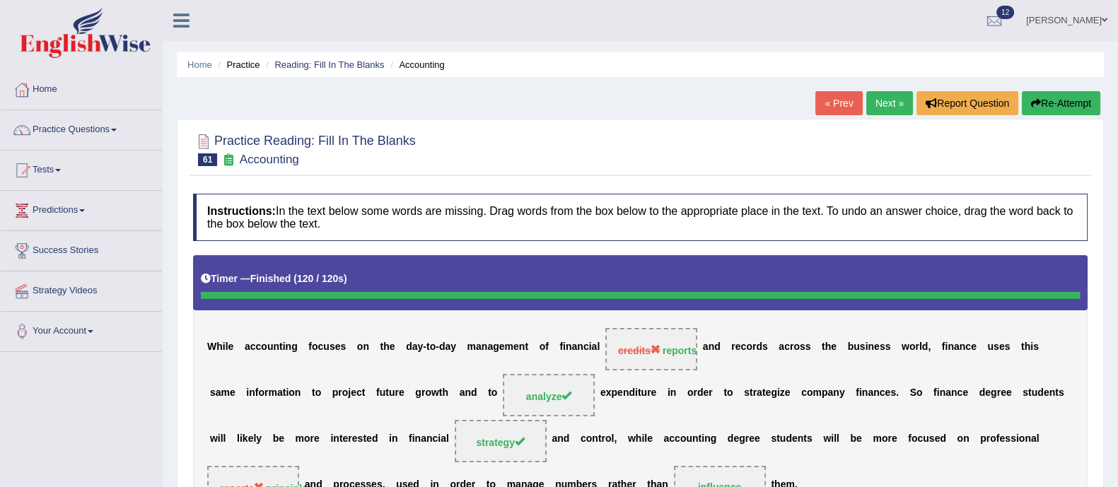
click at [1054, 105] on button "Re-Attempt" at bounding box center [1061, 103] width 79 height 24
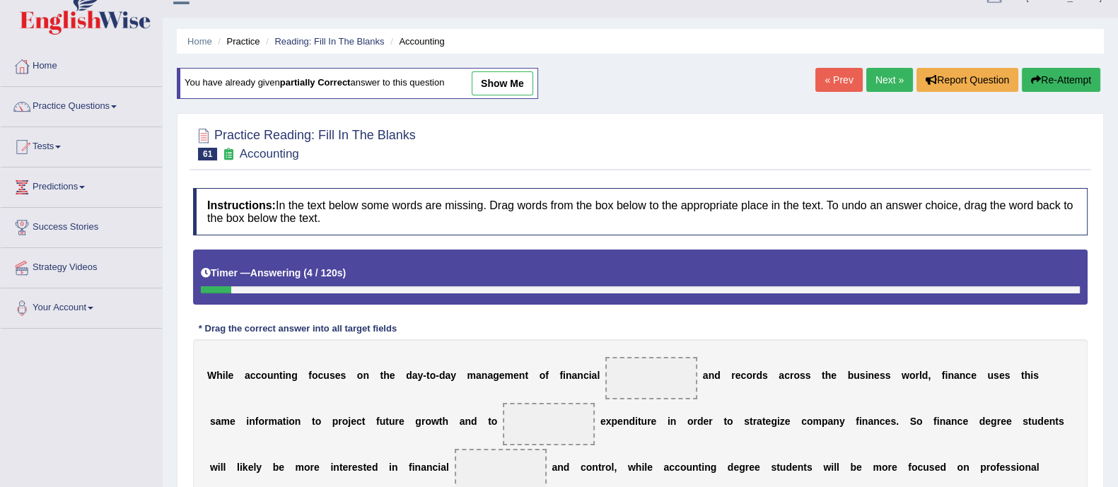
scroll to position [21, 0]
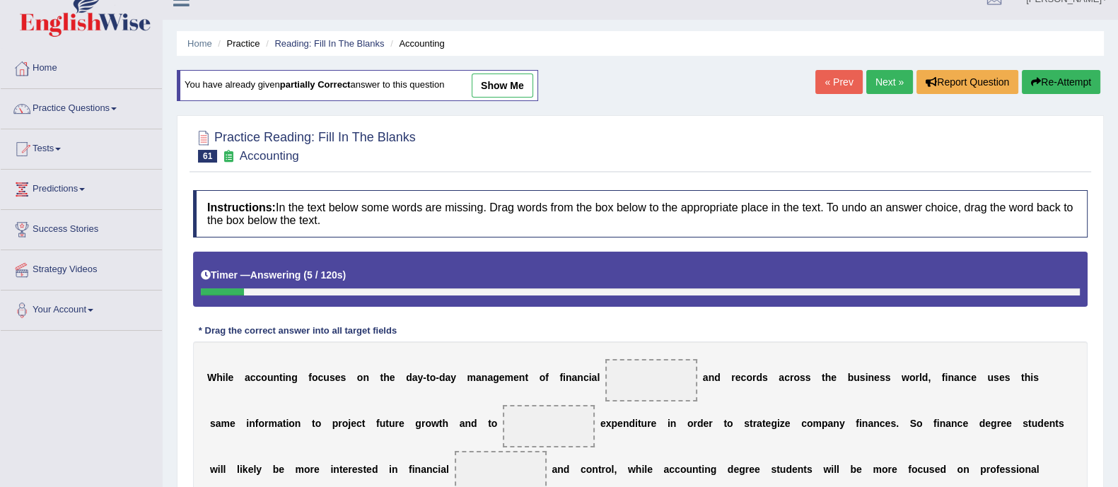
click at [892, 86] on link "Next »" at bounding box center [889, 82] width 47 height 24
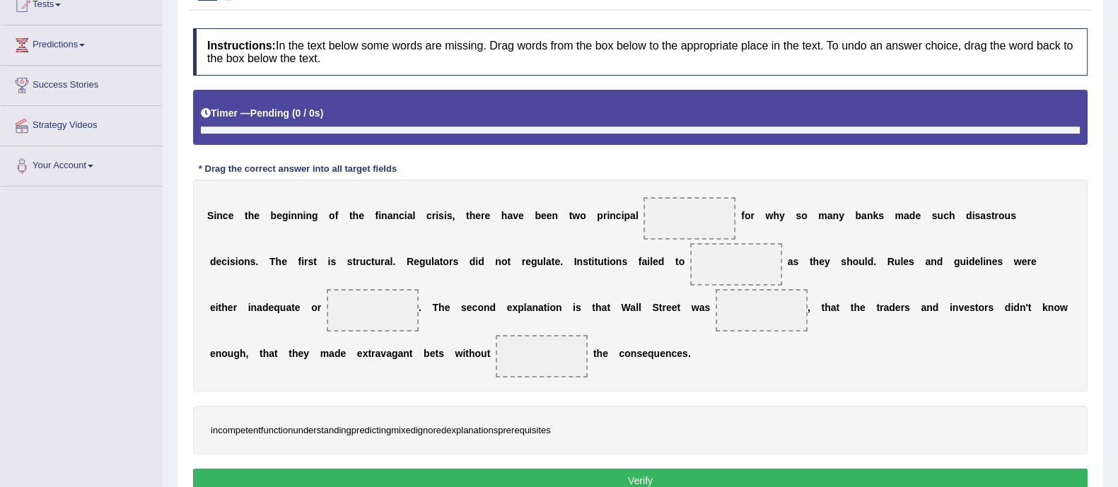
scroll to position [181, 0]
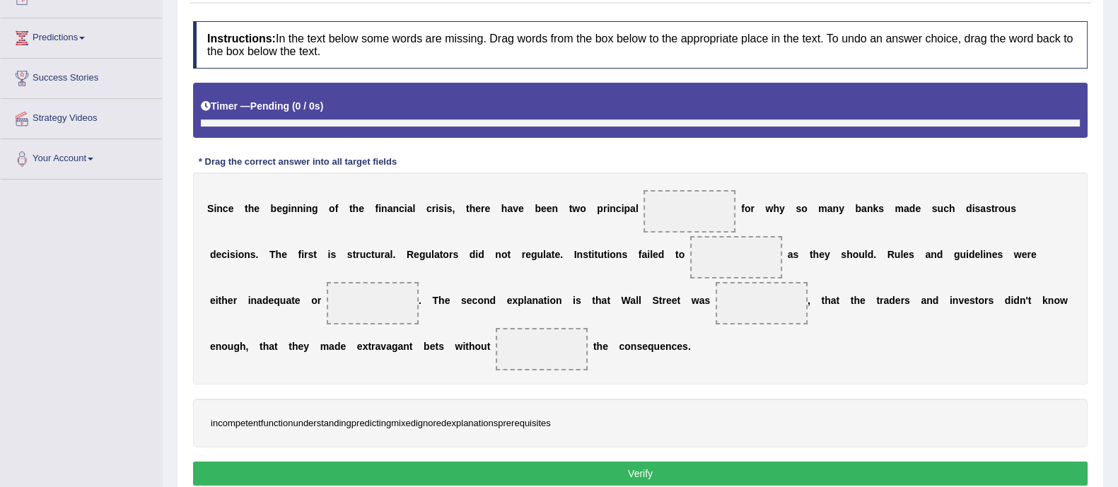
scroll to position [199, 0]
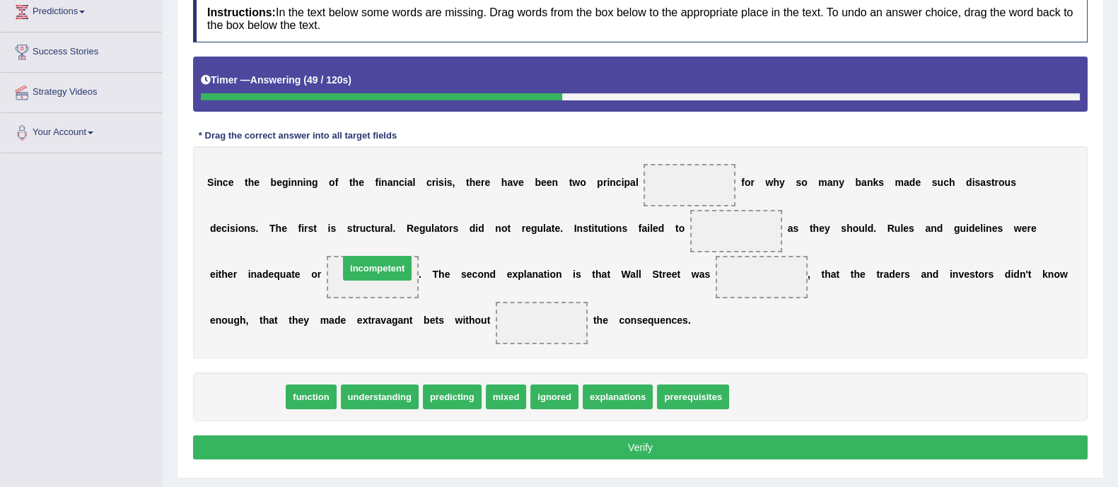
drag, startPoint x: 256, startPoint y: 393, endPoint x: 387, endPoint y: 265, distance: 183.1
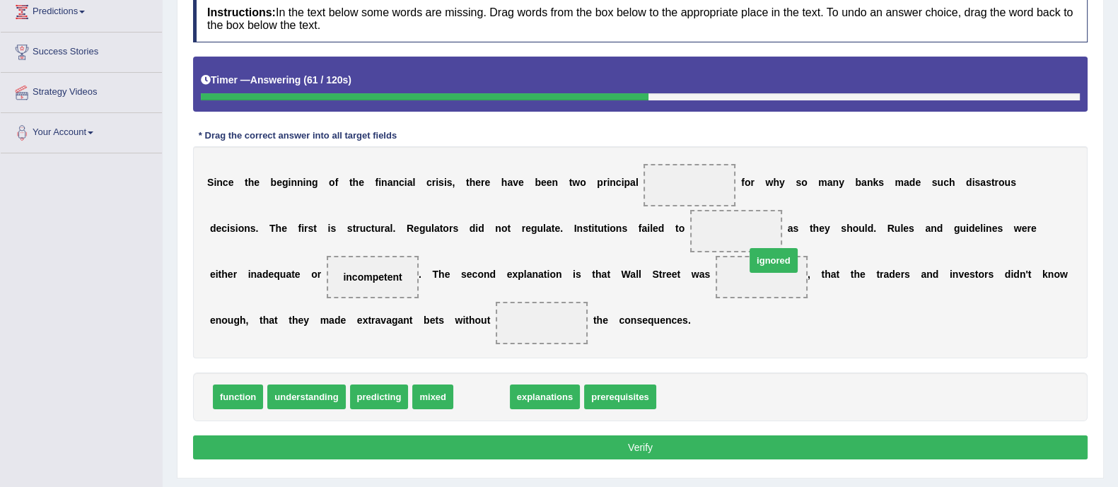
drag, startPoint x: 491, startPoint y: 394, endPoint x: 783, endPoint y: 257, distance: 322.5
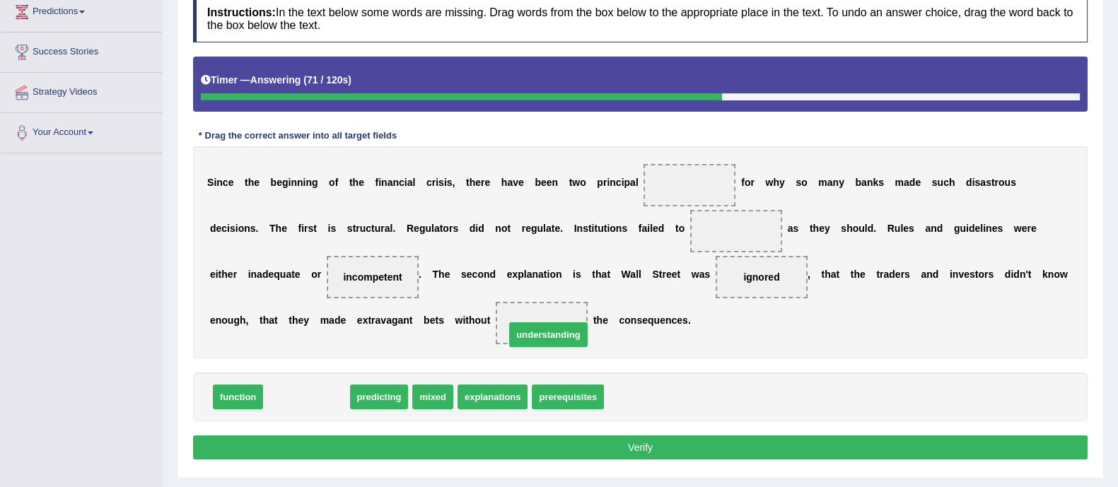
drag, startPoint x: 308, startPoint y: 402, endPoint x: 555, endPoint y: 335, distance: 255.8
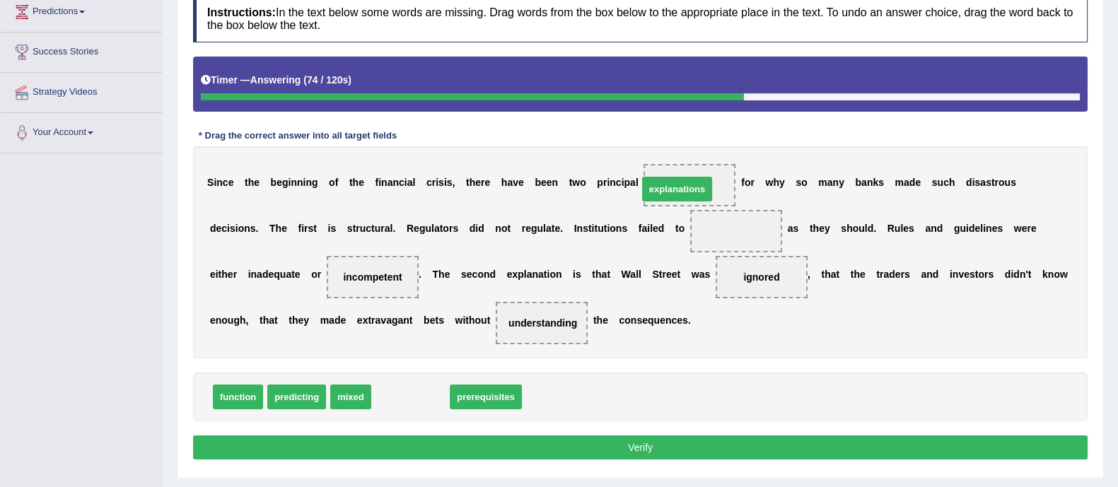
drag, startPoint x: 398, startPoint y: 395, endPoint x: 664, endPoint y: 188, distance: 337.3
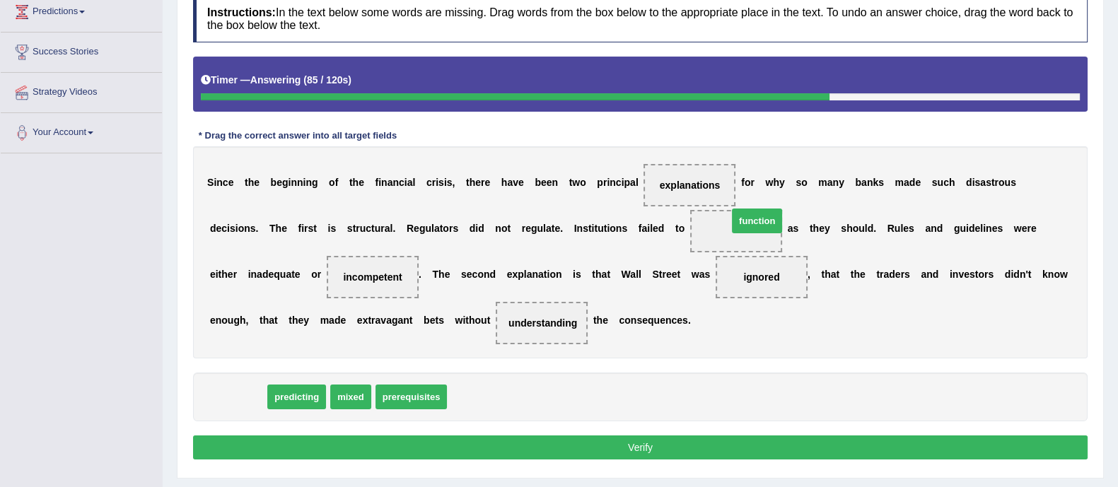
drag, startPoint x: 237, startPoint y: 396, endPoint x: 756, endPoint y: 221, distance: 548.0
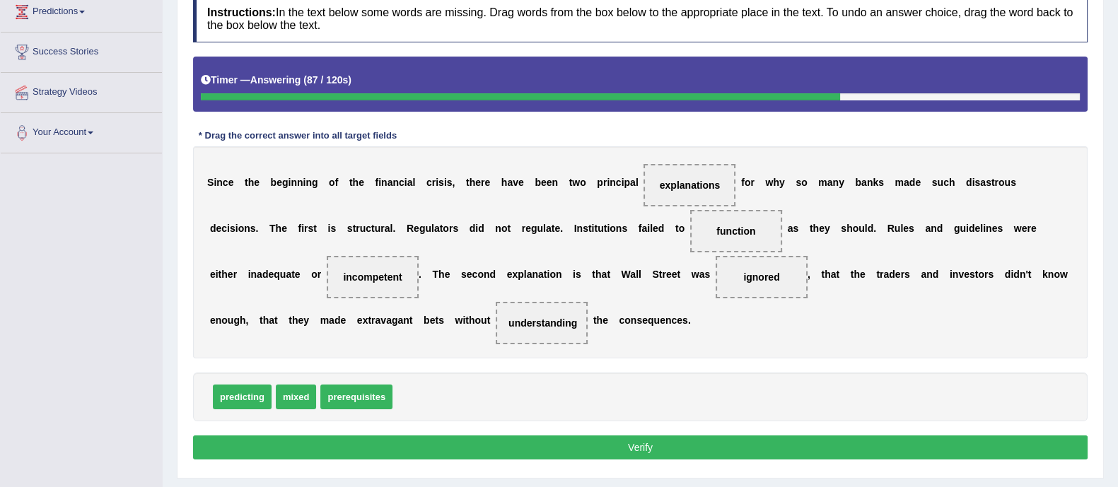
click at [681, 446] on button "Verify" at bounding box center [640, 448] width 895 height 24
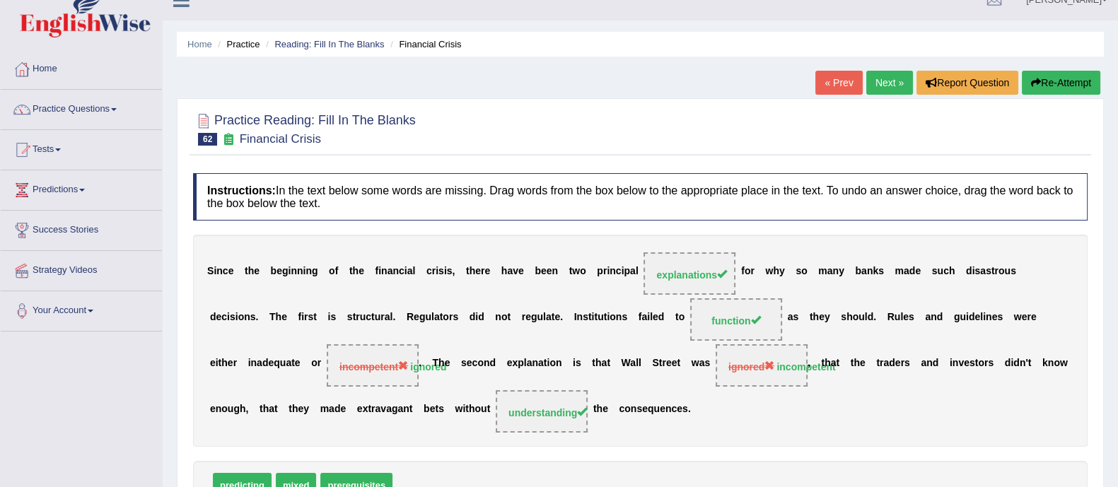
scroll to position [21, 0]
click at [879, 77] on link "Next »" at bounding box center [889, 83] width 47 height 24
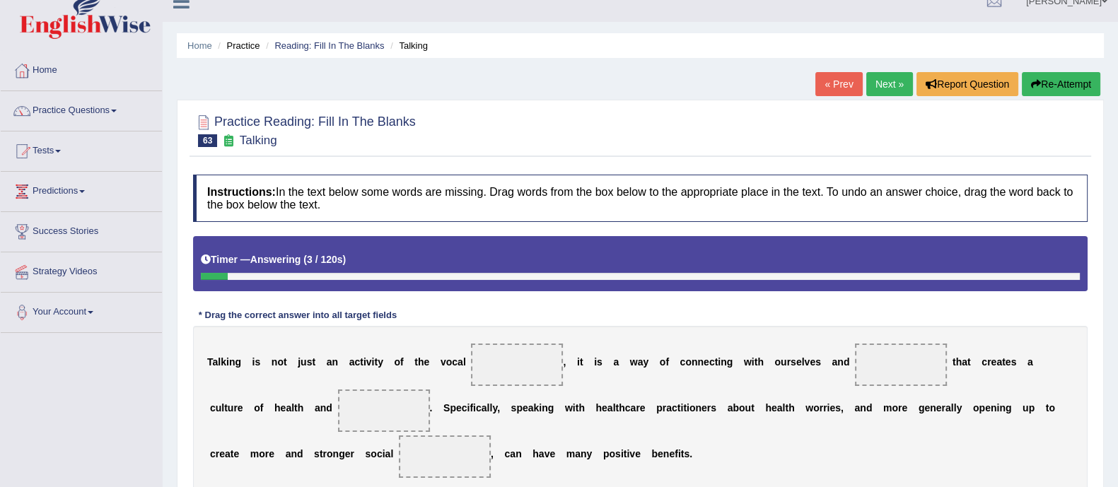
scroll to position [8, 0]
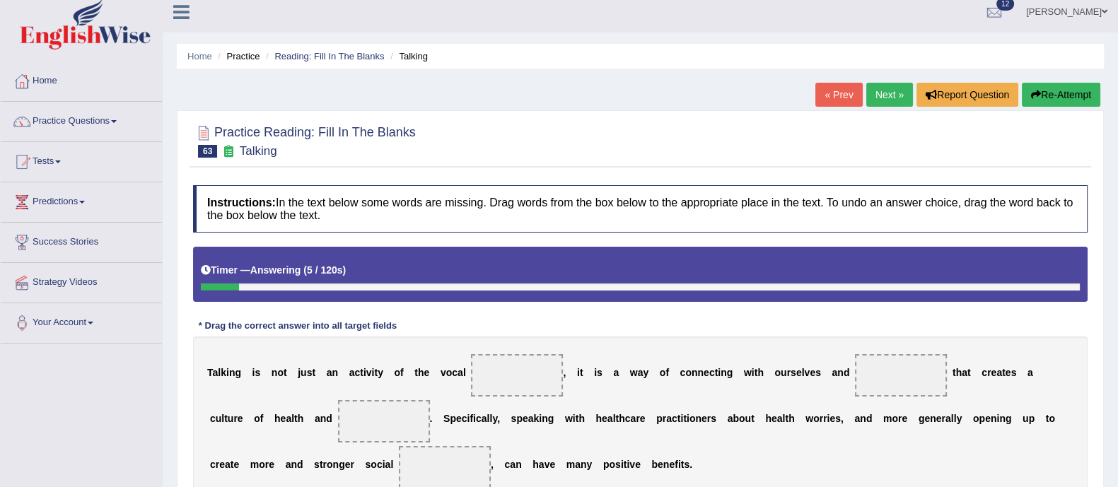
click at [889, 91] on link "Next »" at bounding box center [889, 95] width 47 height 24
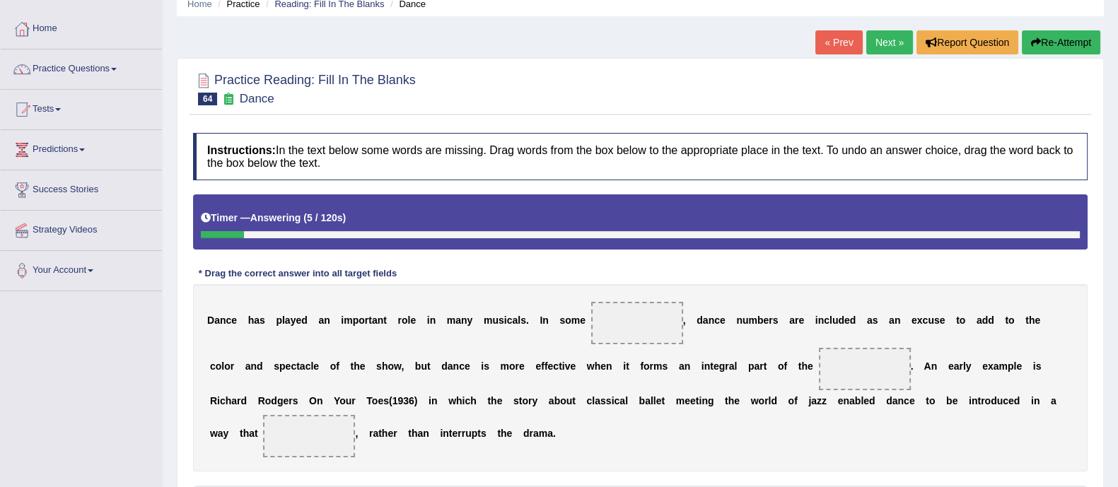
scroll to position [60, 0]
click at [887, 45] on link "Next »" at bounding box center [889, 43] width 47 height 24
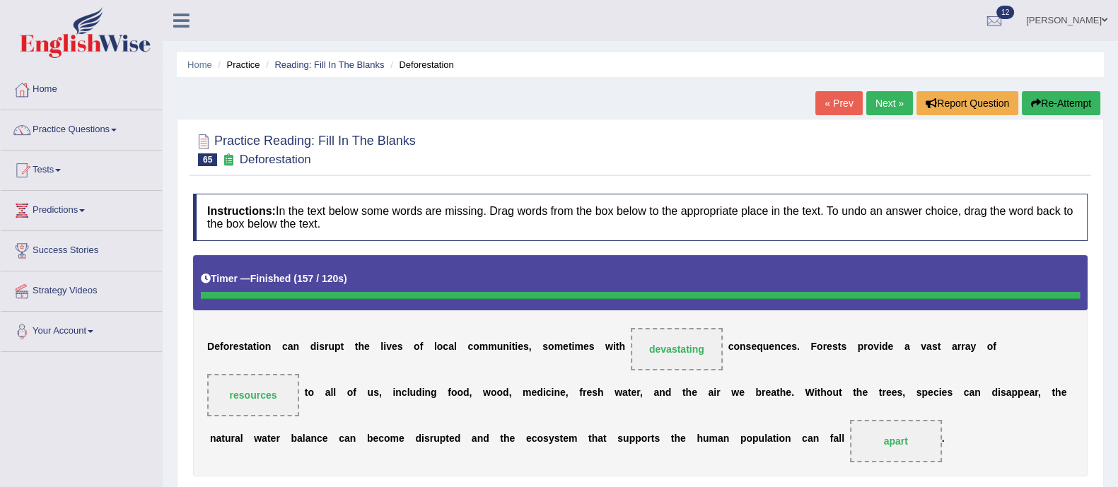
click at [886, 110] on link "Next »" at bounding box center [889, 103] width 47 height 24
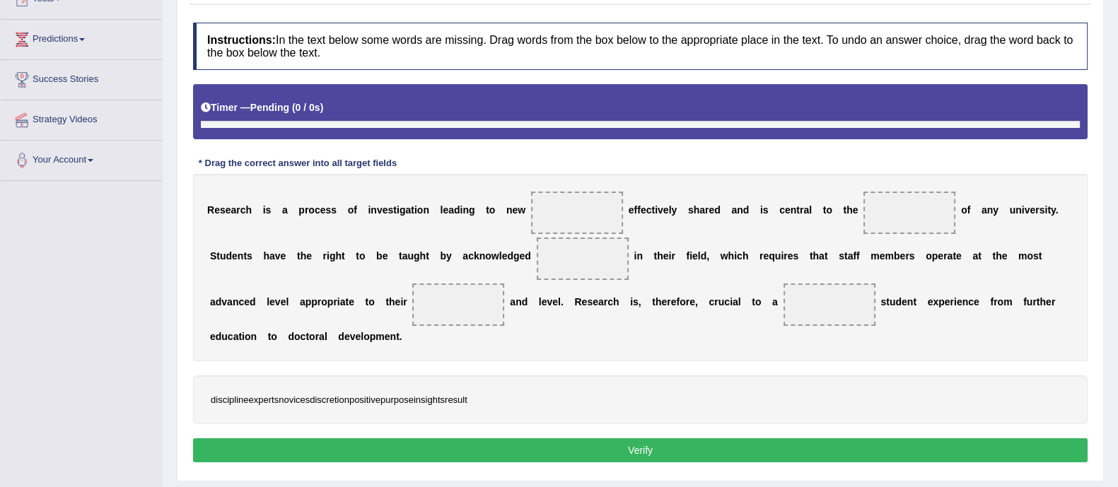
scroll to position [198, 0]
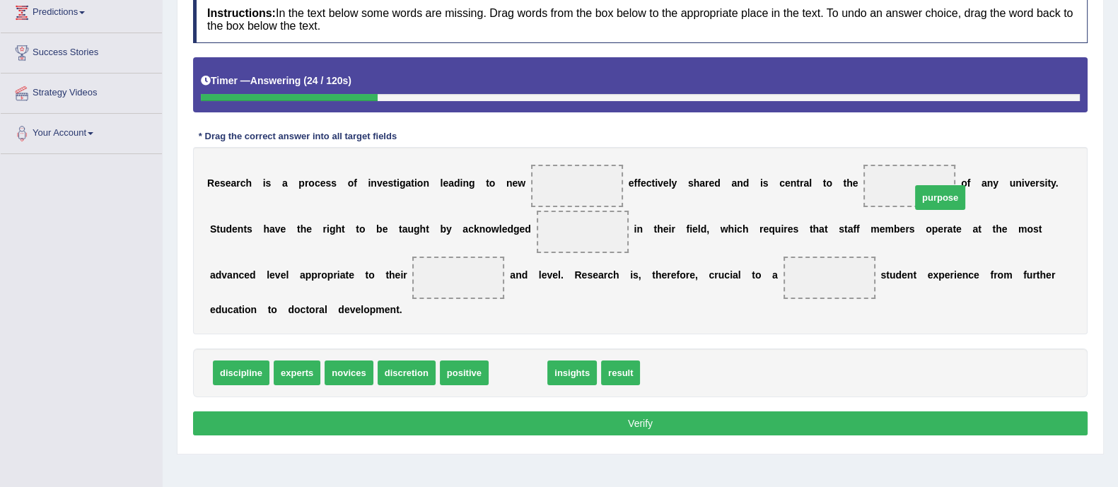
drag, startPoint x: 521, startPoint y: 373, endPoint x: 944, endPoint y: 197, distance: 457.3
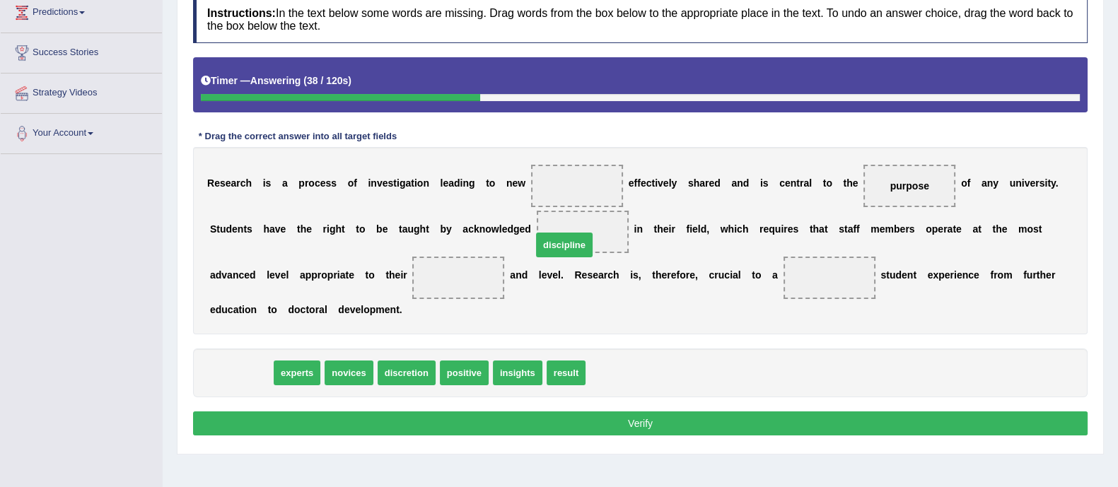
drag, startPoint x: 250, startPoint y: 372, endPoint x: 586, endPoint y: 239, distance: 361.3
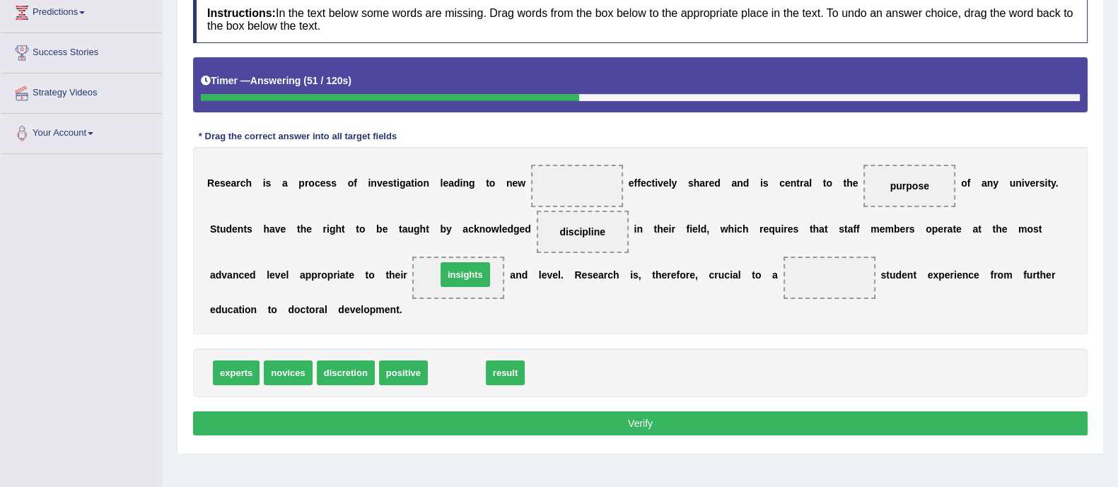
drag, startPoint x: 453, startPoint y: 378, endPoint x: 461, endPoint y: 279, distance: 98.7
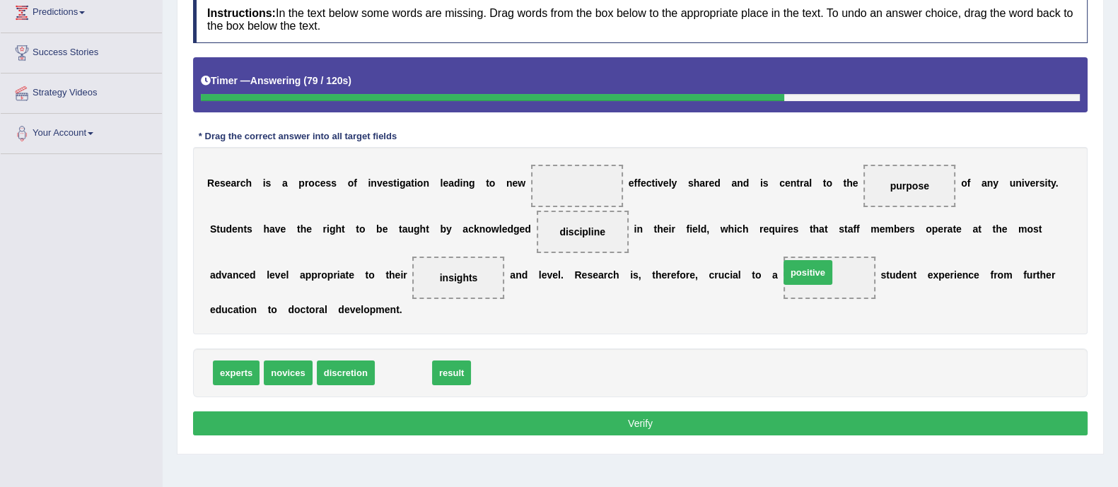
drag, startPoint x: 399, startPoint y: 380, endPoint x: 804, endPoint y: 283, distance: 416.0
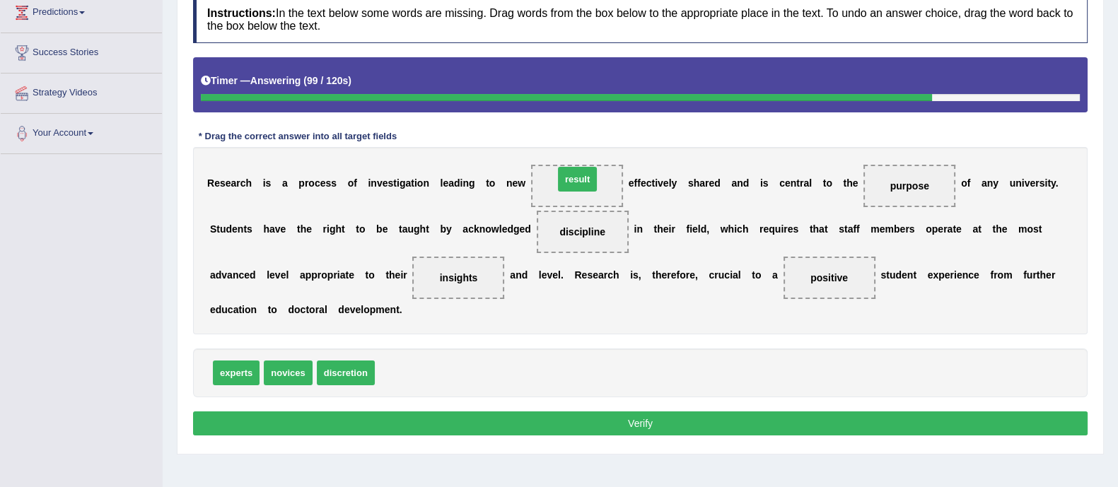
drag, startPoint x: 400, startPoint y: 370, endPoint x: 579, endPoint y: 176, distance: 263.8
drag, startPoint x: 594, startPoint y: 191, endPoint x: 528, endPoint y: 238, distance: 81.2
click at [528, 238] on div "R e s e a r c h i s a p r o c e s s o f i n v e s t i g a t i o n l e a d i n g…" at bounding box center [640, 240] width 895 height 187
click at [579, 415] on button "Verify" at bounding box center [640, 424] width 895 height 24
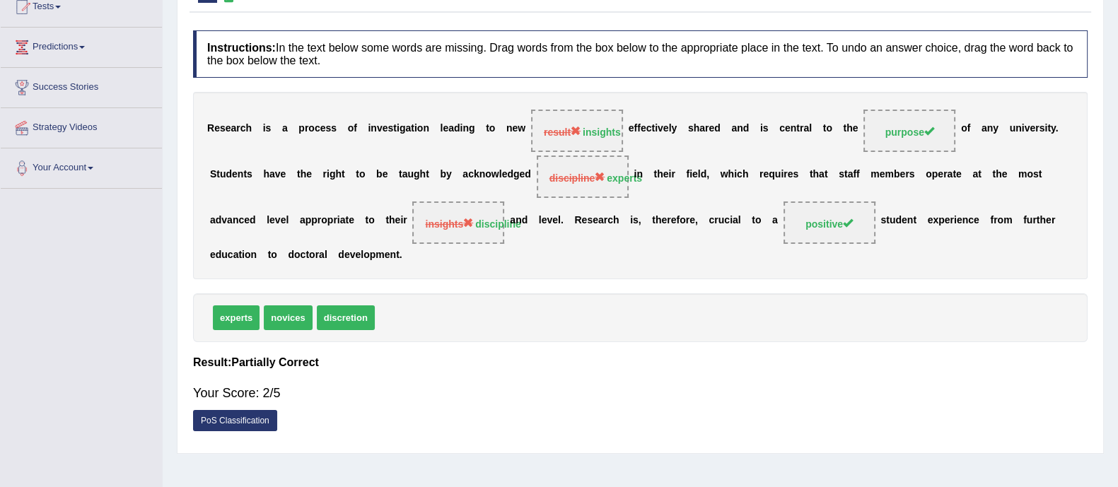
scroll to position [0, 0]
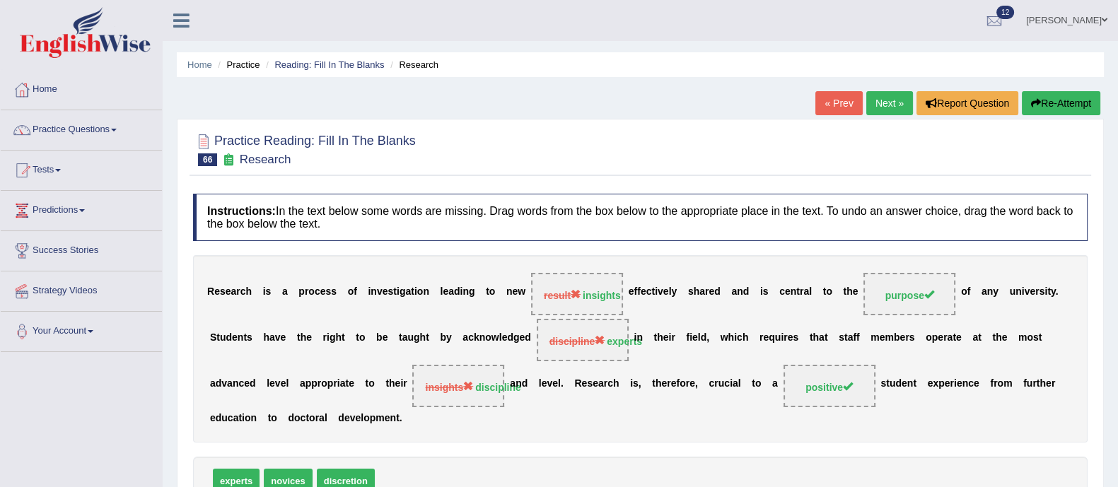
click at [1048, 91] on button "Re-Attempt" at bounding box center [1061, 103] width 79 height 24
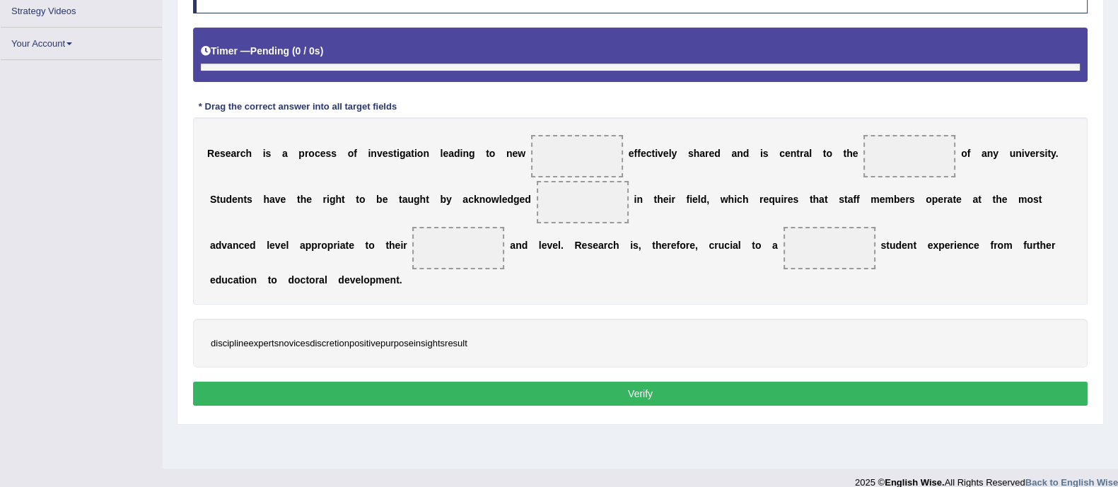
scroll to position [255, 0]
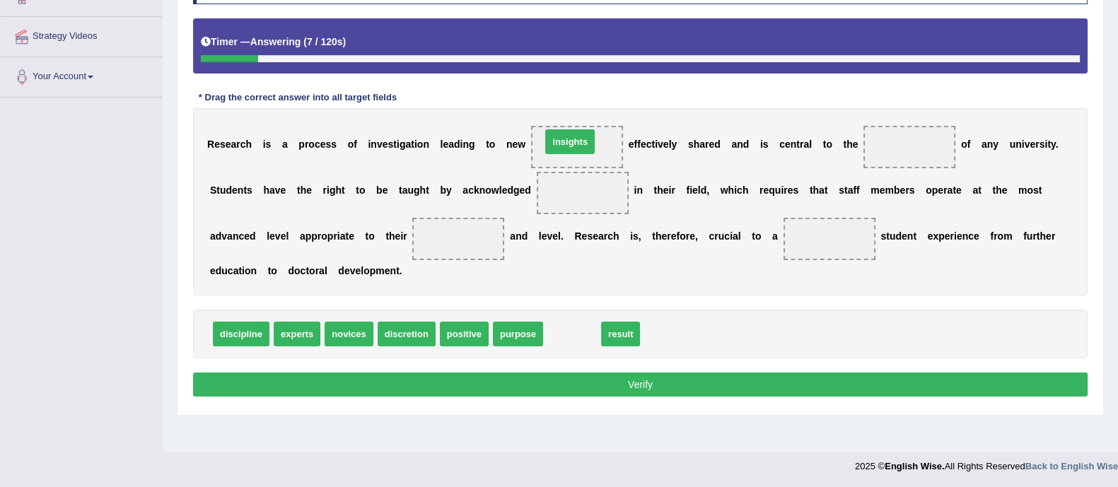
drag, startPoint x: 588, startPoint y: 331, endPoint x: 586, endPoint y: 139, distance: 192.4
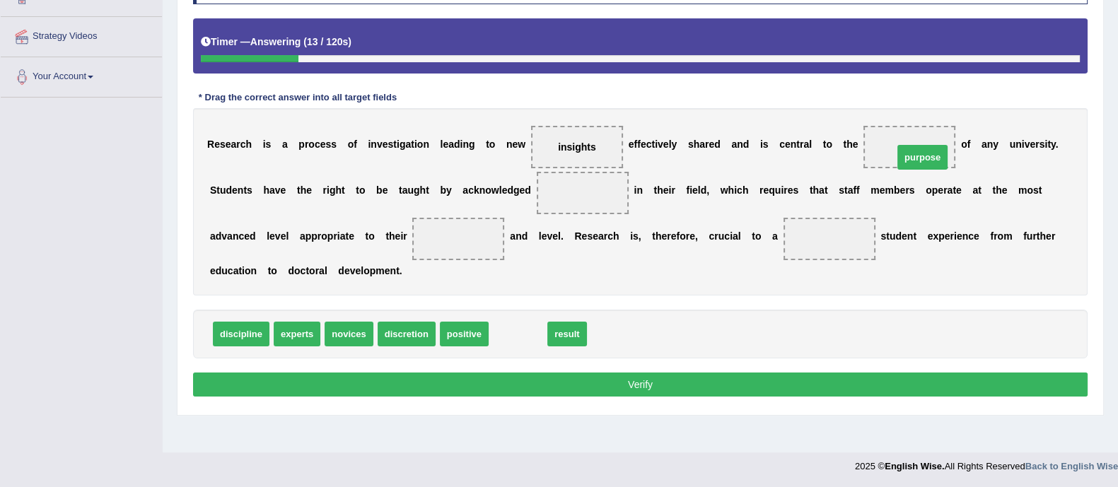
drag, startPoint x: 501, startPoint y: 332, endPoint x: 905, endPoint y: 156, distance: 441.6
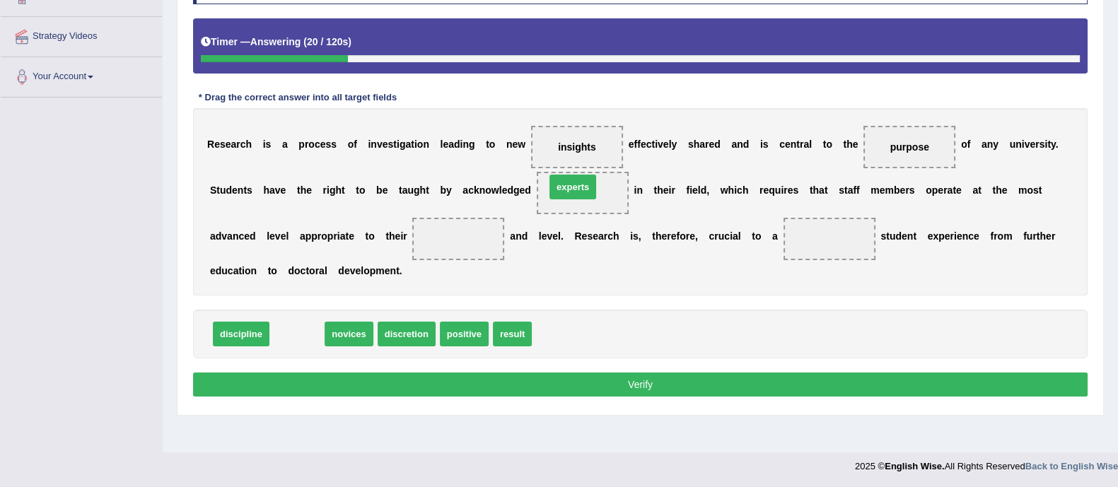
drag, startPoint x: 293, startPoint y: 337, endPoint x: 569, endPoint y: 190, distance: 312.6
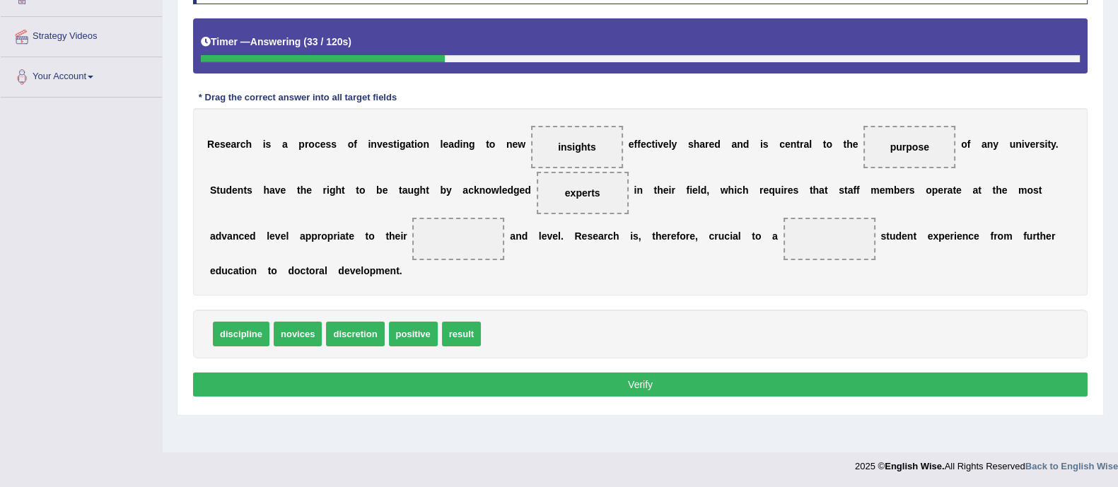
drag, startPoint x: 399, startPoint y: 238, endPoint x: 412, endPoint y: 250, distance: 17.6
click at [412, 250] on div "R e s e a r c h i s a p r o c e s s o f i n v e s t i g a t i o n l e a d i n g…" at bounding box center [640, 201] width 895 height 187
drag, startPoint x: 243, startPoint y: 333, endPoint x: 447, endPoint y: 245, distance: 221.8
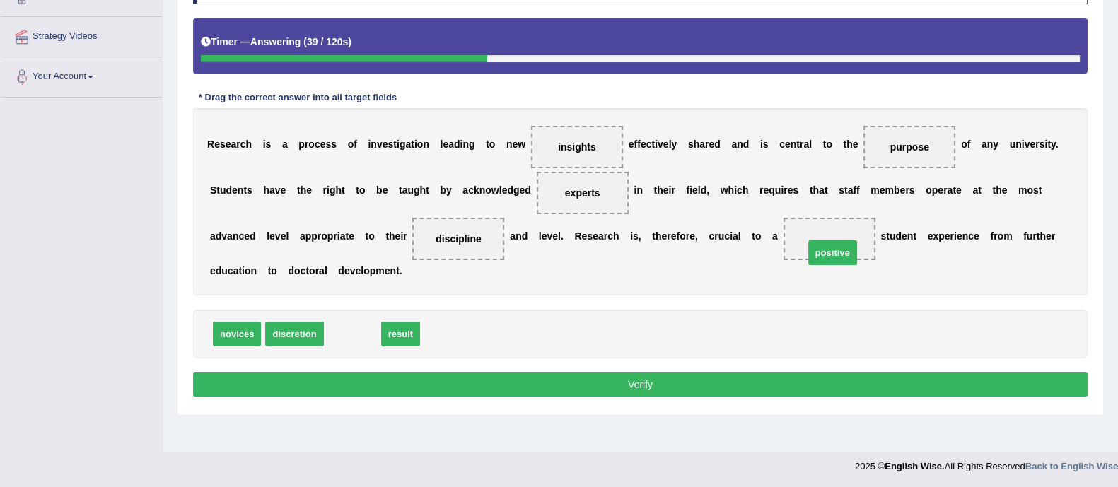
drag, startPoint x: 353, startPoint y: 330, endPoint x: 835, endPoint y: 248, distance: 488.8
click at [760, 386] on button "Verify" at bounding box center [640, 385] width 895 height 24
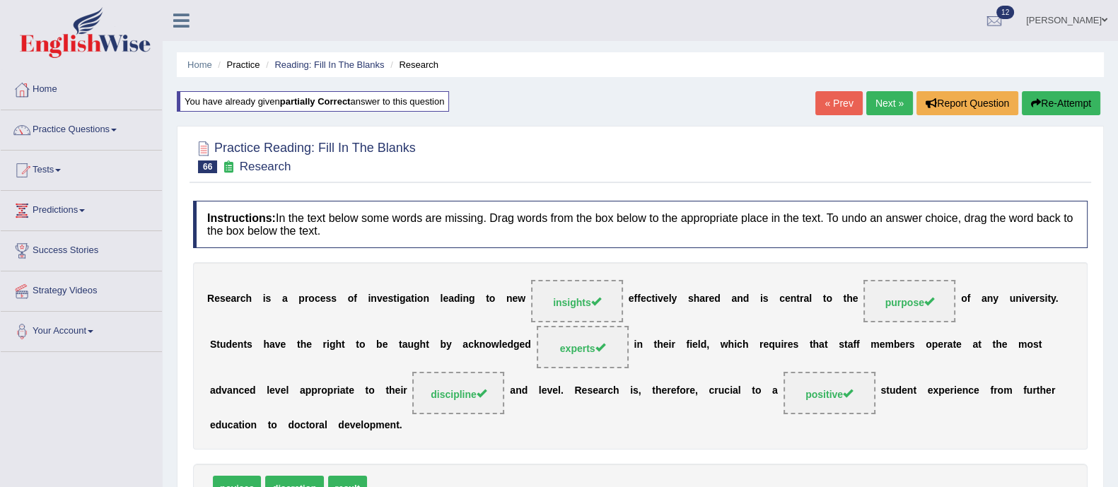
scroll to position [0, 0]
click at [888, 108] on link "Next »" at bounding box center [889, 103] width 47 height 24
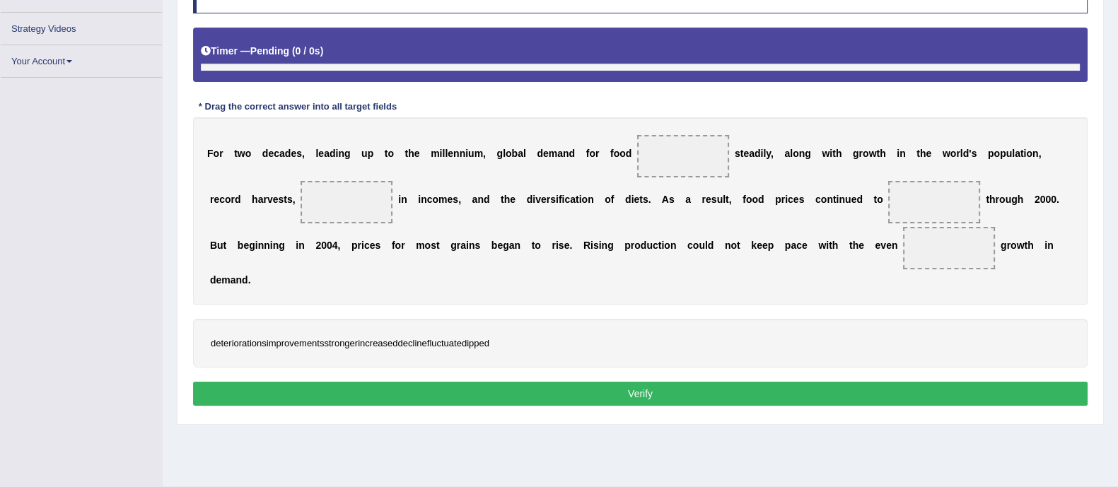
scroll to position [251, 0]
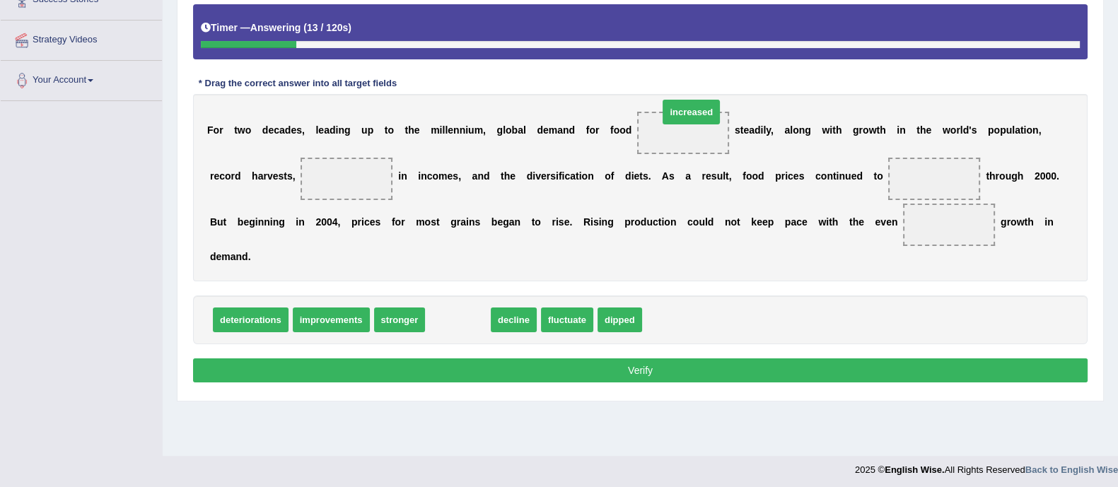
drag, startPoint x: 471, startPoint y: 318, endPoint x: 705, endPoint y: 112, distance: 310.7
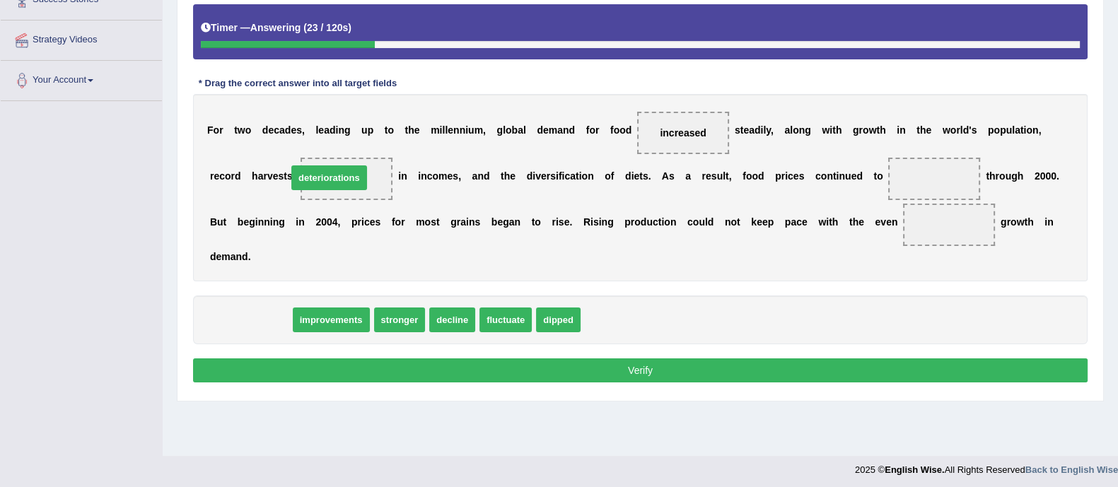
drag, startPoint x: 261, startPoint y: 321, endPoint x: 347, endPoint y: 180, distance: 165.7
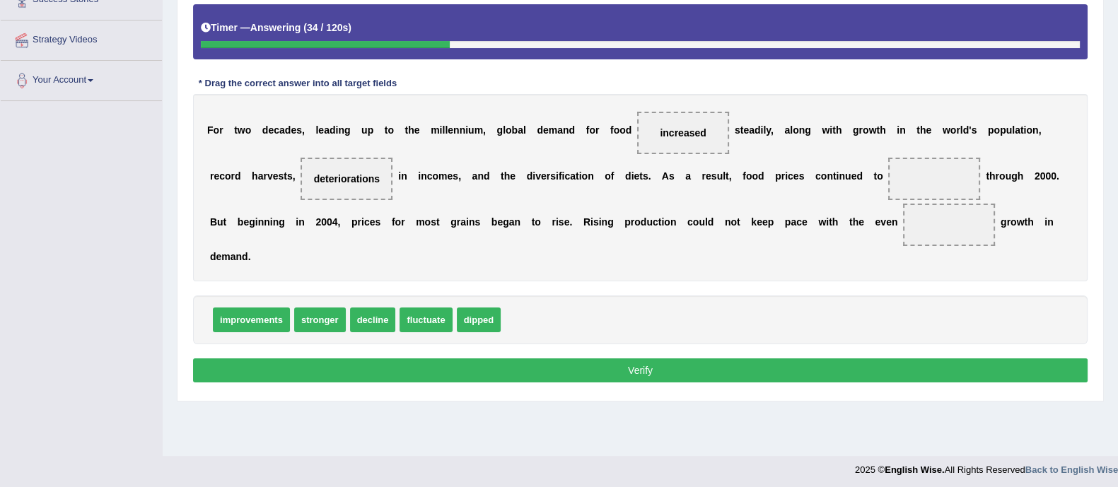
drag, startPoint x: 701, startPoint y: 137, endPoint x: 939, endPoint y: 178, distance: 241.9
click at [939, 178] on div "F o r t w o d e c a d e s , l e a d i n g u p t o t h e m i l l e n n i u m , g…" at bounding box center [640, 187] width 895 height 187
drag, startPoint x: 676, startPoint y: 132, endPoint x: 927, endPoint y: 183, distance: 256.2
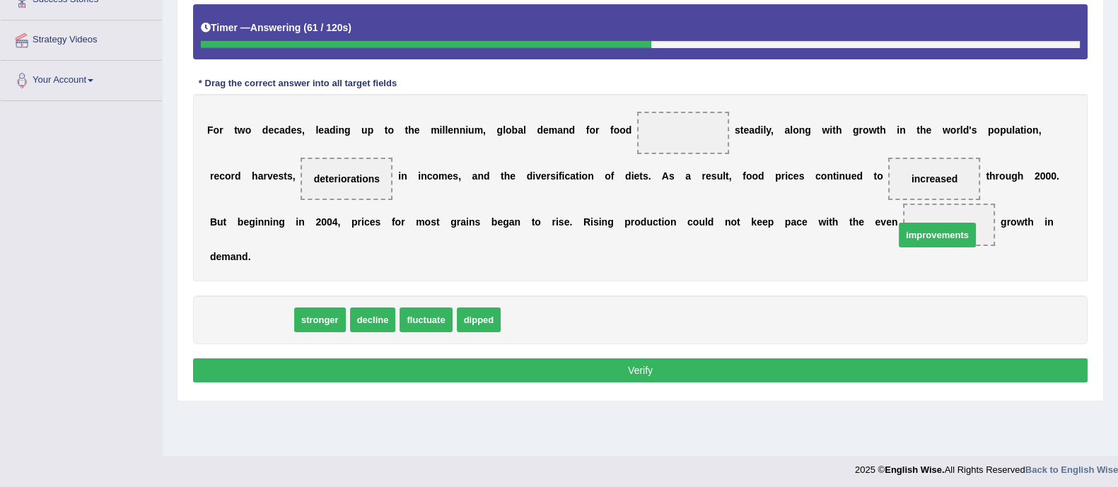
drag, startPoint x: 251, startPoint y: 316, endPoint x: 937, endPoint y: 231, distance: 691.4
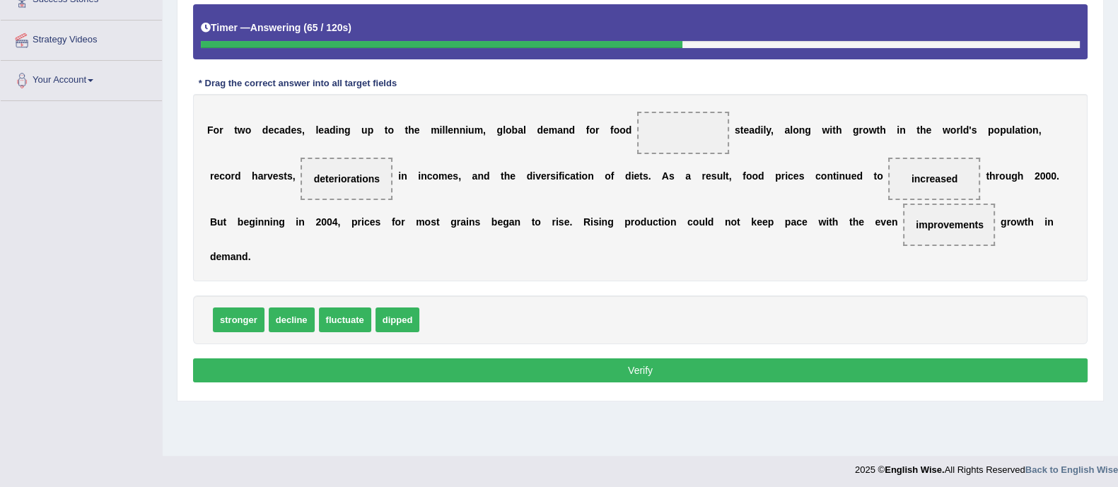
drag, startPoint x: 960, startPoint y: 231, endPoint x: 895, endPoint y: 219, distance: 65.5
click at [745, 178] on div "F o r t w o d e c a d e s , l e a d i n g u p t o t h e m i l l e n n i u m , g…" at bounding box center [640, 187] width 895 height 187
drag, startPoint x: 952, startPoint y: 228, endPoint x: 685, endPoint y: 145, distance: 279.2
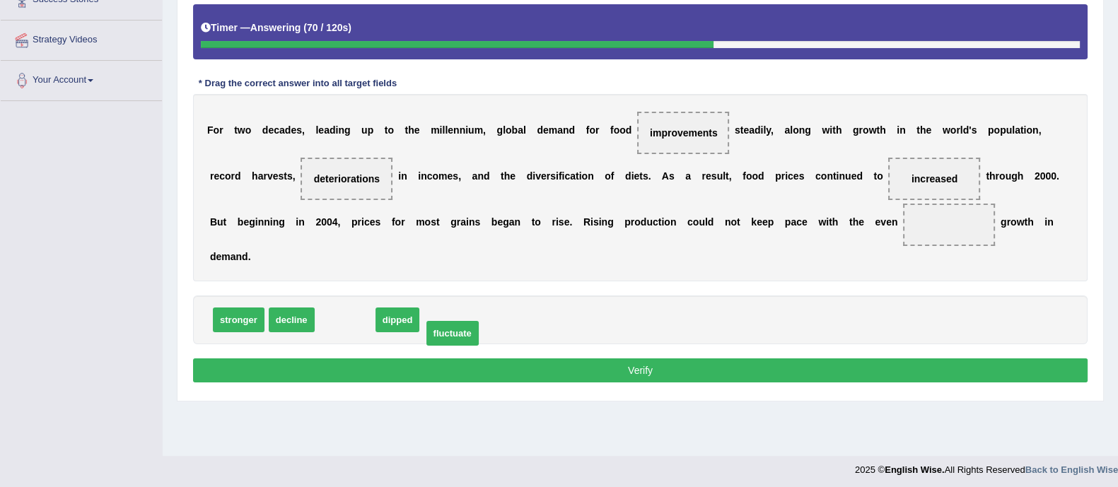
drag, startPoint x: 335, startPoint y: 320, endPoint x: 428, endPoint y: 337, distance: 94.9
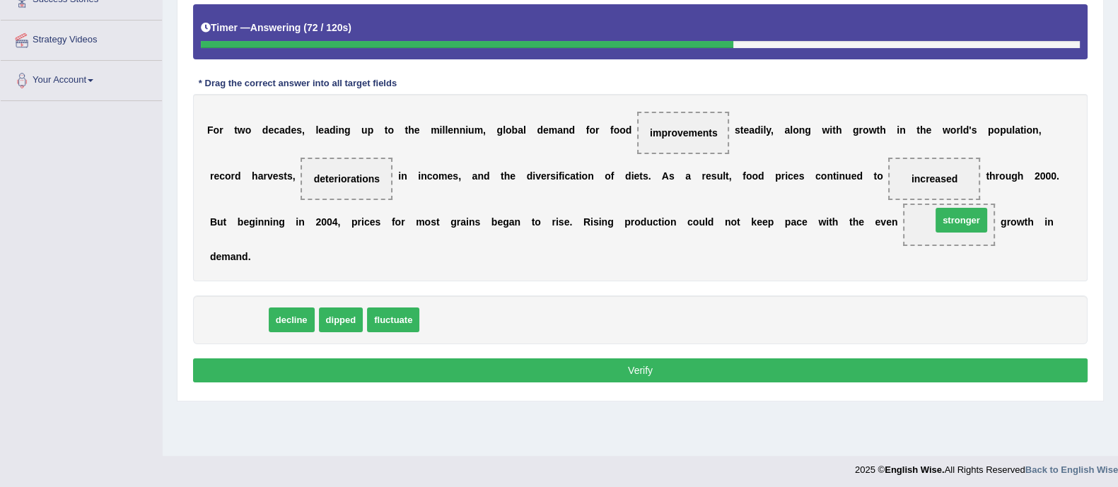
drag, startPoint x: 229, startPoint y: 319, endPoint x: 948, endPoint y: 217, distance: 725.8
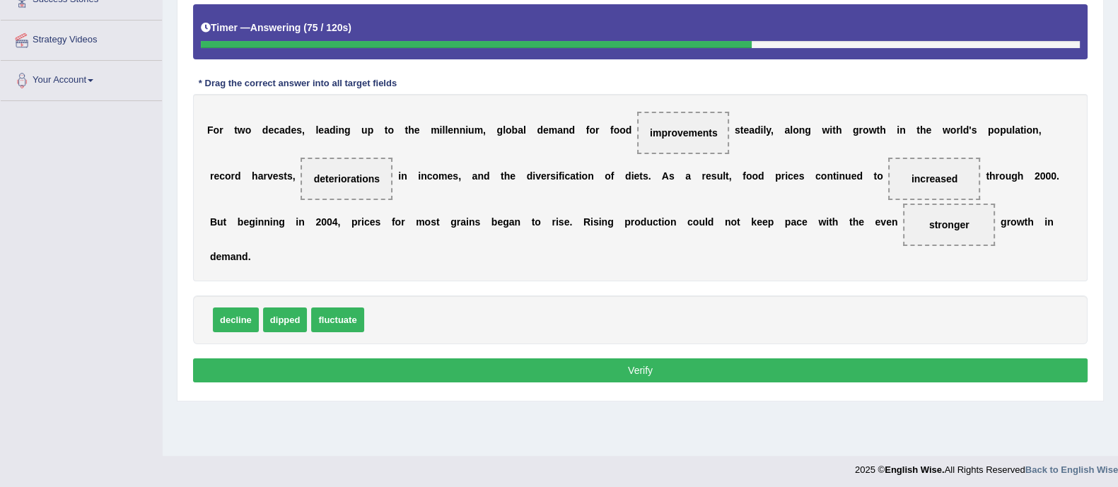
click at [726, 369] on button "Verify" at bounding box center [640, 371] width 895 height 24
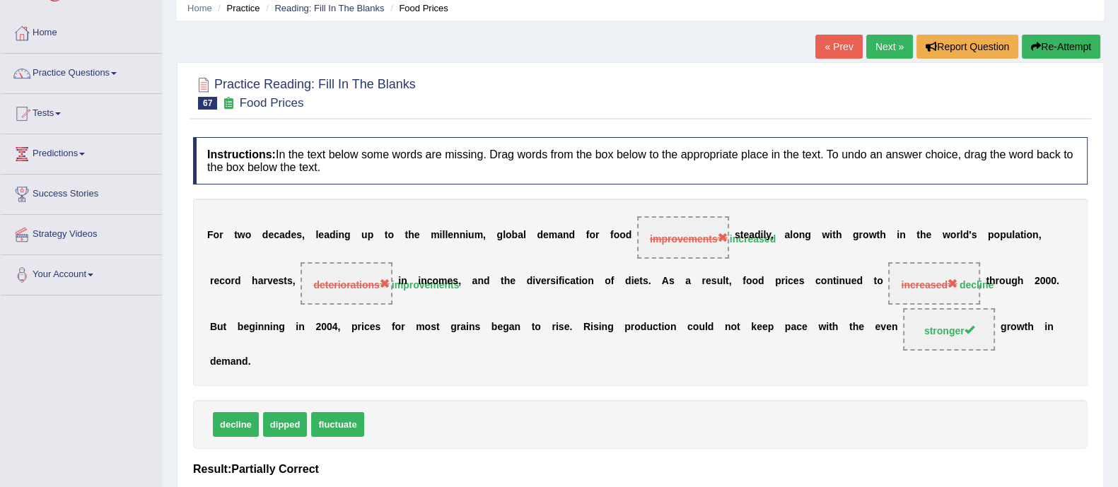
scroll to position [50, 0]
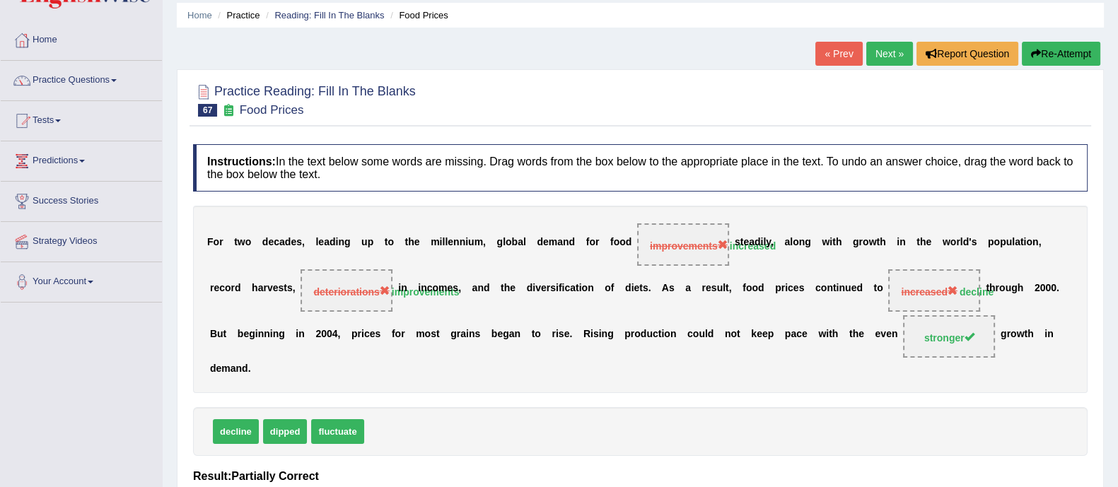
click at [1054, 47] on button "Re-Attempt" at bounding box center [1061, 54] width 79 height 24
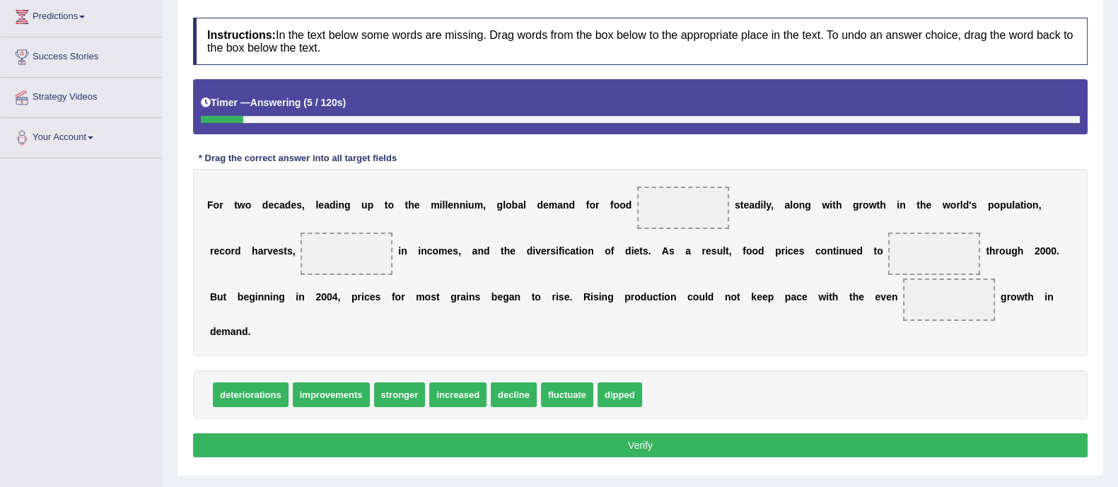
scroll to position [198, 0]
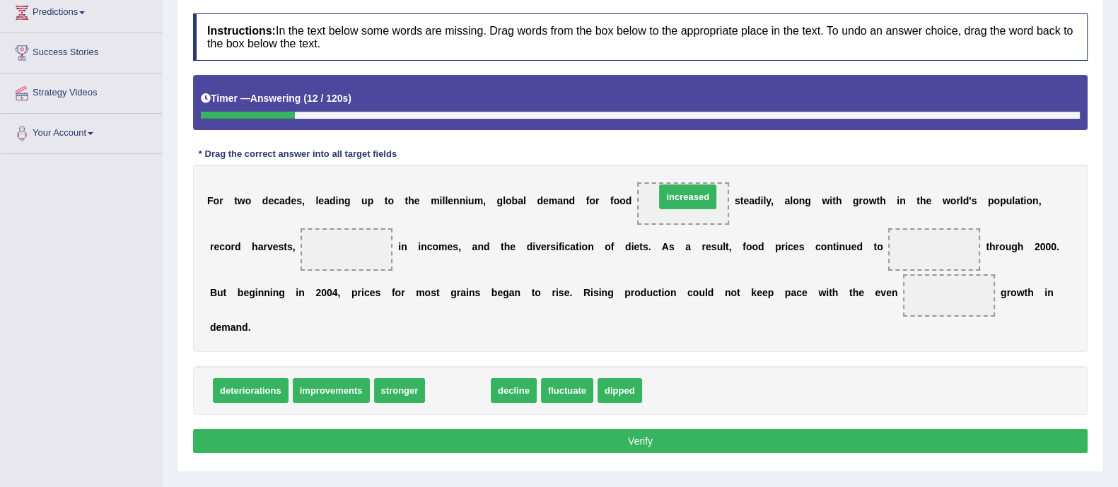
drag, startPoint x: 471, startPoint y: 390, endPoint x: 701, endPoint y: 196, distance: 300.7
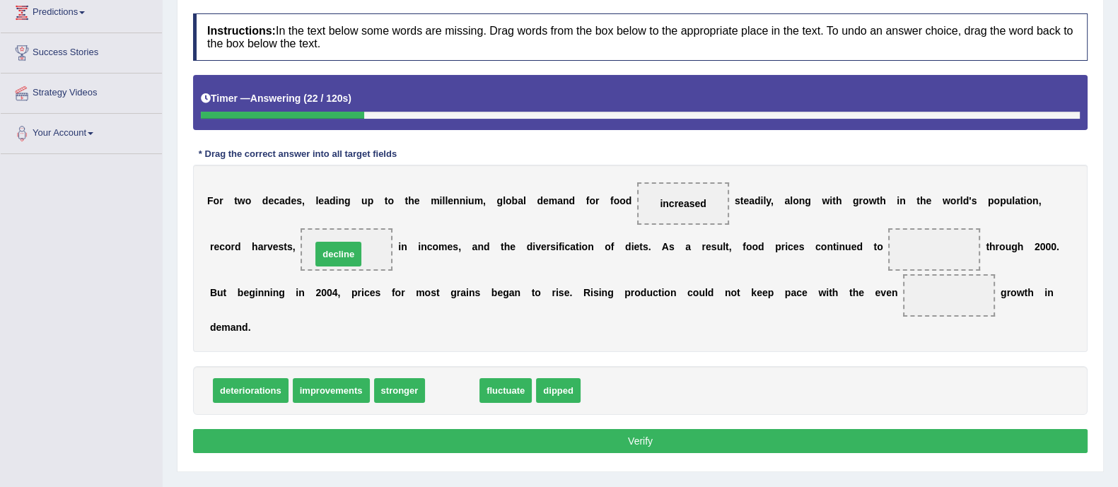
drag, startPoint x: 457, startPoint y: 383, endPoint x: 354, endPoint y: 247, distance: 170.8
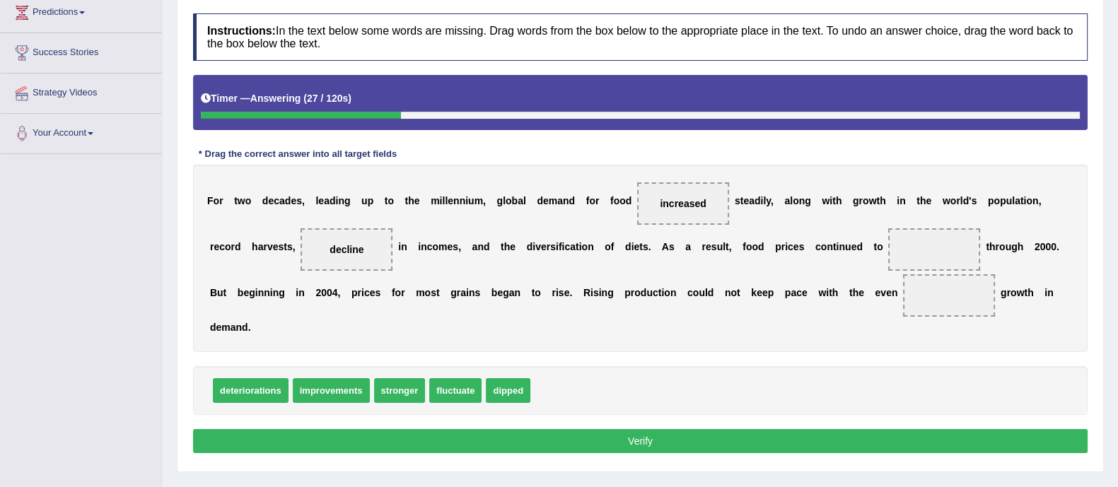
drag, startPoint x: 318, startPoint y: 250, endPoint x: 1039, endPoint y: 282, distance: 722.2
click at [1039, 282] on div "F o r t w o d e c a d e s , l e a d i n g u p t o t h e m i l l e n n i u m , g…" at bounding box center [640, 258] width 895 height 187
drag, startPoint x: 358, startPoint y: 248, endPoint x: 954, endPoint y: 251, distance: 596.3
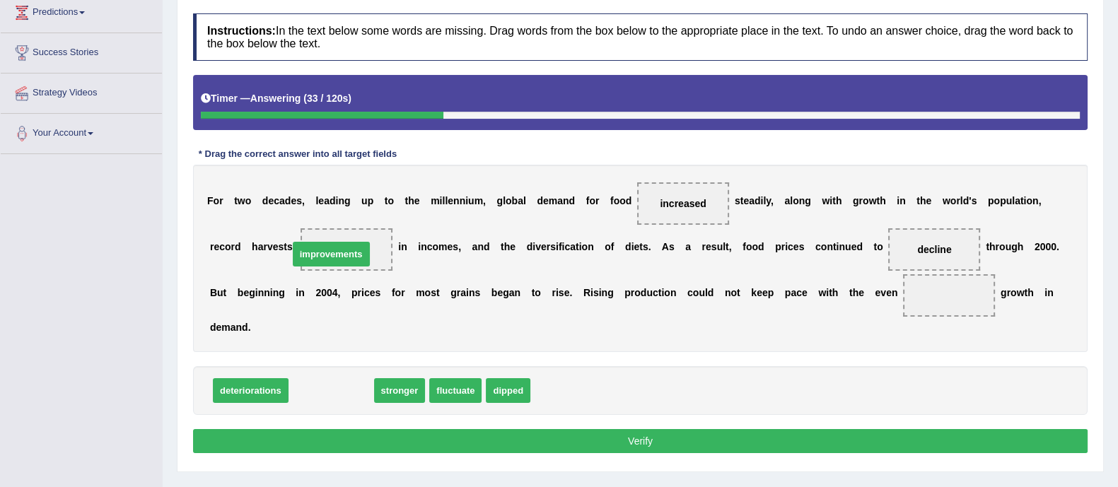
drag, startPoint x: 332, startPoint y: 386, endPoint x: 332, endPoint y: 249, distance: 136.5
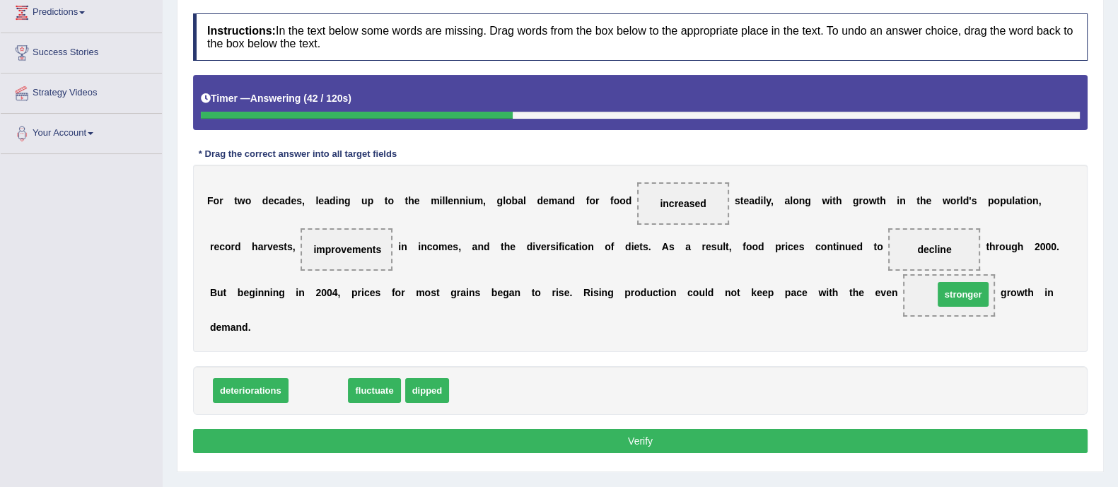
drag, startPoint x: 304, startPoint y: 388, endPoint x: 950, endPoint y: 291, distance: 653.0
click at [711, 434] on button "Verify" at bounding box center [640, 441] width 895 height 24
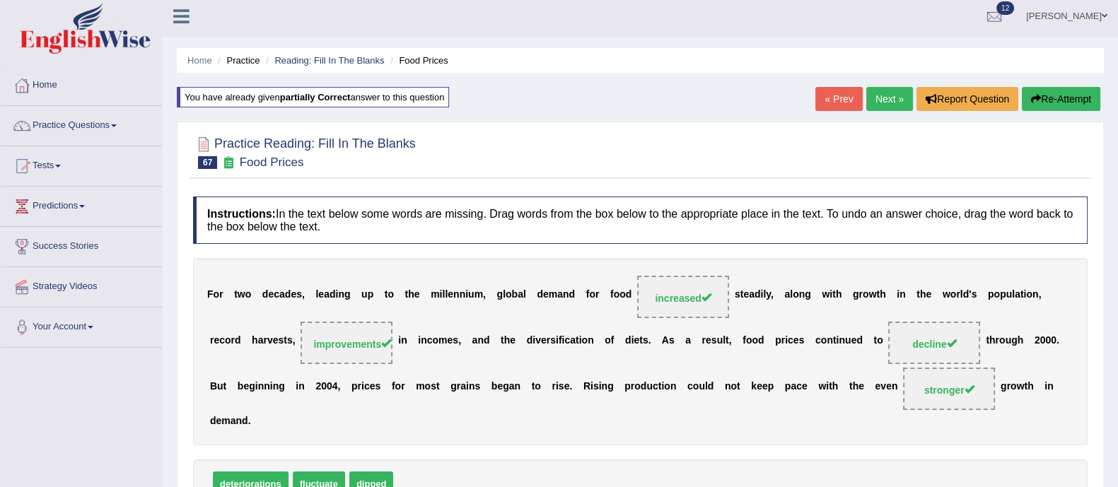
scroll to position [0, 0]
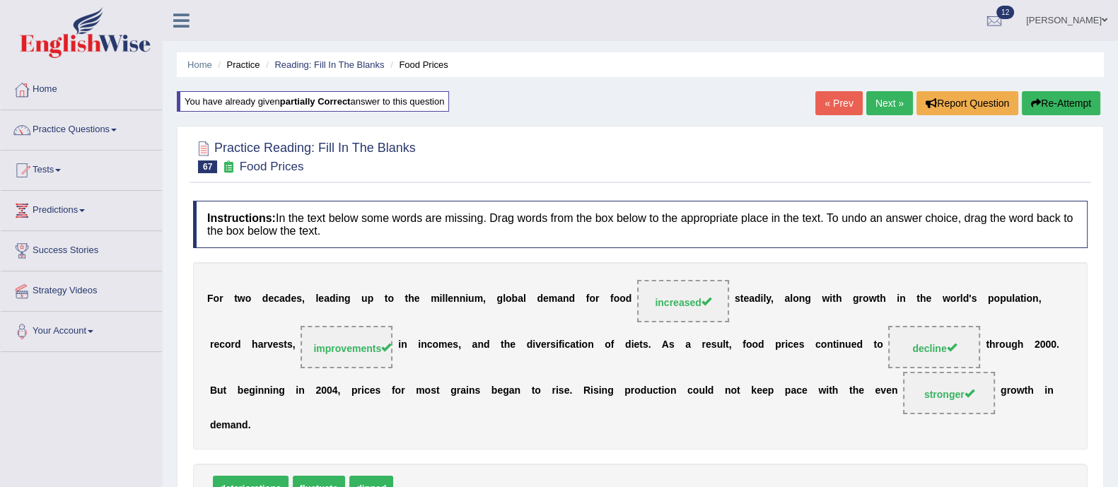
click at [894, 103] on link "Next »" at bounding box center [889, 103] width 47 height 24
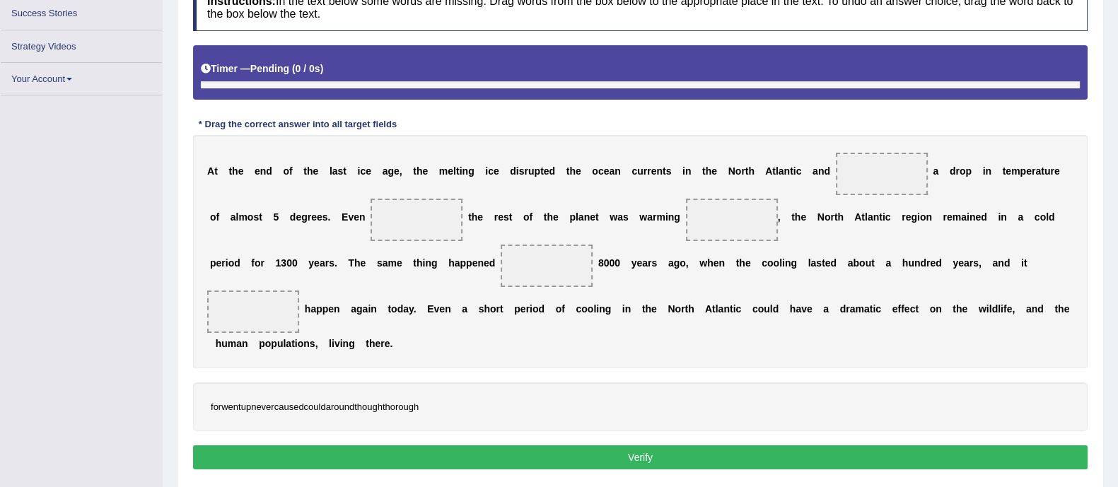
scroll to position [237, 0]
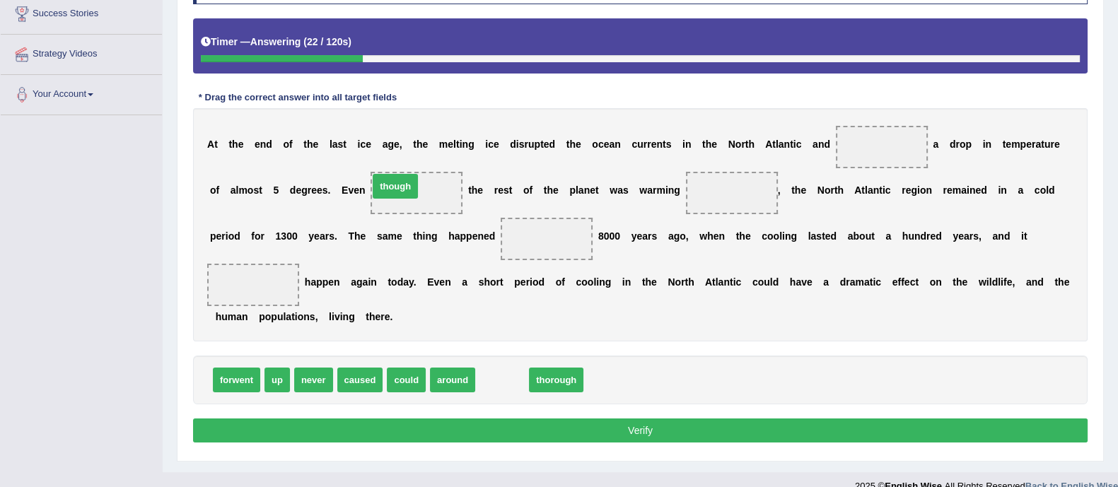
drag, startPoint x: 514, startPoint y: 373, endPoint x: 409, endPoint y: 180, distance: 220.3
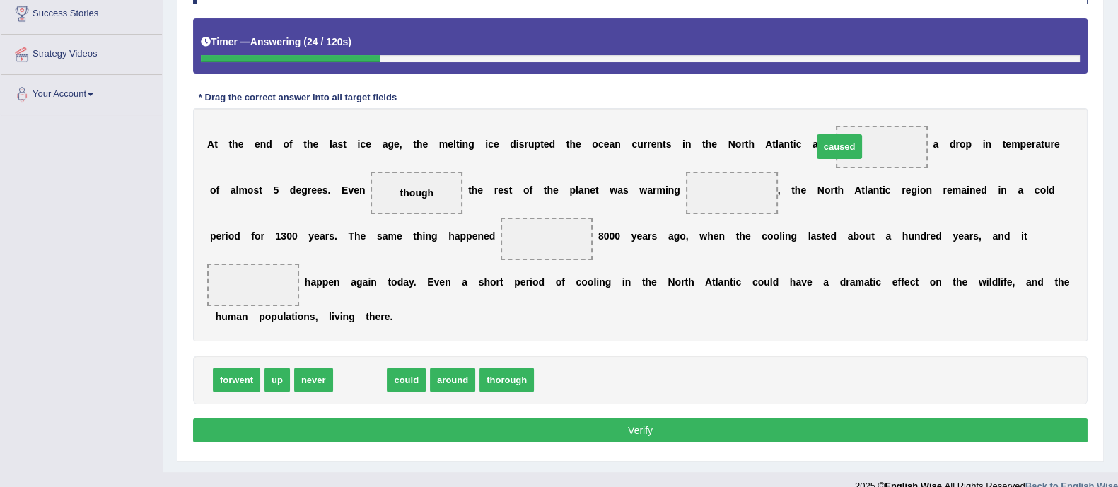
drag, startPoint x: 363, startPoint y: 380, endPoint x: 842, endPoint y: 146, distance: 532.7
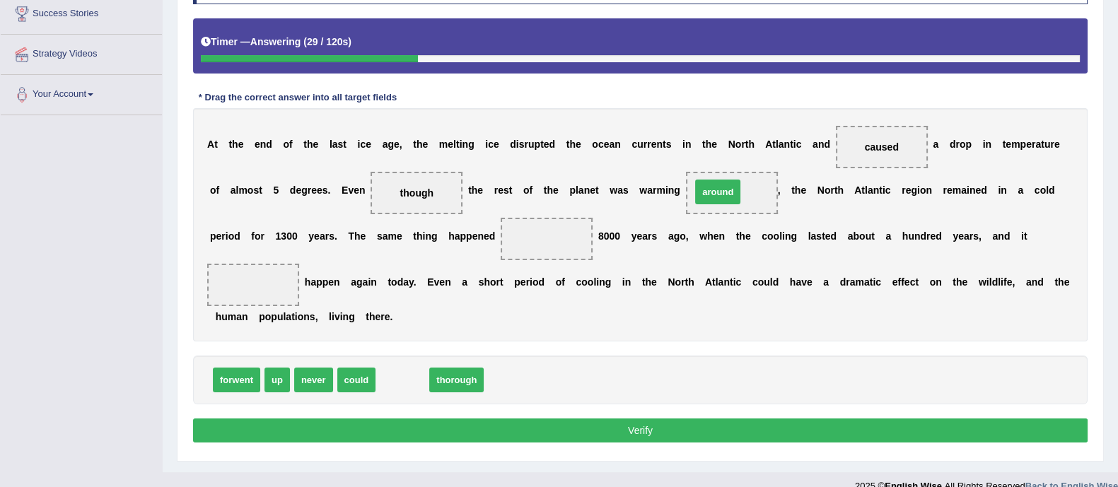
drag, startPoint x: 412, startPoint y: 373, endPoint x: 728, endPoint y: 184, distance: 367.7
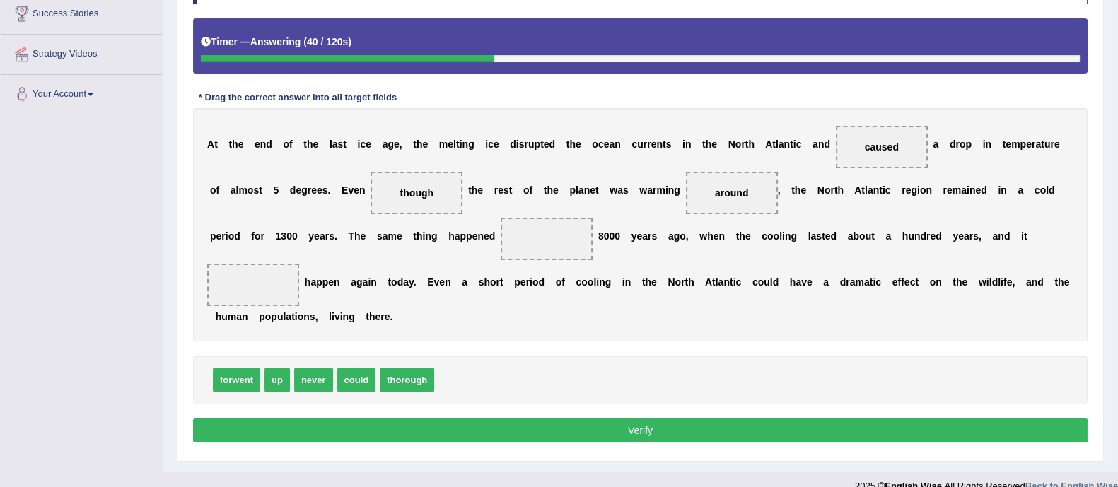
drag, startPoint x: 712, startPoint y: 191, endPoint x: 580, endPoint y: 231, distance: 137.4
click at [580, 231] on div "A t t h e e n d o f t h e l a s t i c e a g e , t h e m e l t i n g i c e d i s…" at bounding box center [640, 224] width 895 height 233
drag, startPoint x: 741, startPoint y: 187, endPoint x: 535, endPoint y: 234, distance: 210.4
click at [535, 234] on span "around" at bounding box center [546, 238] width 47 height 25
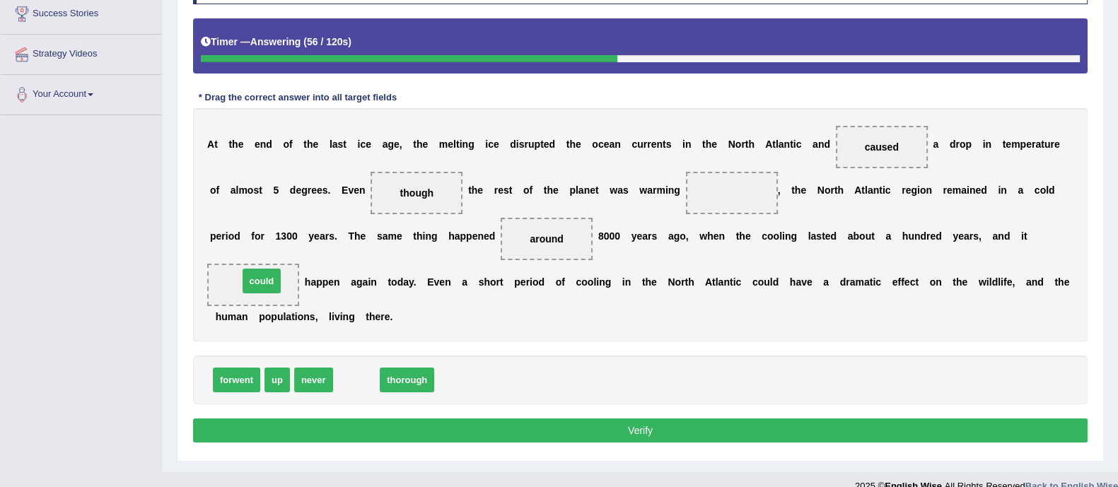
drag, startPoint x: 356, startPoint y: 373, endPoint x: 261, endPoint y: 274, distance: 137.1
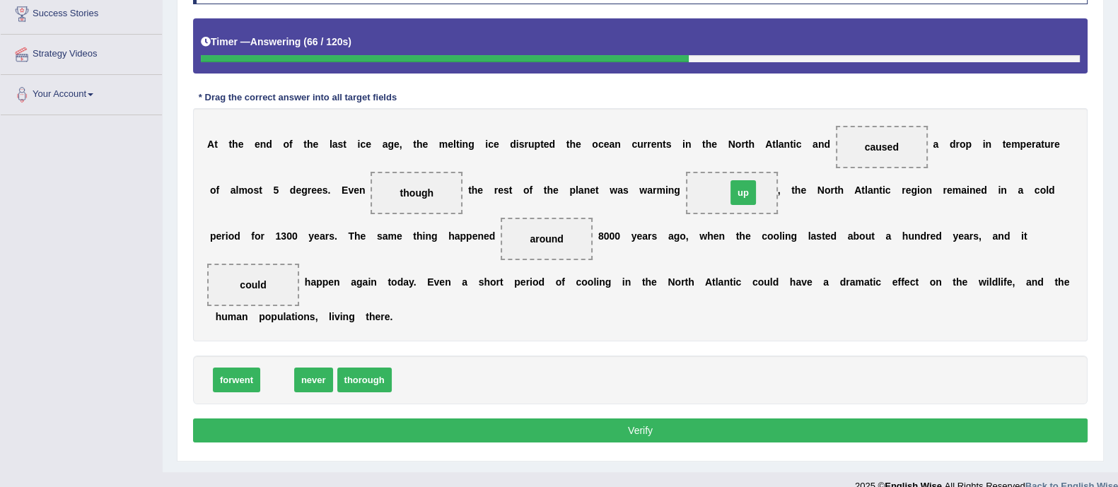
drag, startPoint x: 272, startPoint y: 376, endPoint x: 738, endPoint y: 188, distance: 502.4
click at [678, 425] on button "Verify" at bounding box center [640, 431] width 895 height 24
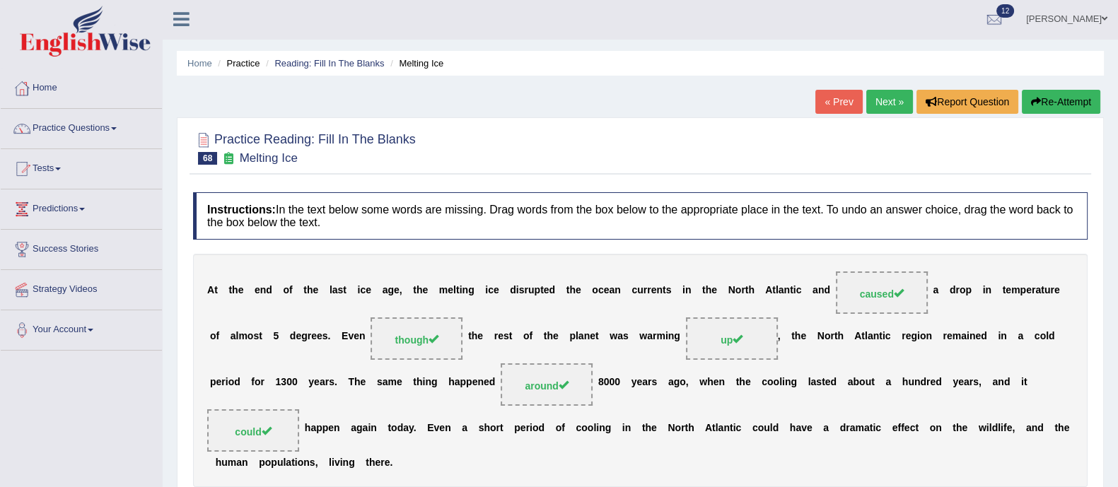
scroll to position [0, 0]
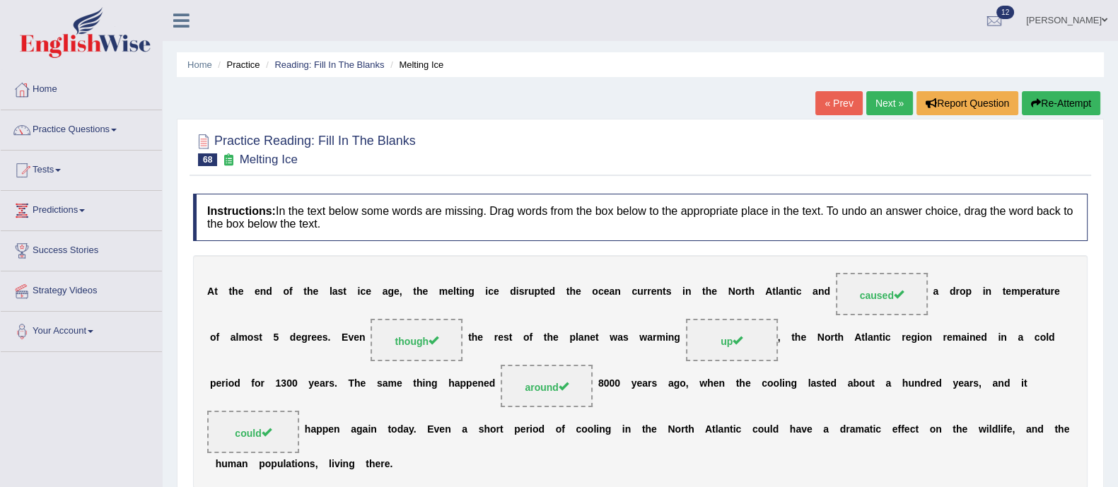
click at [888, 93] on link "Next »" at bounding box center [889, 103] width 47 height 24
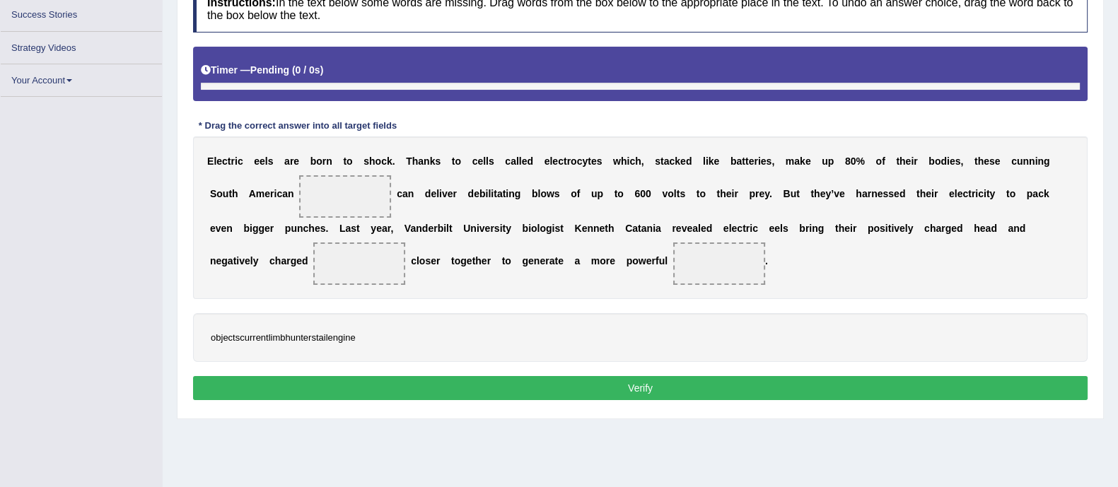
scroll to position [236, 0]
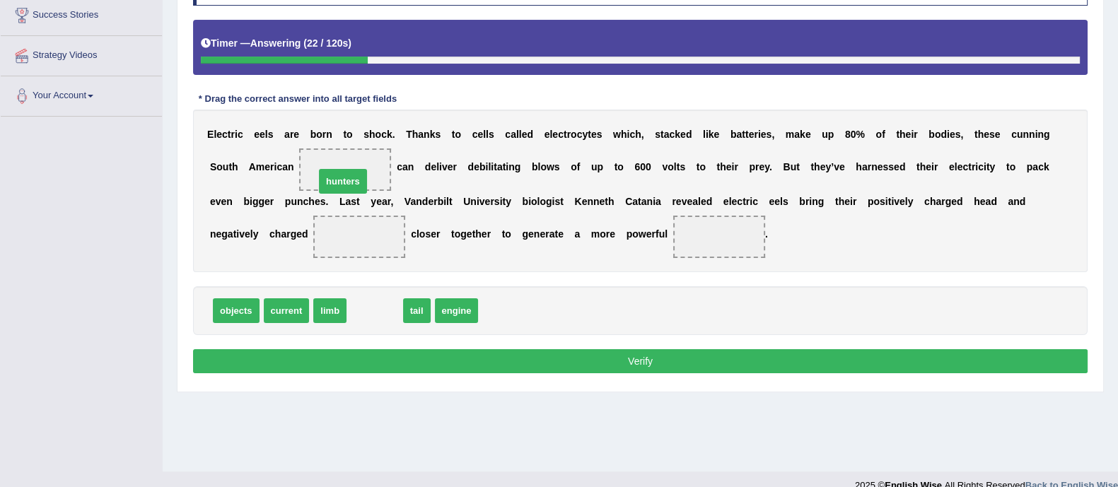
drag, startPoint x: 386, startPoint y: 308, endPoint x: 354, endPoint y: 178, distance: 133.3
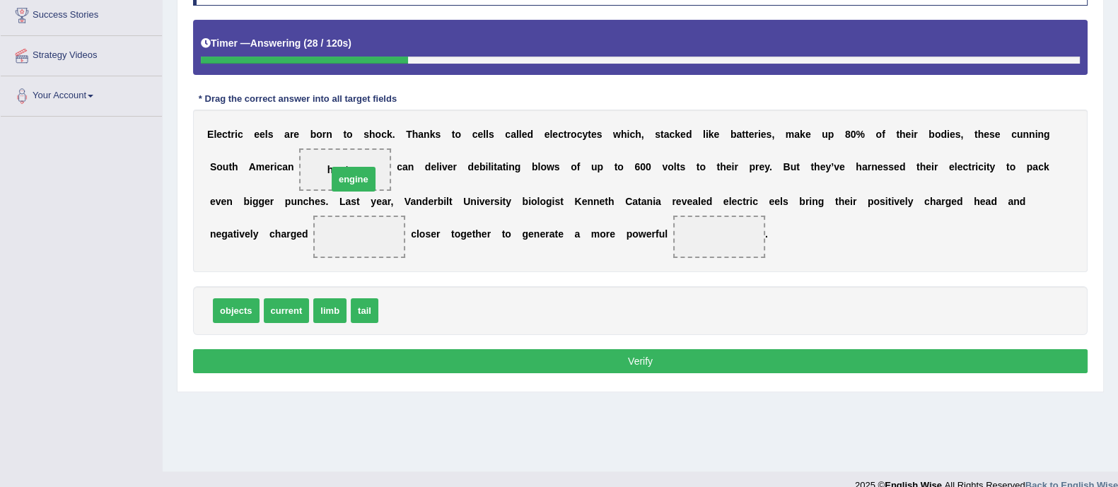
drag, startPoint x: 406, startPoint y: 311, endPoint x: 355, endPoint y: 180, distance: 141.1
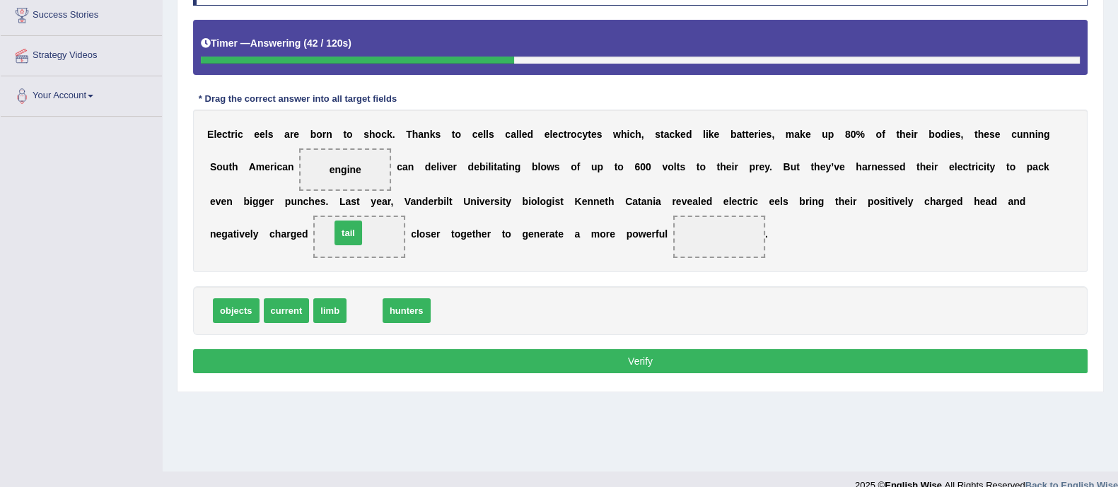
drag, startPoint x: 361, startPoint y: 311, endPoint x: 345, endPoint y: 233, distance: 79.5
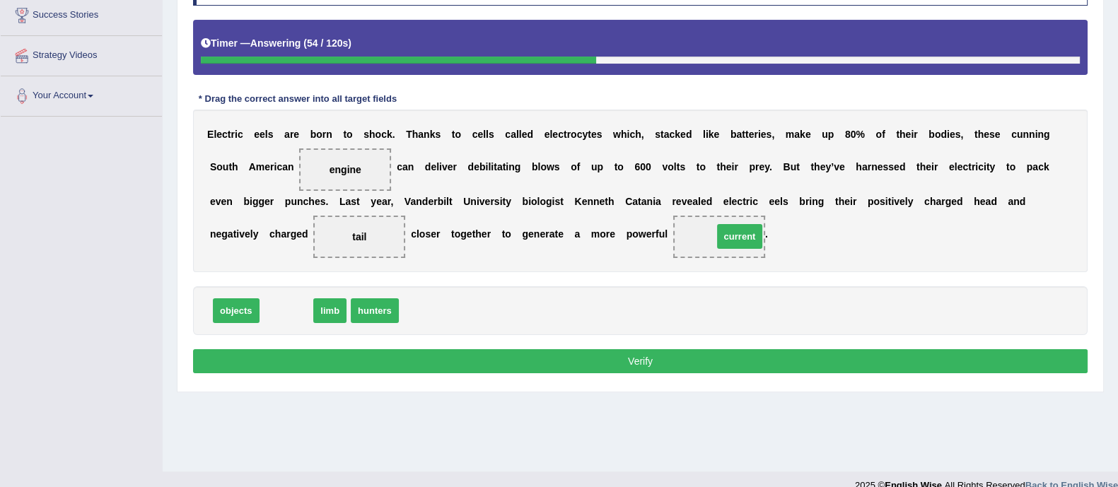
drag, startPoint x: 282, startPoint y: 313, endPoint x: 735, endPoint y: 238, distance: 459.4
click at [573, 361] on button "Verify" at bounding box center [640, 361] width 895 height 24
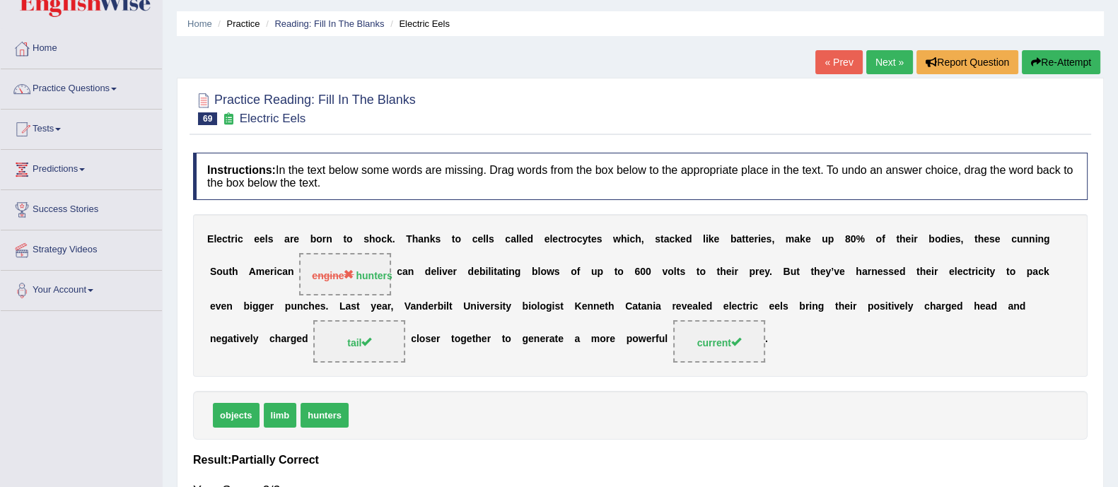
scroll to position [39, 0]
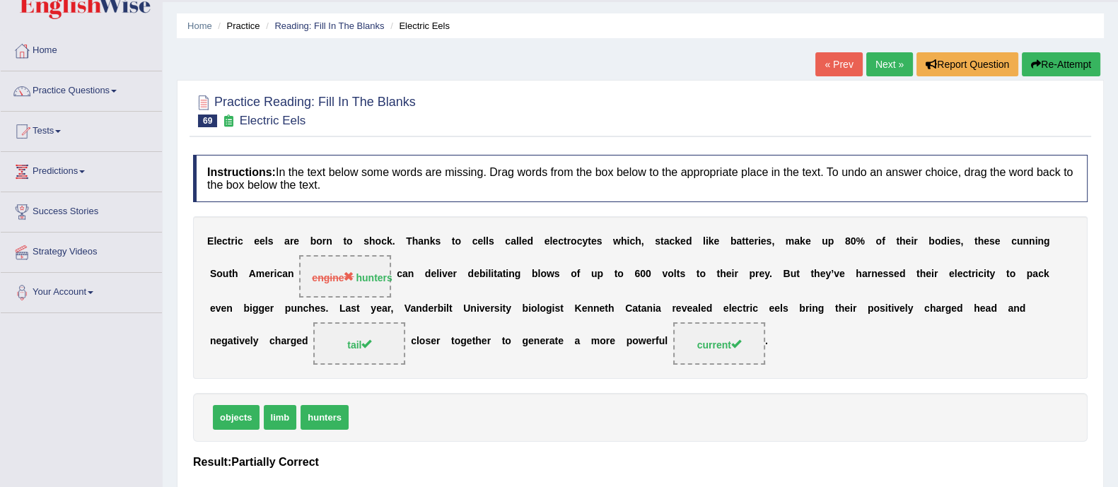
click at [883, 67] on link "Next »" at bounding box center [889, 64] width 47 height 24
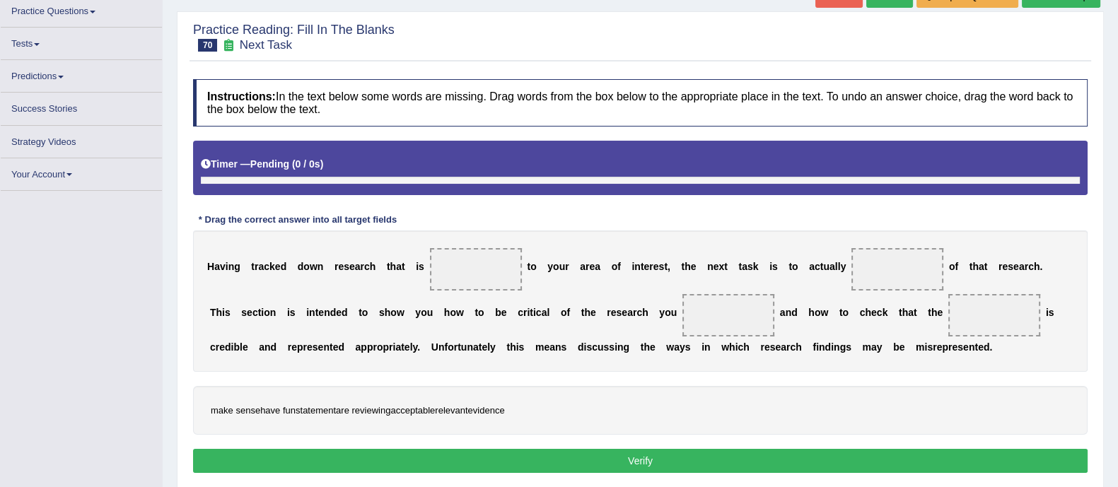
scroll to position [119, 0]
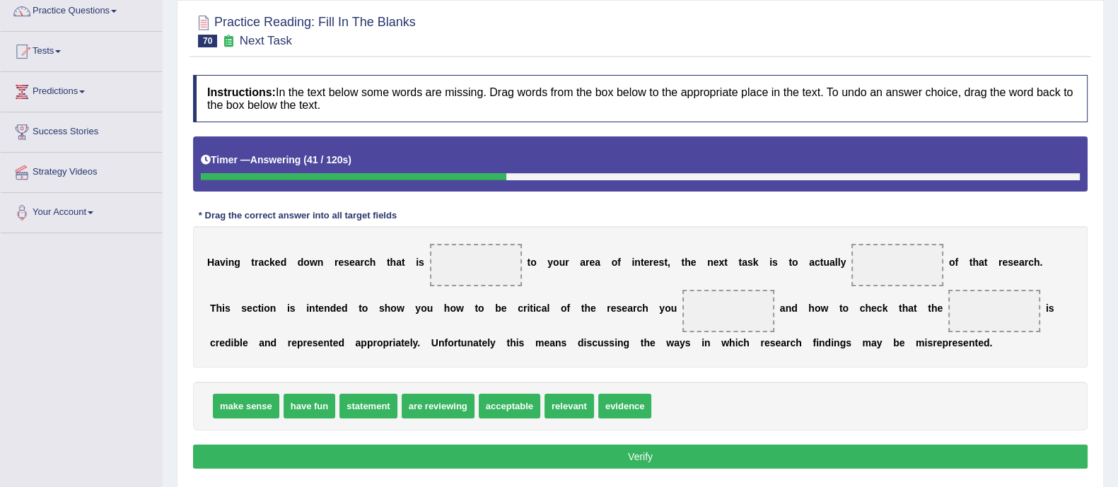
click at [419, 407] on span "are reviewing" at bounding box center [438, 406] width 73 height 25
drag, startPoint x: 451, startPoint y: 402, endPoint x: 719, endPoint y: 323, distance: 279.3
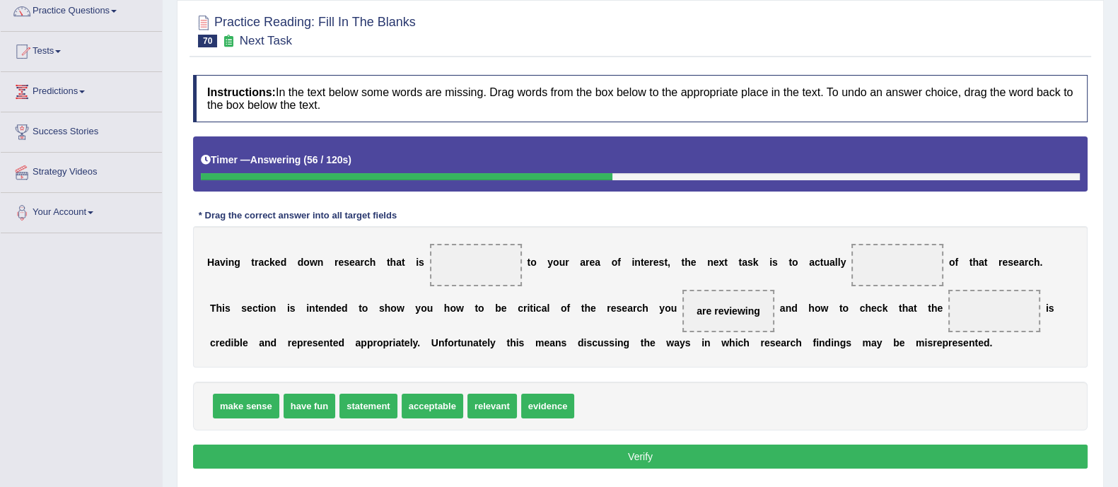
click at [550, 410] on span "evidence" at bounding box center [548, 406] width 54 height 25
drag, startPoint x: 376, startPoint y: 405, endPoint x: 975, endPoint y: 318, distance: 605.3
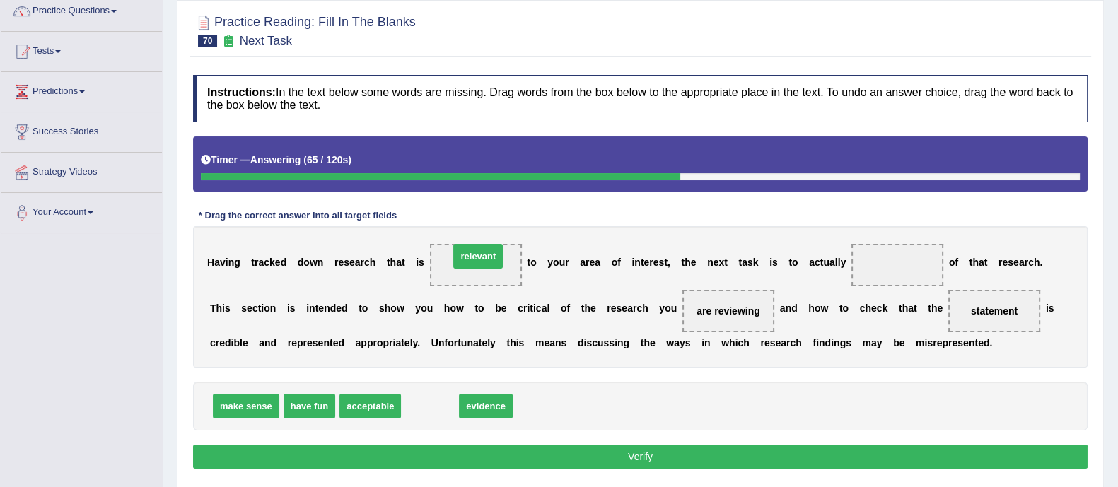
drag, startPoint x: 428, startPoint y: 412, endPoint x: 477, endPoint y: 262, distance: 157.9
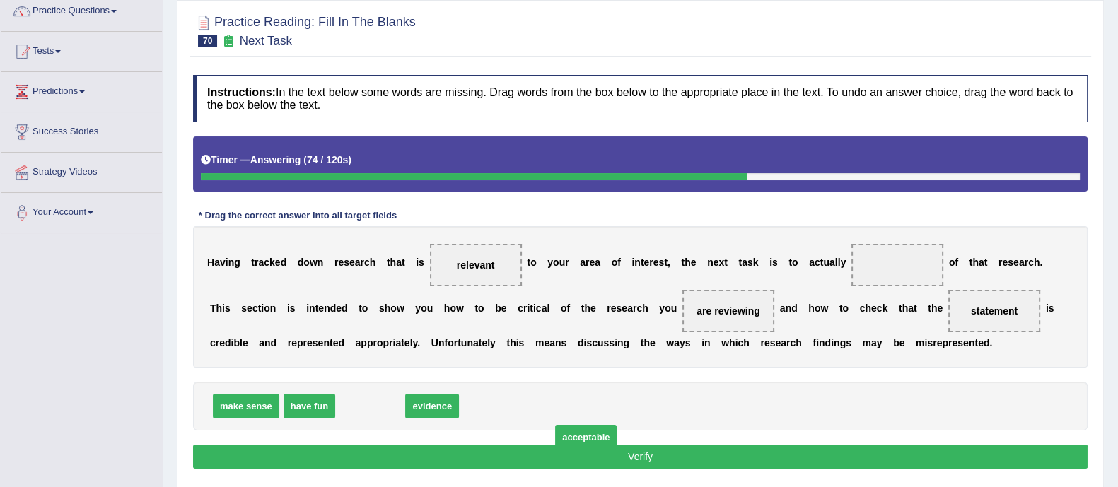
drag, startPoint x: 371, startPoint y: 408, endPoint x: 535, endPoint y: 460, distance: 172.0
click at [555, 450] on span "acceptable" at bounding box center [586, 437] width 62 height 25
drag, startPoint x: 367, startPoint y: 407, endPoint x: 889, endPoint y: 255, distance: 543.9
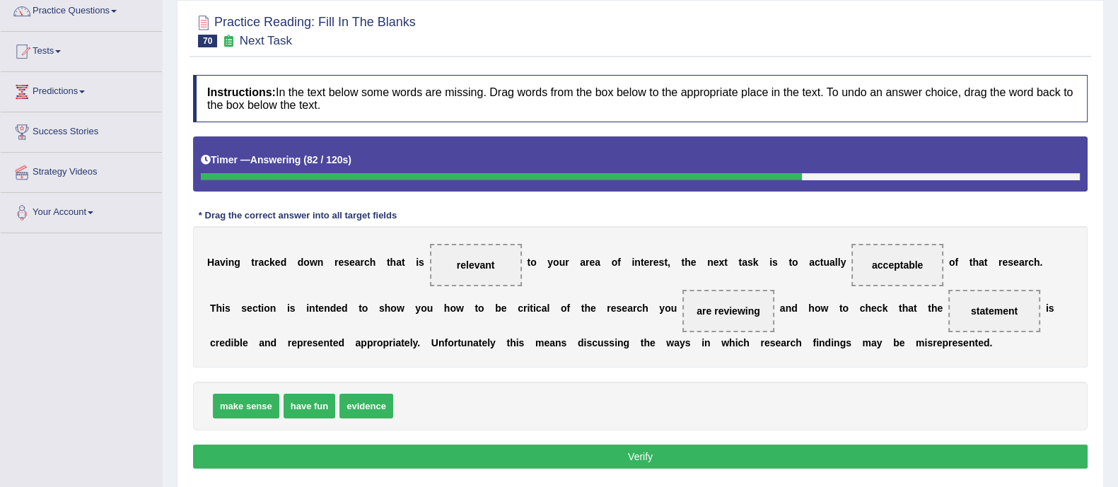
click at [806, 463] on button "Verify" at bounding box center [640, 457] width 895 height 24
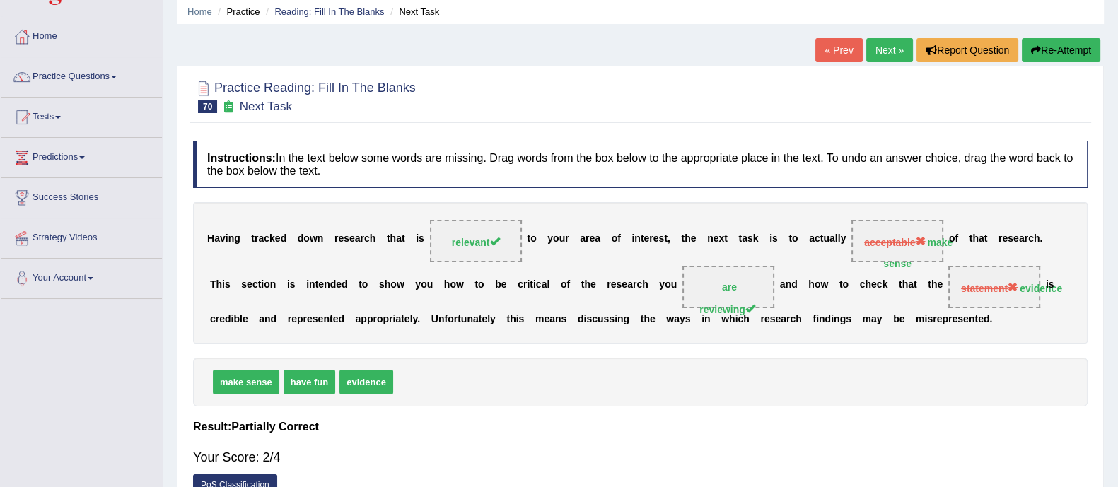
scroll to position [55, 0]
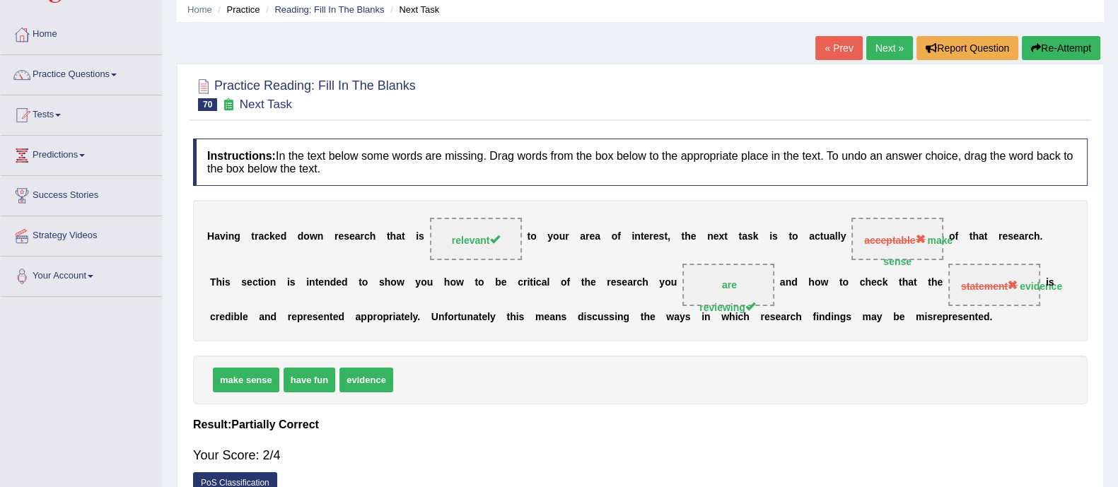
click at [1086, 49] on button "Re-Attempt" at bounding box center [1061, 48] width 79 height 24
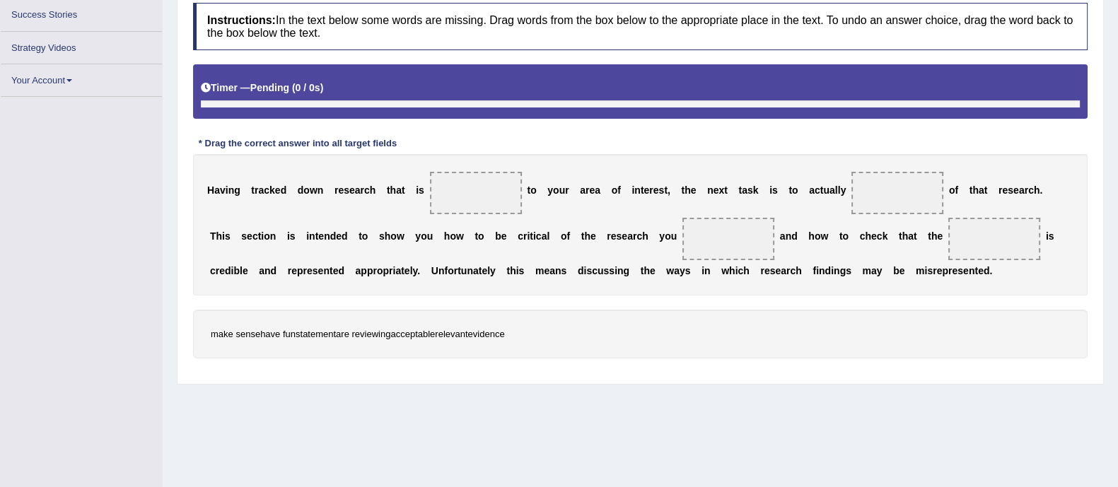
scroll to position [205, 0]
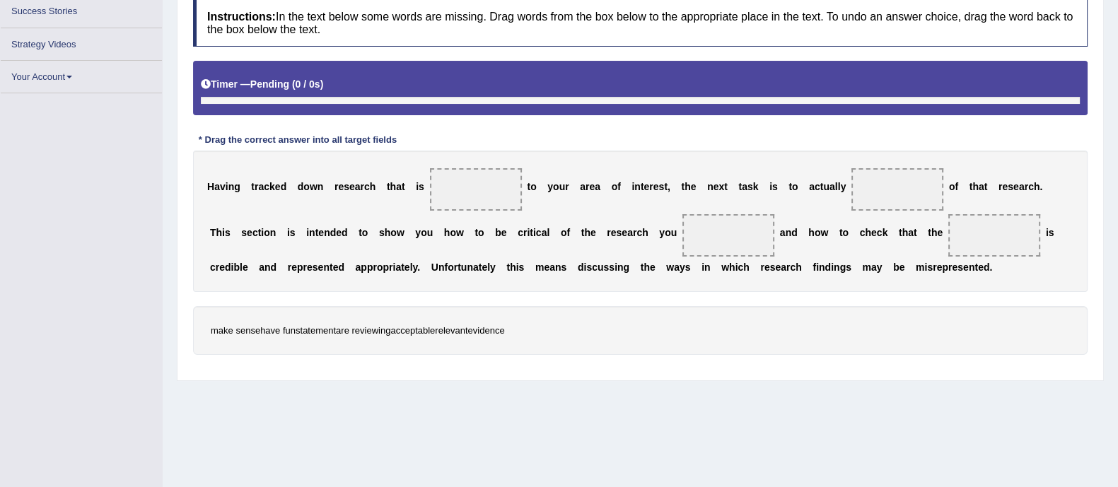
drag, startPoint x: 450, startPoint y: 328, endPoint x: 463, endPoint y: 237, distance: 92.1
click at [463, 237] on div "Instructions: In the text below some words are missing. Drag words from the box…" at bounding box center [641, 182] width 902 height 381
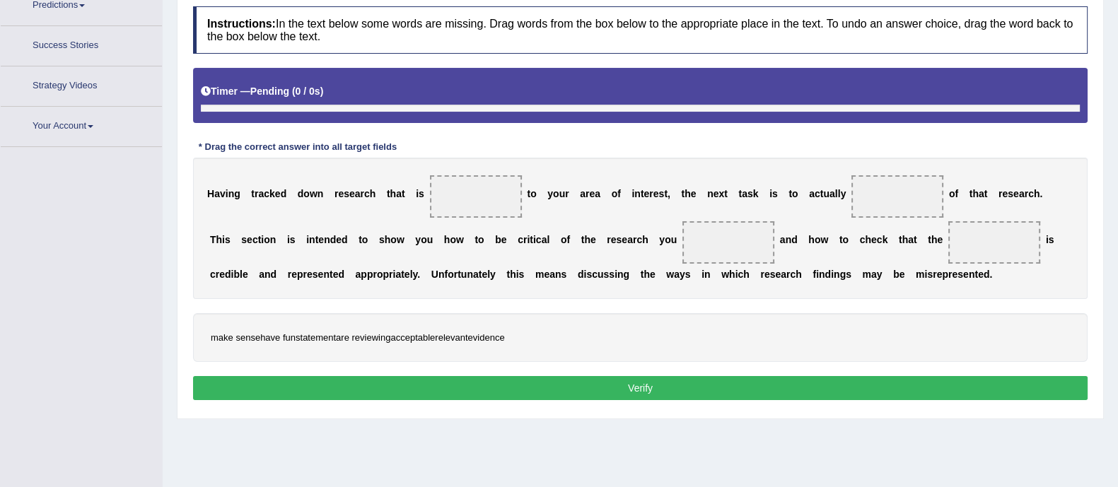
scroll to position [239, 0]
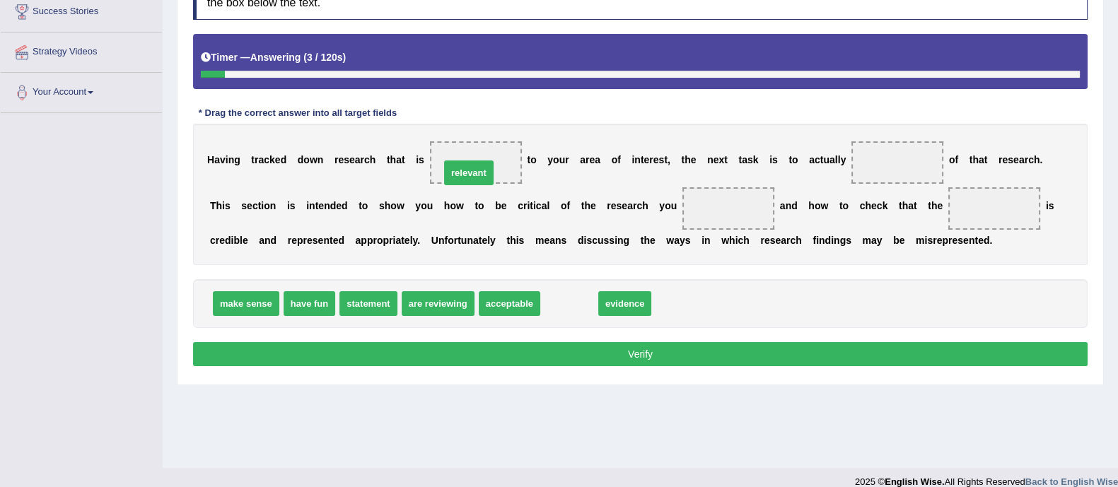
drag, startPoint x: 567, startPoint y: 310, endPoint x: 466, endPoint y: 173, distance: 170.1
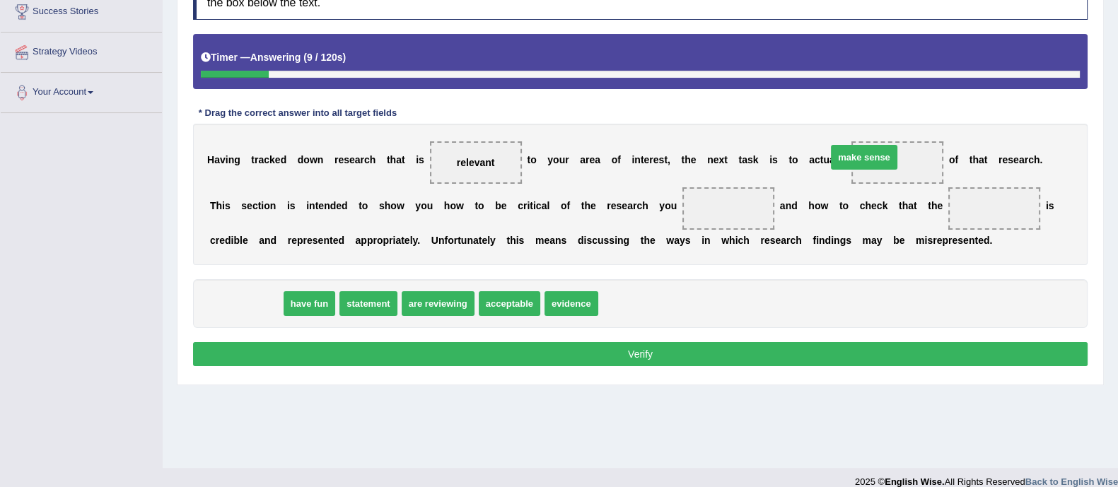
drag, startPoint x: 240, startPoint y: 302, endPoint x: 871, endPoint y: 164, distance: 645.2
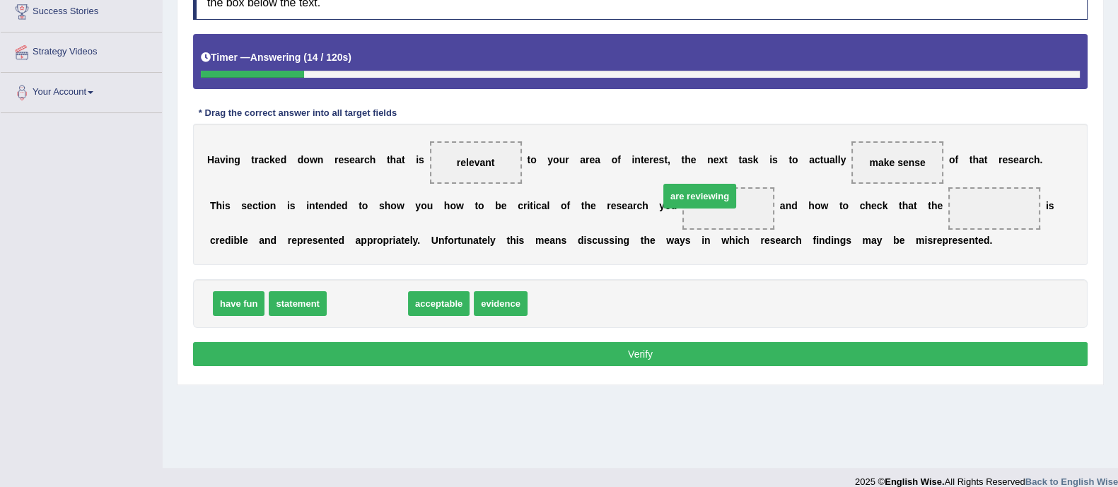
drag, startPoint x: 376, startPoint y: 300, endPoint x: 708, endPoint y: 192, distance: 349.4
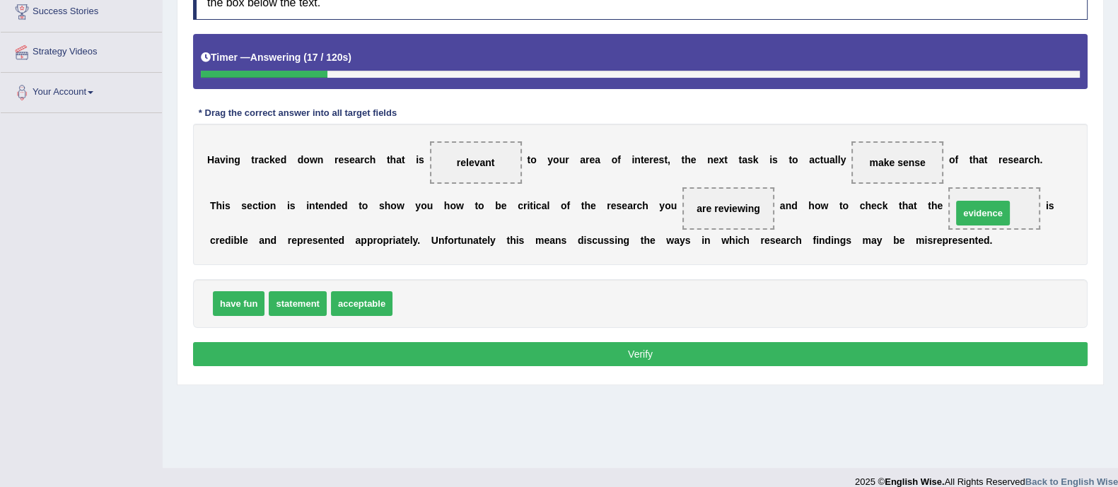
drag, startPoint x: 414, startPoint y: 296, endPoint x: 973, endPoint y: 206, distance: 566.8
click at [789, 359] on button "Verify" at bounding box center [640, 354] width 895 height 24
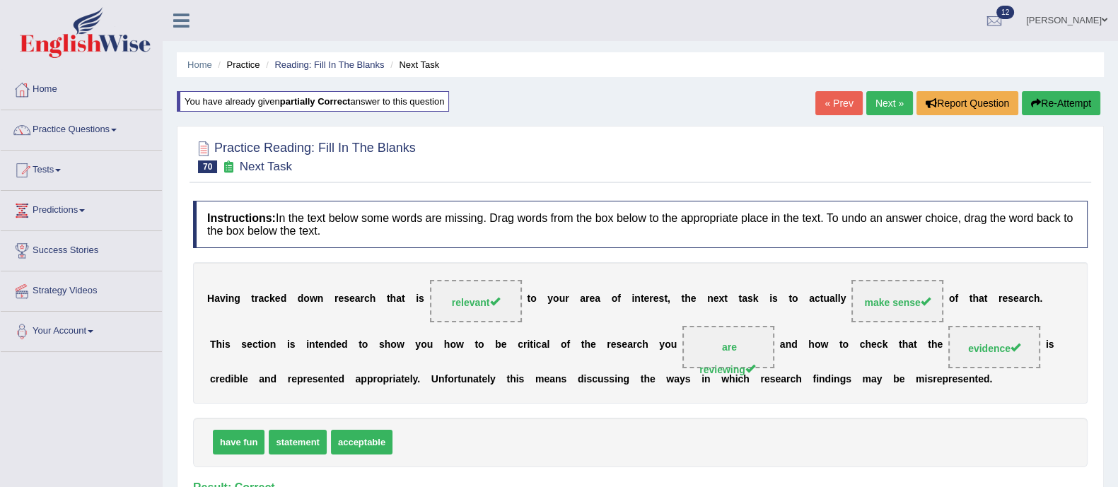
scroll to position [0, 0]
